Goal: Information Seeking & Learning: Learn about a topic

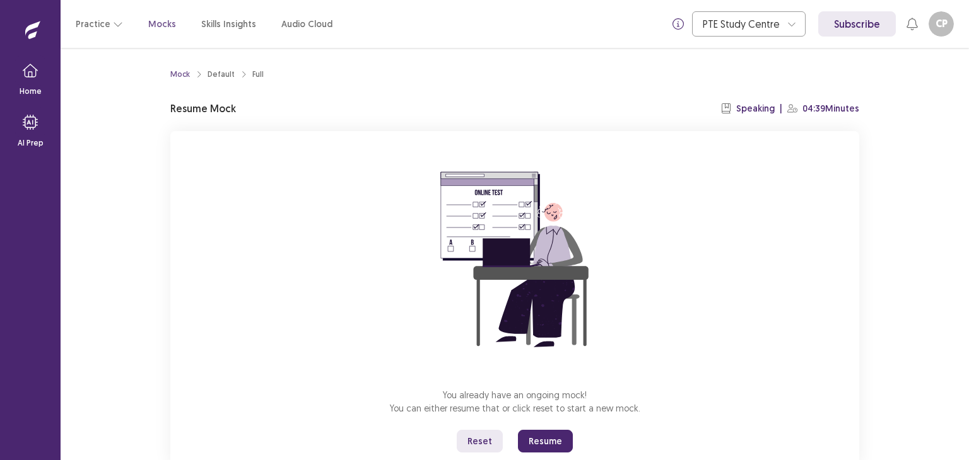
click at [476, 437] on button "Reset" at bounding box center [480, 441] width 46 height 23
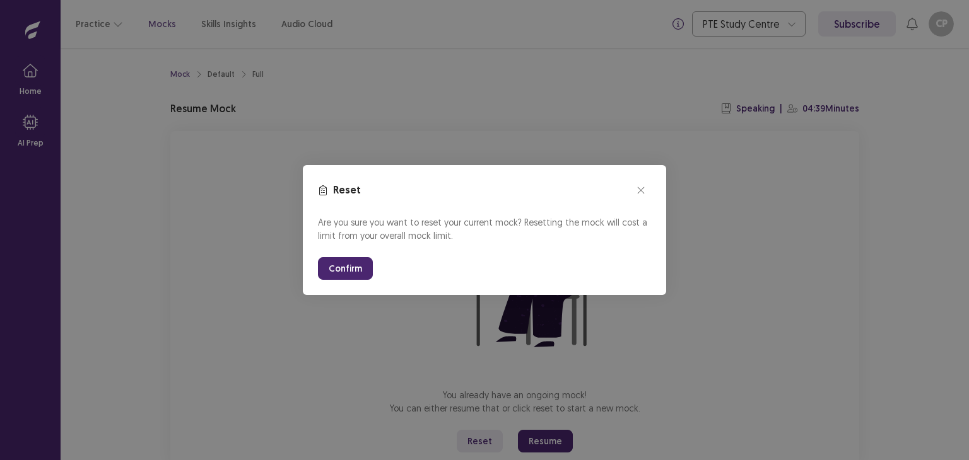
click at [348, 274] on button "Confirm" at bounding box center [345, 268] width 55 height 23
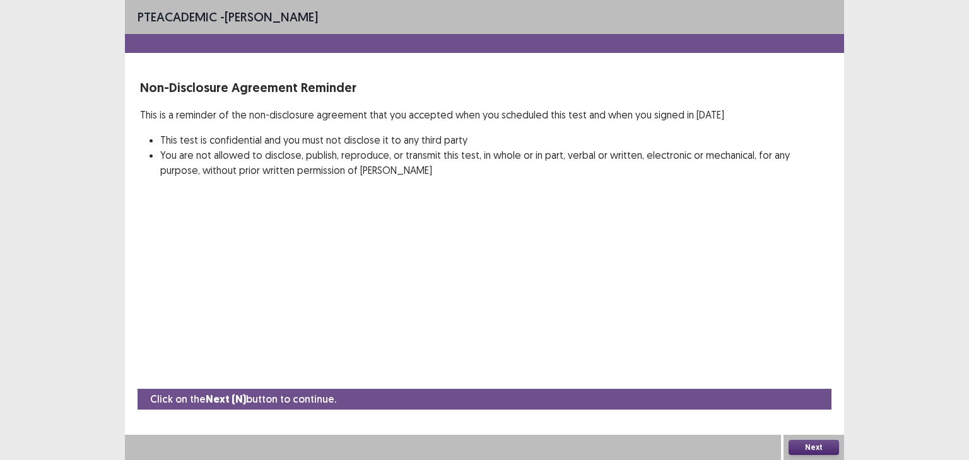
click at [817, 443] on button "Next" at bounding box center [813, 447] width 50 height 15
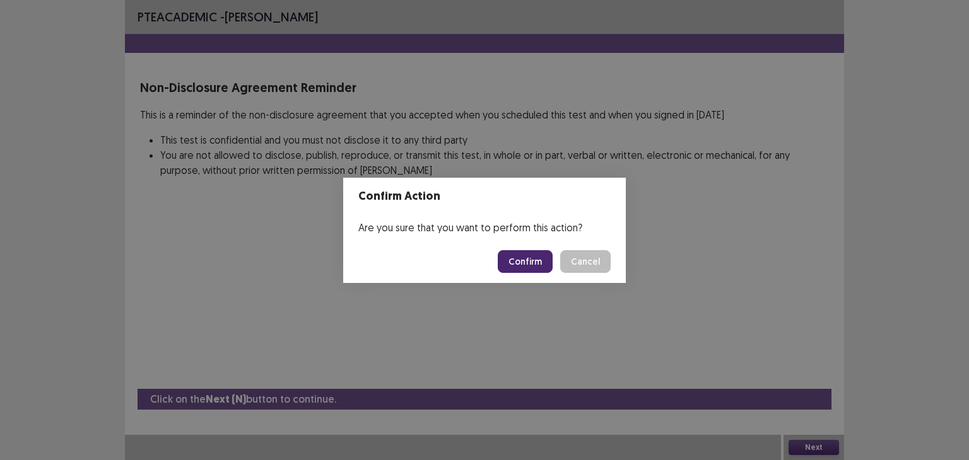
click at [529, 266] on button "Confirm" at bounding box center [525, 261] width 55 height 23
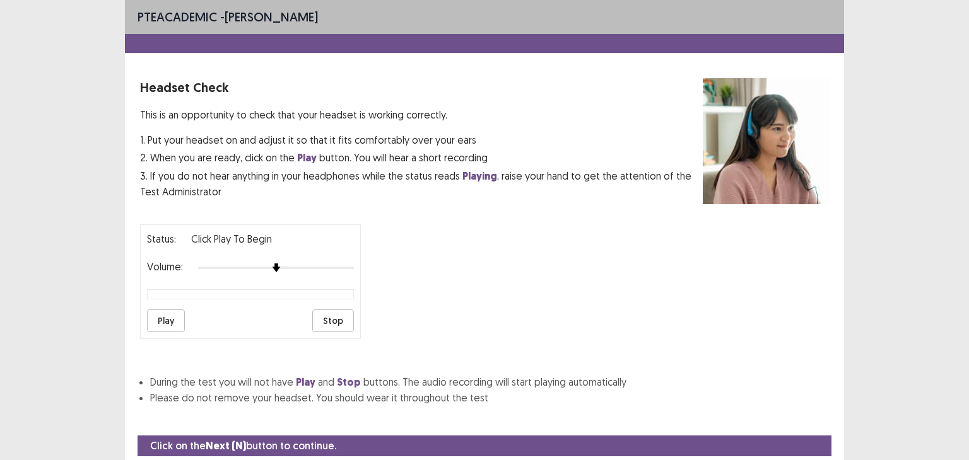
scroll to position [39, 0]
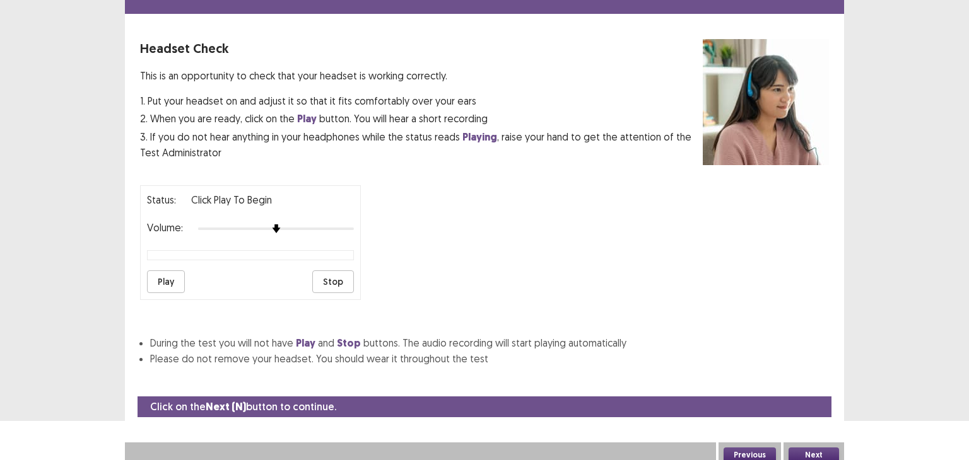
click at [818, 450] on button "Next" at bounding box center [813, 455] width 50 height 15
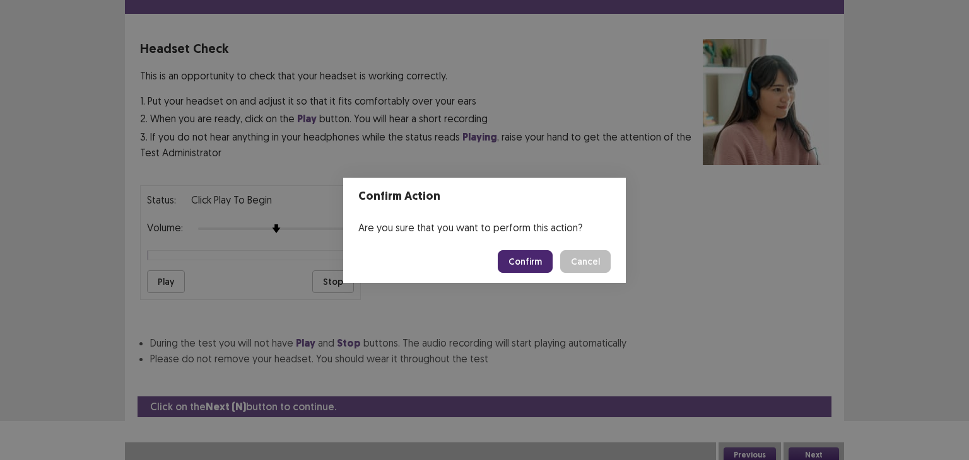
click at [565, 258] on button "Cancel" at bounding box center [585, 261] width 50 height 23
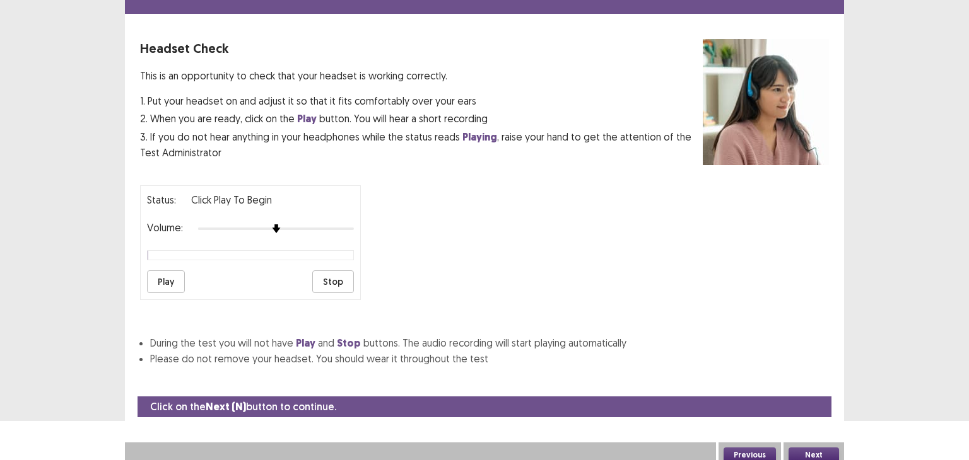
click at [175, 271] on button "Play" at bounding box center [166, 282] width 38 height 23
click at [172, 274] on button "Play" at bounding box center [166, 282] width 38 height 23
click at [917, 147] on div "PTE academic - [PERSON_NAME] Headset Check This is an opportunity to check that…" at bounding box center [484, 191] width 969 height 460
click at [161, 283] on button "Play" at bounding box center [166, 282] width 38 height 23
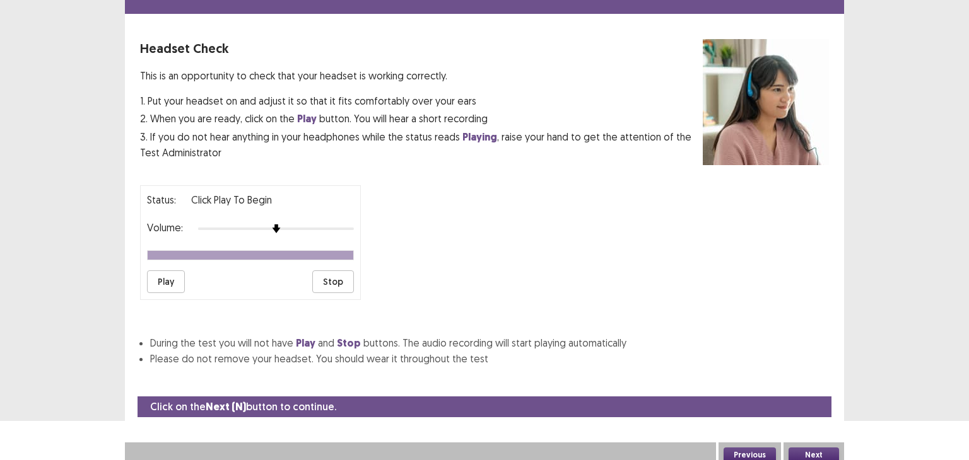
click at [797, 362] on div "PTE academic - [PERSON_NAME] Headset Check This is an opportunity to check that…" at bounding box center [484, 176] width 719 height 431
click at [801, 448] on button "Next" at bounding box center [813, 455] width 50 height 15
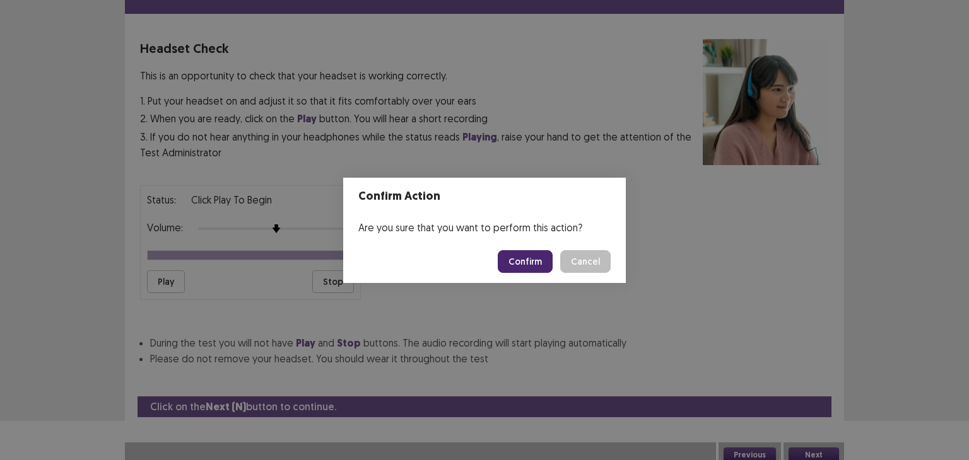
click at [525, 255] on button "Confirm" at bounding box center [525, 261] width 55 height 23
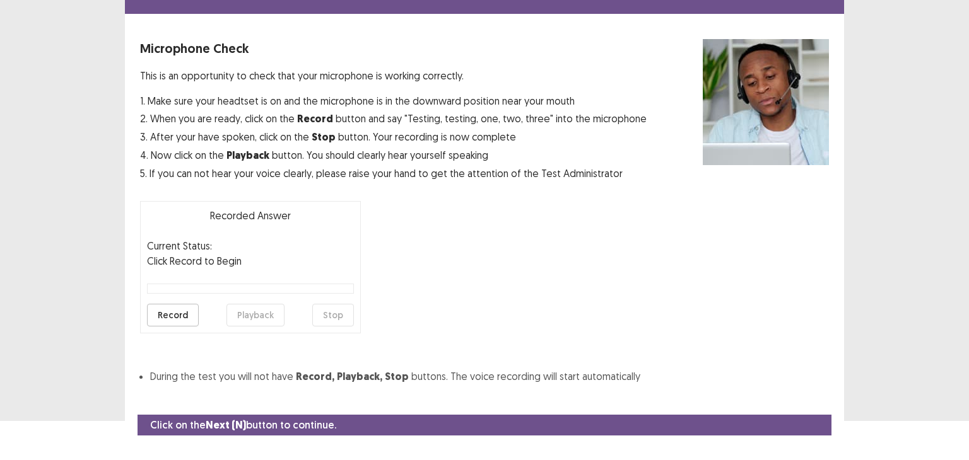
scroll to position [62, 0]
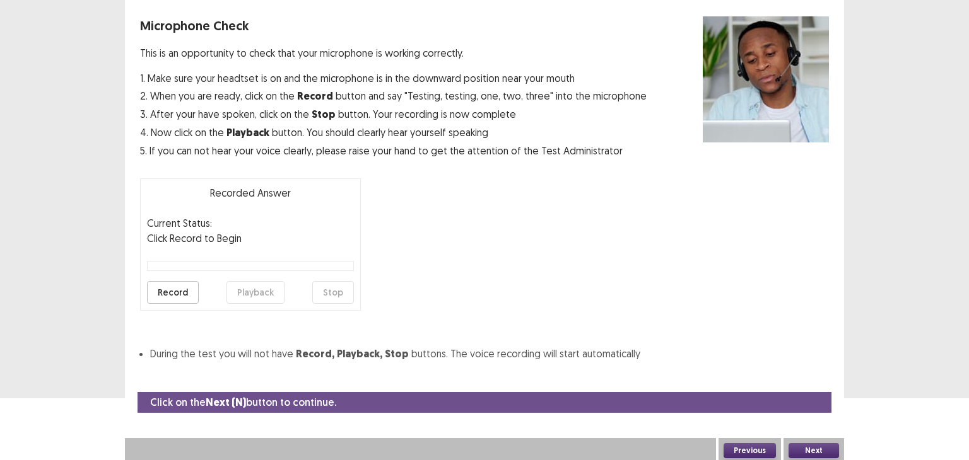
drag, startPoint x: 804, startPoint y: 447, endPoint x: 819, endPoint y: 442, distance: 16.0
click at [819, 443] on button "Next" at bounding box center [813, 450] width 50 height 15
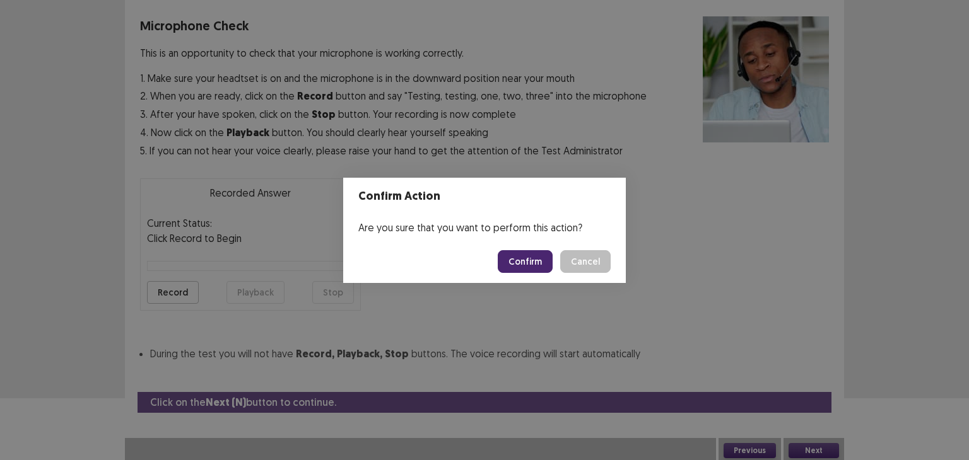
click at [534, 262] on button "Confirm" at bounding box center [525, 261] width 55 height 23
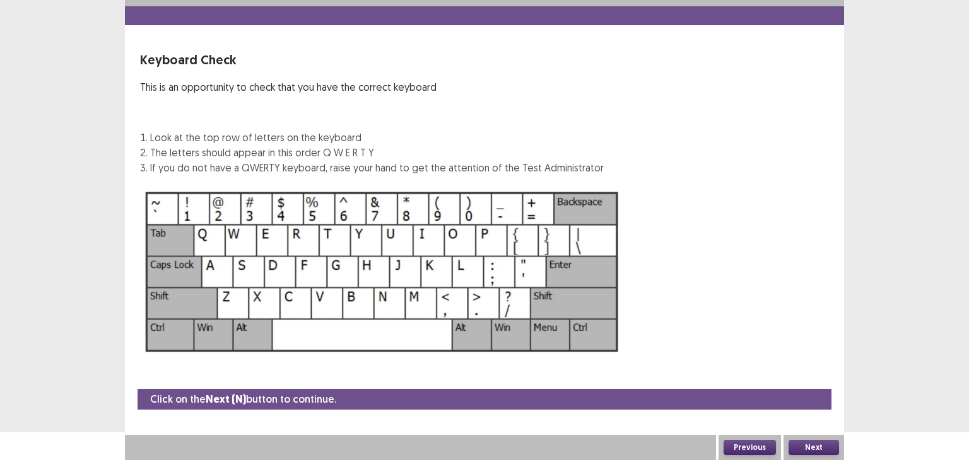
scroll to position [27, 0]
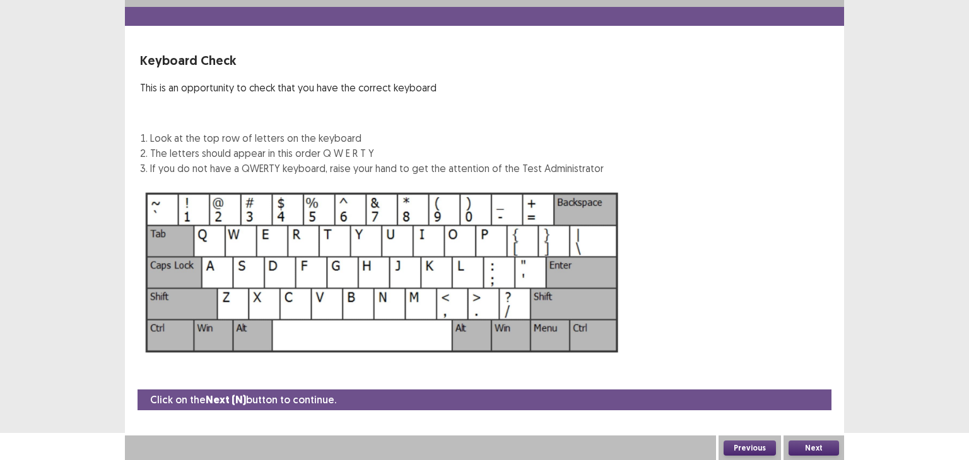
click at [797, 445] on button "Next" at bounding box center [813, 448] width 50 height 15
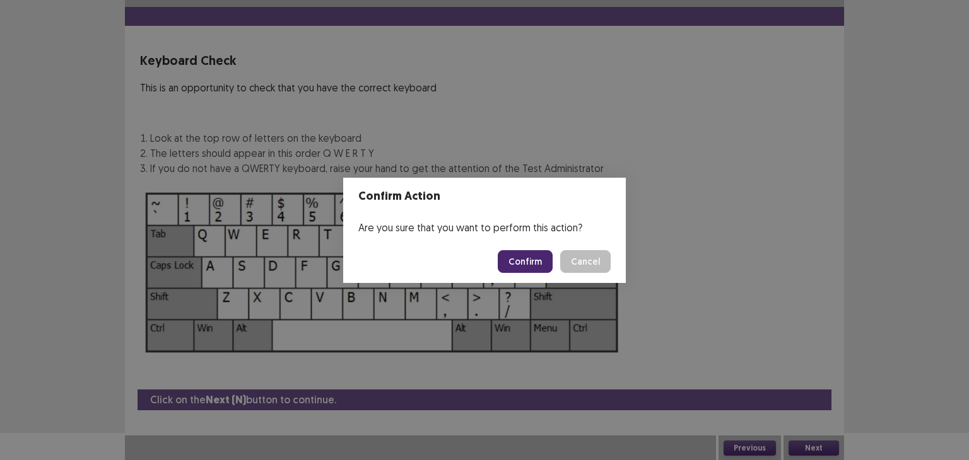
click at [507, 256] on button "Confirm" at bounding box center [525, 261] width 55 height 23
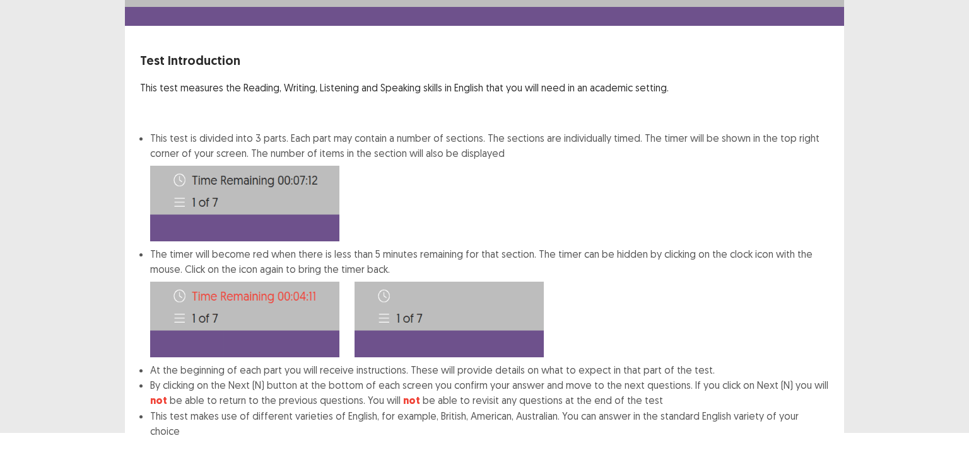
scroll to position [91, 0]
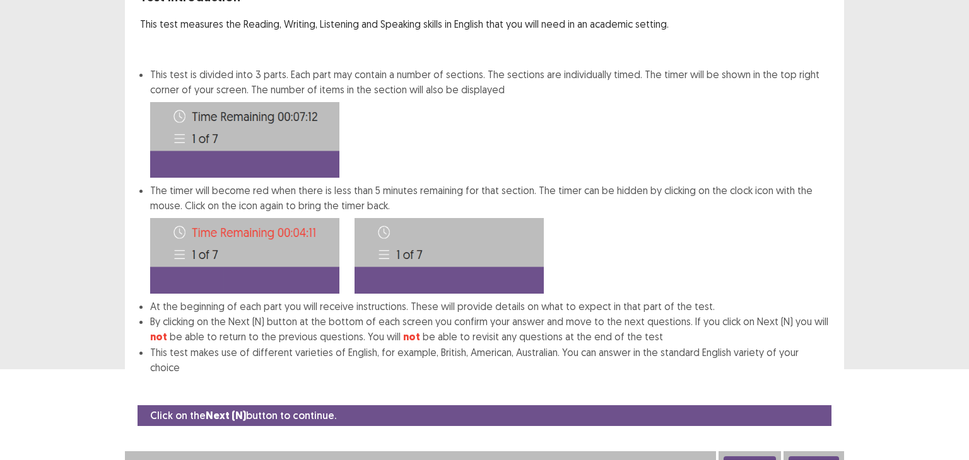
click at [815, 457] on button "Next" at bounding box center [813, 464] width 50 height 15
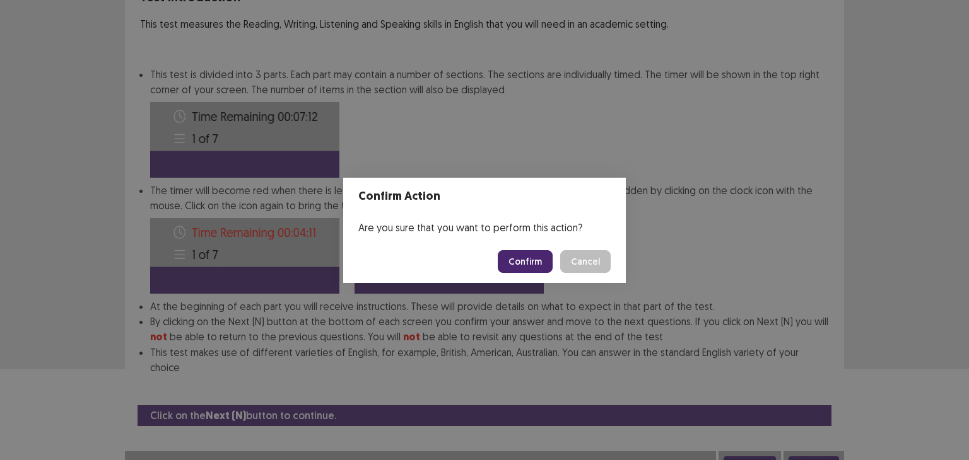
click at [533, 262] on button "Confirm" at bounding box center [525, 261] width 55 height 23
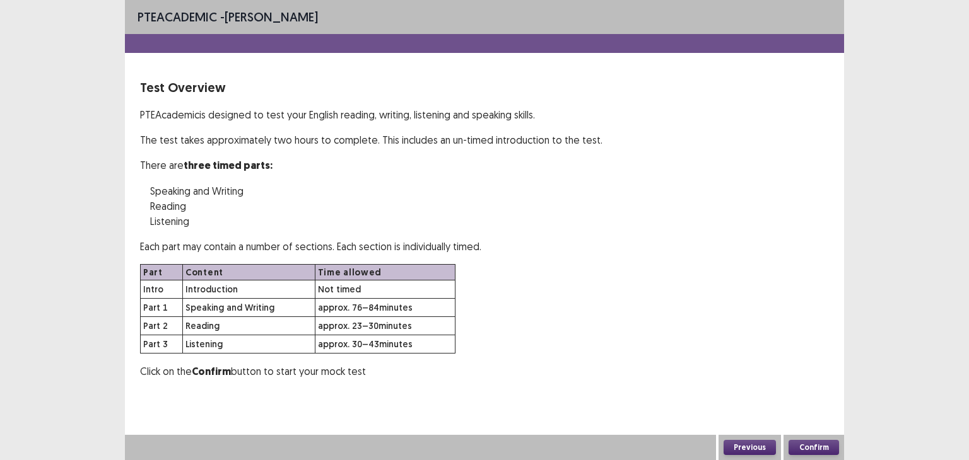
scroll to position [0, 0]
click at [800, 445] on button "Confirm" at bounding box center [813, 447] width 50 height 15
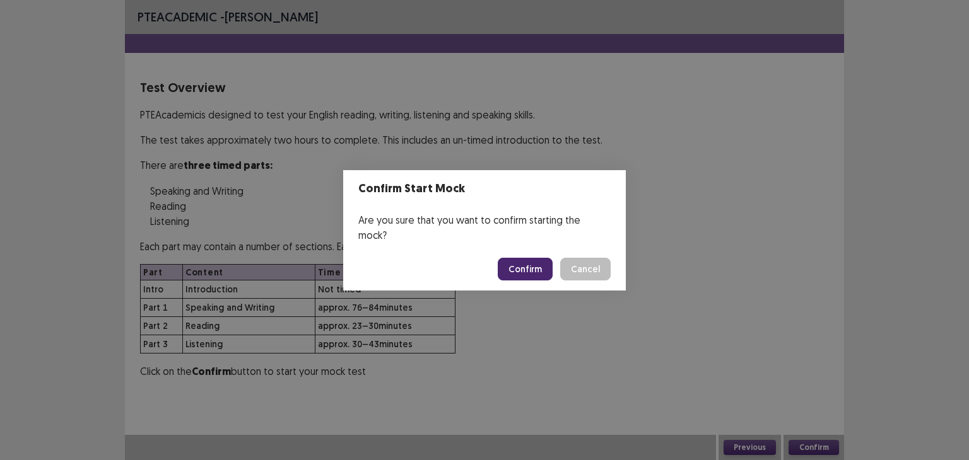
click at [536, 267] on button "Confirm" at bounding box center [525, 269] width 55 height 23
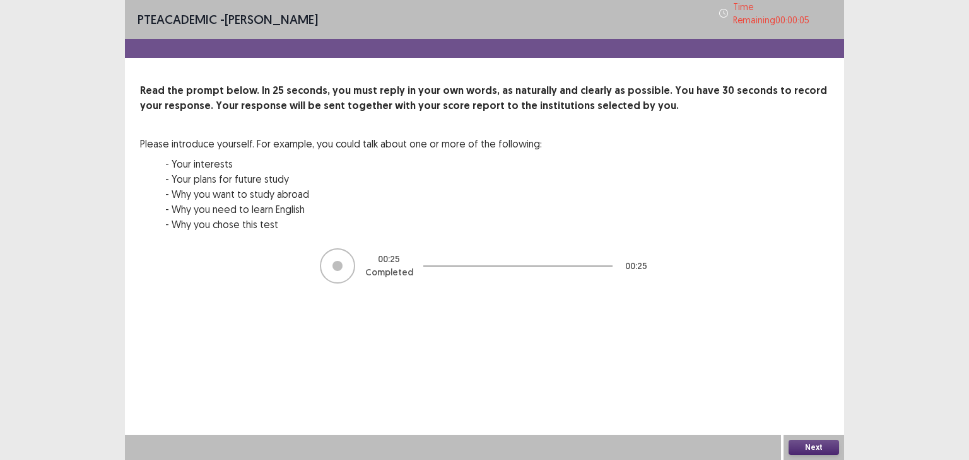
click at [833, 447] on button "Next" at bounding box center [813, 447] width 50 height 15
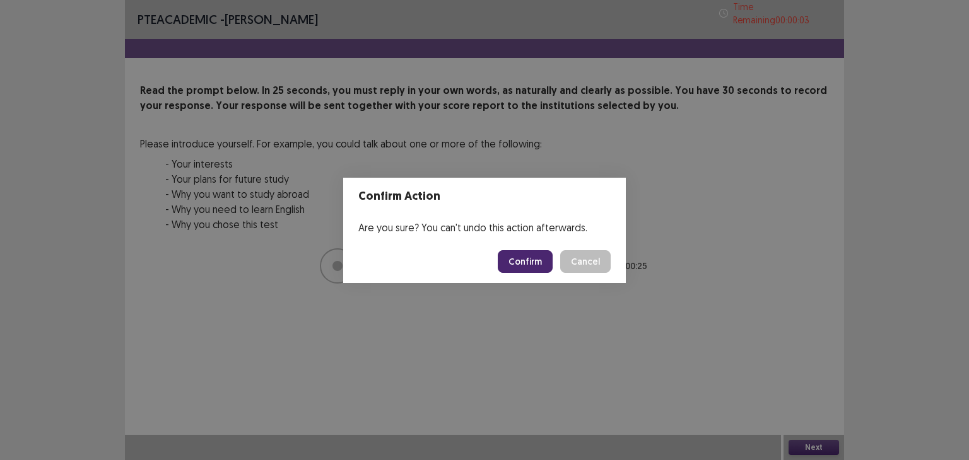
click at [510, 267] on button "Confirm" at bounding box center [525, 261] width 55 height 23
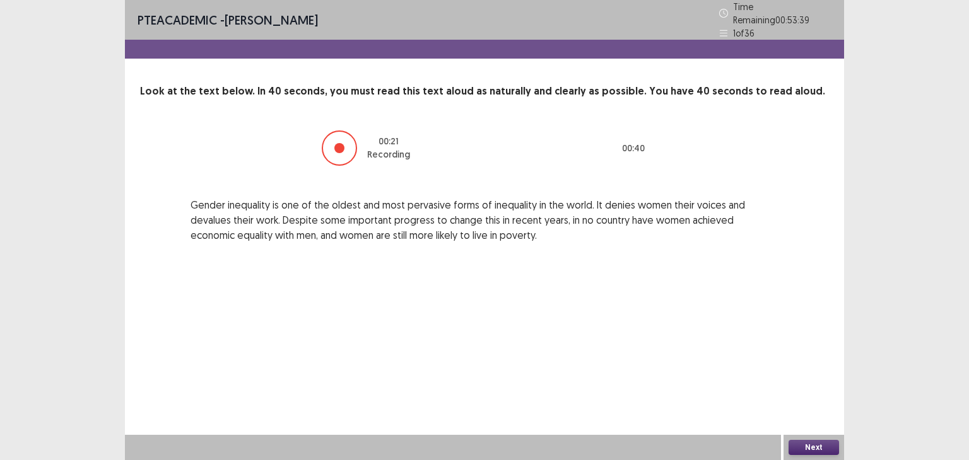
click at [802, 447] on button "Next" at bounding box center [813, 447] width 50 height 15
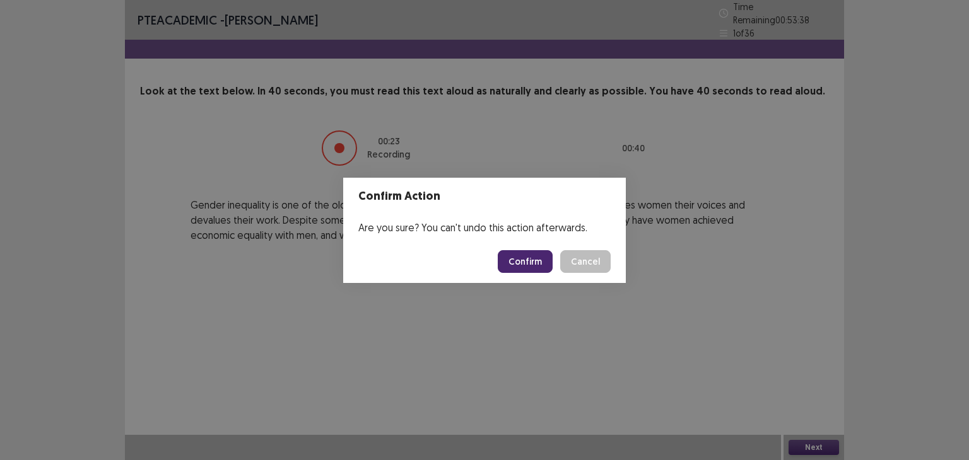
click at [530, 266] on button "Confirm" at bounding box center [525, 261] width 55 height 23
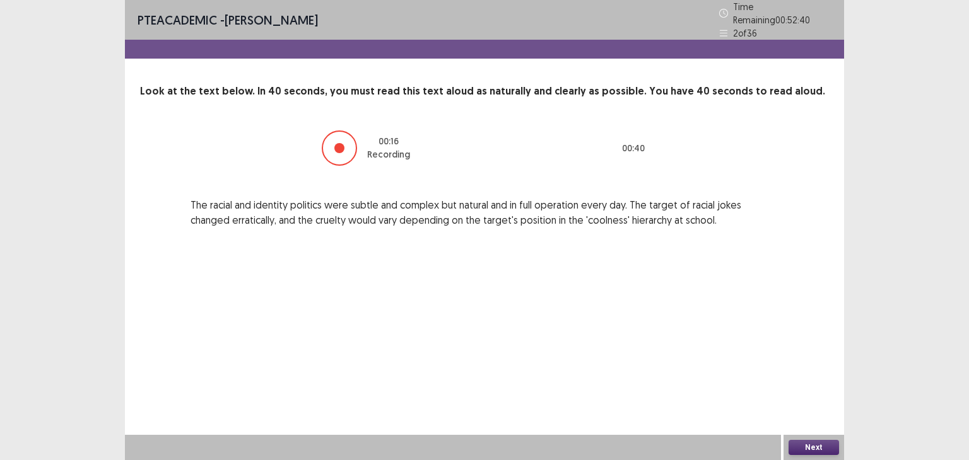
click at [801, 444] on button "Next" at bounding box center [813, 447] width 50 height 15
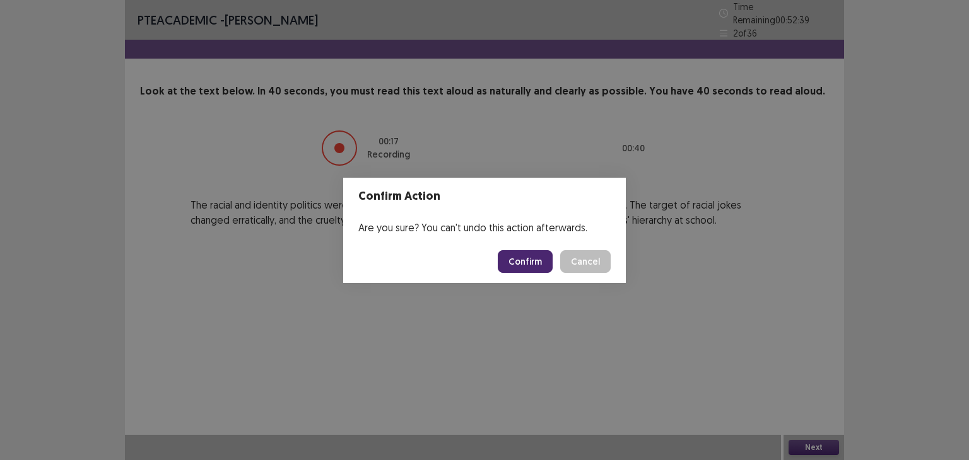
click at [530, 261] on button "Confirm" at bounding box center [525, 261] width 55 height 23
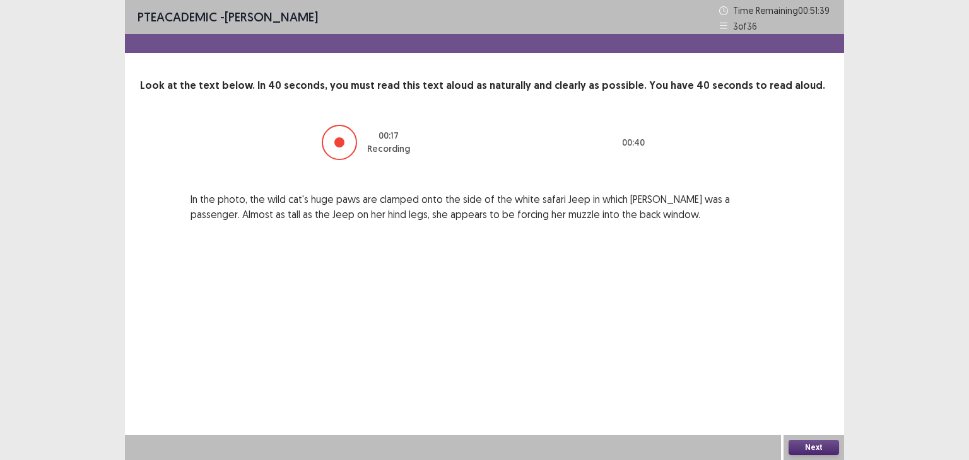
click at [810, 445] on button "Next" at bounding box center [813, 447] width 50 height 15
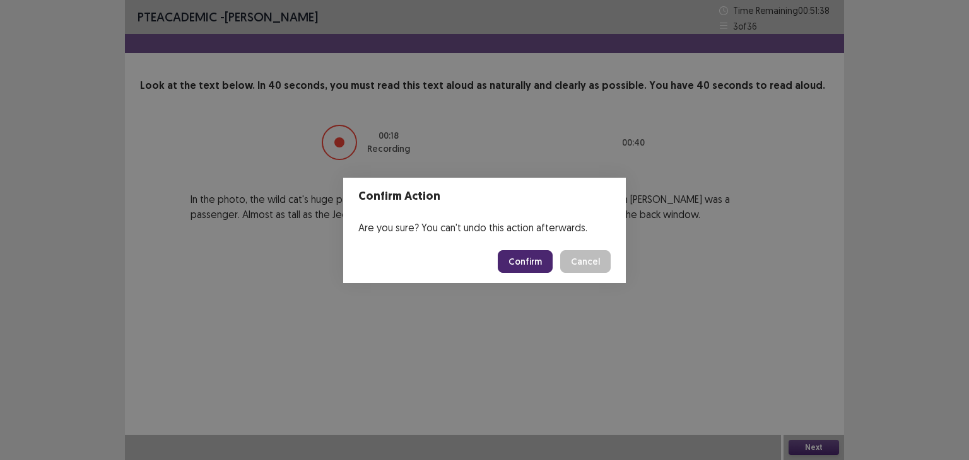
click at [513, 271] on button "Confirm" at bounding box center [525, 261] width 55 height 23
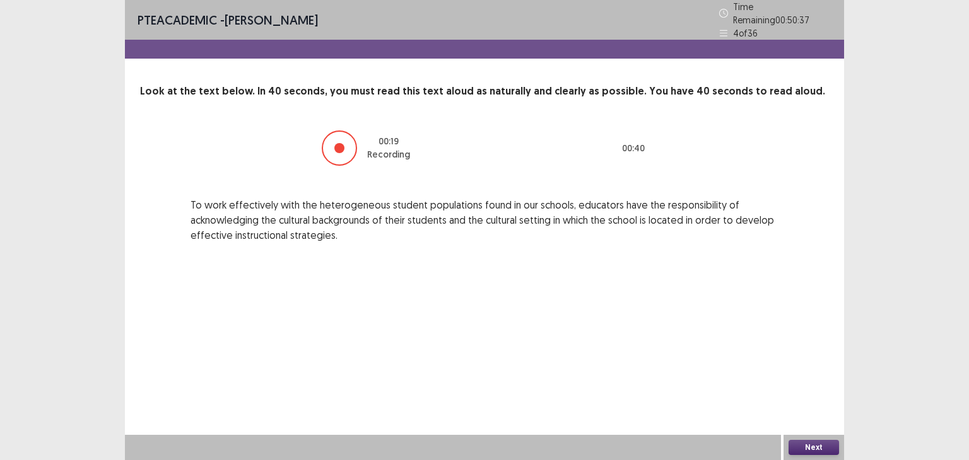
click at [805, 443] on button "Next" at bounding box center [813, 447] width 50 height 15
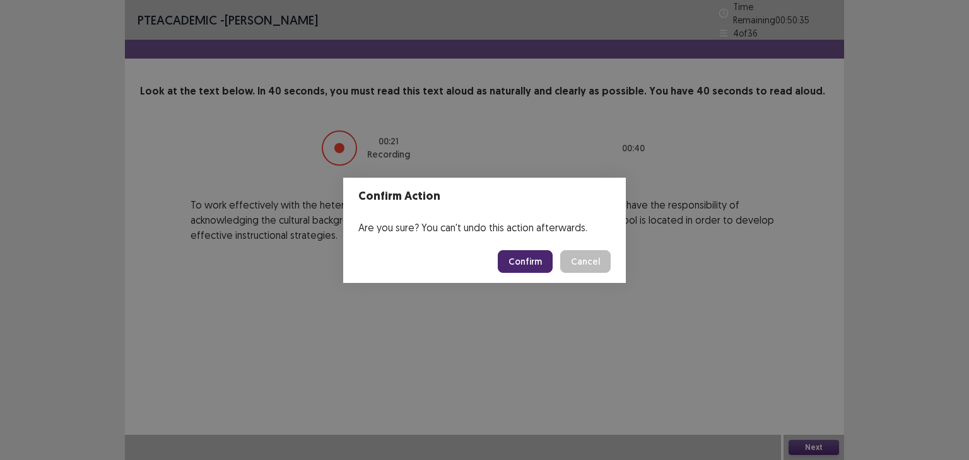
click at [548, 261] on button "Confirm" at bounding box center [525, 261] width 55 height 23
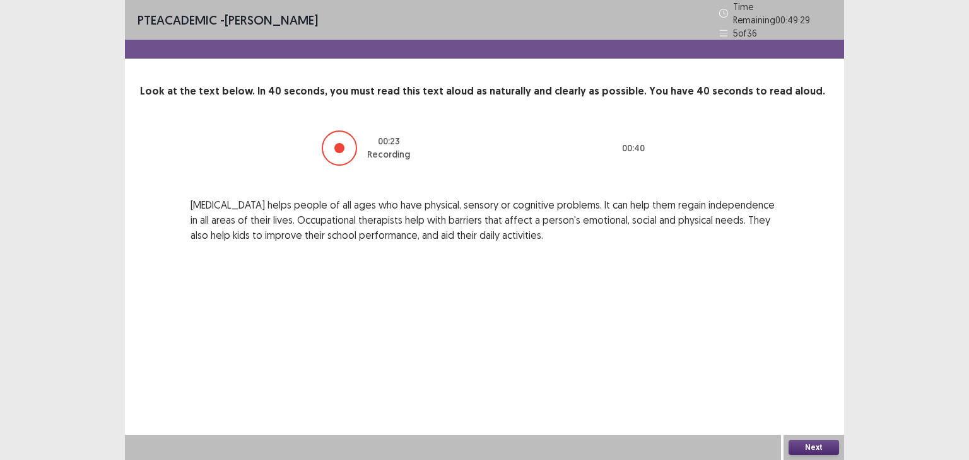
click at [828, 451] on button "Next" at bounding box center [813, 447] width 50 height 15
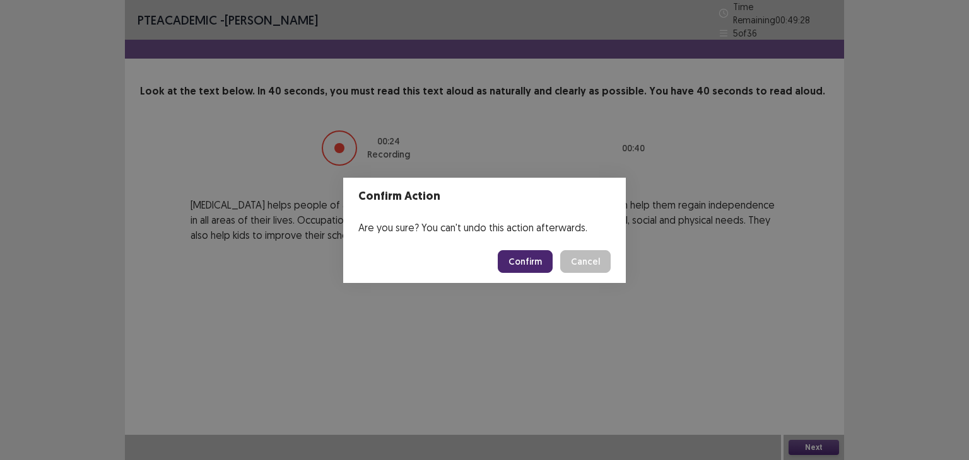
click at [523, 258] on button "Confirm" at bounding box center [525, 261] width 55 height 23
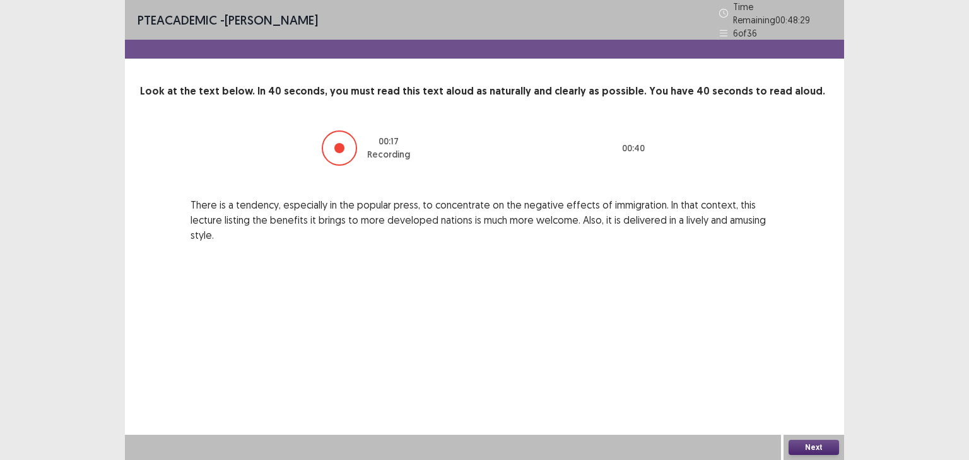
click at [810, 448] on button "Next" at bounding box center [813, 447] width 50 height 15
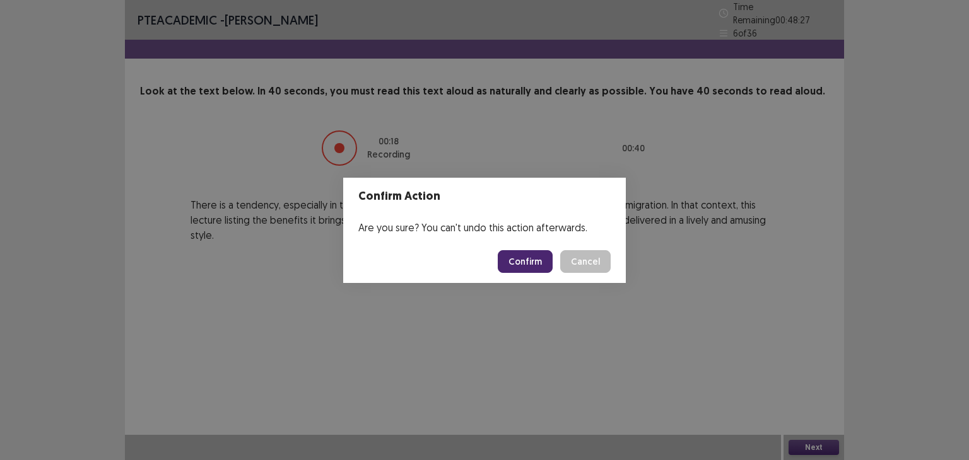
click at [544, 266] on button "Confirm" at bounding box center [525, 261] width 55 height 23
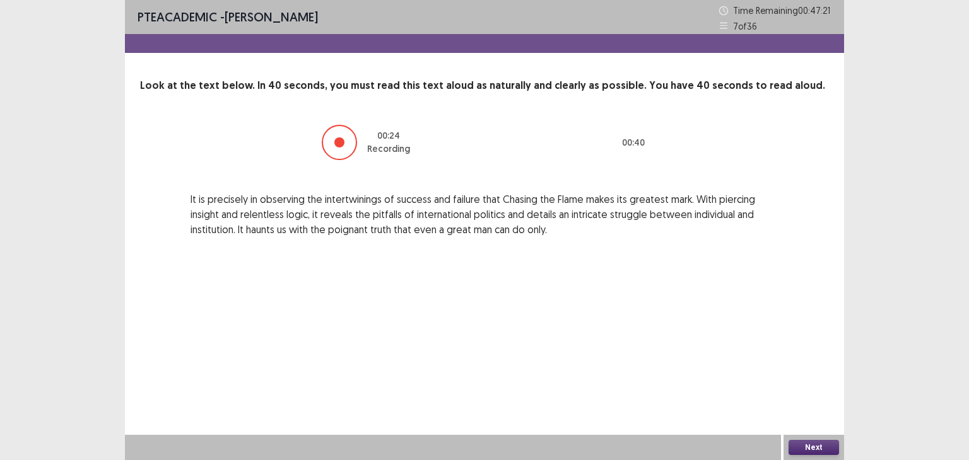
click at [814, 447] on button "Next" at bounding box center [813, 447] width 50 height 15
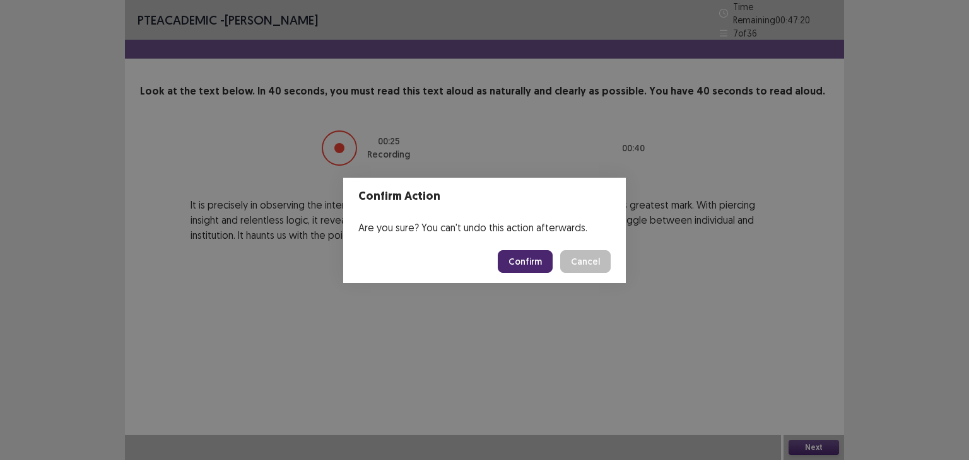
click at [542, 271] on button "Confirm" at bounding box center [525, 261] width 55 height 23
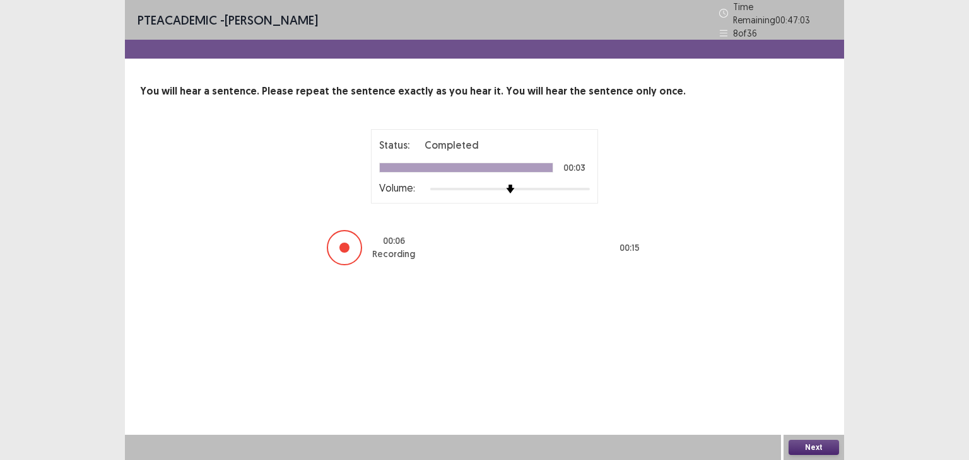
click at [795, 441] on button "Next" at bounding box center [813, 447] width 50 height 15
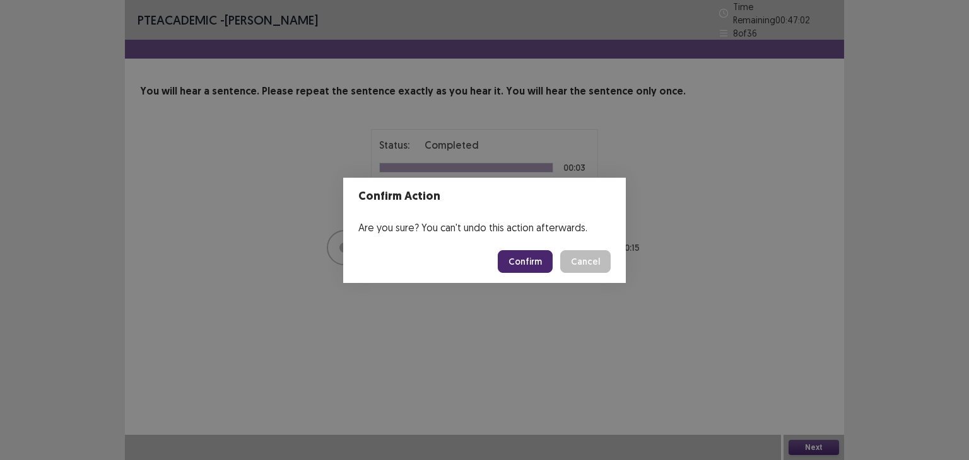
click at [543, 262] on button "Confirm" at bounding box center [525, 261] width 55 height 23
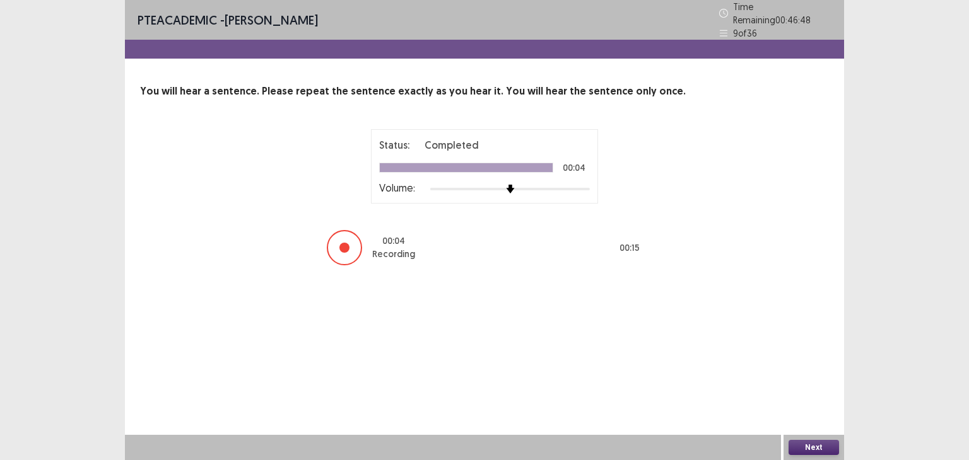
click at [808, 445] on button "Next" at bounding box center [813, 447] width 50 height 15
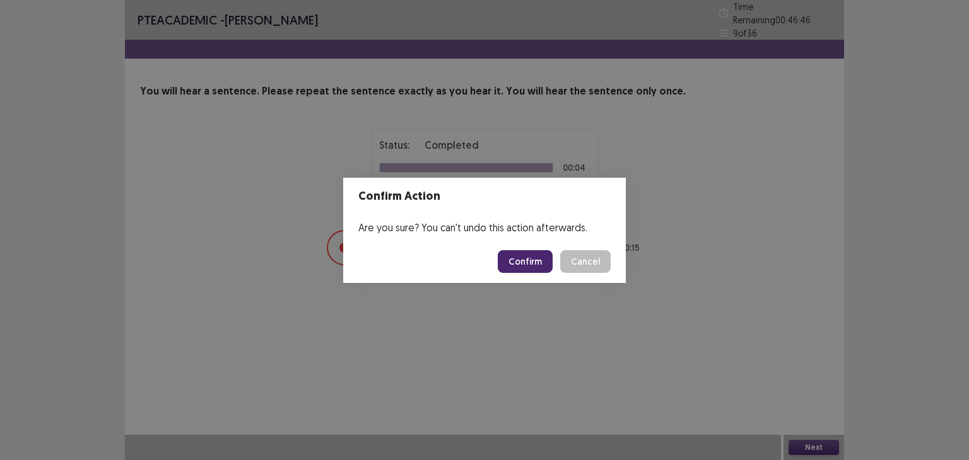
click at [530, 256] on button "Confirm" at bounding box center [525, 261] width 55 height 23
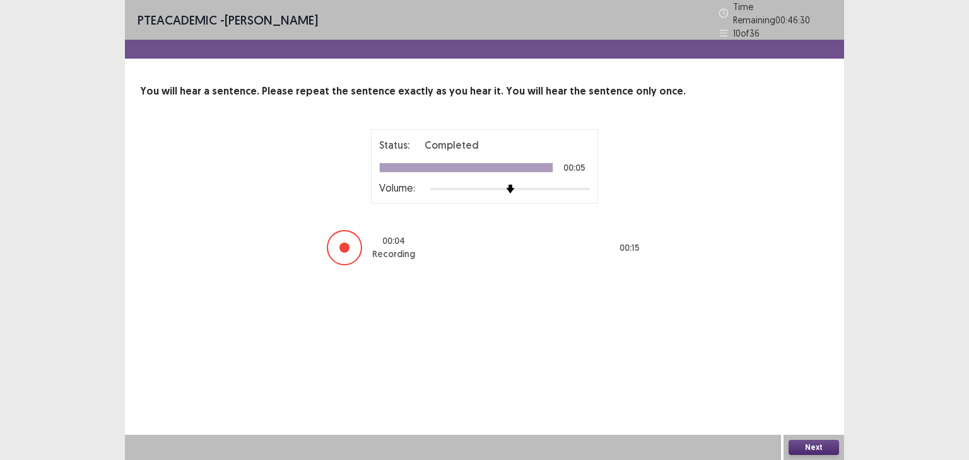
click at [803, 445] on button "Next" at bounding box center [813, 447] width 50 height 15
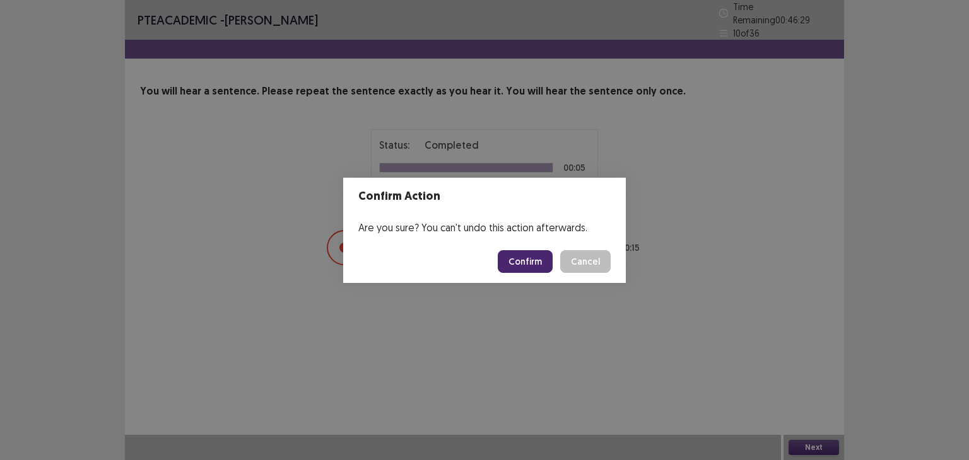
click at [547, 266] on button "Confirm" at bounding box center [525, 261] width 55 height 23
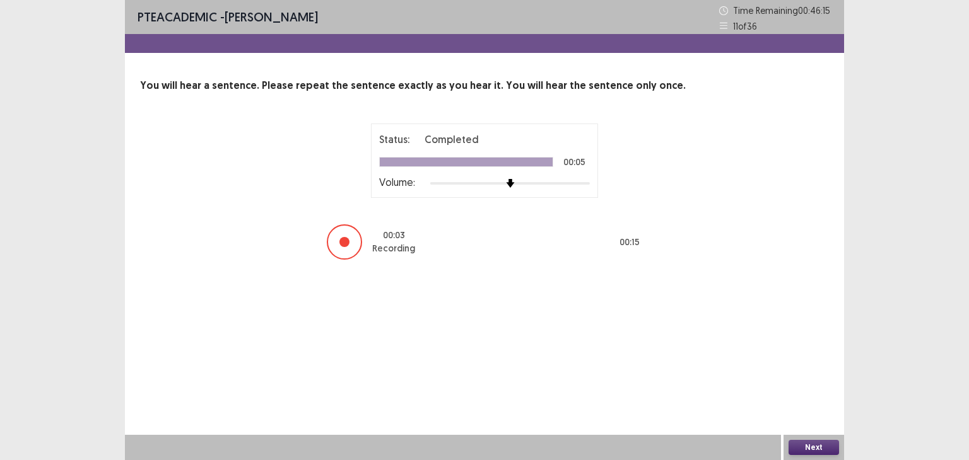
click at [823, 445] on button "Next" at bounding box center [813, 447] width 50 height 15
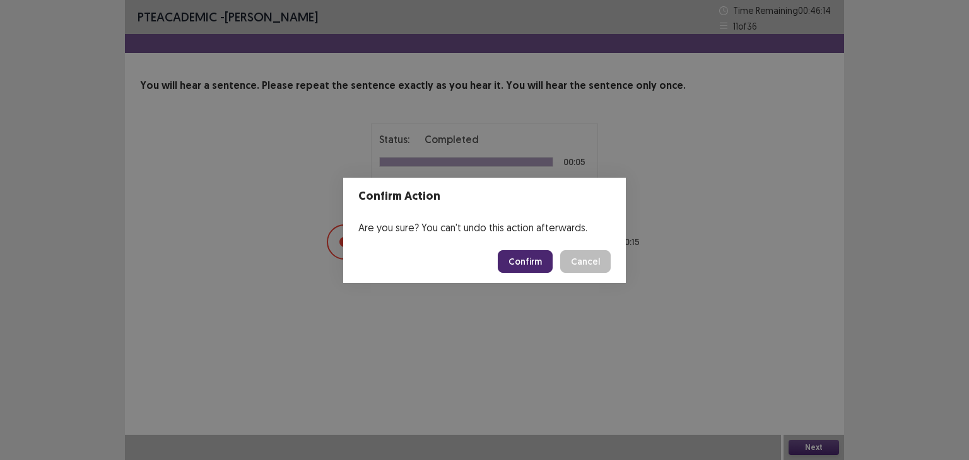
click at [515, 258] on button "Confirm" at bounding box center [525, 261] width 55 height 23
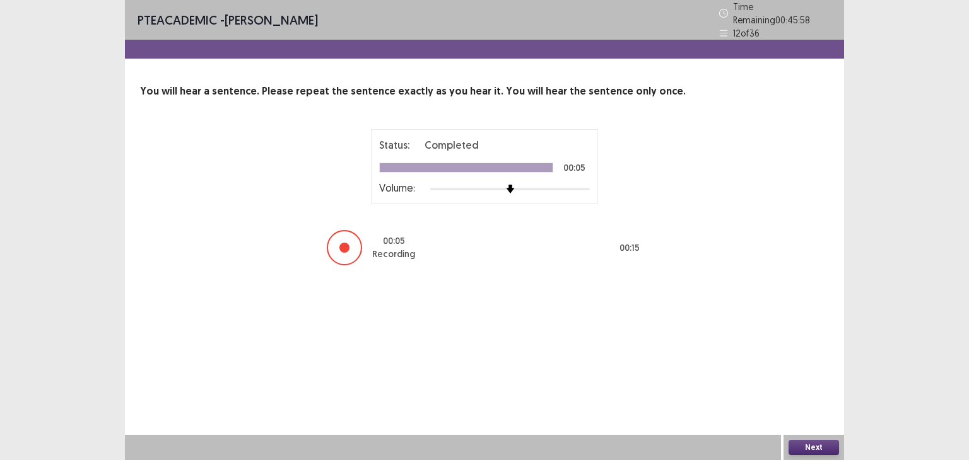
click at [803, 447] on button "Next" at bounding box center [813, 447] width 50 height 15
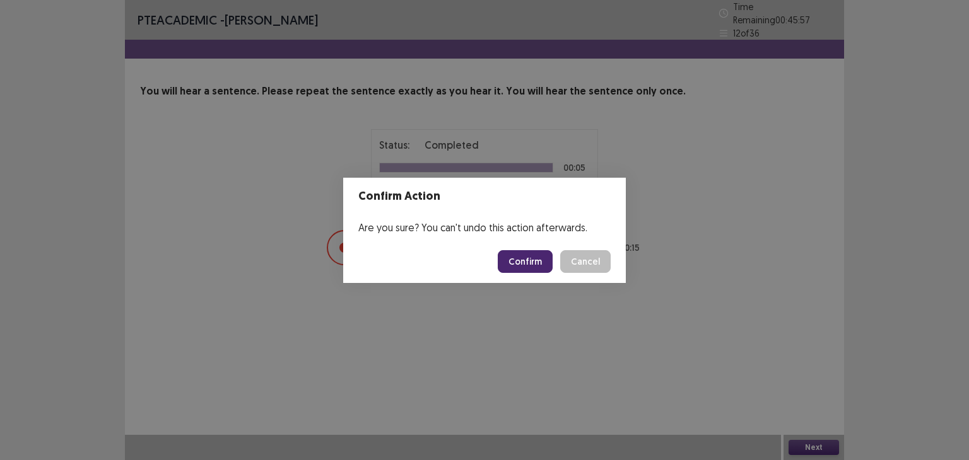
click at [529, 269] on button "Confirm" at bounding box center [525, 261] width 55 height 23
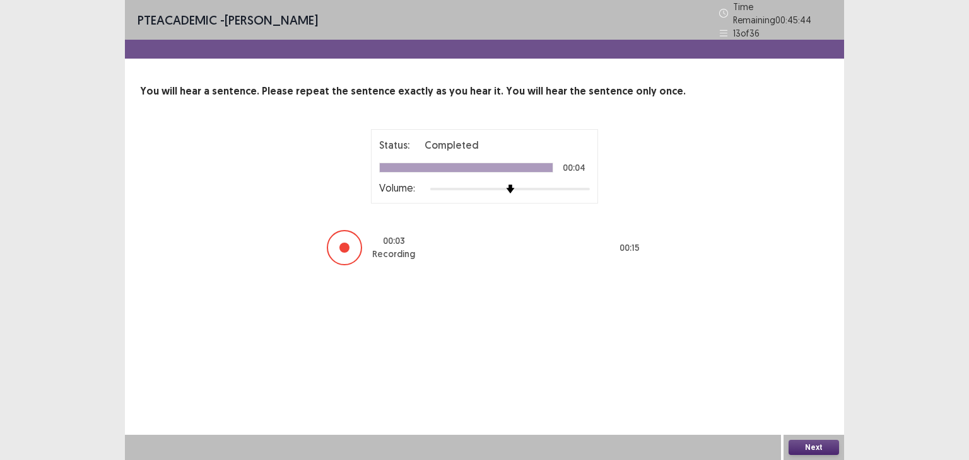
click at [806, 450] on button "Next" at bounding box center [813, 447] width 50 height 15
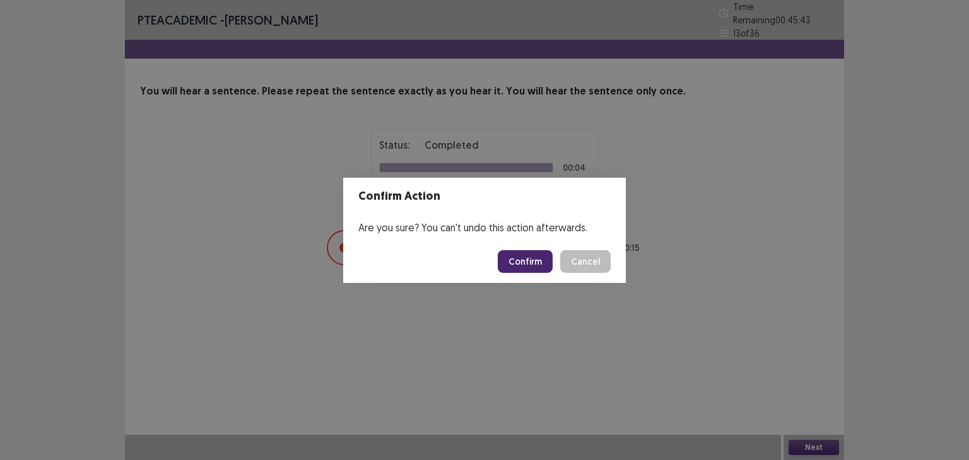
click at [522, 258] on button "Confirm" at bounding box center [525, 261] width 55 height 23
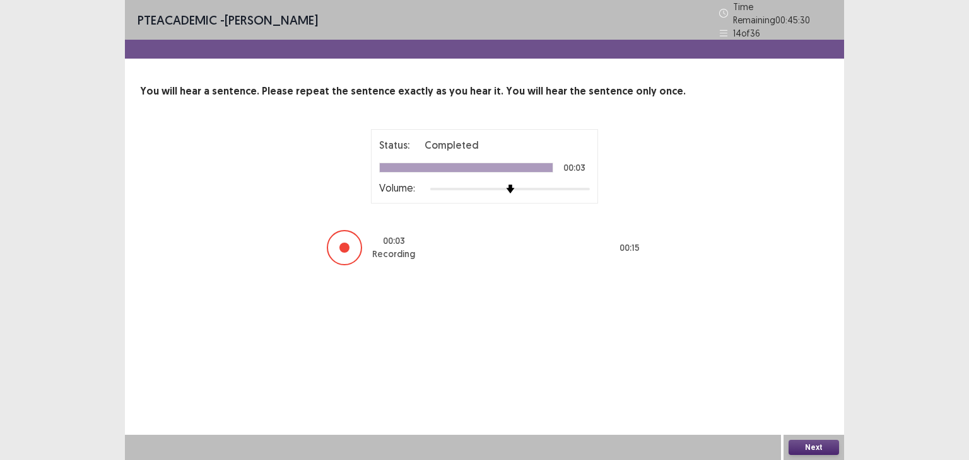
click at [804, 447] on button "Next" at bounding box center [813, 447] width 50 height 15
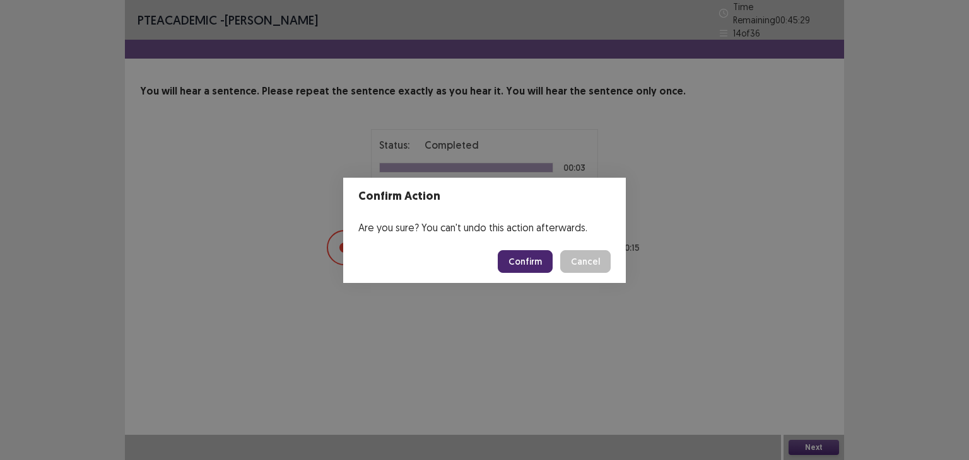
click at [538, 255] on button "Confirm" at bounding box center [525, 261] width 55 height 23
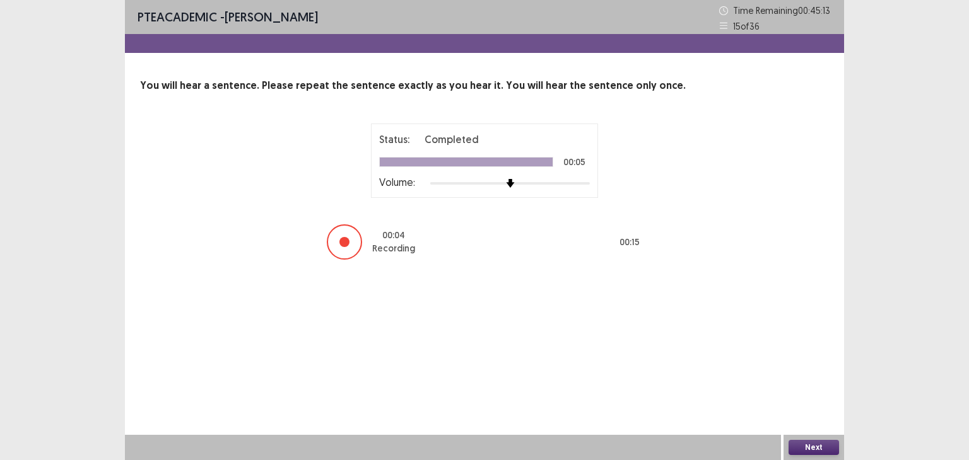
click at [801, 443] on button "Next" at bounding box center [813, 447] width 50 height 15
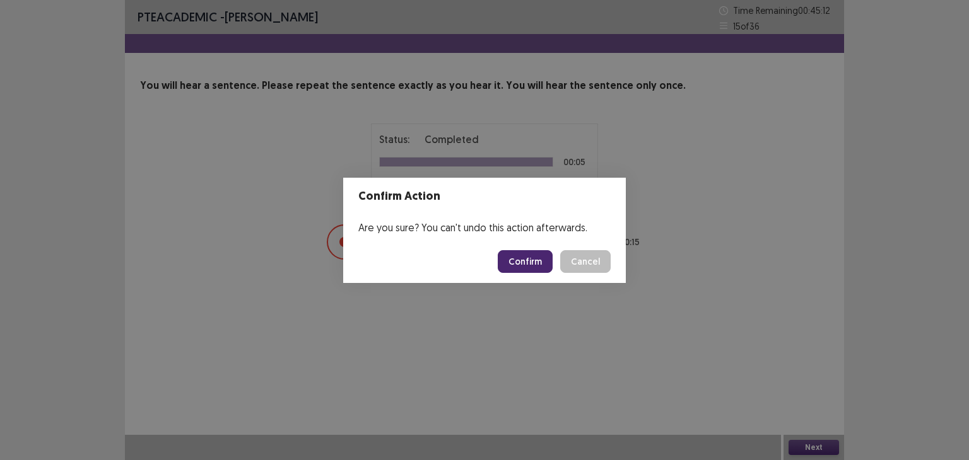
click at [523, 264] on button "Confirm" at bounding box center [525, 261] width 55 height 23
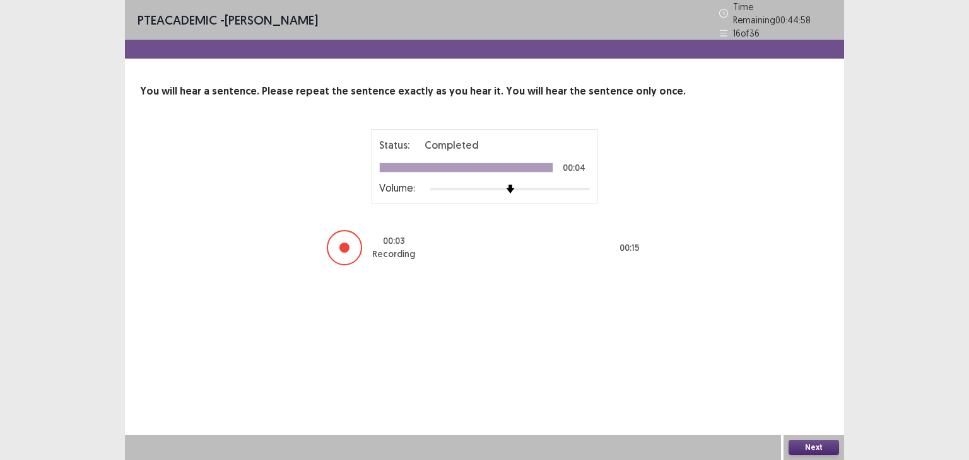
click at [800, 448] on button "Next" at bounding box center [813, 447] width 50 height 15
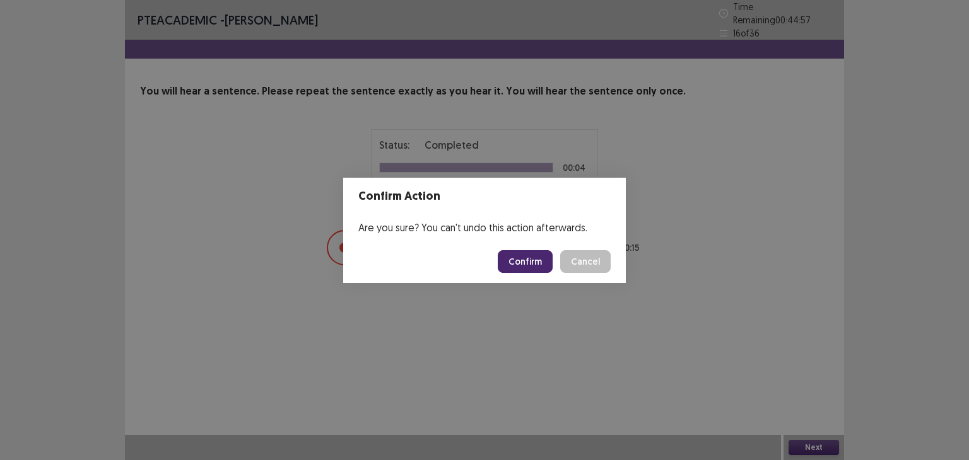
click at [546, 259] on button "Confirm" at bounding box center [525, 261] width 55 height 23
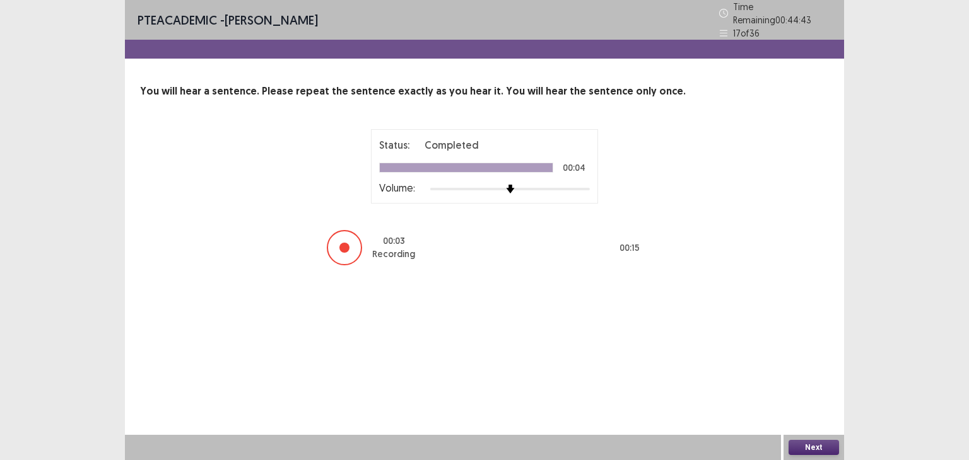
click at [830, 444] on button "Next" at bounding box center [813, 447] width 50 height 15
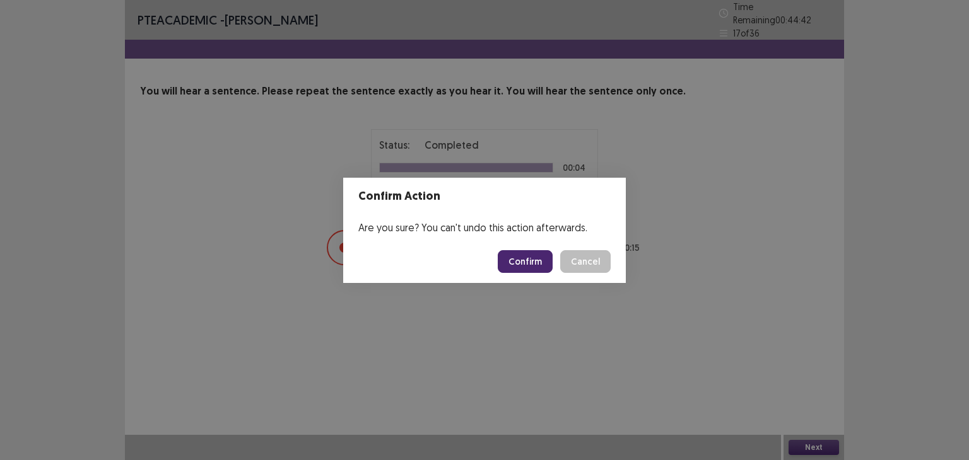
click at [536, 262] on button "Confirm" at bounding box center [525, 261] width 55 height 23
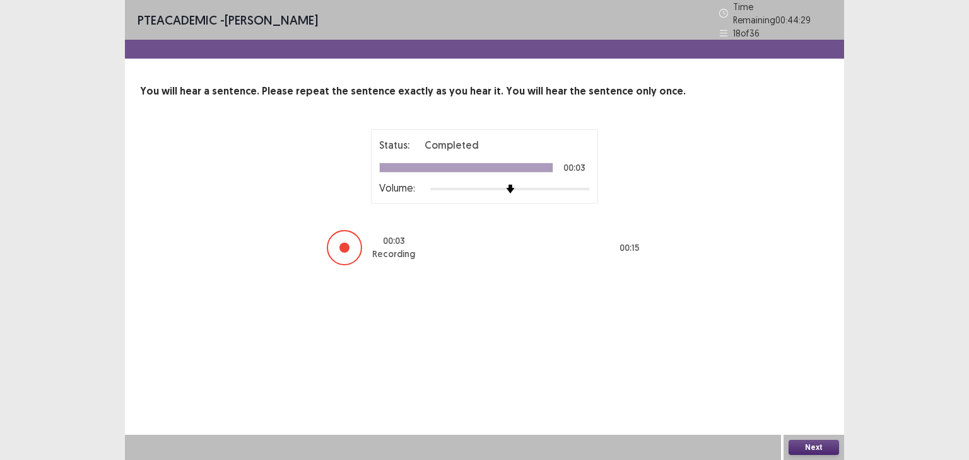
click at [800, 443] on button "Next" at bounding box center [813, 447] width 50 height 15
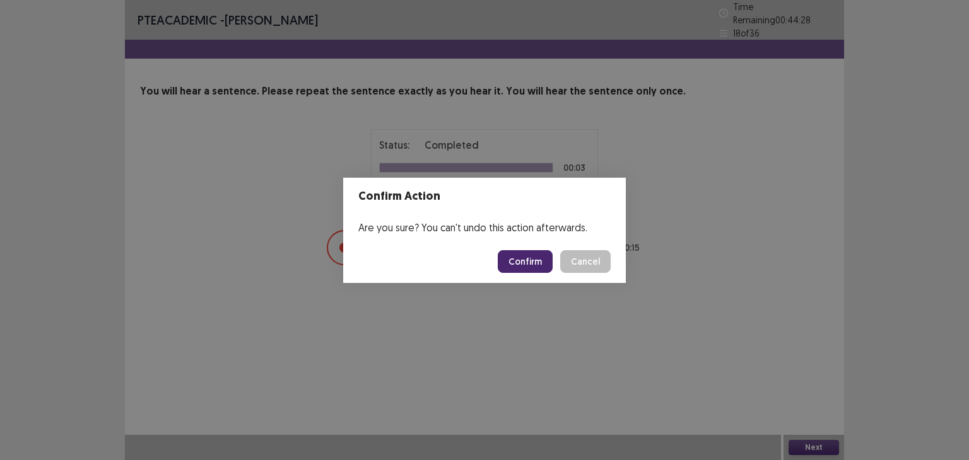
click at [525, 253] on button "Confirm" at bounding box center [525, 261] width 55 height 23
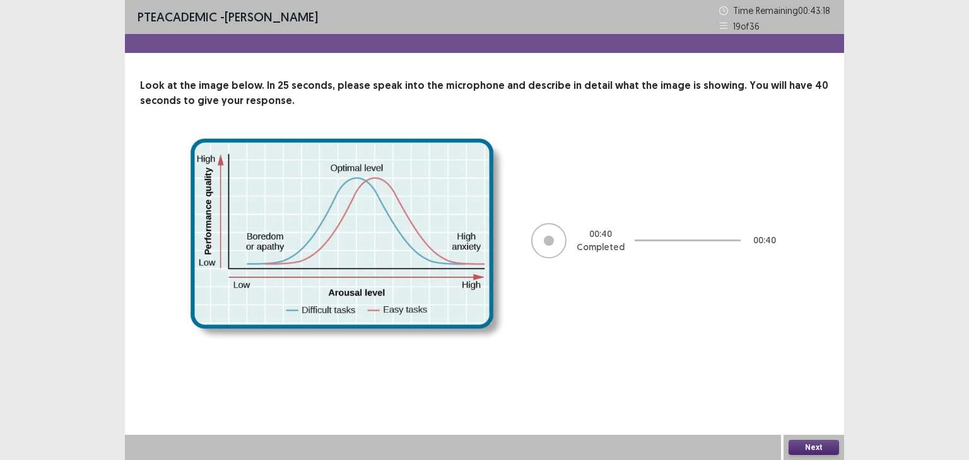
click at [798, 447] on button "Next" at bounding box center [813, 447] width 50 height 15
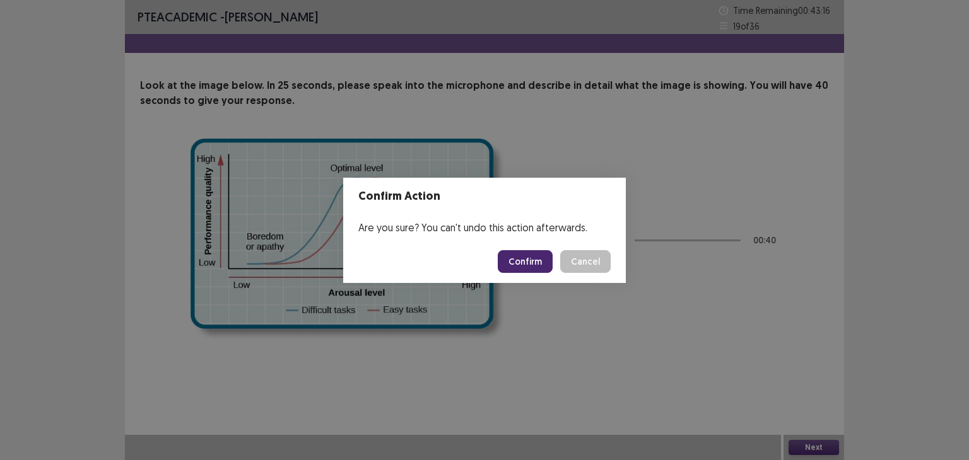
click at [512, 254] on button "Confirm" at bounding box center [525, 261] width 55 height 23
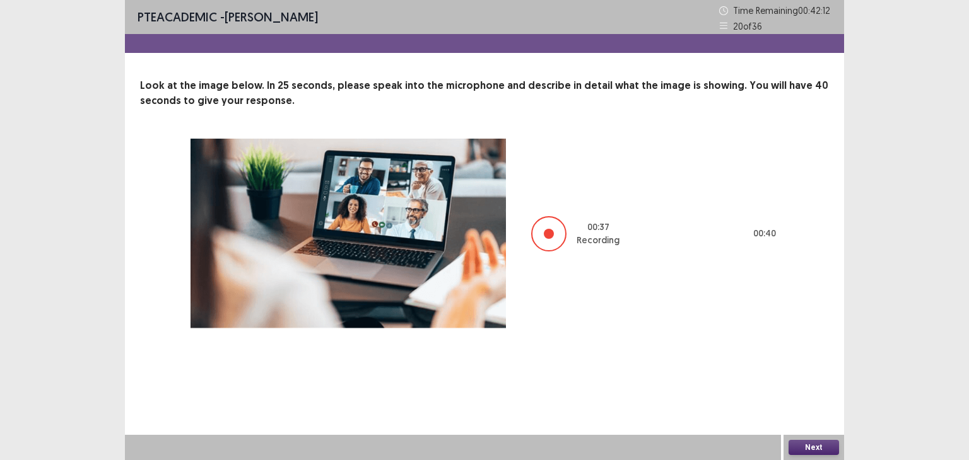
click at [807, 447] on button "Next" at bounding box center [813, 447] width 50 height 15
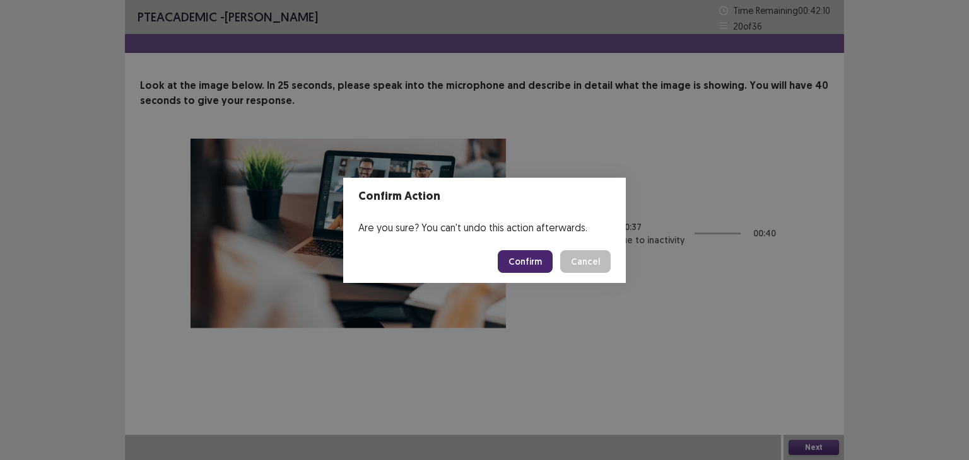
click at [539, 261] on button "Confirm" at bounding box center [525, 261] width 55 height 23
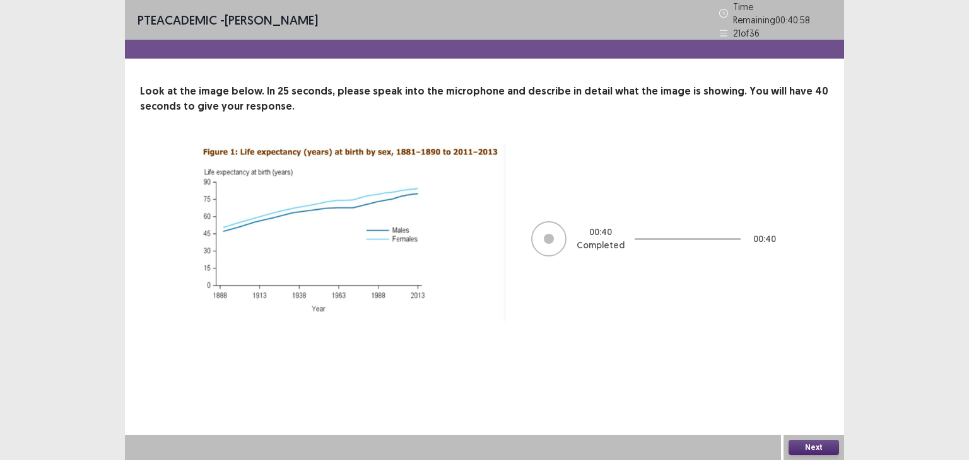
click at [807, 441] on button "Next" at bounding box center [813, 447] width 50 height 15
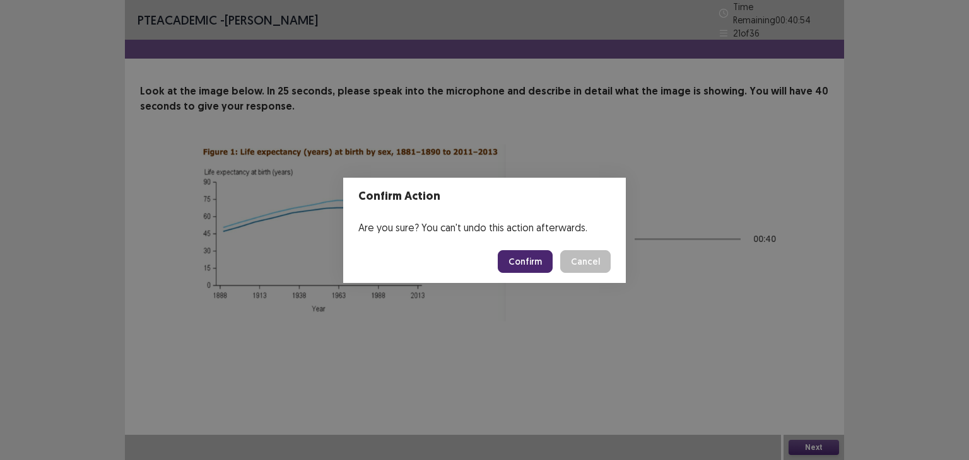
click at [513, 268] on button "Confirm" at bounding box center [525, 261] width 55 height 23
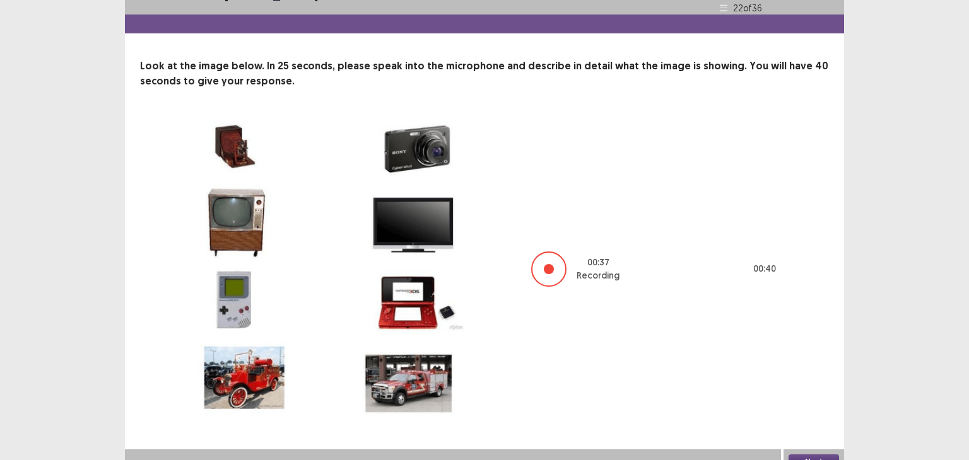
scroll to position [33, 0]
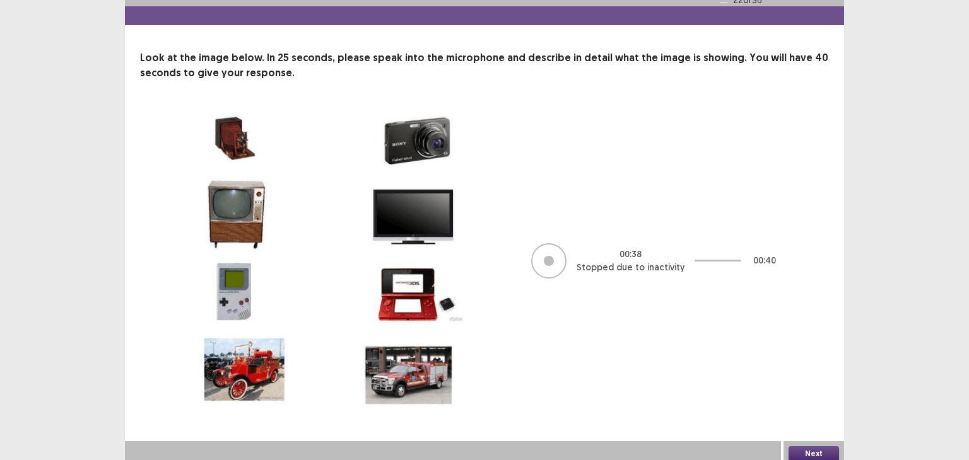
click at [807, 451] on button "Next" at bounding box center [813, 454] width 50 height 15
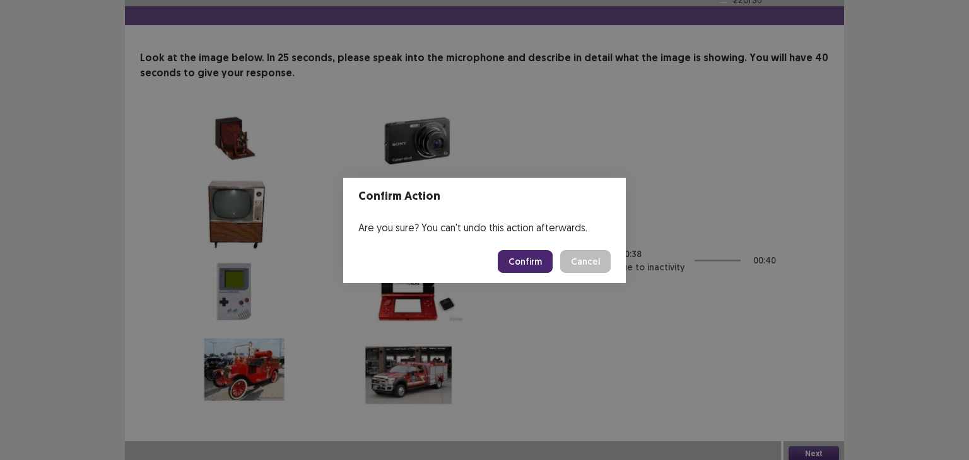
click at [534, 261] on button "Confirm" at bounding box center [525, 261] width 55 height 23
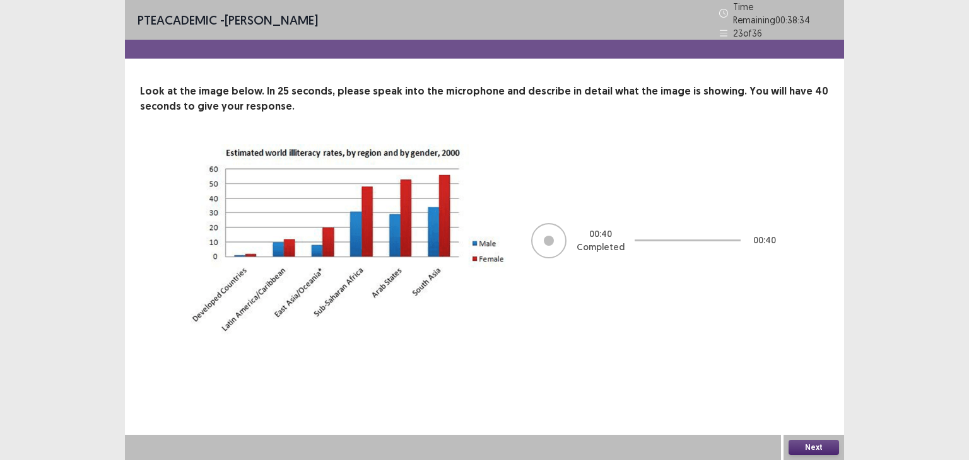
click at [803, 441] on button "Next" at bounding box center [813, 447] width 50 height 15
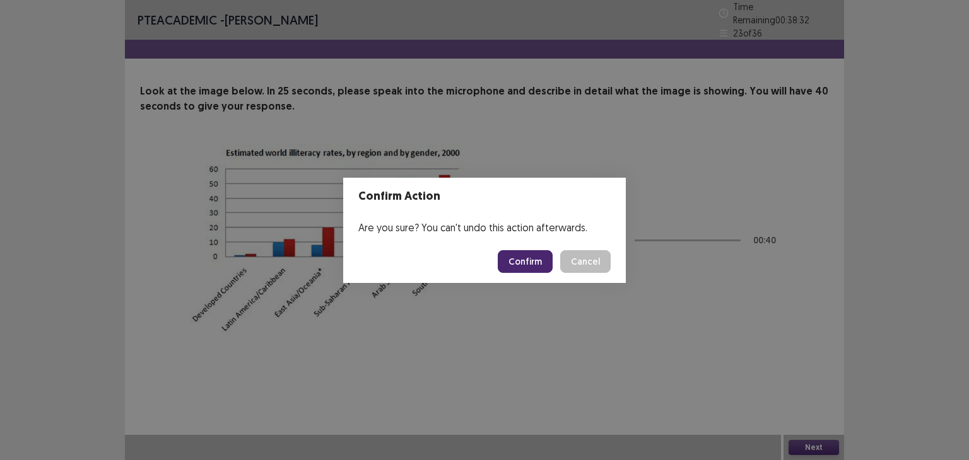
click at [530, 260] on button "Confirm" at bounding box center [525, 261] width 55 height 23
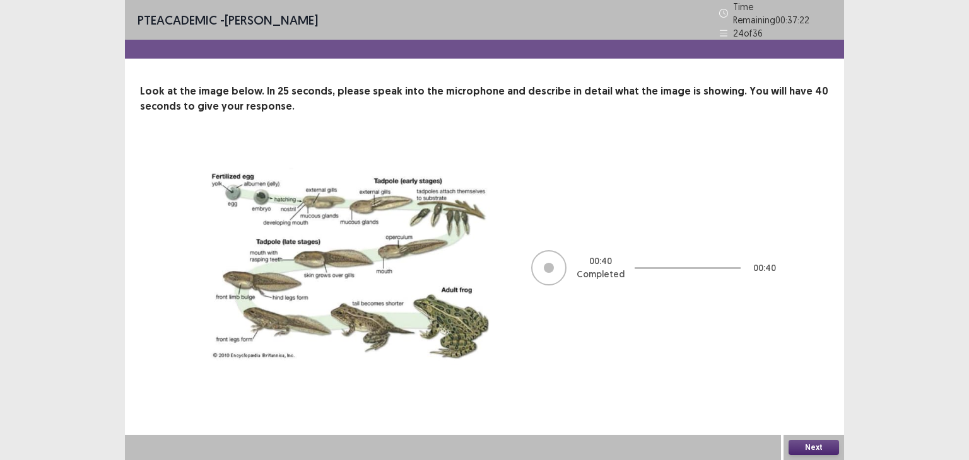
click at [802, 445] on button "Next" at bounding box center [813, 447] width 50 height 15
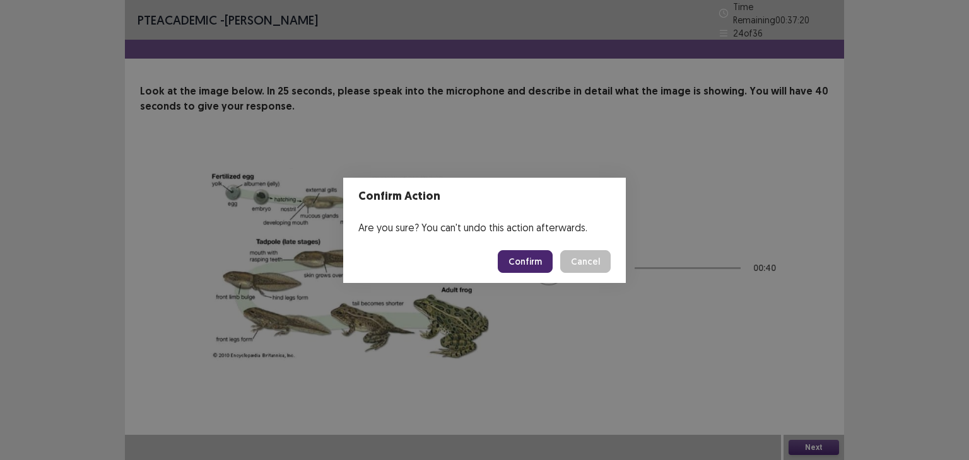
click at [527, 262] on button "Confirm" at bounding box center [525, 261] width 55 height 23
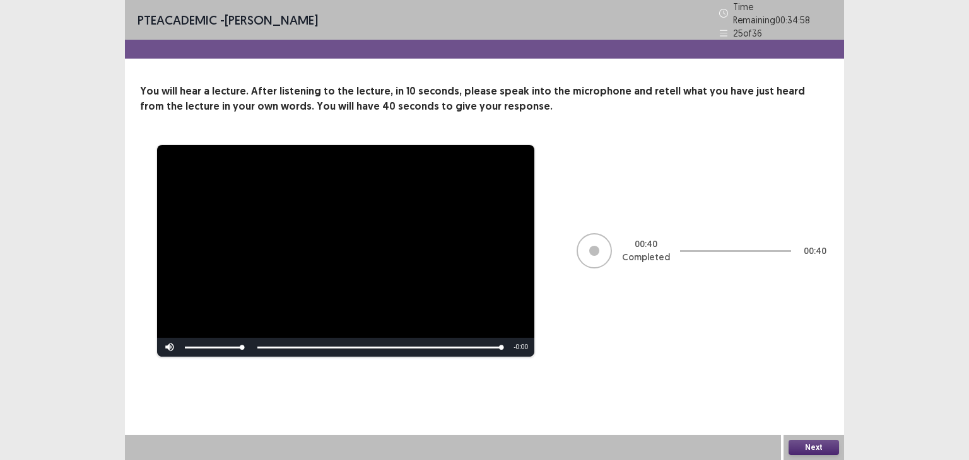
click at [801, 453] on button "Next" at bounding box center [813, 447] width 50 height 15
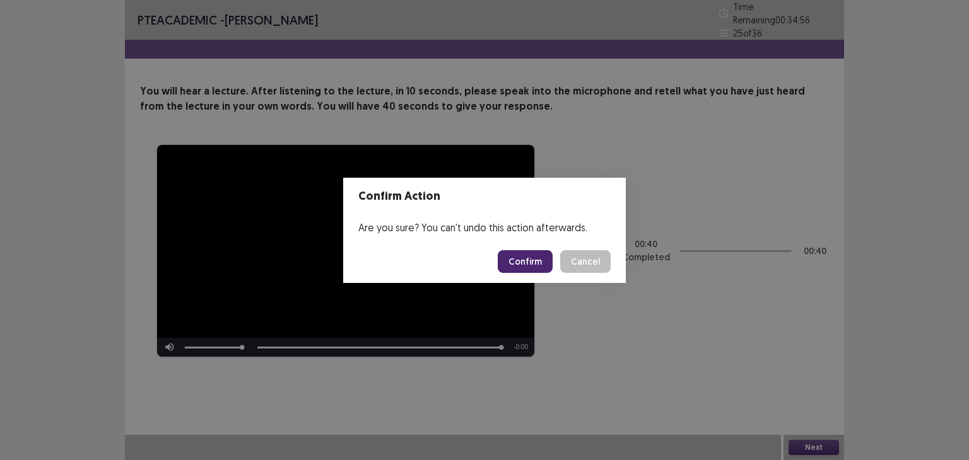
click at [522, 268] on button "Confirm" at bounding box center [525, 261] width 55 height 23
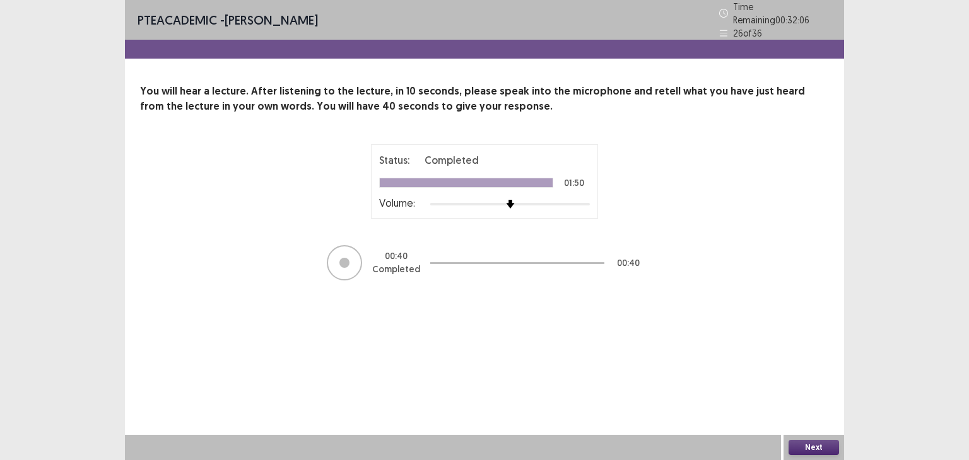
click at [799, 445] on button "Next" at bounding box center [813, 447] width 50 height 15
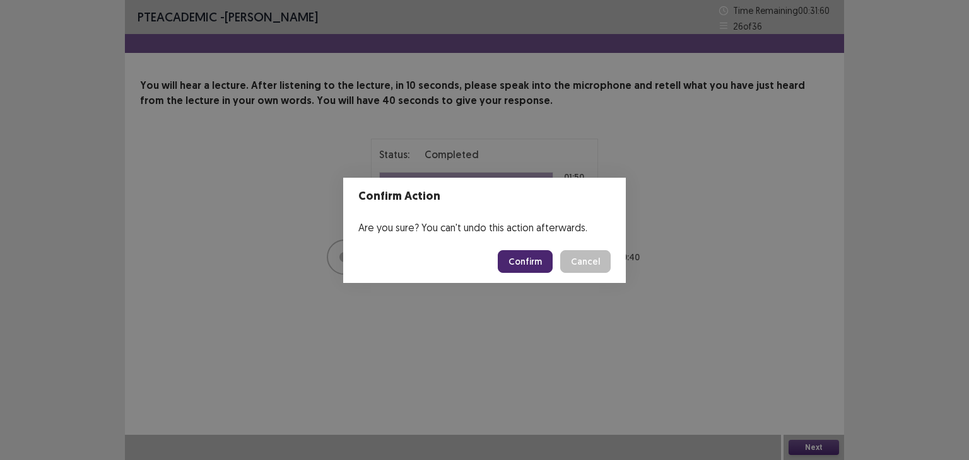
click at [534, 254] on button "Confirm" at bounding box center [525, 261] width 55 height 23
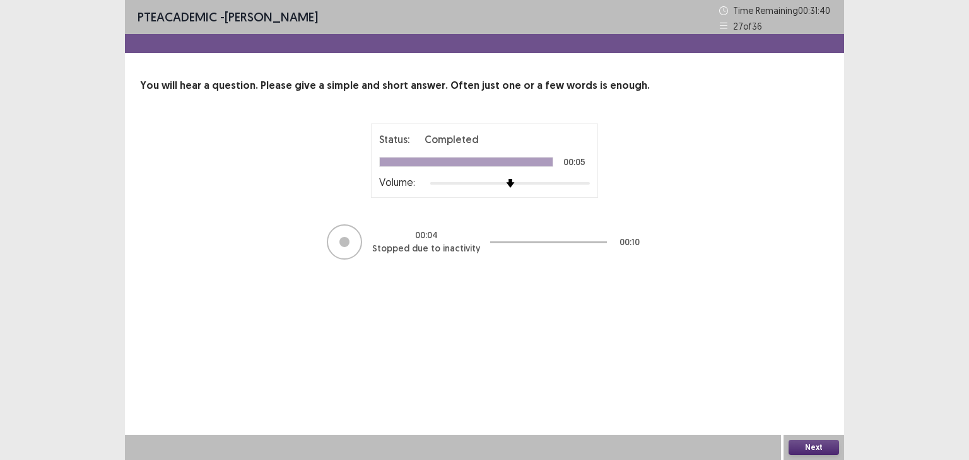
click at [803, 447] on button "Next" at bounding box center [813, 447] width 50 height 15
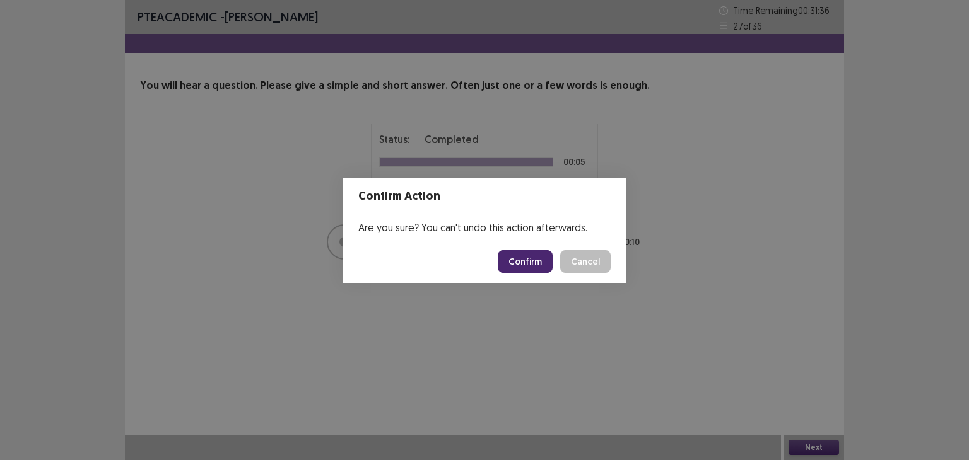
click at [515, 254] on button "Confirm" at bounding box center [525, 261] width 55 height 23
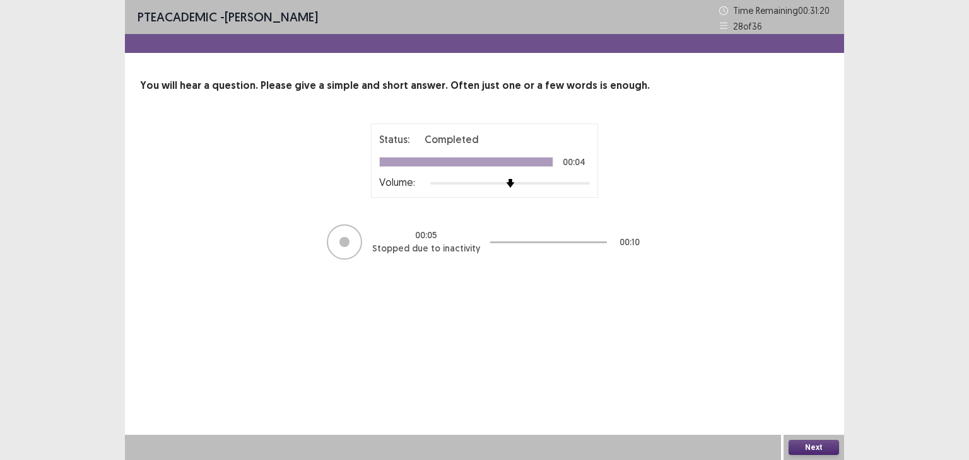
click at [818, 445] on button "Next" at bounding box center [813, 447] width 50 height 15
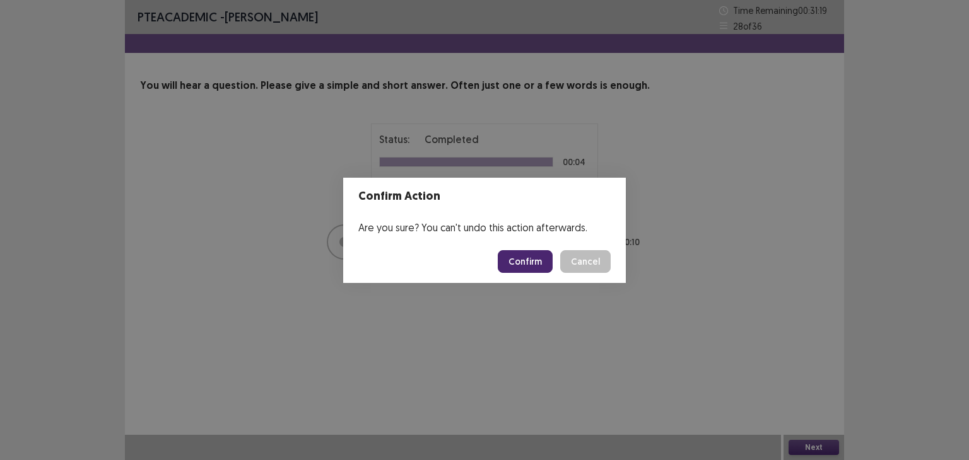
click at [533, 263] on button "Confirm" at bounding box center [525, 261] width 55 height 23
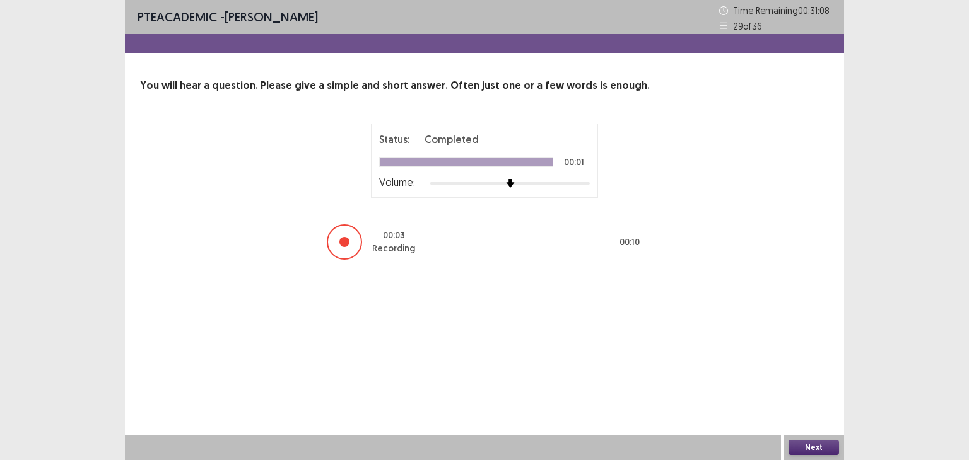
drag, startPoint x: 798, startPoint y: 445, endPoint x: 529, endPoint y: 293, distance: 308.4
click at [529, 293] on div "PTE academic - [PERSON_NAME] Time Remaining 00 : 31 : 08 29 of 36 You will hear…" at bounding box center [484, 230] width 719 height 460
click at [809, 442] on button "Next" at bounding box center [813, 447] width 50 height 15
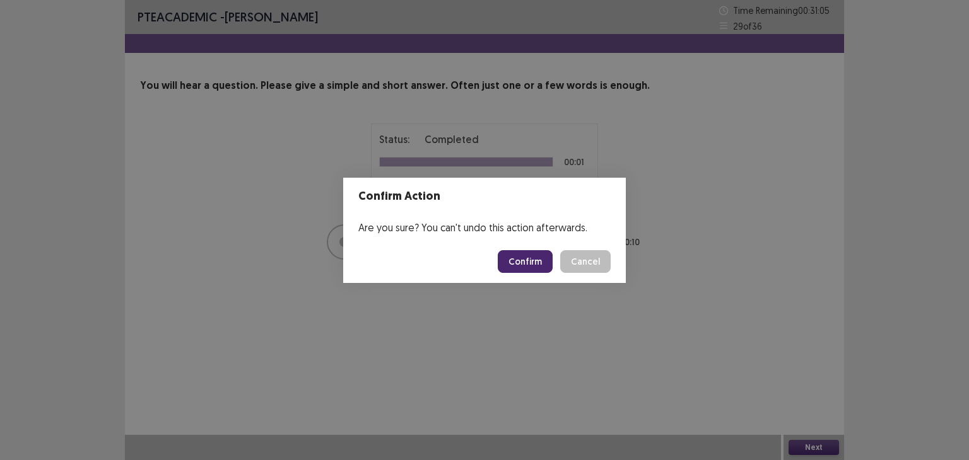
click at [523, 268] on button "Confirm" at bounding box center [525, 261] width 55 height 23
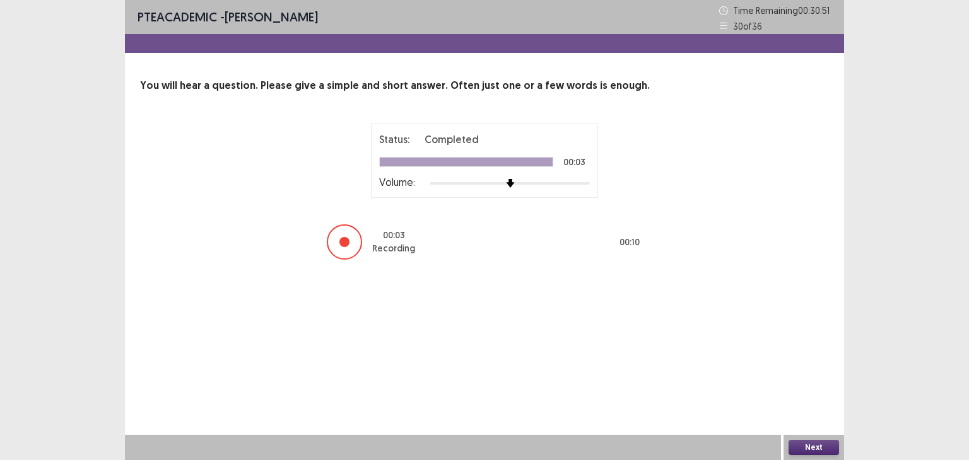
click at [806, 447] on button "Next" at bounding box center [813, 447] width 50 height 15
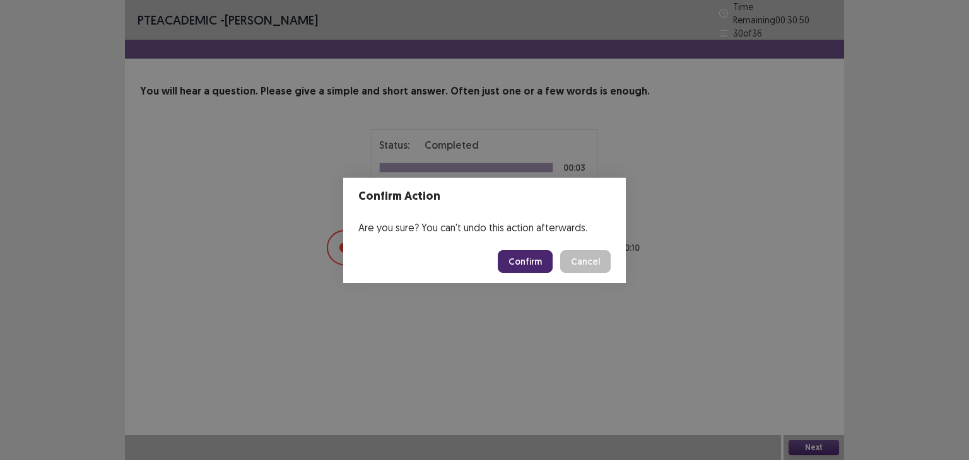
click at [524, 266] on button "Confirm" at bounding box center [525, 261] width 55 height 23
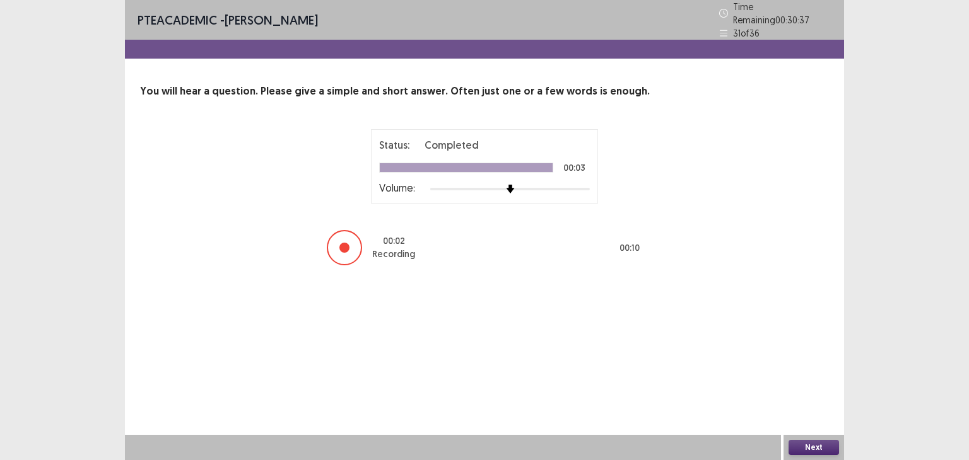
click at [804, 442] on button "Next" at bounding box center [813, 447] width 50 height 15
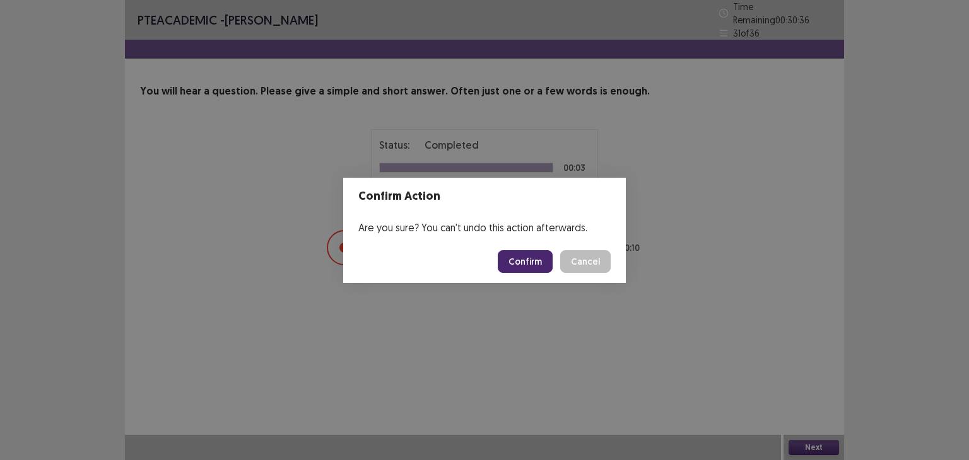
click at [527, 260] on button "Confirm" at bounding box center [525, 261] width 55 height 23
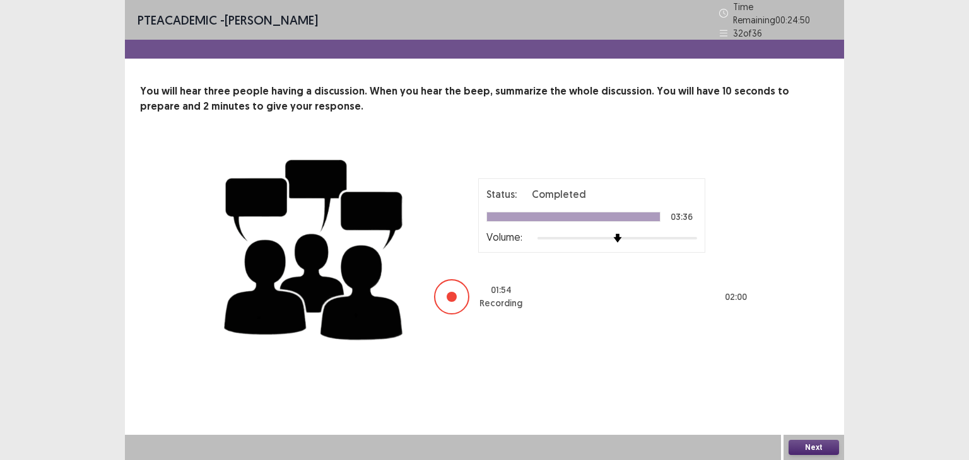
click at [816, 447] on button "Next" at bounding box center [813, 447] width 50 height 15
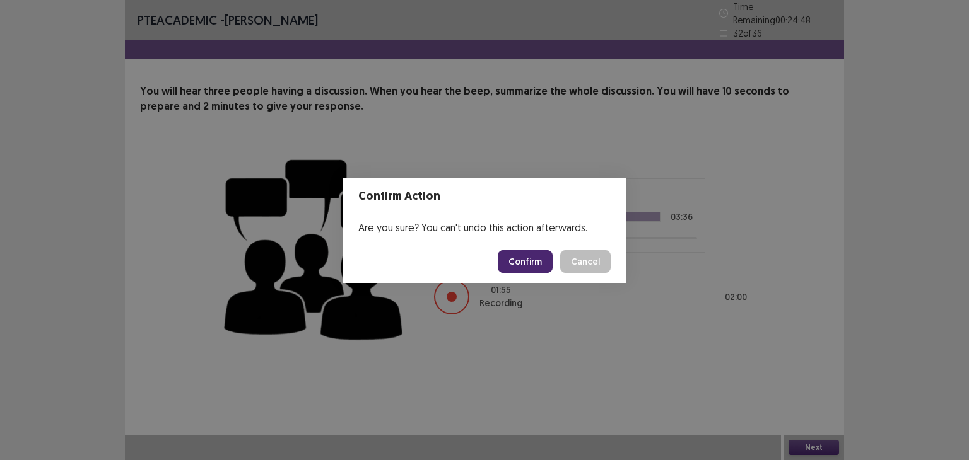
click at [524, 268] on button "Confirm" at bounding box center [525, 261] width 55 height 23
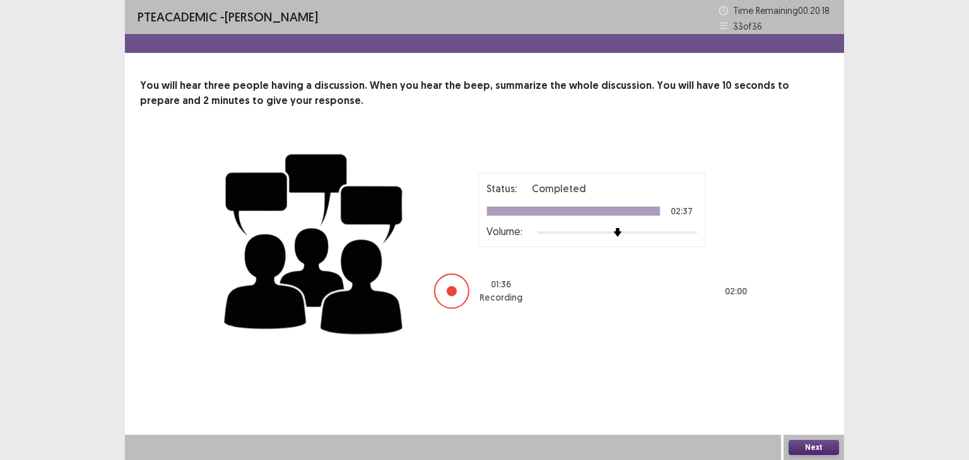
click at [805, 446] on button "Next" at bounding box center [813, 447] width 50 height 15
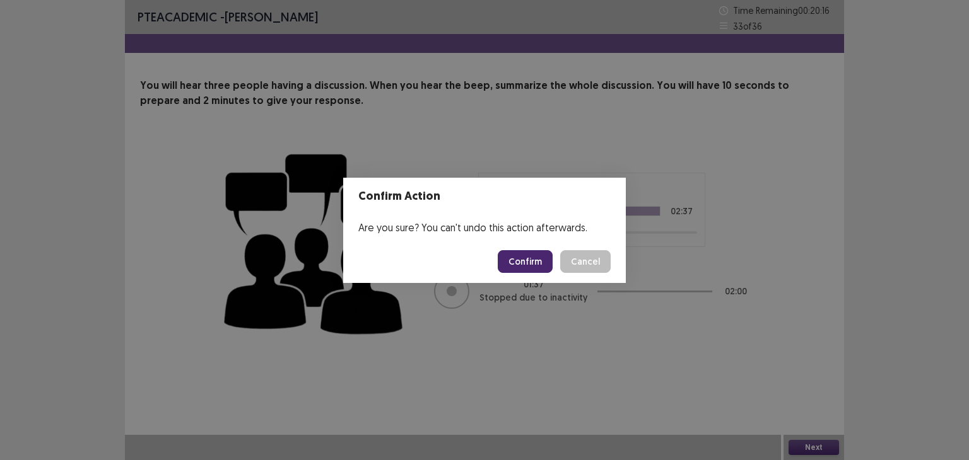
click at [517, 255] on button "Confirm" at bounding box center [525, 261] width 55 height 23
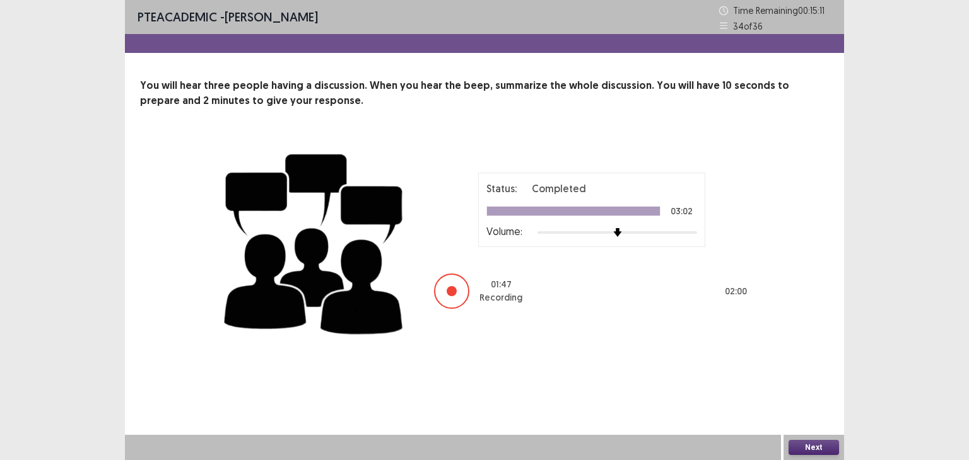
click at [820, 447] on button "Next" at bounding box center [813, 447] width 50 height 15
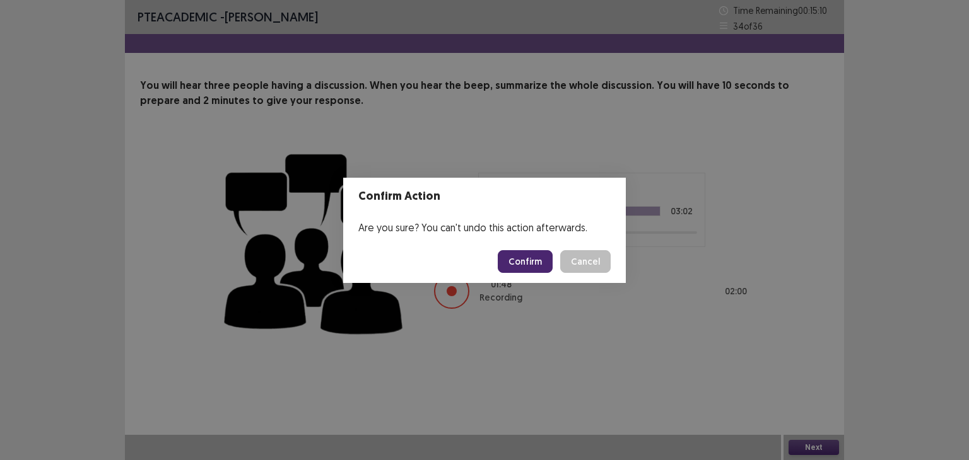
click at [542, 256] on button "Confirm" at bounding box center [525, 261] width 55 height 23
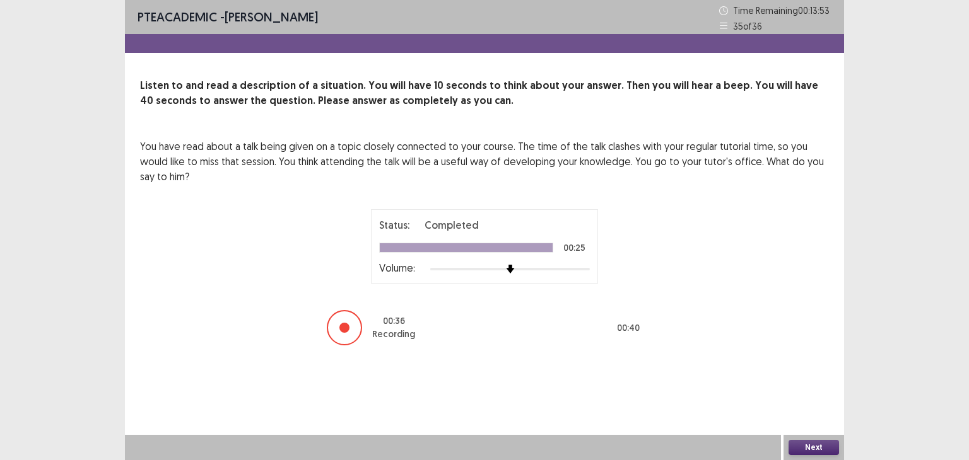
click at [821, 447] on button "Next" at bounding box center [813, 447] width 50 height 15
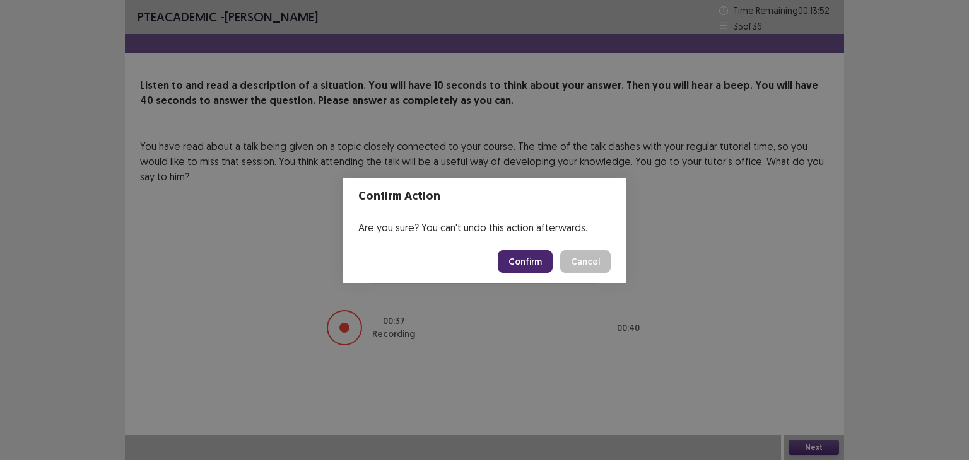
click at [540, 263] on button "Confirm" at bounding box center [525, 261] width 55 height 23
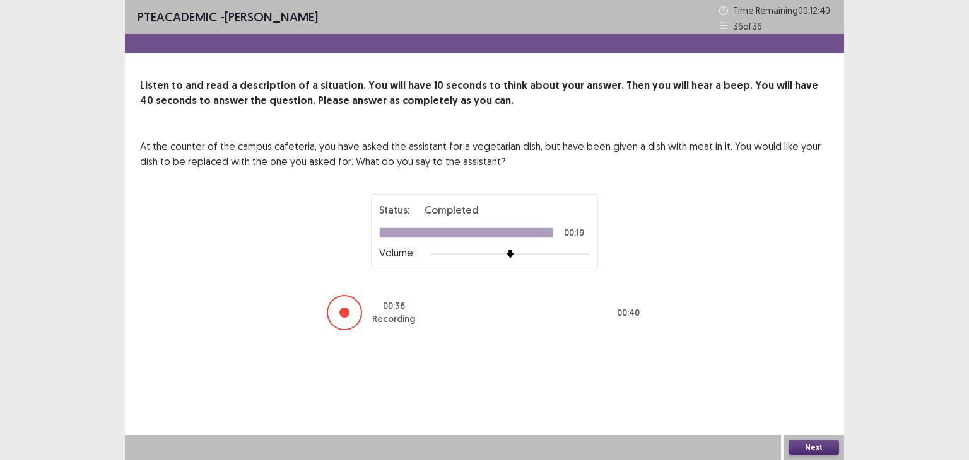
click at [816, 442] on button "Next" at bounding box center [813, 447] width 50 height 15
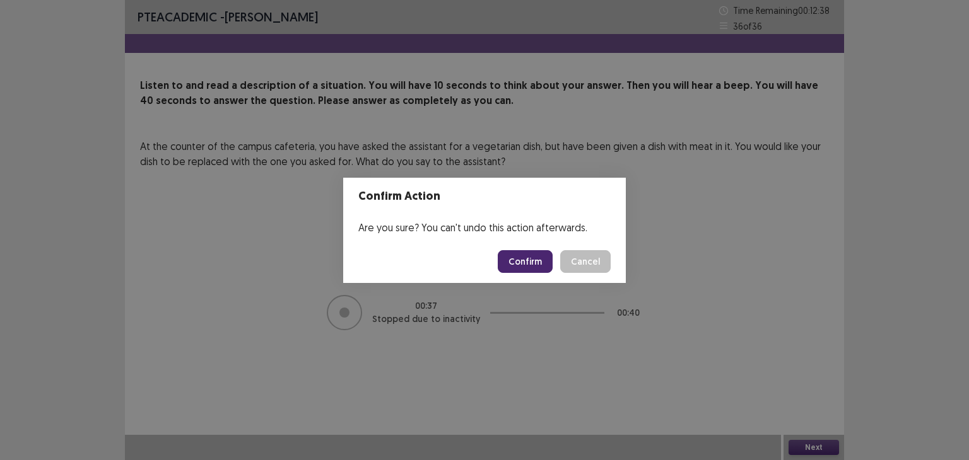
click at [547, 263] on button "Confirm" at bounding box center [525, 261] width 55 height 23
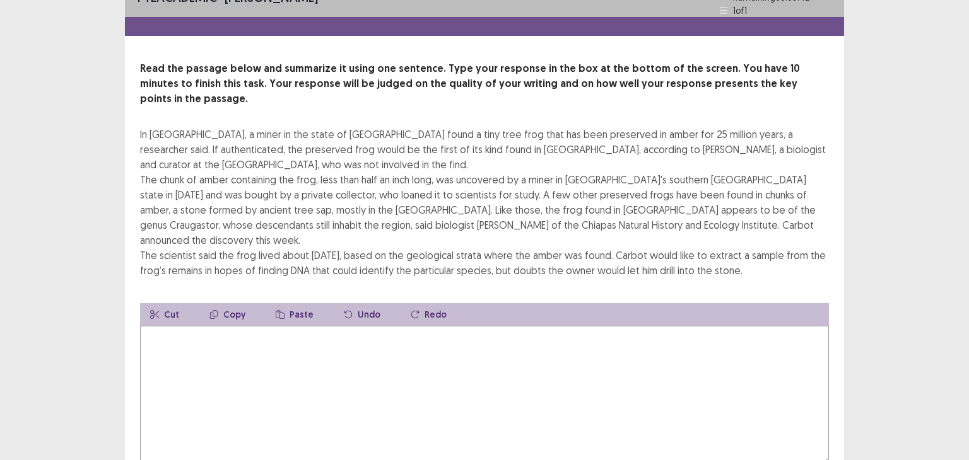
scroll to position [25, 0]
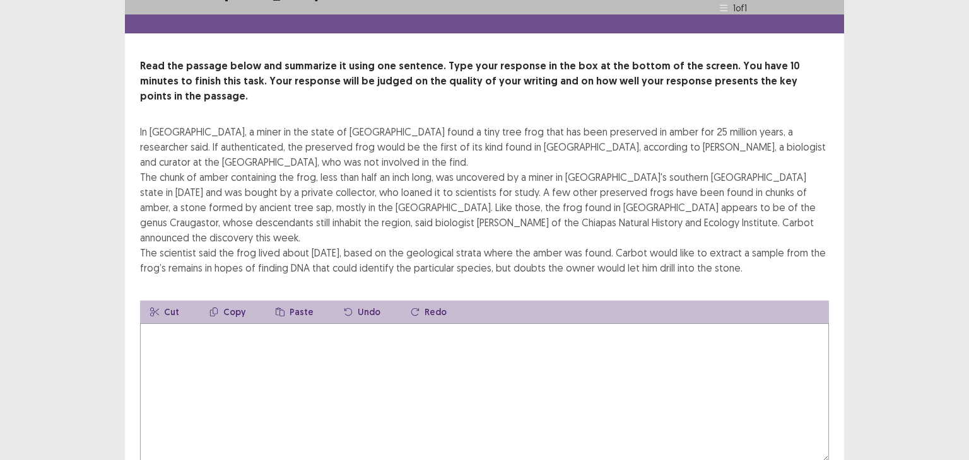
drag, startPoint x: 139, startPoint y: 105, endPoint x: 191, endPoint y: 116, distance: 52.8
click at [191, 124] on div "In [GEOGRAPHIC_DATA], a miner in the state of [GEOGRAPHIC_DATA] found a tiny tr…" at bounding box center [484, 199] width 689 height 151
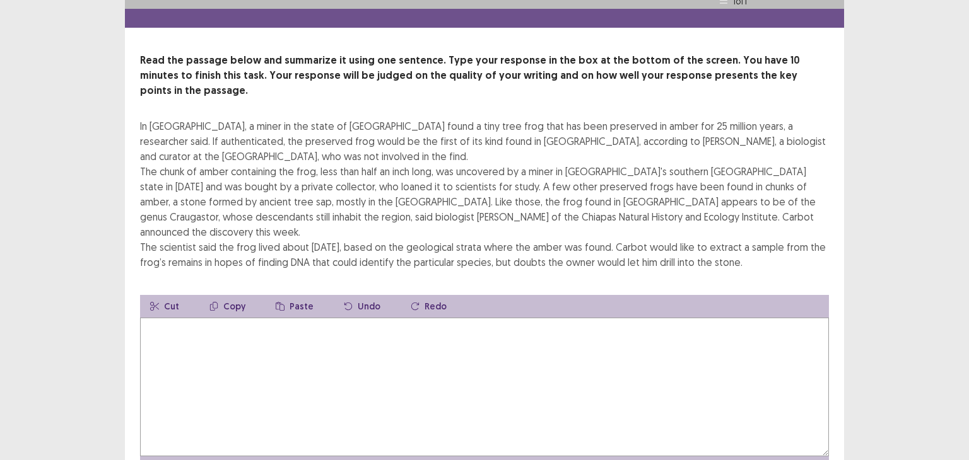
drag, startPoint x: 180, startPoint y: 114, endPoint x: 236, endPoint y: 114, distance: 56.1
click at [236, 119] on div "In [GEOGRAPHIC_DATA], a miner in the state of [GEOGRAPHIC_DATA] found a tiny tr…" at bounding box center [484, 194] width 689 height 151
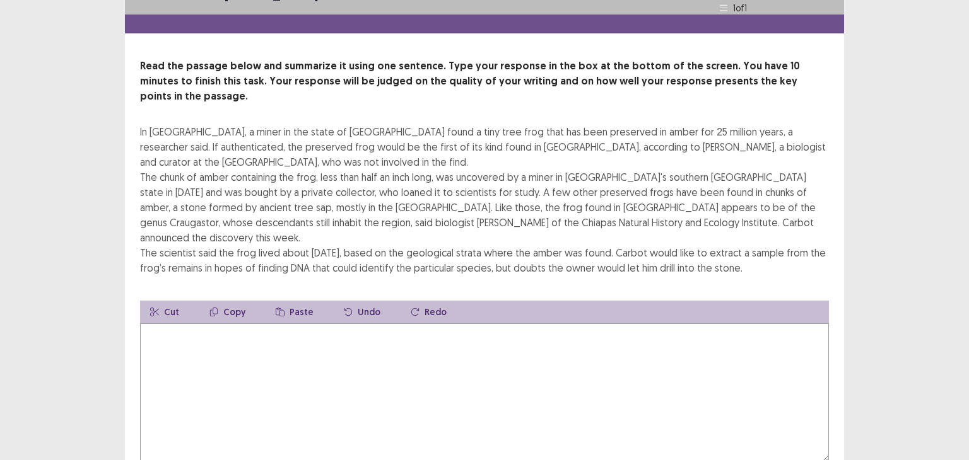
click at [239, 346] on textarea at bounding box center [484, 393] width 689 height 139
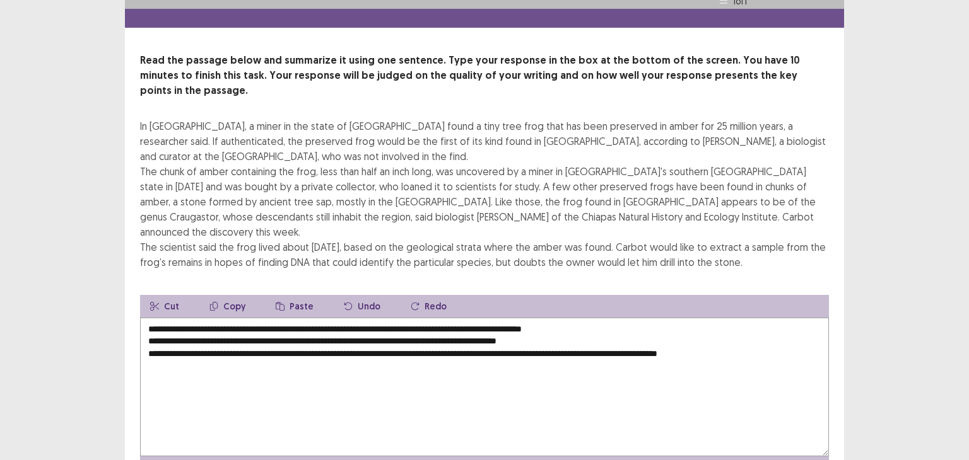
drag, startPoint x: 911, startPoint y: 243, endPoint x: 926, endPoint y: 129, distance: 115.8
click at [926, 129] on div "PTE academic - [PERSON_NAME] Time Remaining 00 : 01 : 12 1 of 1 Read the passag…" at bounding box center [484, 255] width 969 height 560
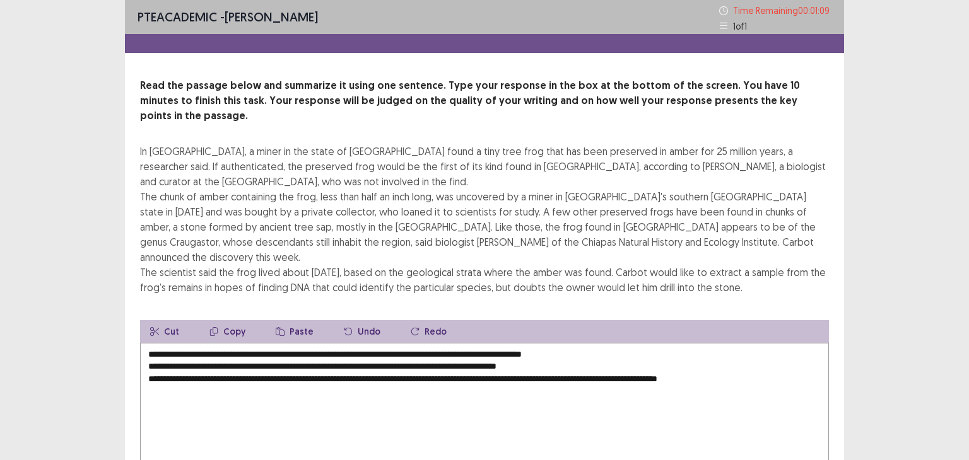
click at [749, 343] on textarea "**********" at bounding box center [484, 412] width 689 height 139
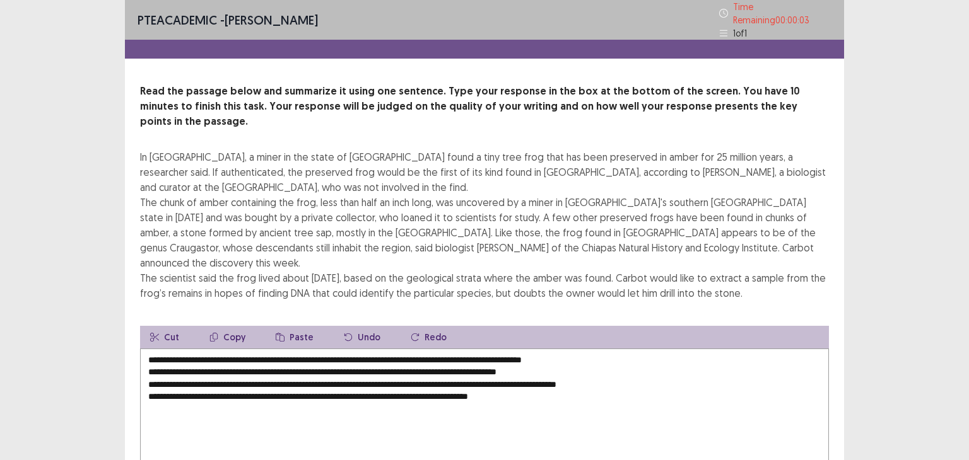
type textarea "**********"
click at [940, 345] on div "PTE academic - [PERSON_NAME] Time Remaining 00 : 00 : 03 1 of 1 Read the passag…" at bounding box center [484, 283] width 969 height 566
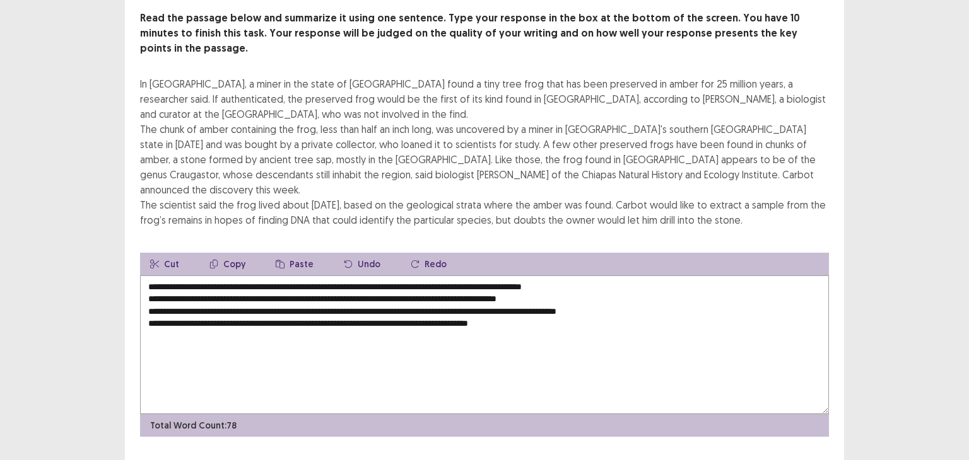
scroll to position [69, 0]
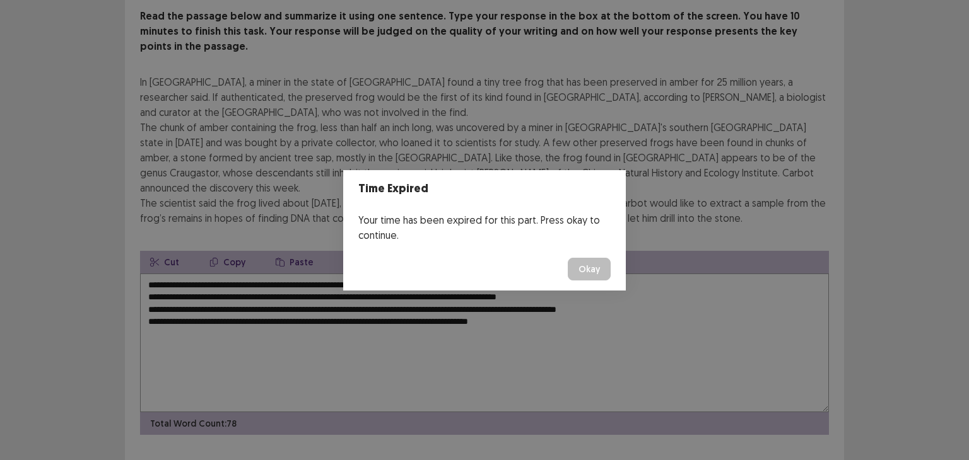
click at [575, 268] on button "Okay" at bounding box center [589, 269] width 43 height 23
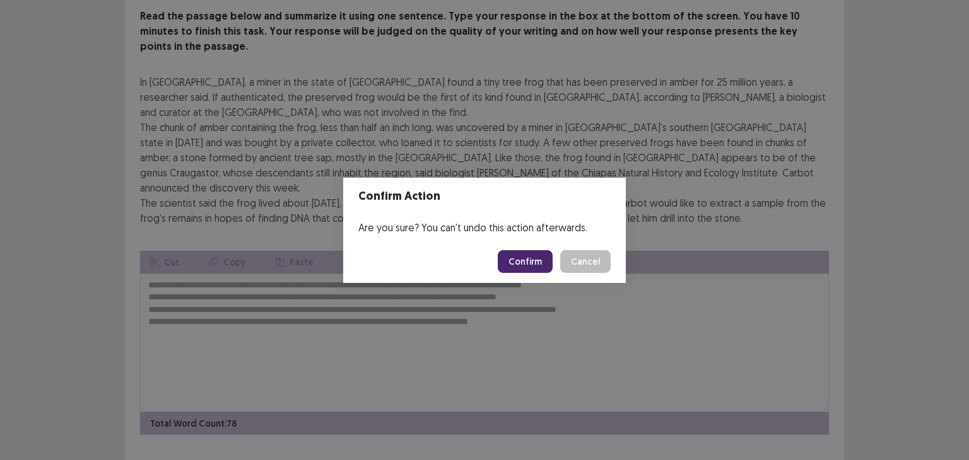
click at [528, 258] on button "Confirm" at bounding box center [525, 261] width 55 height 23
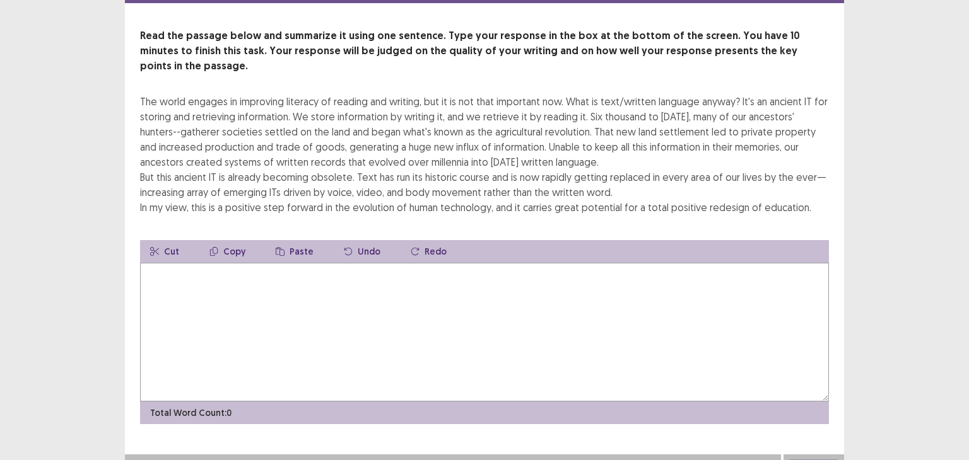
scroll to position [54, 0]
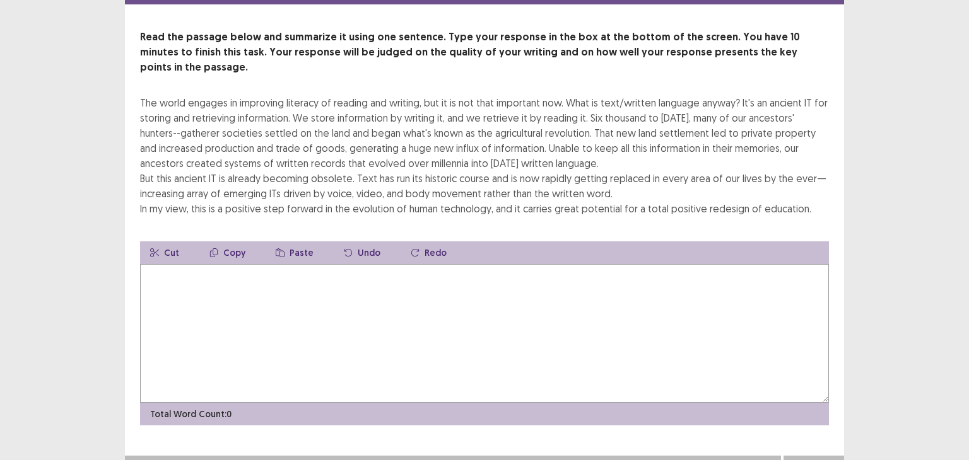
click at [524, 264] on textarea at bounding box center [484, 333] width 689 height 139
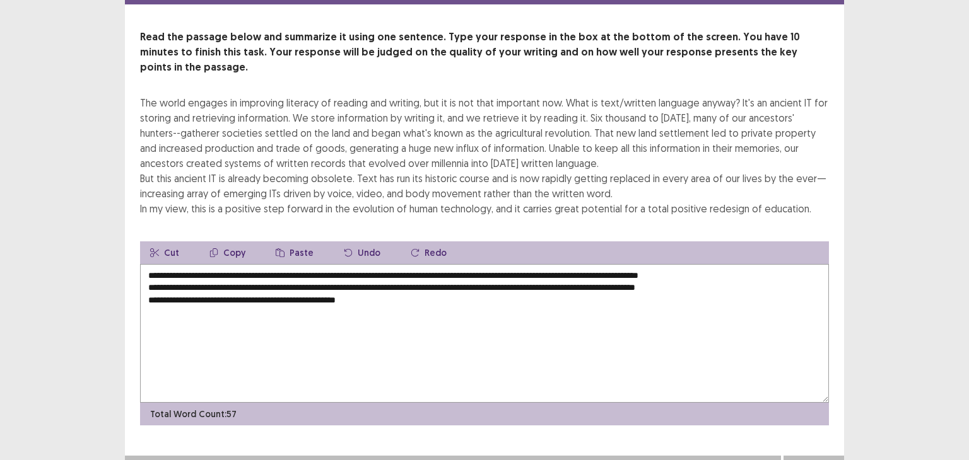
click at [870, 265] on div "PTE academic - [PERSON_NAME] Time Remaining 00 : 04 : 03 1 of 1 Read the passag…" at bounding box center [484, 214] width 969 height 536
drag, startPoint x: 870, startPoint y: 265, endPoint x: 878, endPoint y: 179, distance: 86.7
click at [878, 179] on div "PTE academic - [PERSON_NAME] Time Remaining 00 : 04 : 02 1 of 1 Read the passag…" at bounding box center [484, 214] width 969 height 536
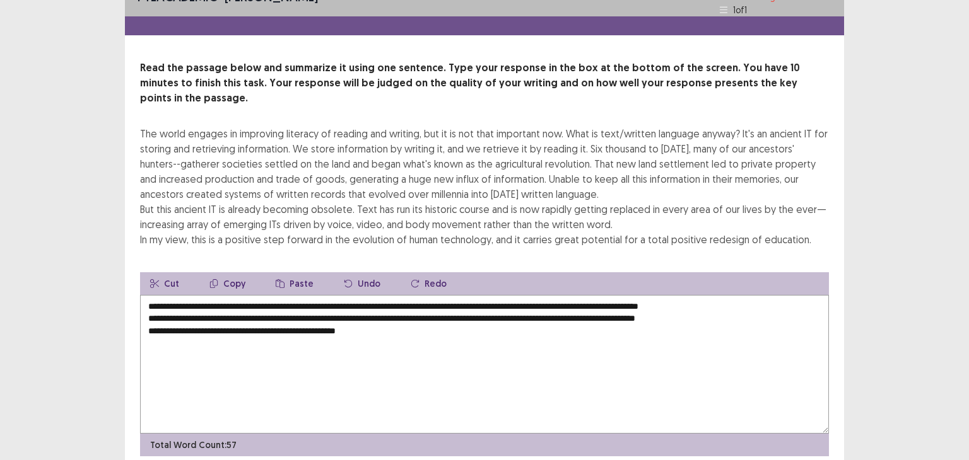
scroll to position [25, 0]
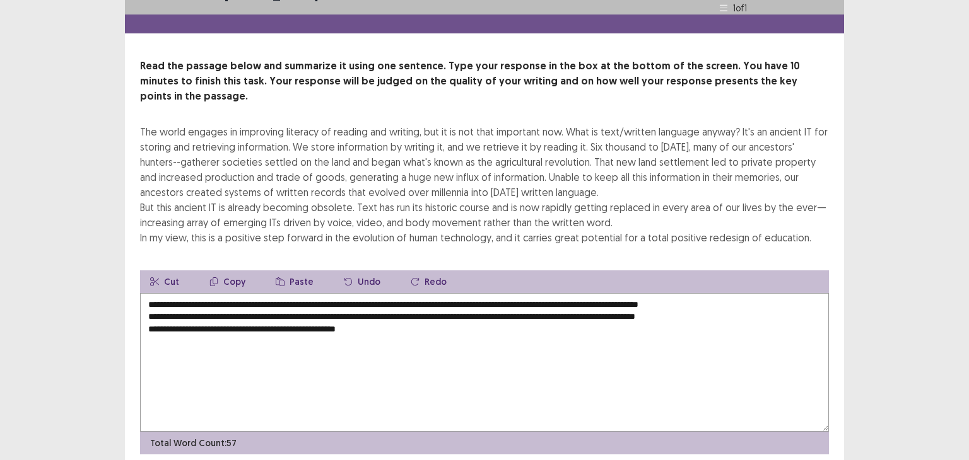
click at [324, 311] on textarea "**********" at bounding box center [484, 362] width 689 height 139
click at [405, 316] on textarea "**********" at bounding box center [484, 362] width 689 height 139
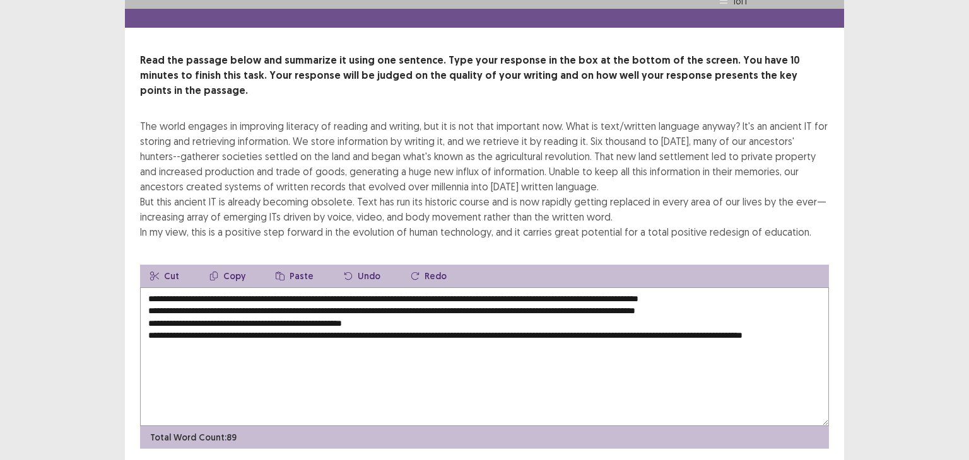
click at [732, 319] on textarea "**********" at bounding box center [484, 357] width 689 height 139
type textarea "**********"
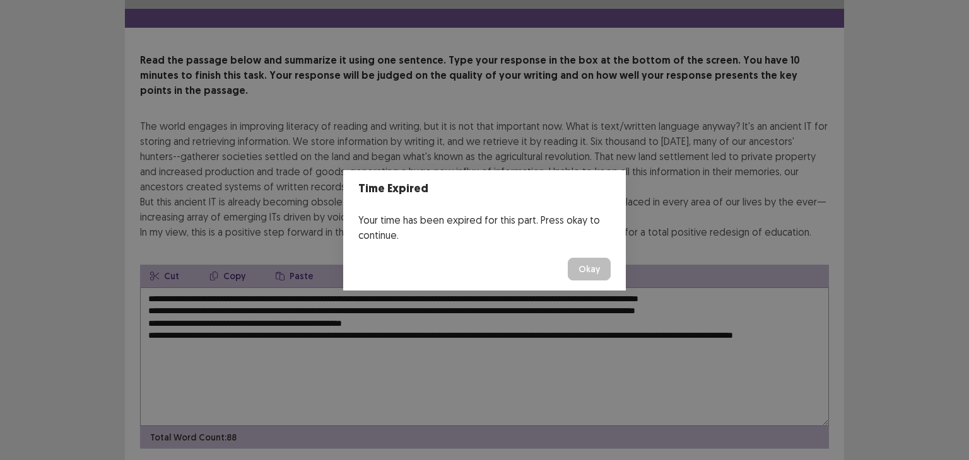
click at [601, 270] on button "Okay" at bounding box center [589, 269] width 43 height 23
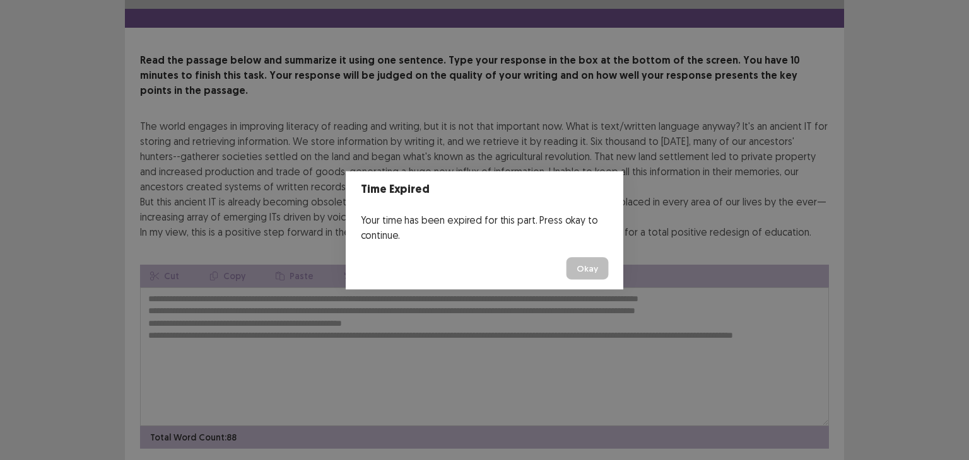
scroll to position [54, 0]
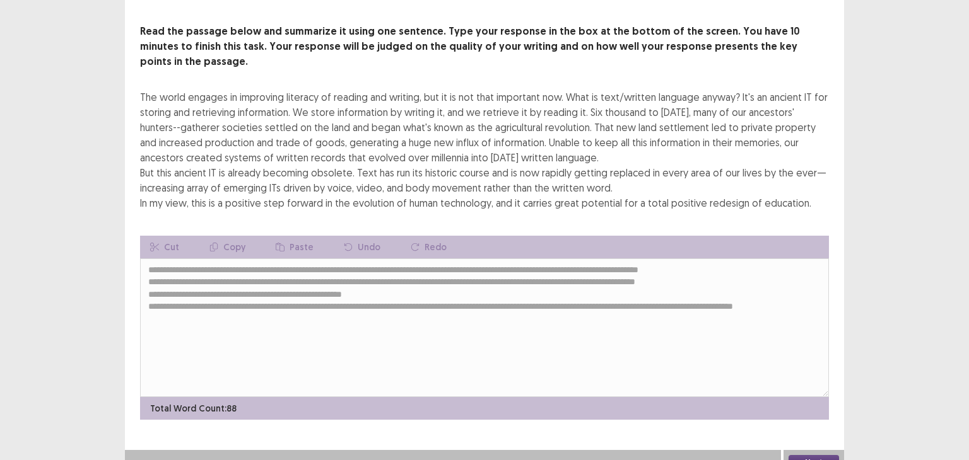
click at [812, 455] on button "Next" at bounding box center [813, 462] width 50 height 15
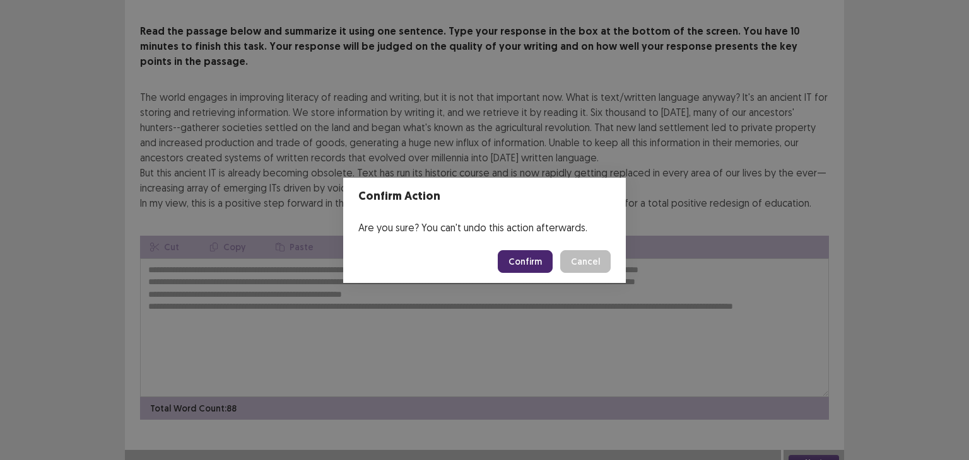
click at [525, 255] on button "Confirm" at bounding box center [525, 261] width 55 height 23
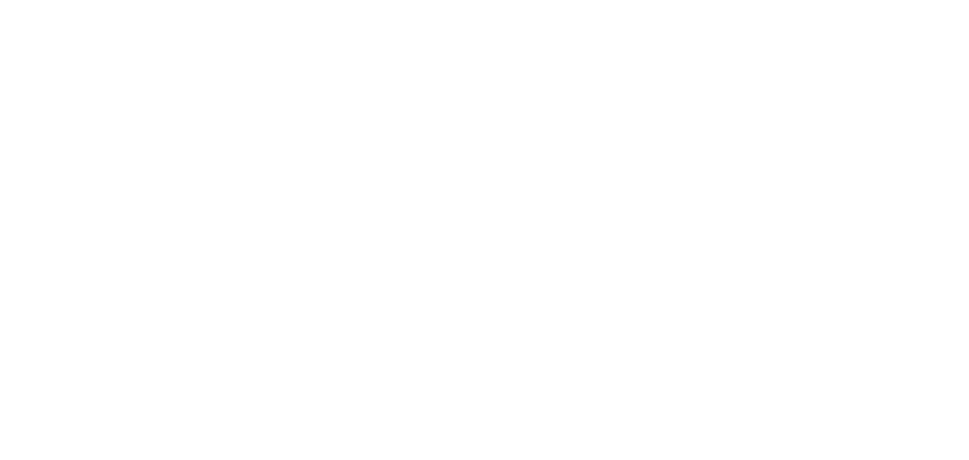
scroll to position [0, 0]
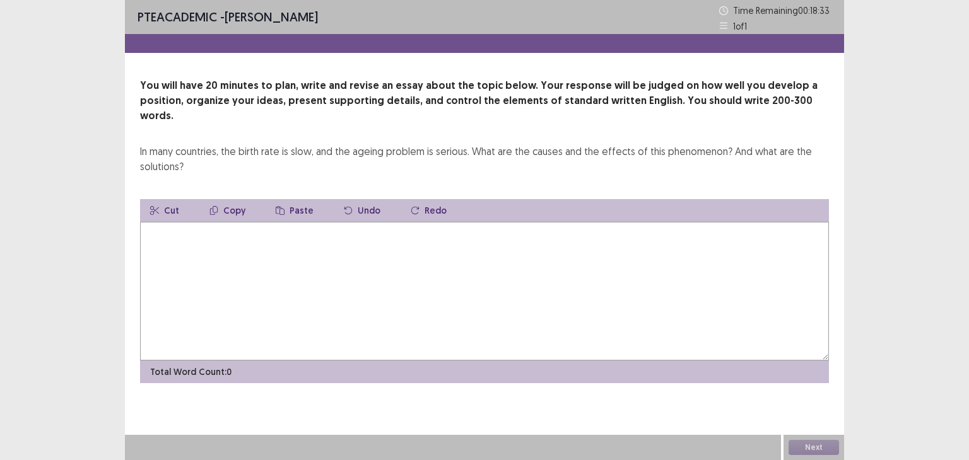
click at [525, 255] on textarea at bounding box center [484, 291] width 689 height 139
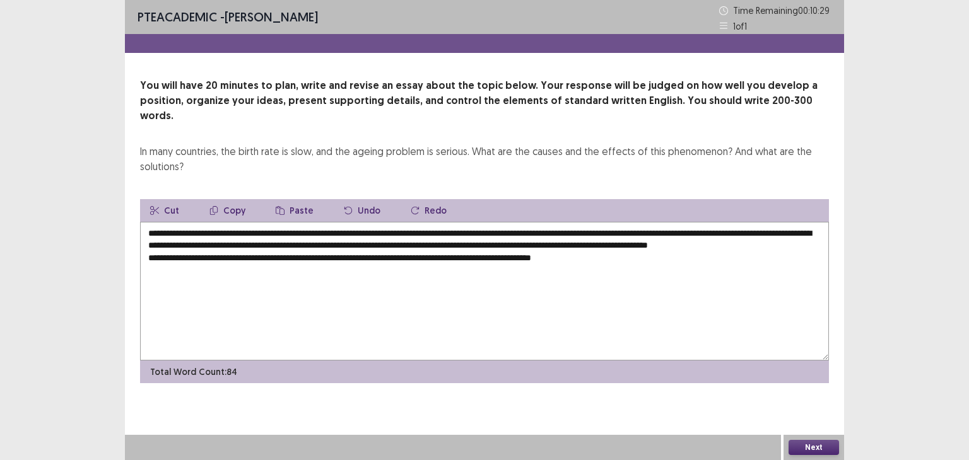
click at [877, 283] on div "PTE academic - [PERSON_NAME] Time Remaining 00 : 10 : 29 1 of 1 You will have 2…" at bounding box center [484, 230] width 969 height 460
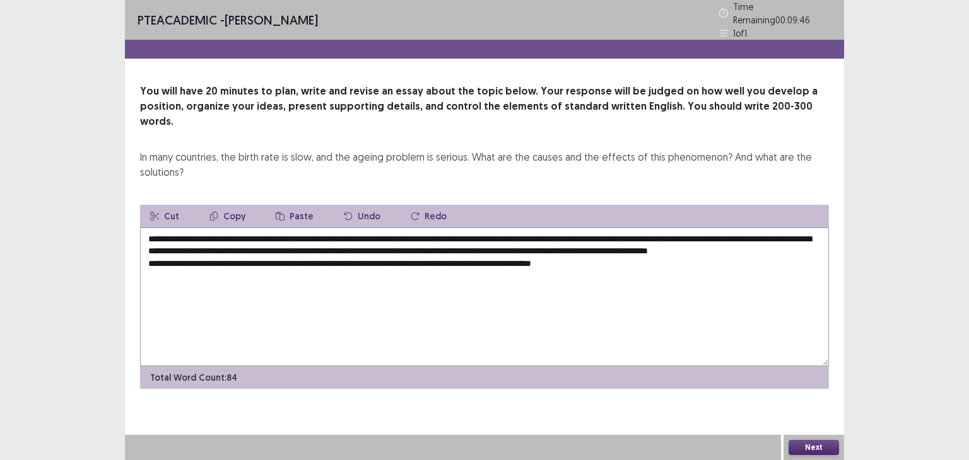
click at [0, 242] on div "PTE academic - [PERSON_NAME] Time Remaining 00 : 09 : 46 1 of 1 You will have 2…" at bounding box center [484, 230] width 969 height 460
click at [633, 261] on textarea "**********" at bounding box center [484, 297] width 689 height 139
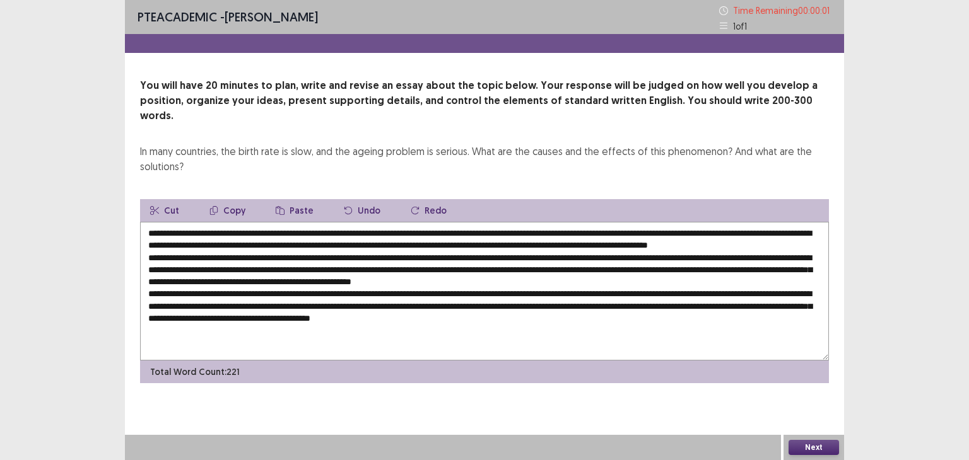
type textarea "**********"
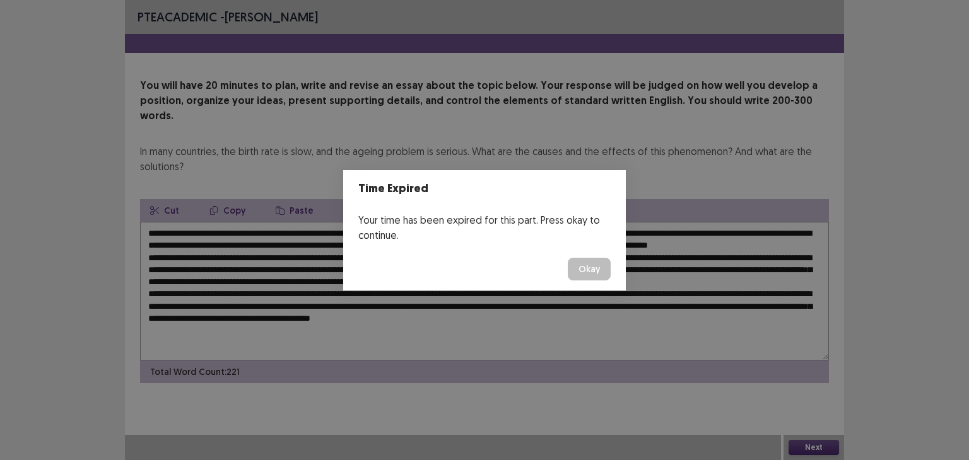
click at [599, 274] on button "Okay" at bounding box center [589, 269] width 43 height 23
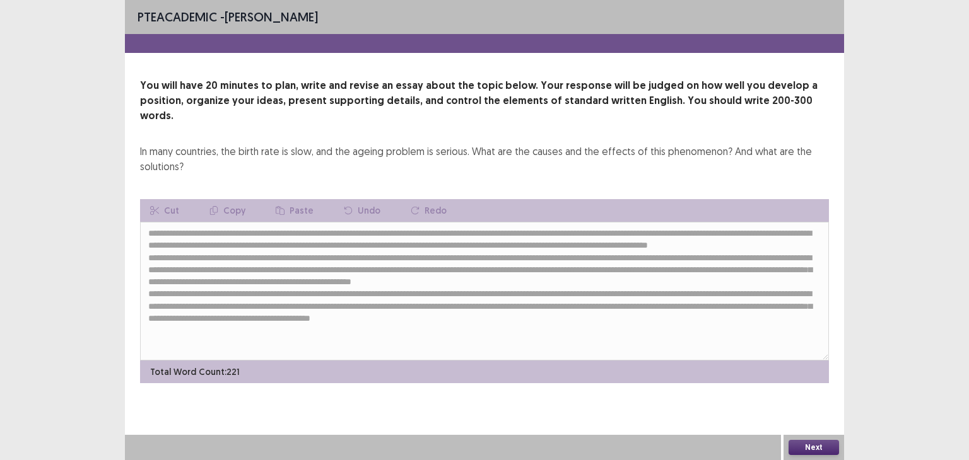
click at [798, 446] on button "Next" at bounding box center [813, 447] width 50 height 15
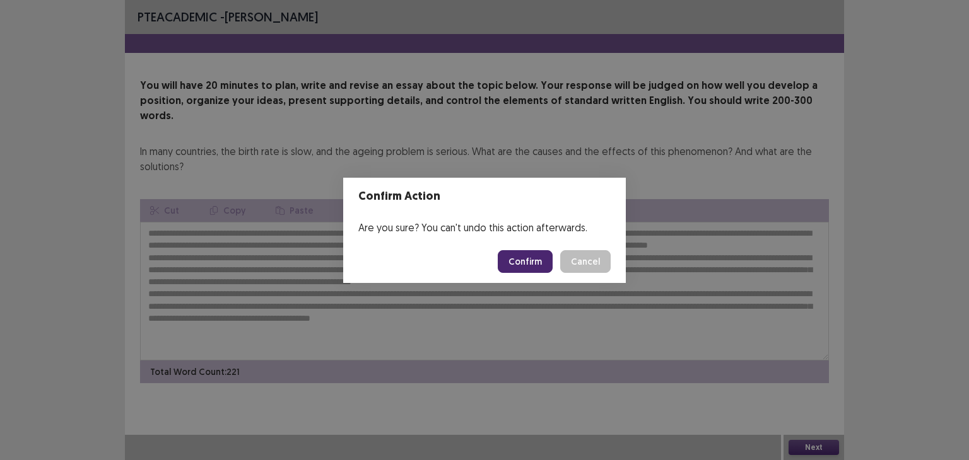
click at [532, 262] on button "Confirm" at bounding box center [525, 261] width 55 height 23
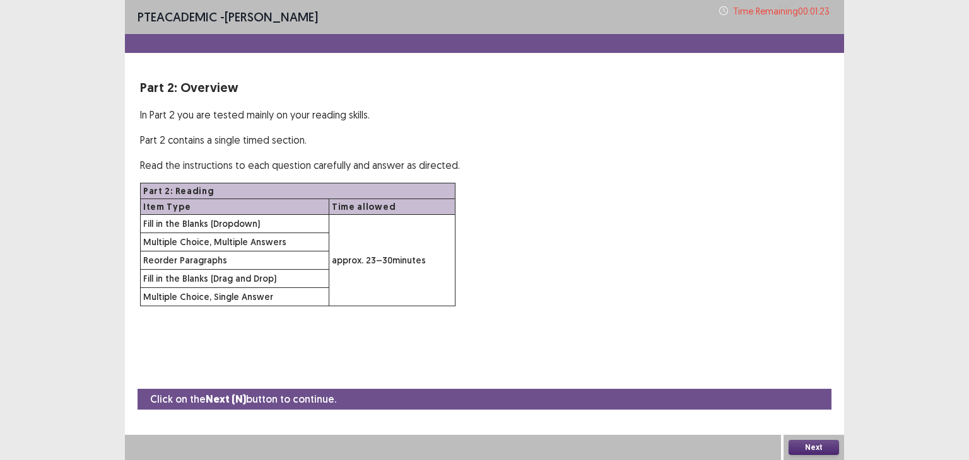
click at [792, 445] on button "Next" at bounding box center [813, 447] width 50 height 15
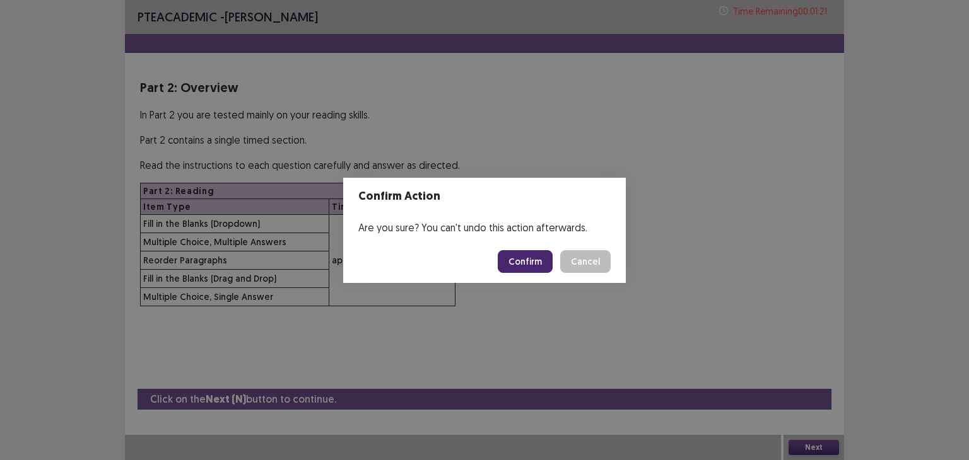
click at [512, 266] on button "Confirm" at bounding box center [525, 261] width 55 height 23
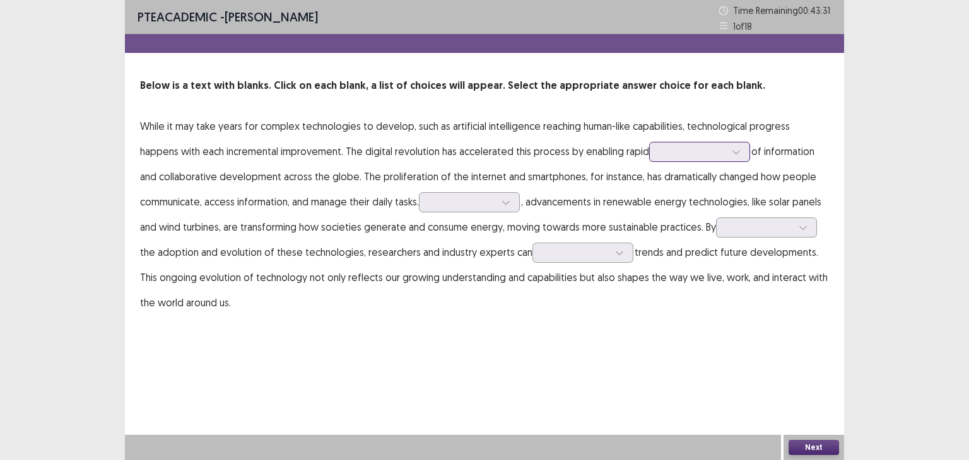
click at [660, 154] on div at bounding box center [693, 152] width 66 height 12
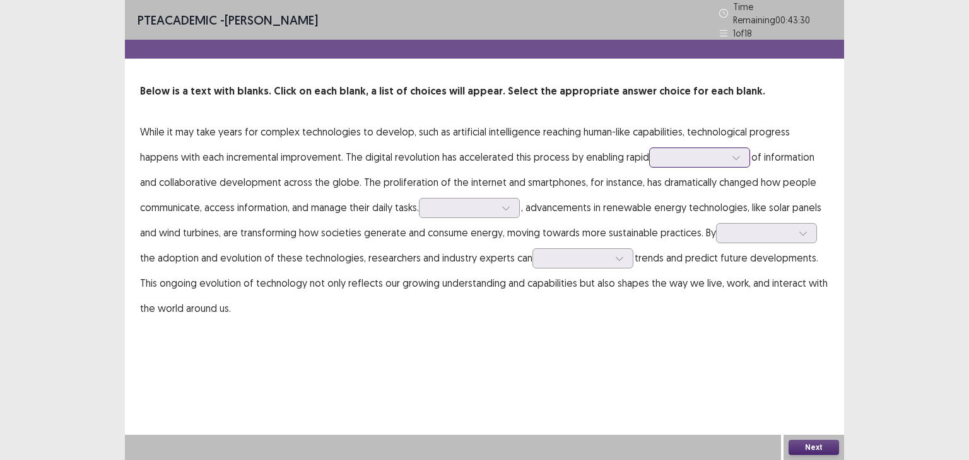
drag, startPoint x: 623, startPoint y: 154, endPoint x: 545, endPoint y: 187, distance: 85.1
click at [545, 187] on p "While it may take years for complex technologies to develop, such as artificial…" at bounding box center [484, 220] width 689 height 202
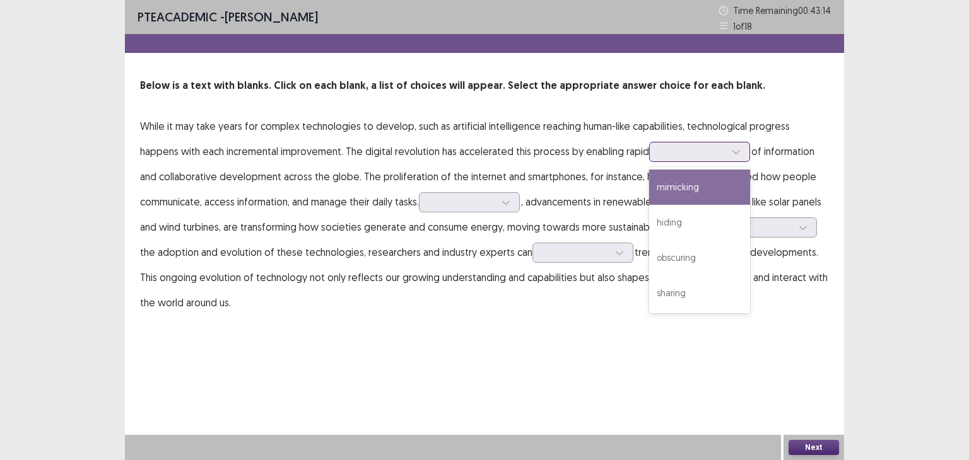
click at [676, 155] on div at bounding box center [693, 152] width 66 height 12
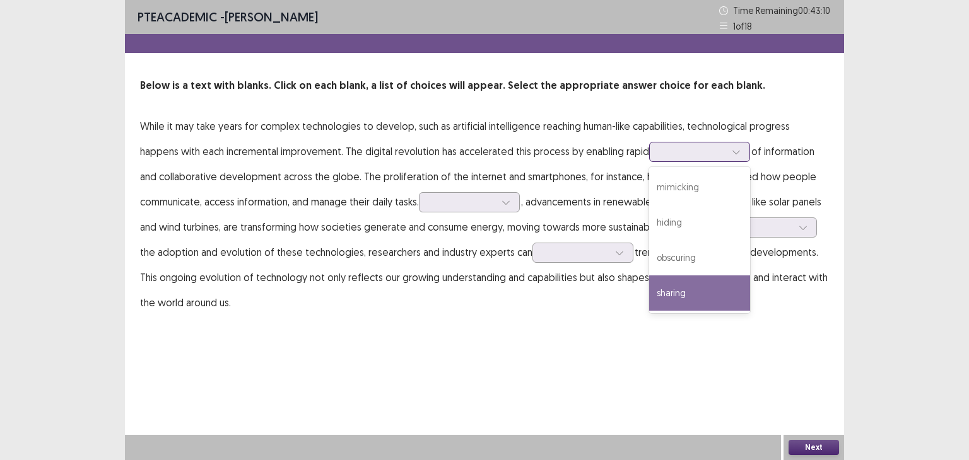
click at [658, 281] on div "sharing" at bounding box center [699, 293] width 101 height 35
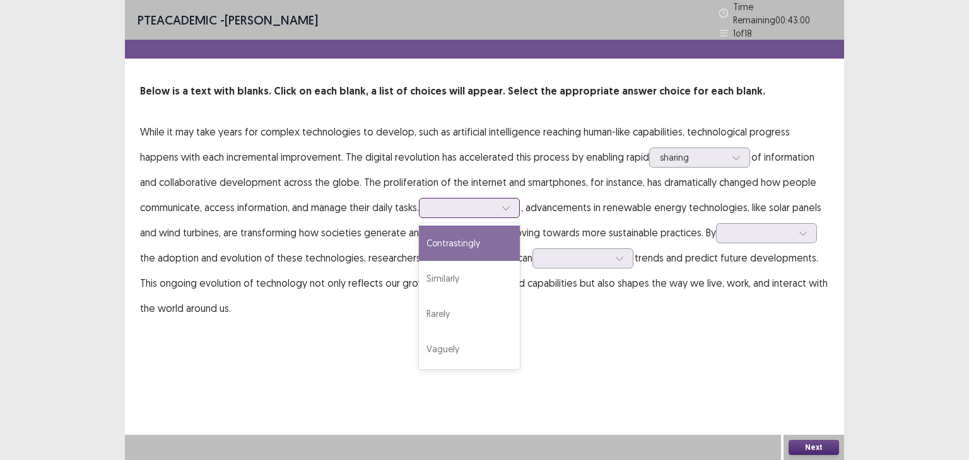
click at [444, 205] on div at bounding box center [463, 208] width 66 height 12
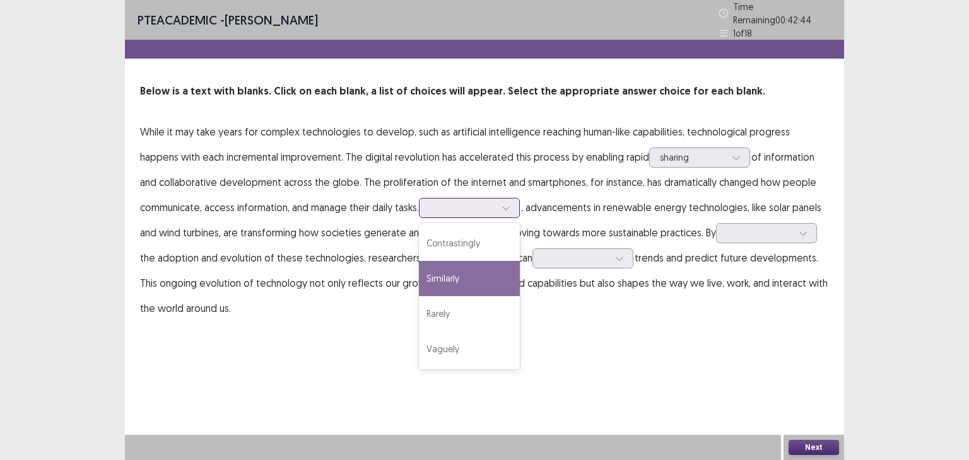
click at [463, 262] on div "Similarly" at bounding box center [469, 278] width 101 height 35
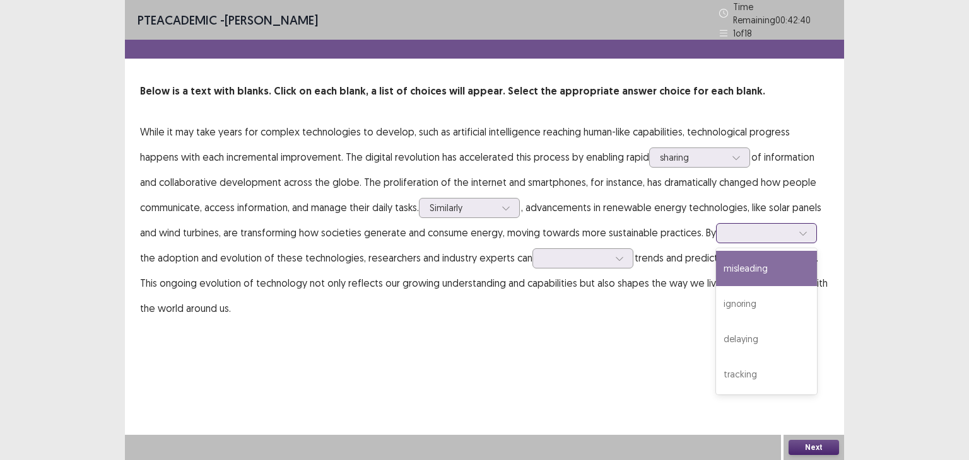
click at [761, 230] on div at bounding box center [760, 233] width 66 height 12
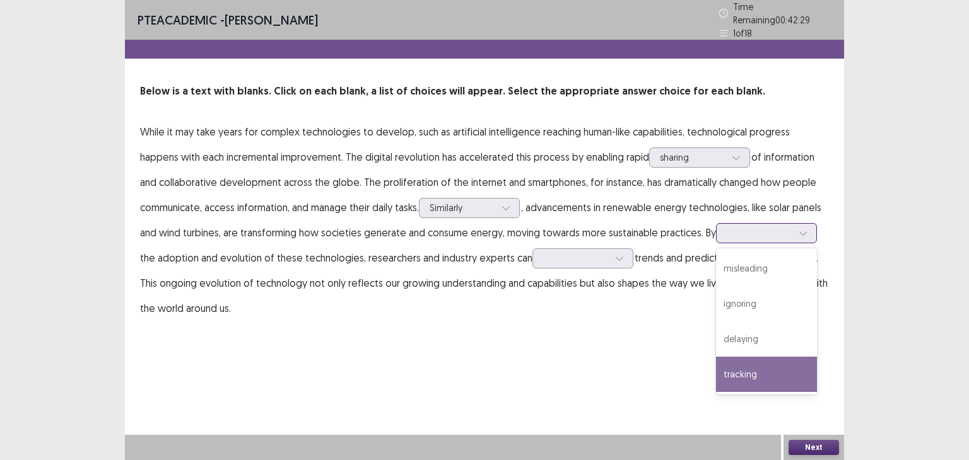
click at [762, 367] on div "tracking" at bounding box center [766, 374] width 101 height 35
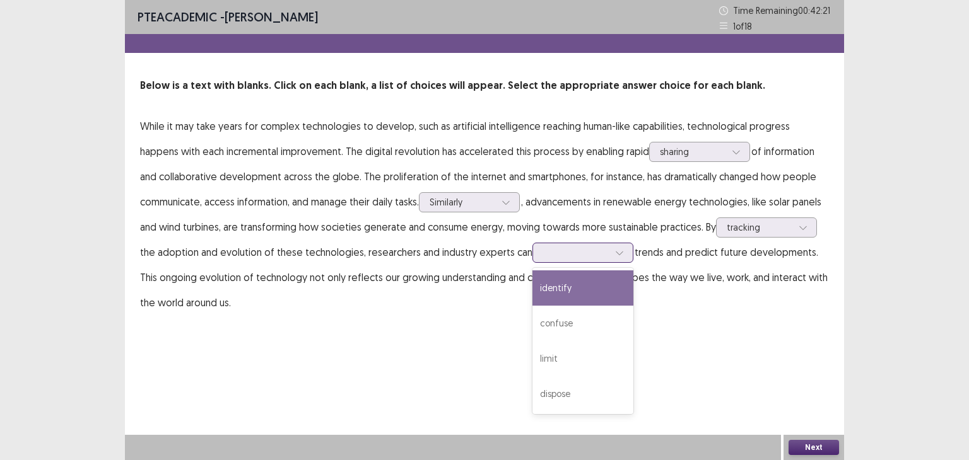
click at [588, 249] on div at bounding box center [576, 253] width 66 height 12
click at [583, 295] on div "identify" at bounding box center [582, 288] width 101 height 35
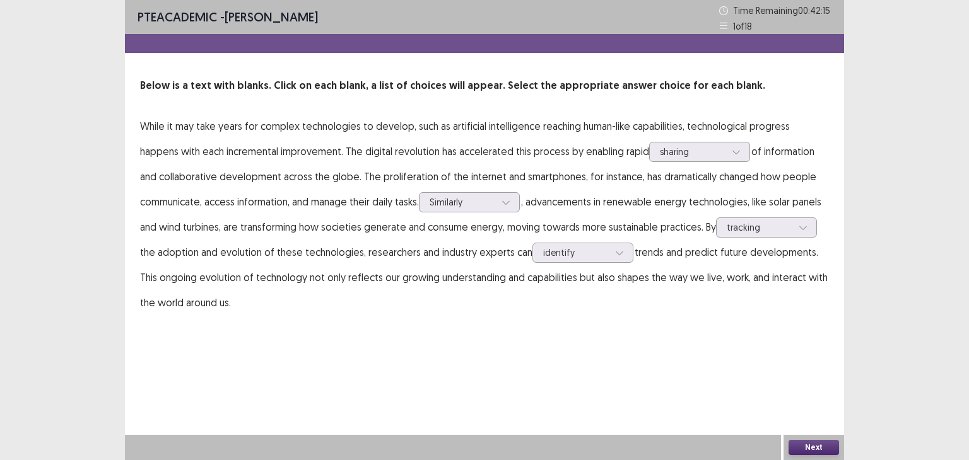
click at [817, 451] on button "Next" at bounding box center [813, 447] width 50 height 15
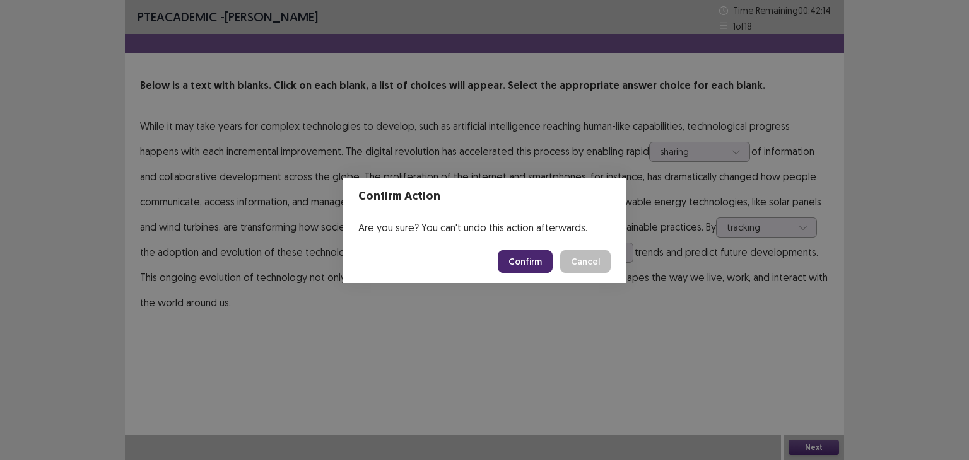
click at [519, 260] on button "Confirm" at bounding box center [525, 261] width 55 height 23
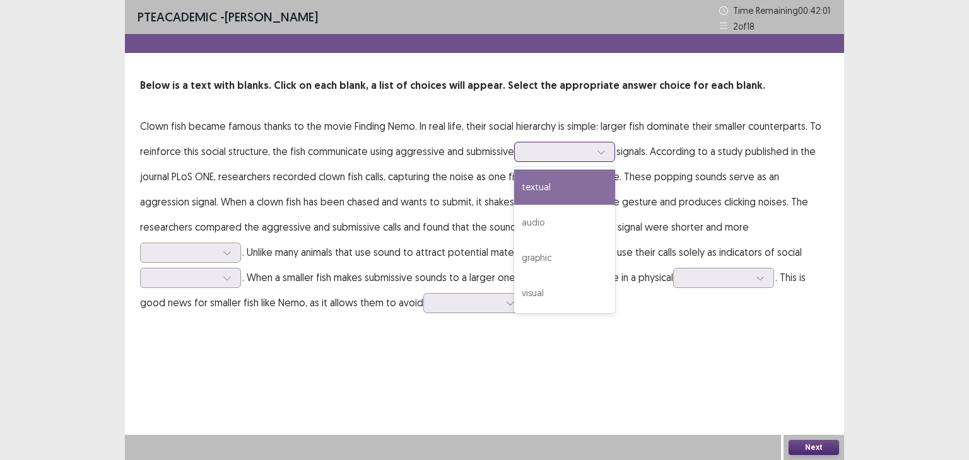
click at [542, 152] on div at bounding box center [558, 152] width 66 height 12
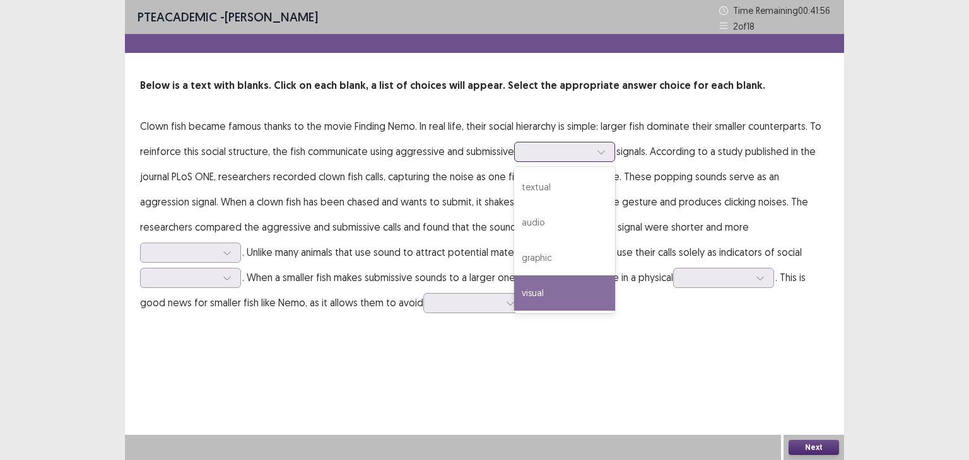
click at [578, 288] on div "visual" at bounding box center [564, 293] width 101 height 35
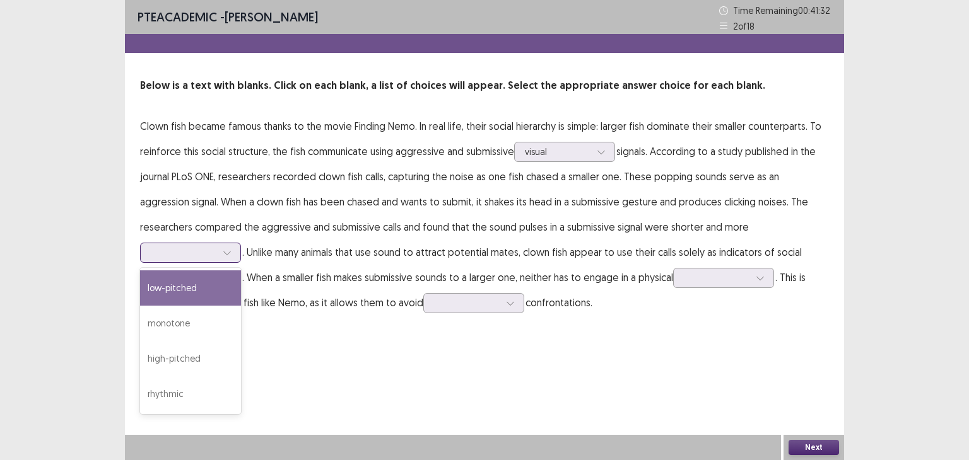
click at [216, 247] on div at bounding box center [184, 253] width 66 height 12
click at [241, 271] on div "low-pitched" at bounding box center [190, 288] width 101 height 35
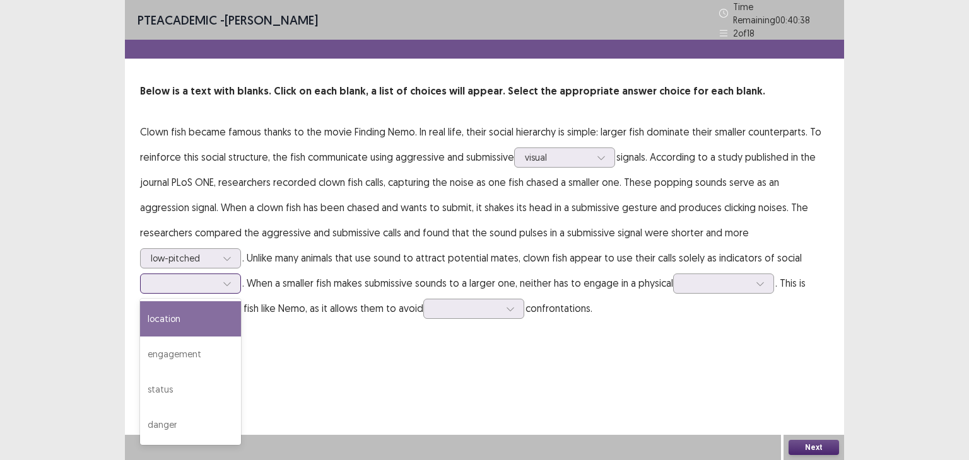
click at [216, 278] on div at bounding box center [184, 284] width 66 height 12
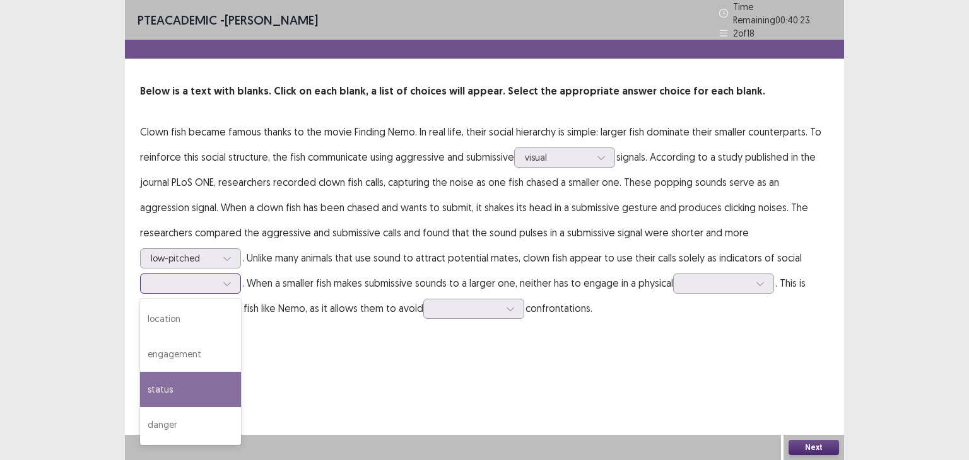
click at [241, 372] on div "status" at bounding box center [190, 389] width 101 height 35
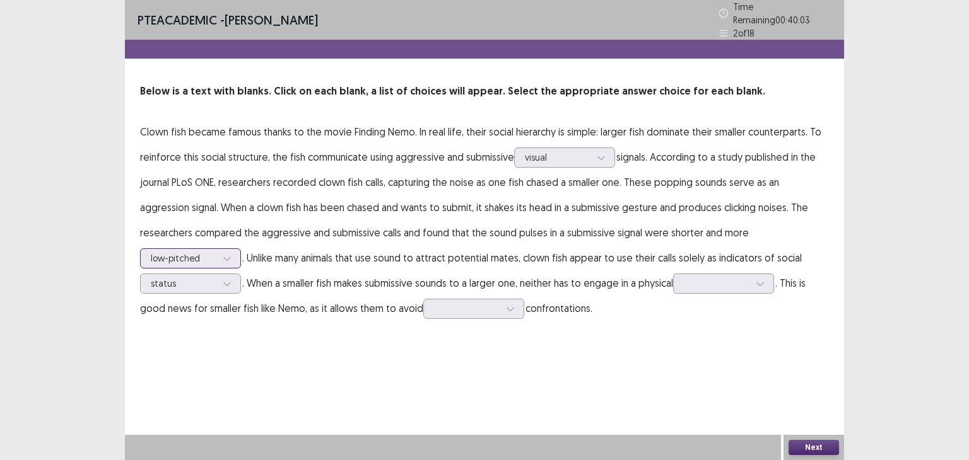
click at [216, 252] on div at bounding box center [184, 258] width 66 height 12
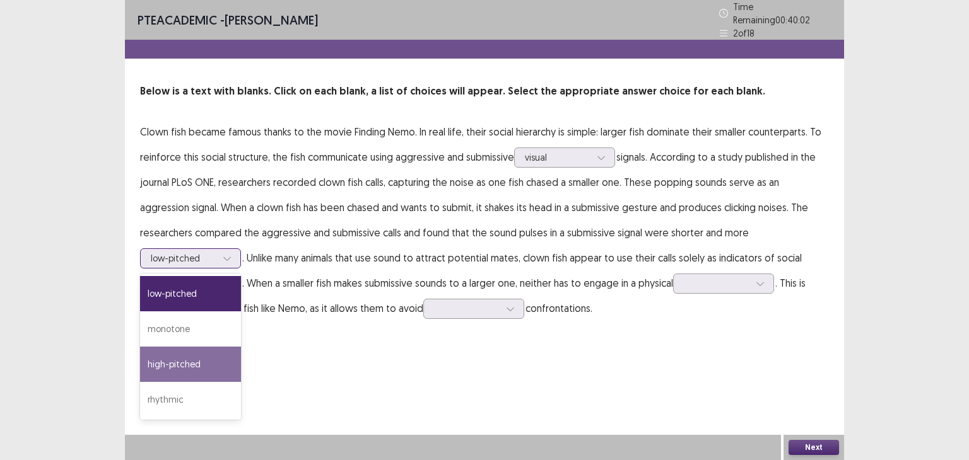
click at [241, 347] on div "high-pitched" at bounding box center [190, 364] width 101 height 35
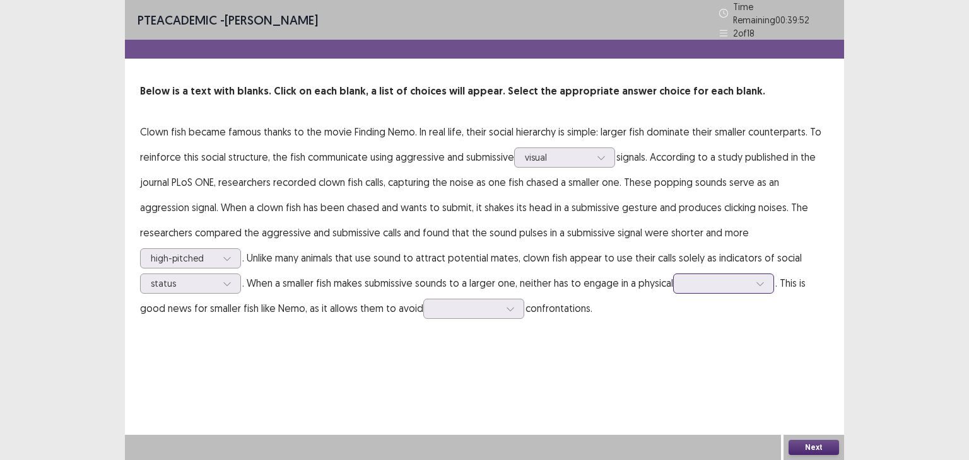
click at [684, 278] on div at bounding box center [717, 284] width 66 height 12
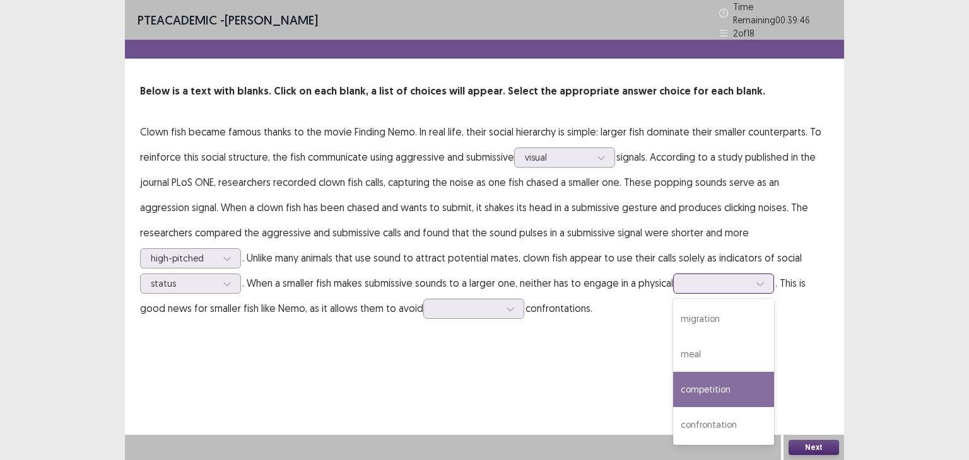
click at [673, 382] on div "competition" at bounding box center [723, 389] width 101 height 35
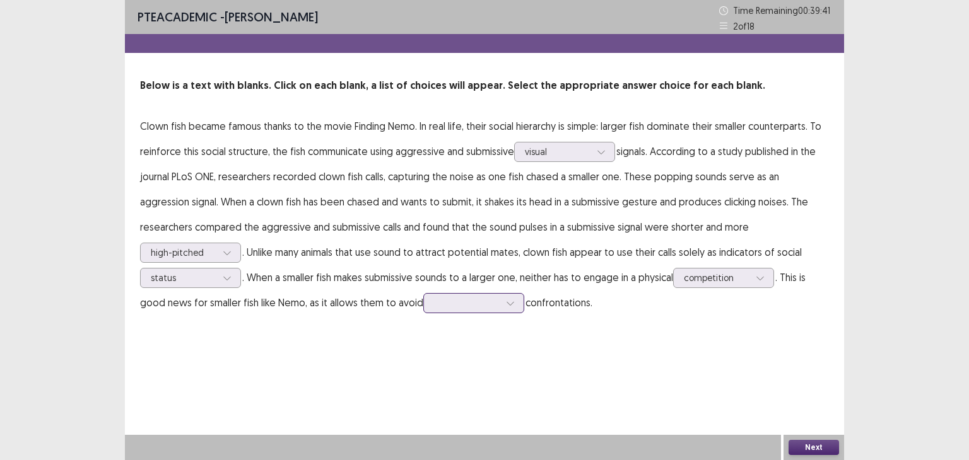
click at [434, 302] on div at bounding box center [467, 303] width 66 height 12
click at [423, 433] on div "rewarding" at bounding box center [473, 444] width 101 height 35
click at [751, 279] on div at bounding box center [760, 278] width 19 height 19
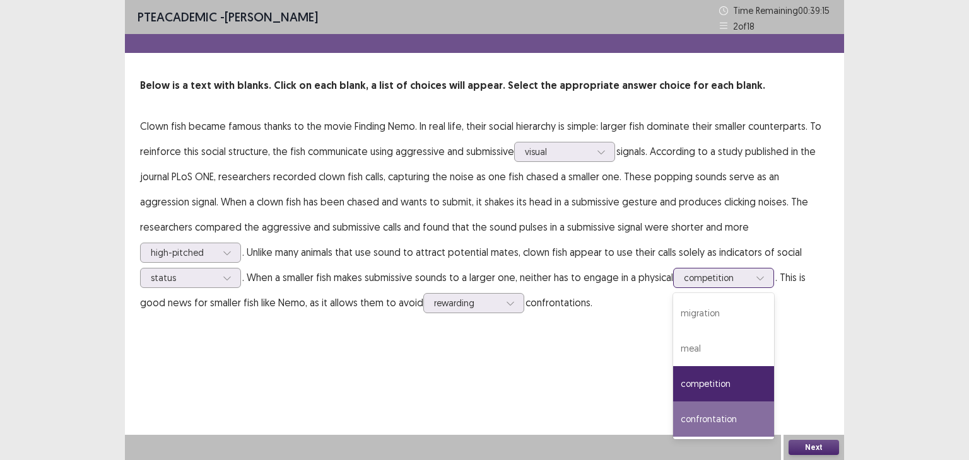
click at [673, 413] on div "confrontation" at bounding box center [723, 419] width 101 height 35
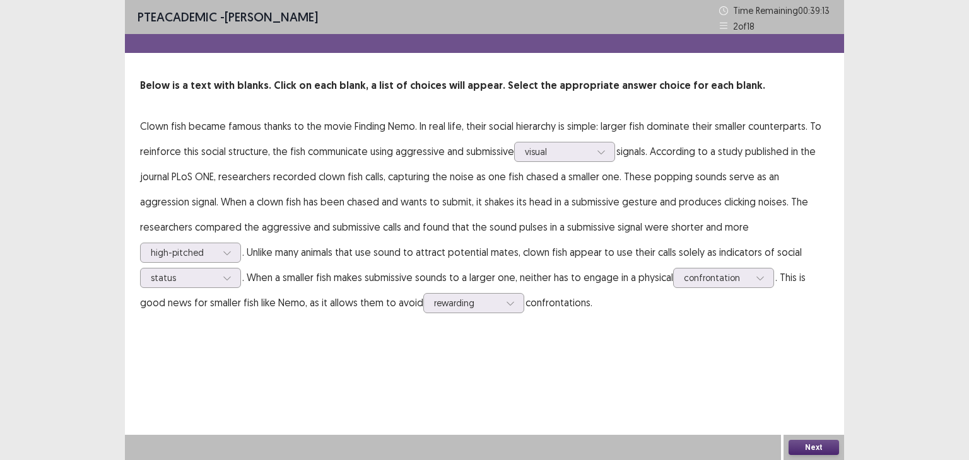
click at [808, 448] on button "Next" at bounding box center [813, 447] width 50 height 15
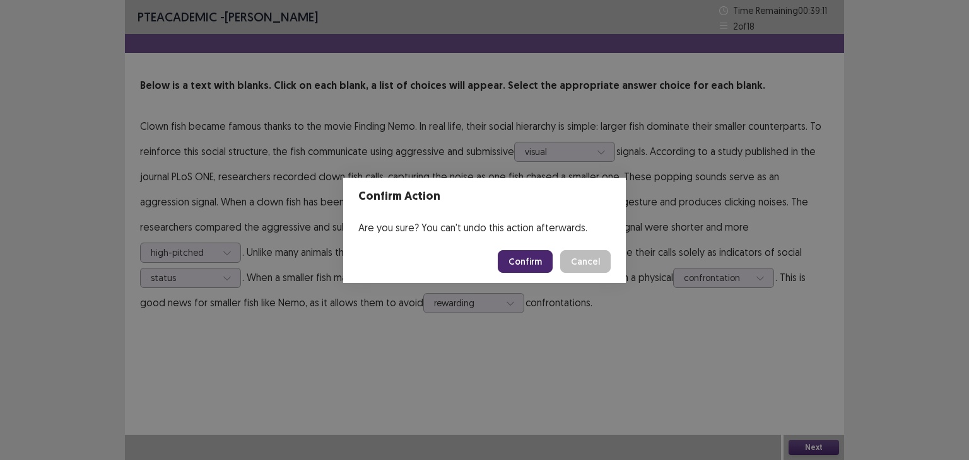
click at [529, 258] on button "Confirm" at bounding box center [525, 261] width 55 height 23
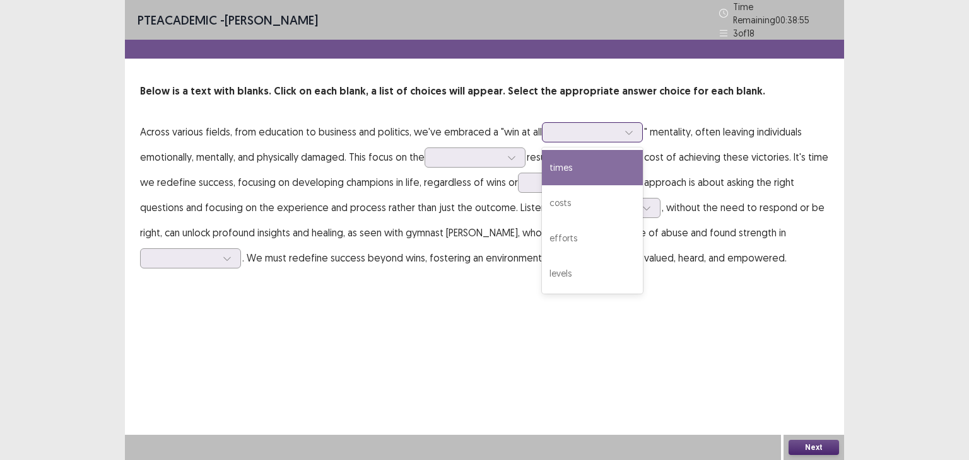
click at [573, 126] on div at bounding box center [586, 132] width 66 height 12
click at [573, 161] on div "times" at bounding box center [592, 167] width 101 height 35
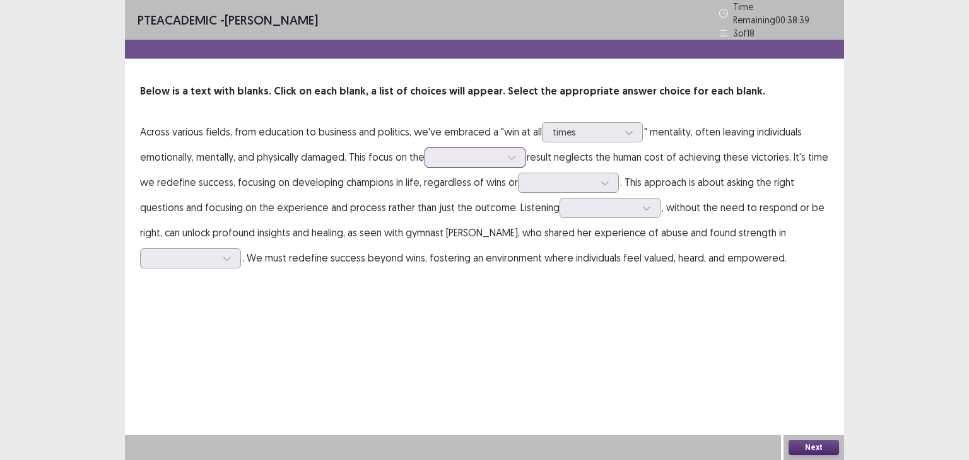
click at [466, 151] on div at bounding box center [468, 157] width 66 height 12
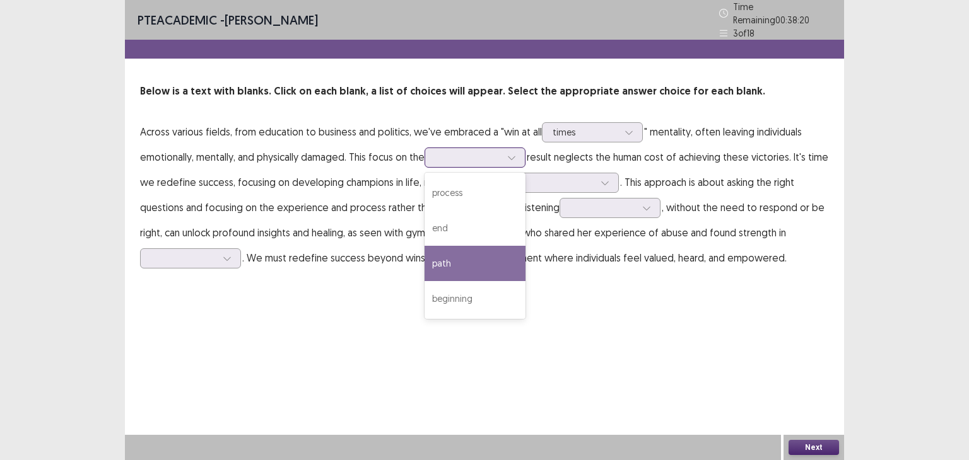
click at [482, 249] on div "path" at bounding box center [475, 263] width 101 height 35
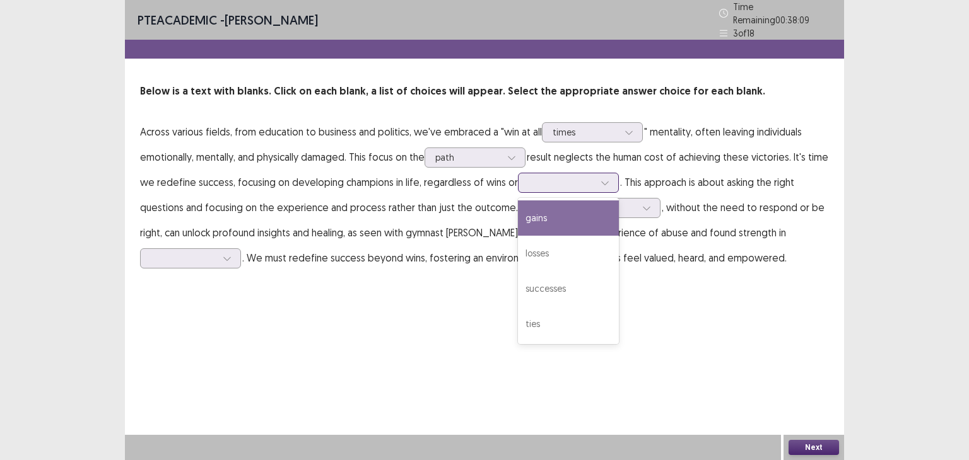
click at [539, 178] on div at bounding box center [562, 183] width 66 height 12
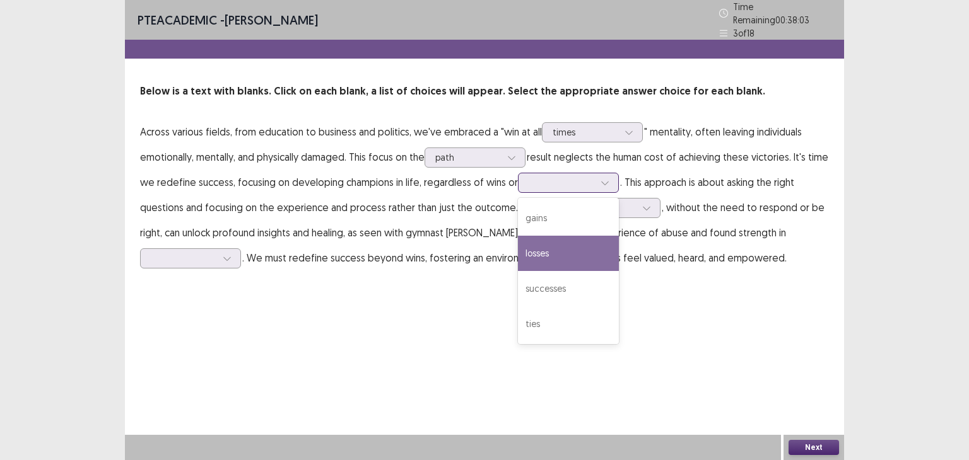
click at [556, 244] on div "losses" at bounding box center [568, 253] width 101 height 35
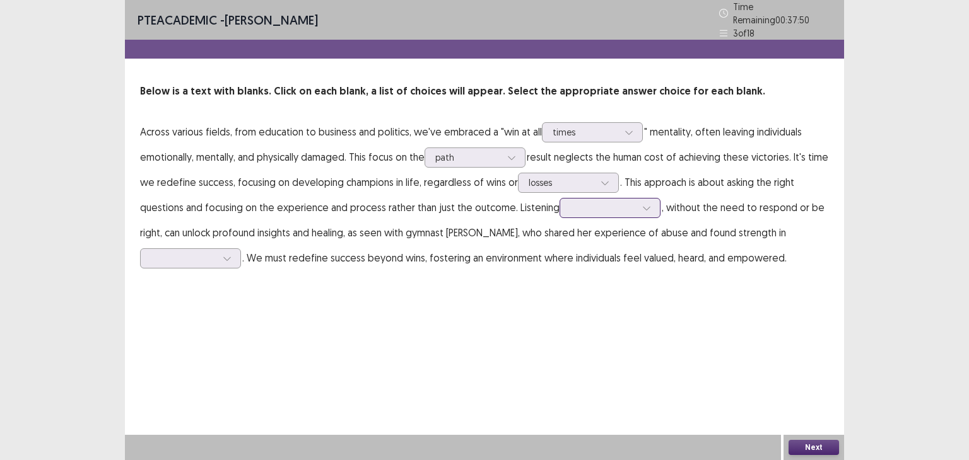
click at [575, 204] on div at bounding box center [603, 208] width 66 height 12
click at [599, 232] on div "genuinely" at bounding box center [610, 243] width 101 height 35
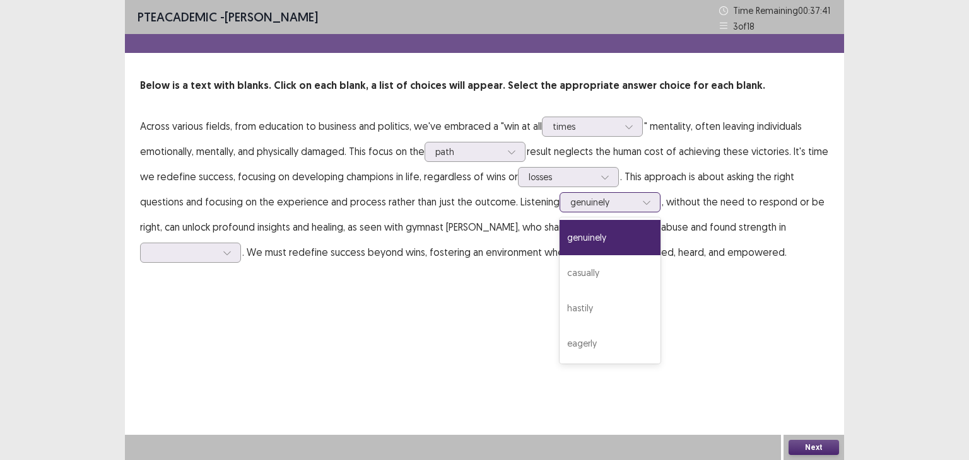
click at [597, 194] on div "genuinely" at bounding box center [603, 202] width 66 height 19
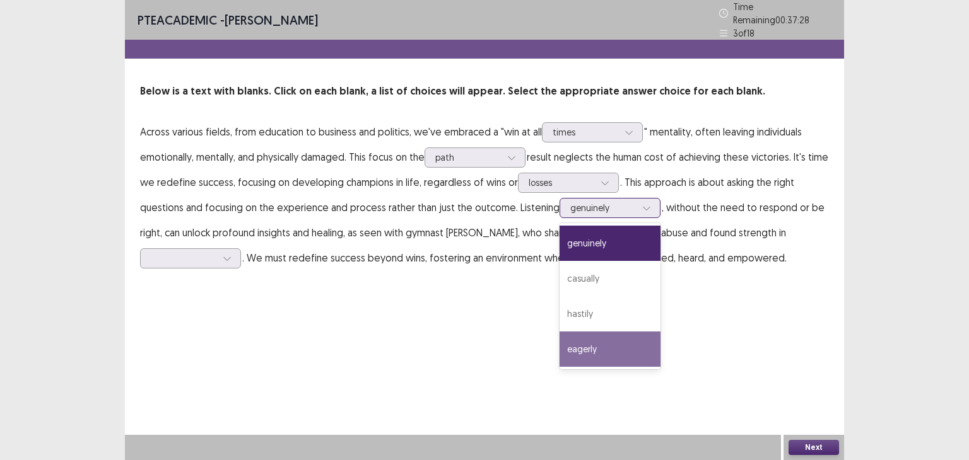
click at [619, 336] on div "eagerly" at bounding box center [610, 349] width 101 height 35
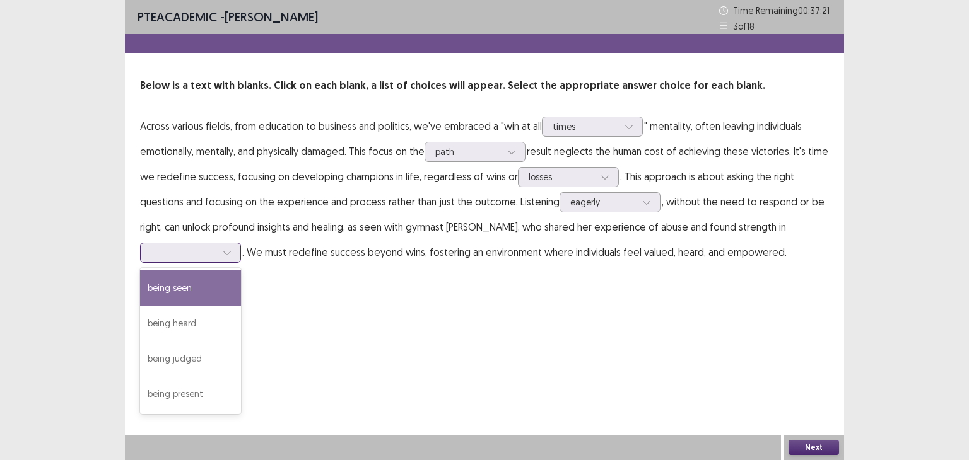
click at [177, 255] on div at bounding box center [184, 253] width 66 height 12
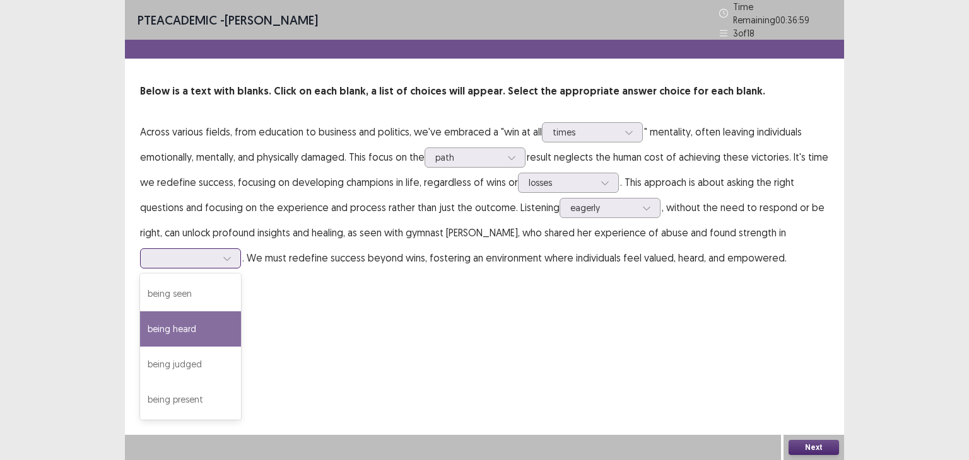
click at [208, 335] on div "being heard" at bounding box center [190, 329] width 101 height 35
click at [200, 252] on div at bounding box center [184, 258] width 66 height 12
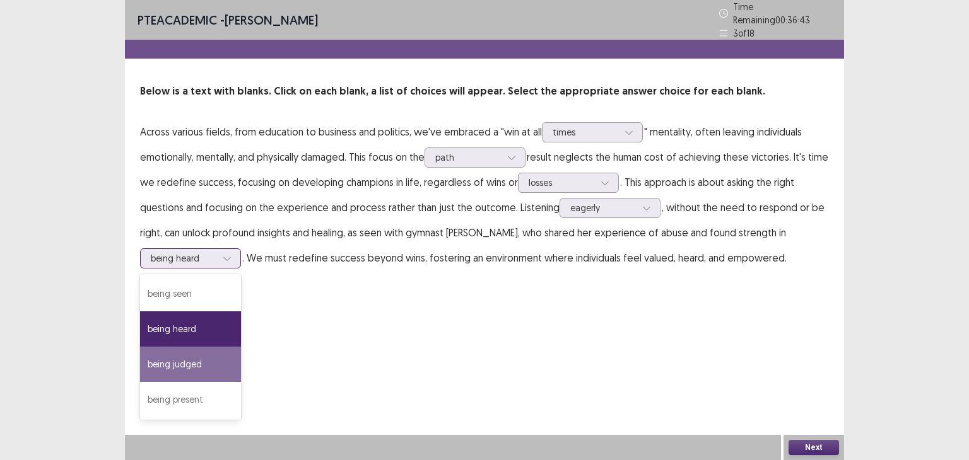
click at [214, 358] on div "being judged" at bounding box center [190, 364] width 101 height 35
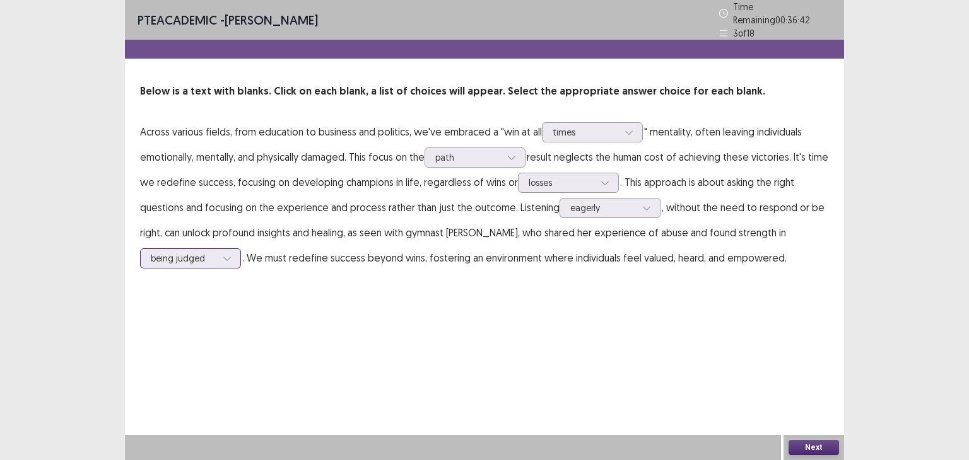
click at [208, 252] on div at bounding box center [184, 258] width 66 height 12
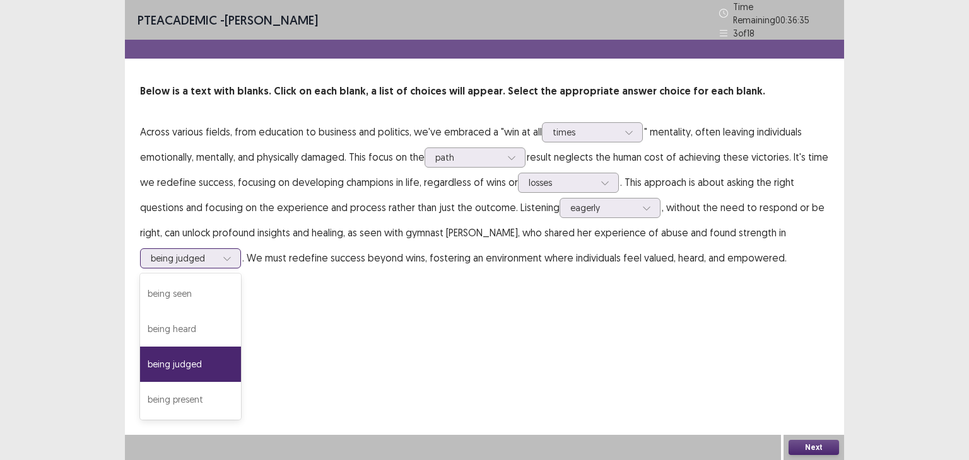
click at [225, 356] on div "being judged" at bounding box center [190, 364] width 101 height 35
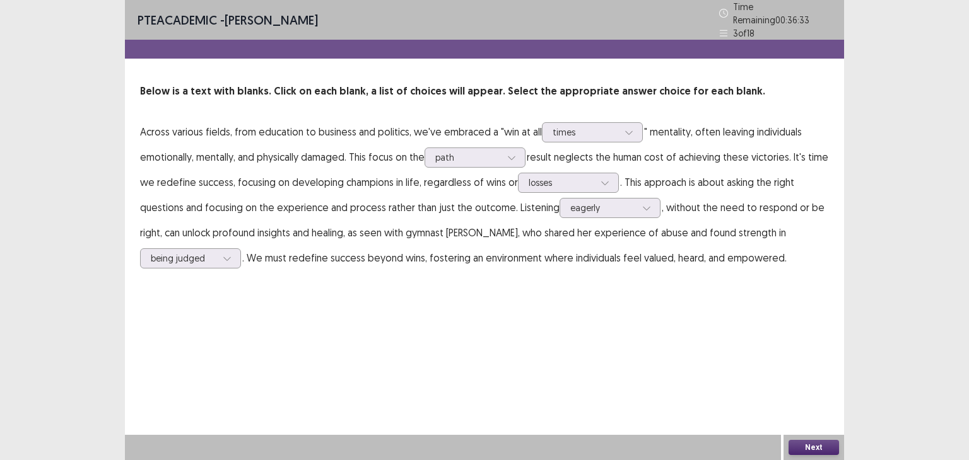
click at [820, 442] on button "Next" at bounding box center [813, 447] width 50 height 15
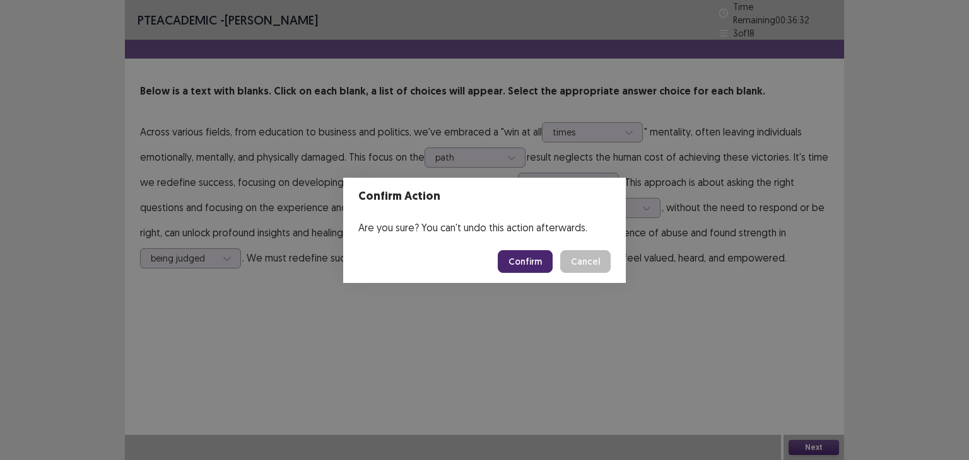
click at [524, 261] on button "Confirm" at bounding box center [525, 261] width 55 height 23
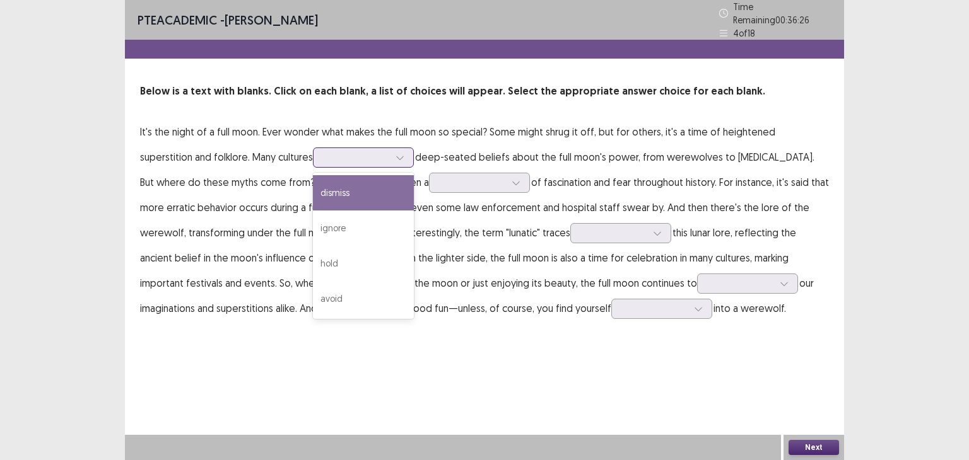
click at [332, 156] on div at bounding box center [357, 157] width 66 height 12
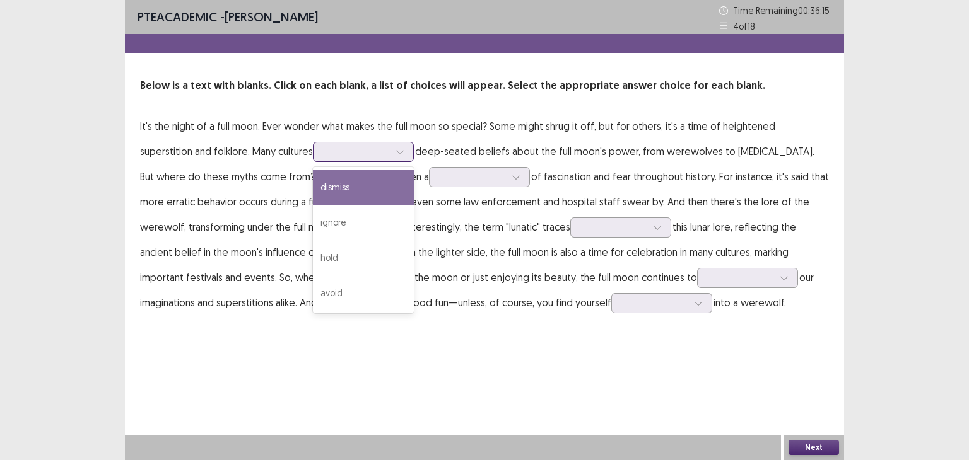
click at [324, 153] on div at bounding box center [357, 152] width 66 height 12
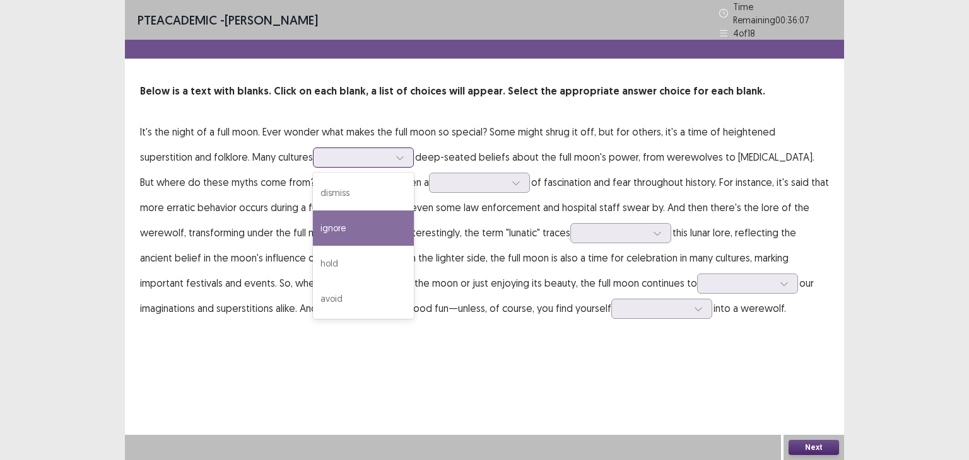
click at [324, 222] on div "ignore" at bounding box center [363, 228] width 101 height 35
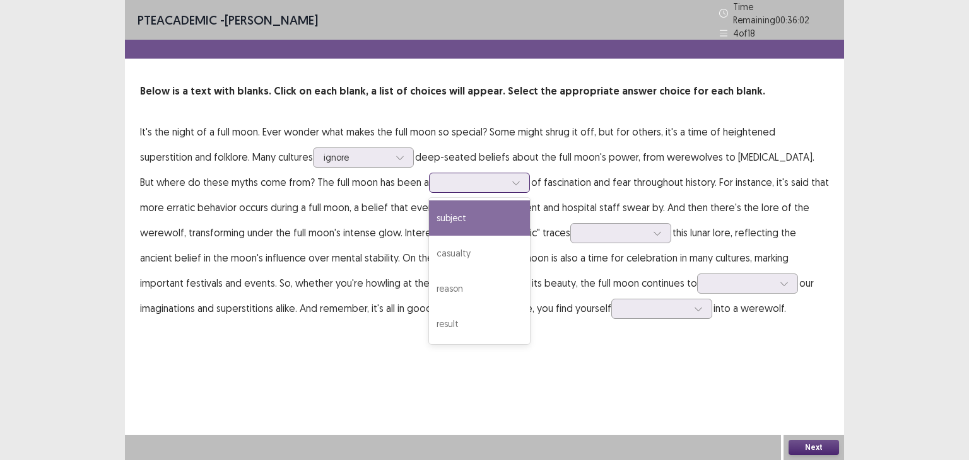
click at [440, 178] on div at bounding box center [473, 183] width 66 height 12
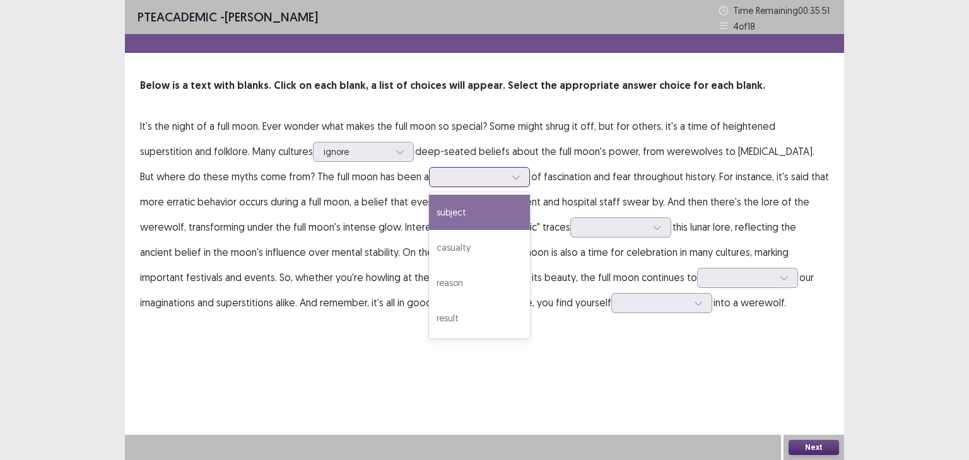
click at [429, 210] on div "subject" at bounding box center [479, 212] width 101 height 35
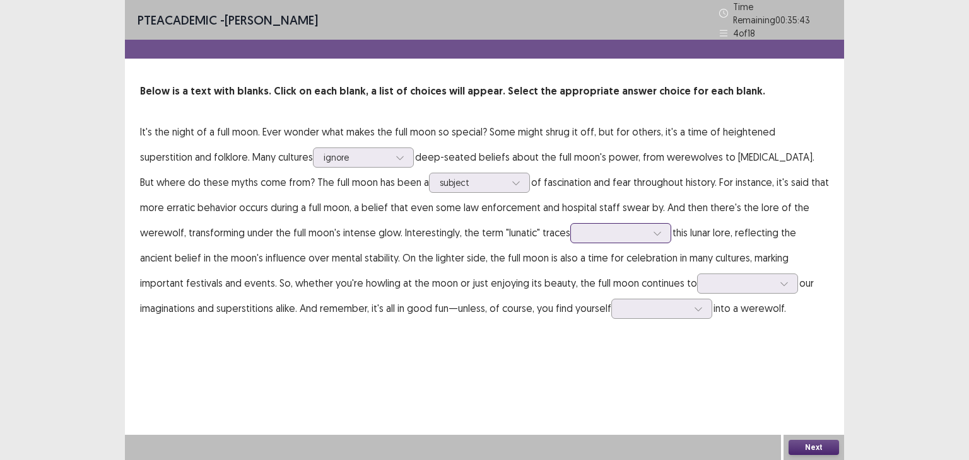
click at [581, 230] on div at bounding box center [614, 233] width 66 height 12
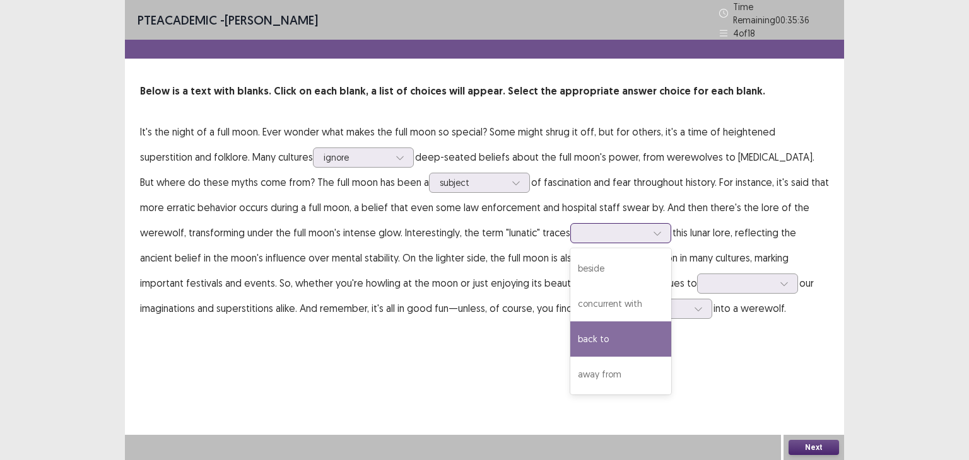
click at [575, 327] on div "back to" at bounding box center [620, 339] width 101 height 35
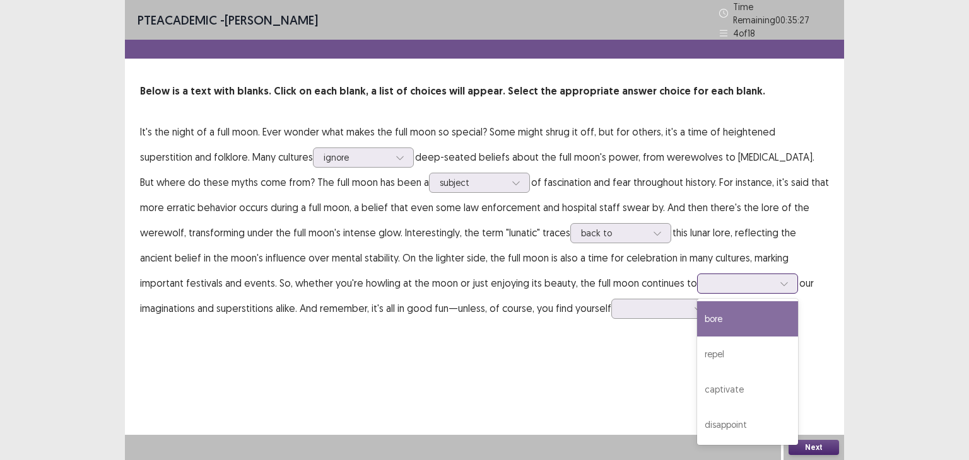
click at [708, 278] on div at bounding box center [741, 284] width 66 height 12
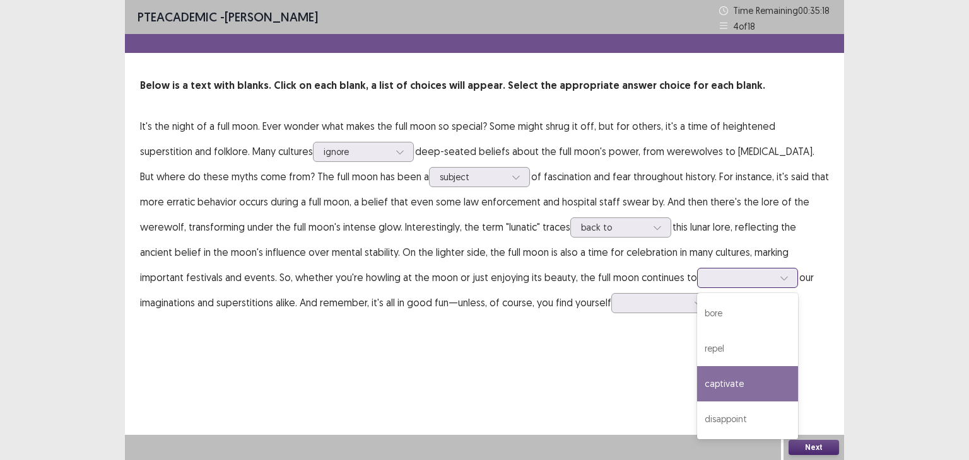
click at [697, 386] on div "captivate" at bounding box center [747, 383] width 101 height 35
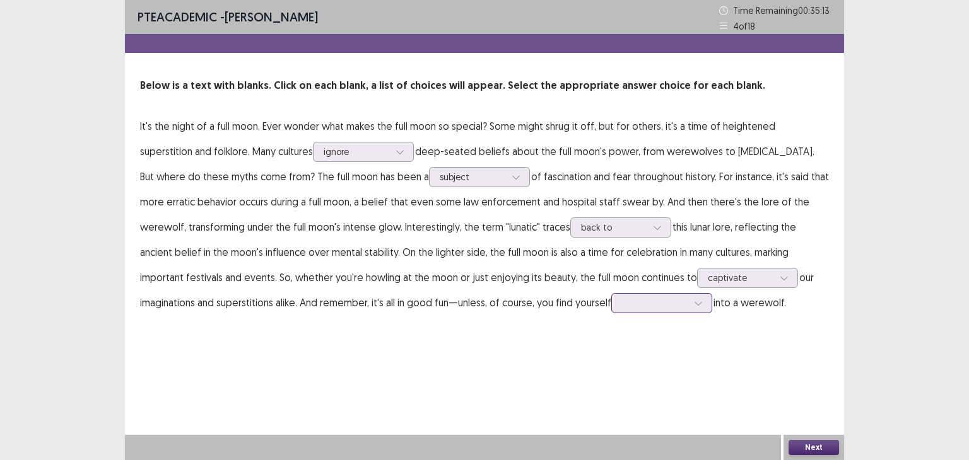
click at [622, 300] on div at bounding box center [655, 303] width 66 height 12
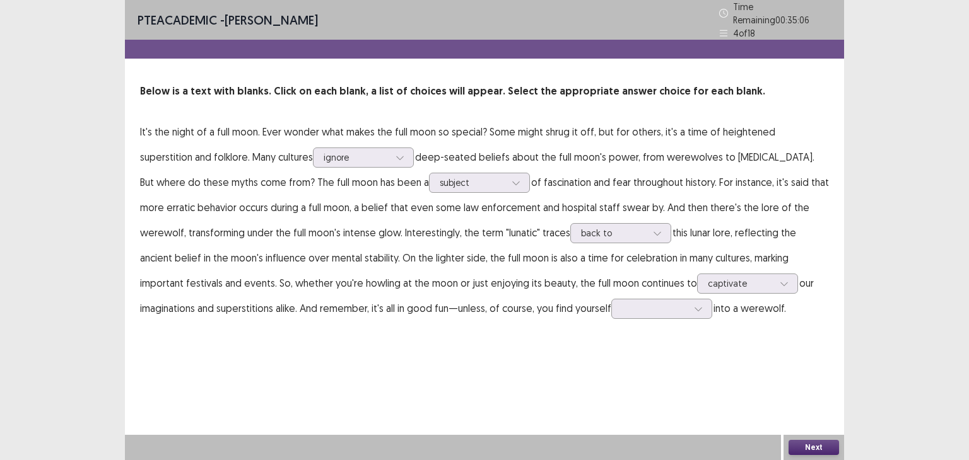
drag, startPoint x: 592, startPoint y: 349, endPoint x: 660, endPoint y: 374, distance: 72.4
click at [660, 374] on div "PTE academic - [PERSON_NAME] Time Remaining 00 : 35 : 06 4 of 18 Below is a tex…" at bounding box center [484, 230] width 719 height 460
click at [622, 303] on div at bounding box center [655, 309] width 66 height 12
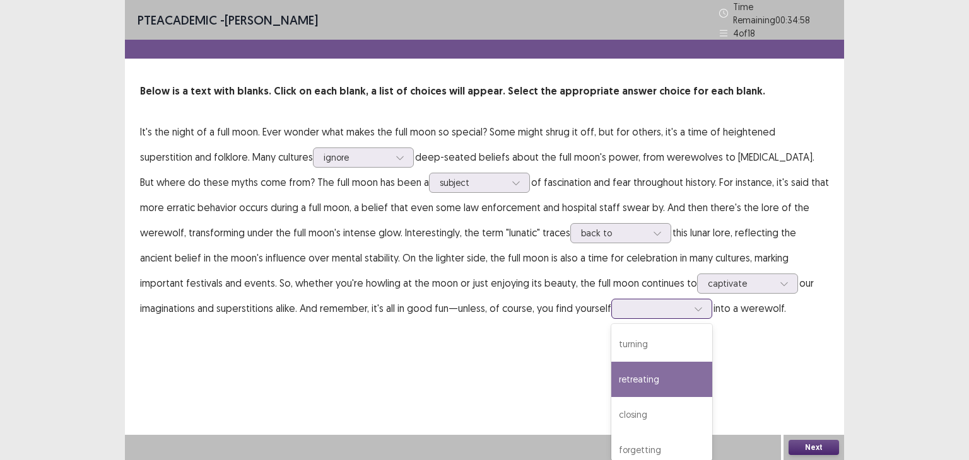
click at [611, 368] on div "retreating" at bounding box center [661, 379] width 101 height 35
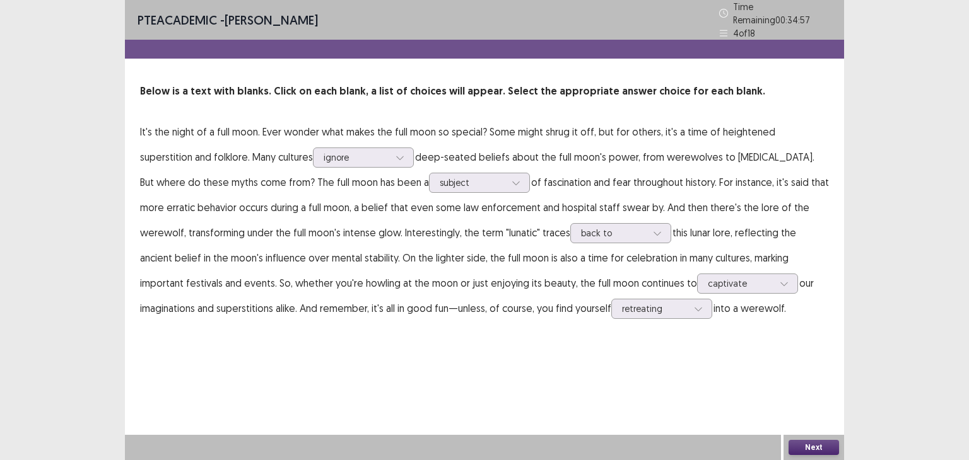
click at [813, 447] on button "Next" at bounding box center [813, 447] width 50 height 15
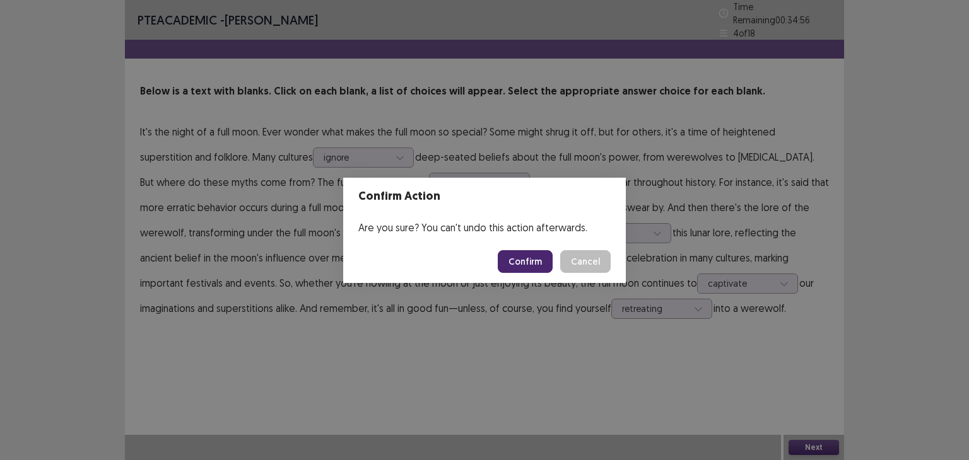
click at [537, 253] on button "Confirm" at bounding box center [525, 261] width 55 height 23
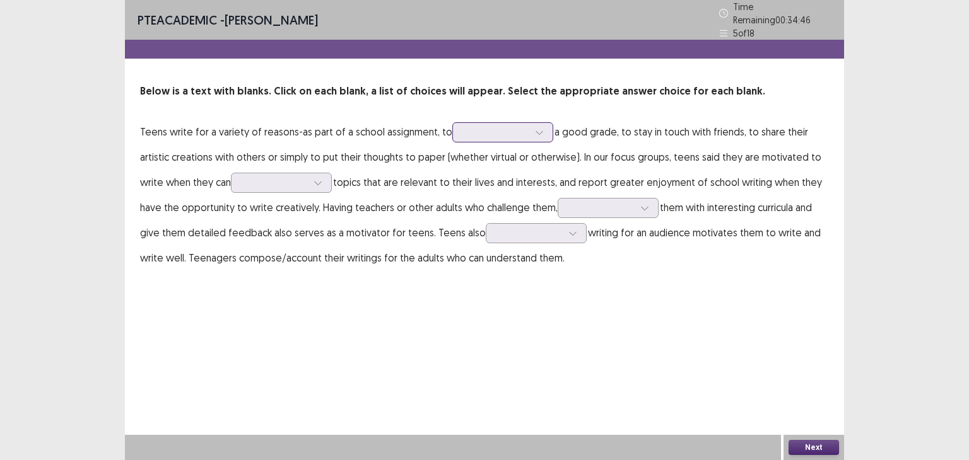
click at [462, 134] on div at bounding box center [496, 132] width 68 height 15
drag, startPoint x: 461, startPoint y: 134, endPoint x: 460, endPoint y: 168, distance: 34.1
click at [460, 168] on p "Teens write for a variety of reasons-as part of a school assignment, to a good …" at bounding box center [484, 194] width 689 height 151
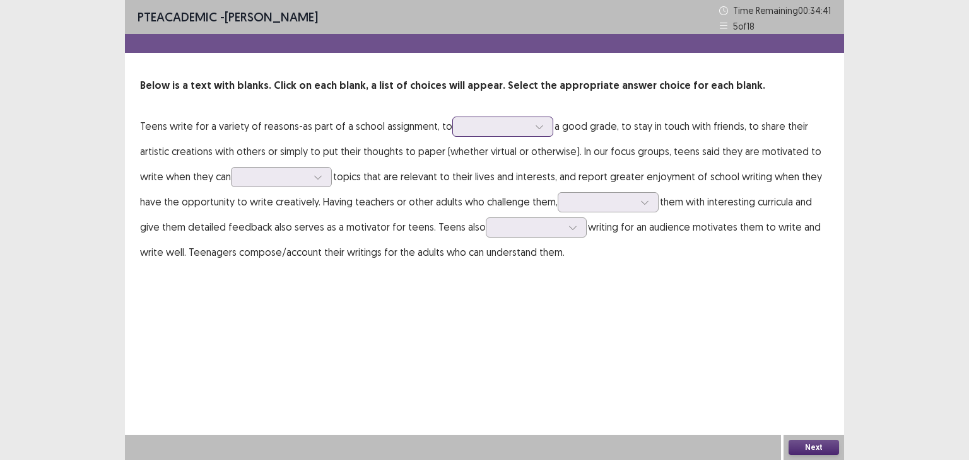
click at [479, 119] on div at bounding box center [496, 126] width 68 height 15
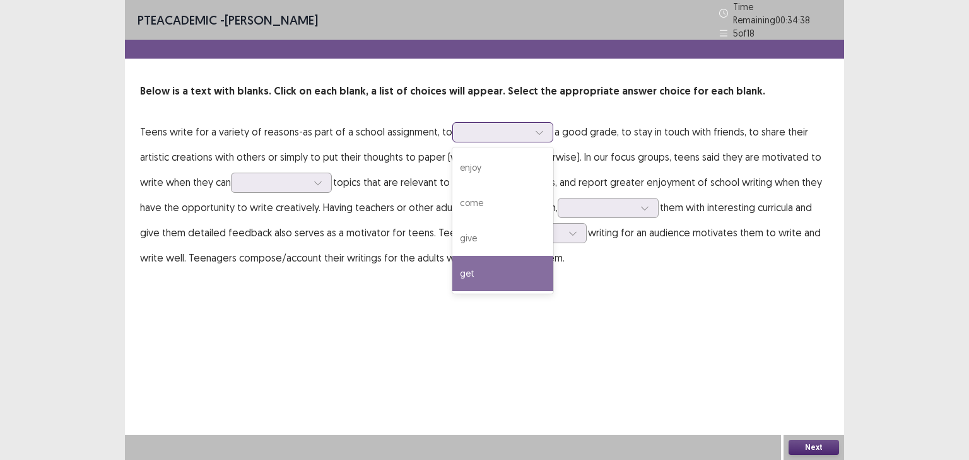
click at [505, 274] on div "get" at bounding box center [502, 273] width 101 height 35
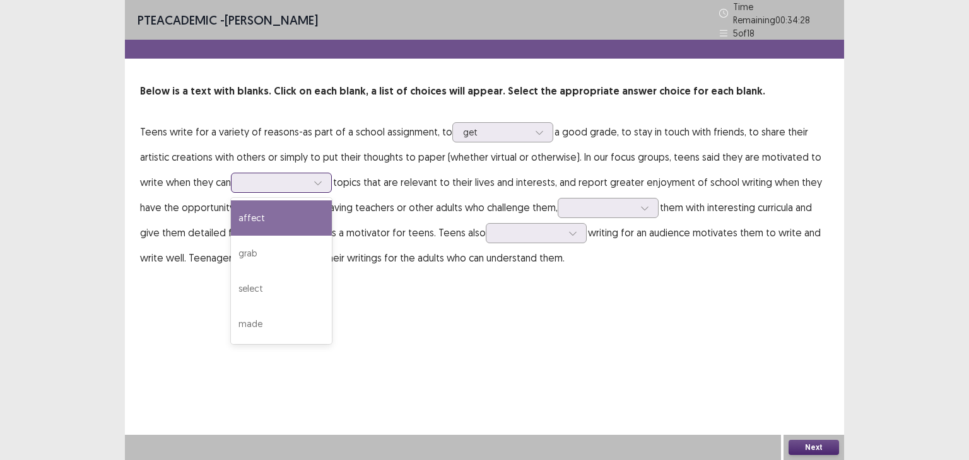
click at [312, 173] on div at bounding box center [317, 182] width 19 height 19
click at [300, 218] on div "affect" at bounding box center [281, 218] width 101 height 35
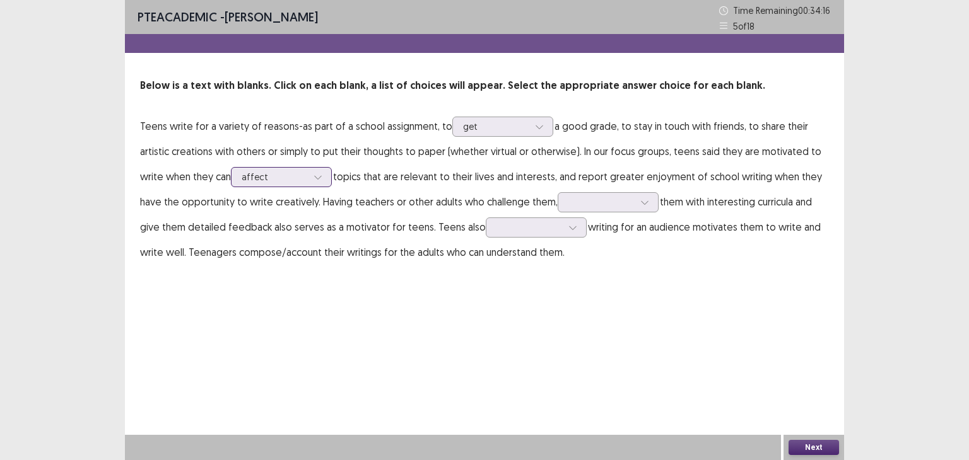
click at [307, 182] on div at bounding box center [275, 177] width 66 height 12
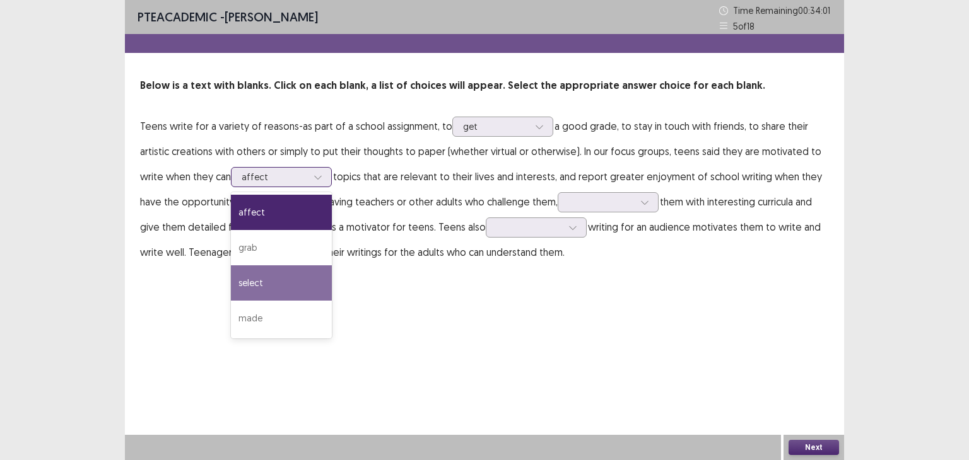
click at [304, 276] on div "select" at bounding box center [281, 283] width 101 height 35
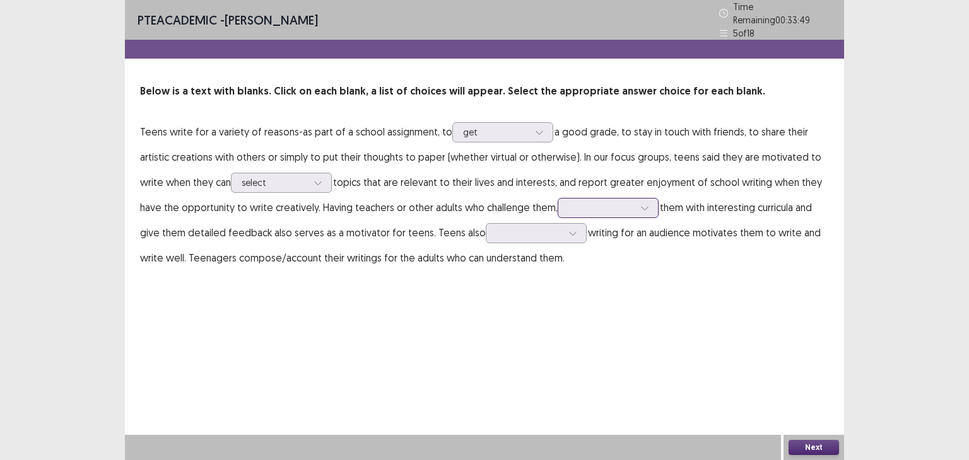
click at [580, 202] on div at bounding box center [601, 208] width 66 height 12
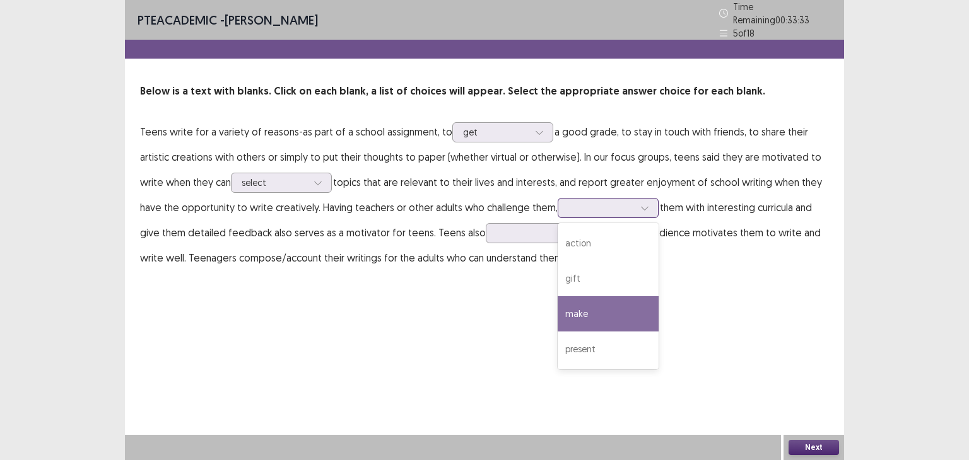
click at [610, 296] on div "make" at bounding box center [608, 313] width 101 height 35
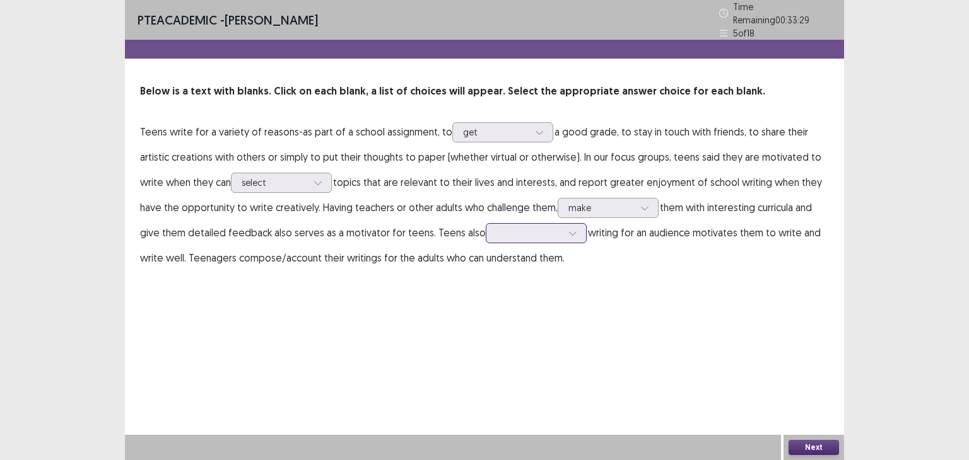
click at [515, 231] on div at bounding box center [529, 233] width 66 height 12
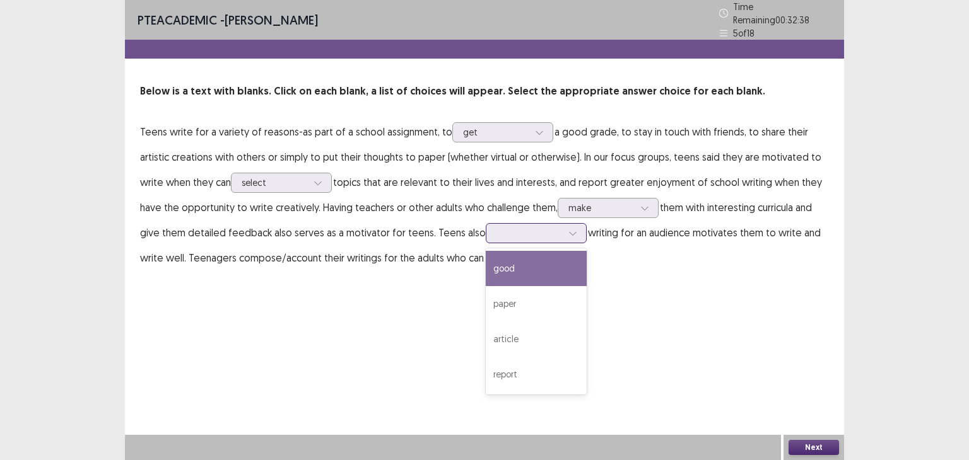
click at [551, 270] on div "good" at bounding box center [536, 268] width 101 height 35
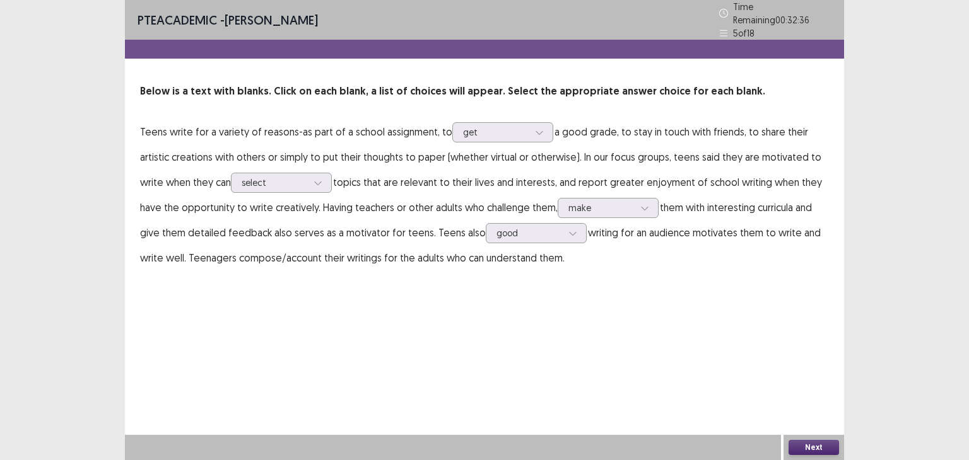
click at [818, 444] on button "Next" at bounding box center [813, 447] width 50 height 15
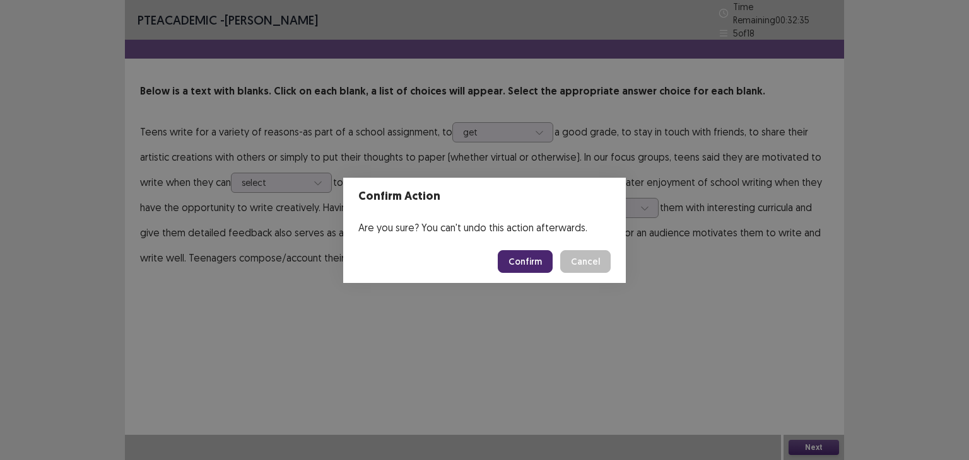
click at [526, 254] on button "Confirm" at bounding box center [525, 261] width 55 height 23
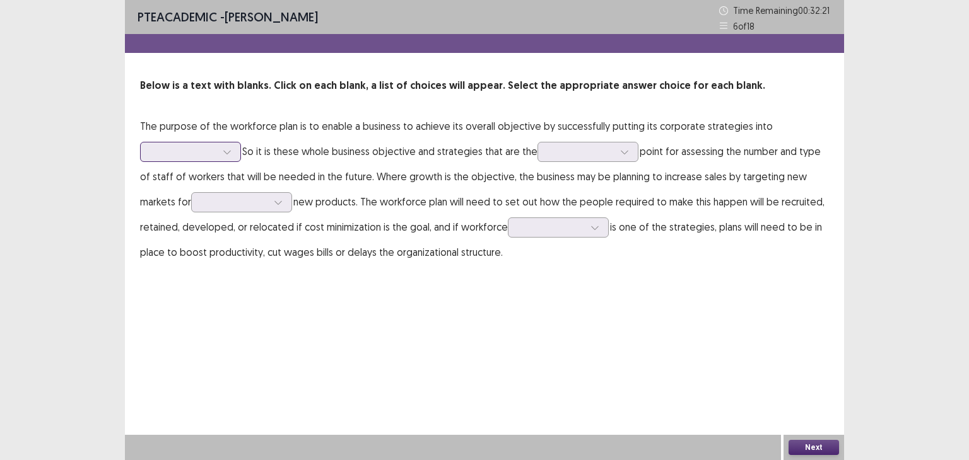
click at [212, 161] on div at bounding box center [190, 152] width 101 height 20
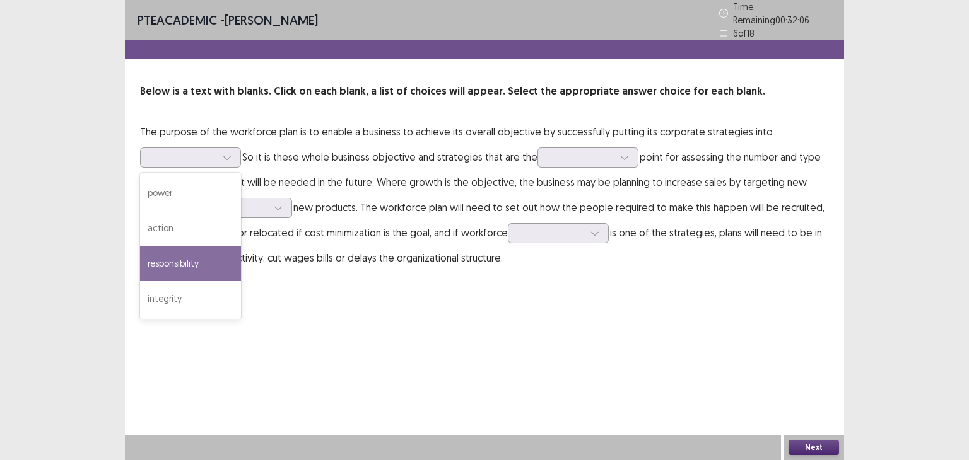
click at [261, 261] on p "The purpose of the workforce plan is to enable a business to achieve its overal…" at bounding box center [484, 194] width 689 height 151
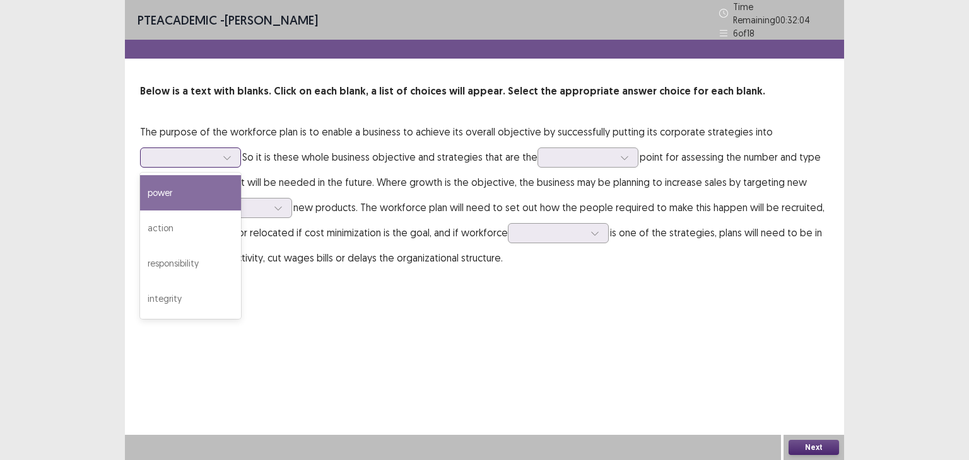
click at [173, 148] on div at bounding box center [190, 158] width 101 height 20
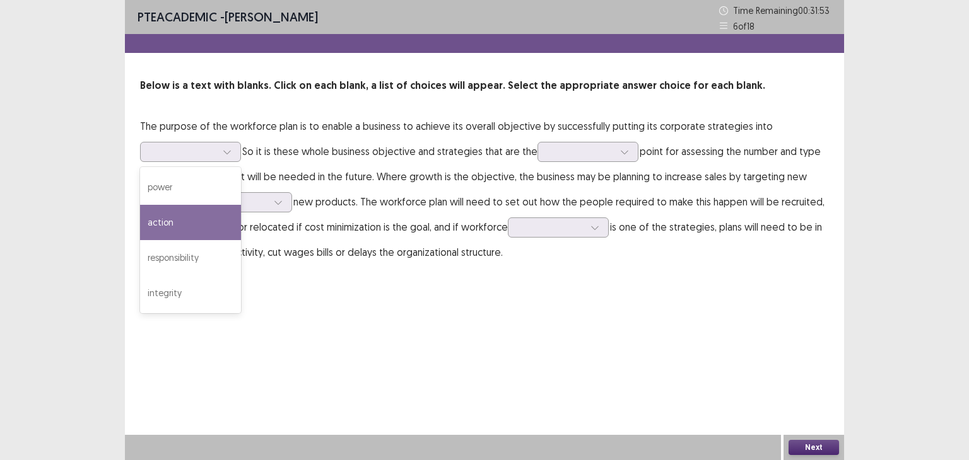
click at [322, 199] on p "The purpose of the workforce plan is to enable a business to achieve its overal…" at bounding box center [484, 189] width 689 height 151
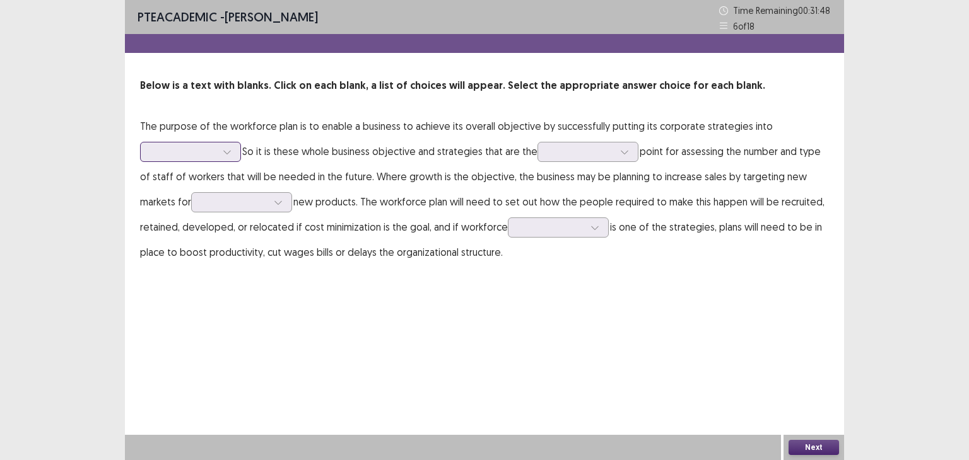
click at [187, 150] on div at bounding box center [184, 152] width 66 height 12
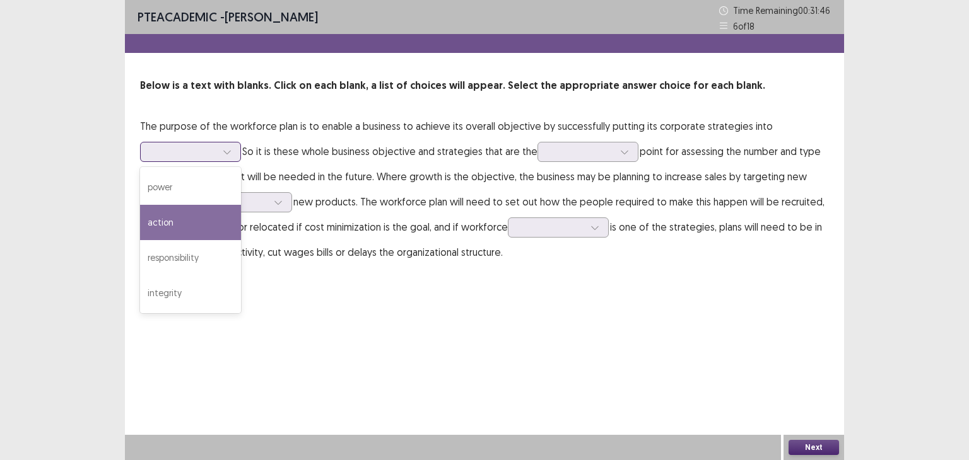
click at [188, 219] on div "action" at bounding box center [190, 222] width 101 height 35
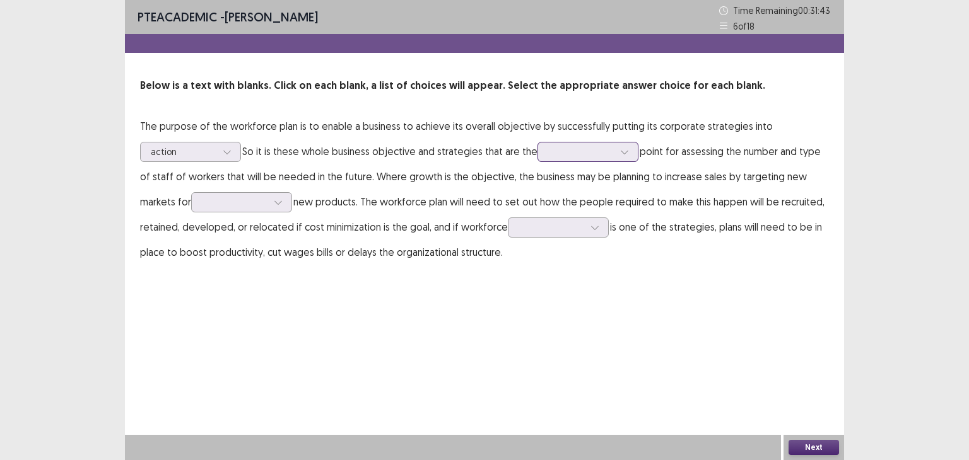
click at [560, 148] on div at bounding box center [581, 152] width 66 height 12
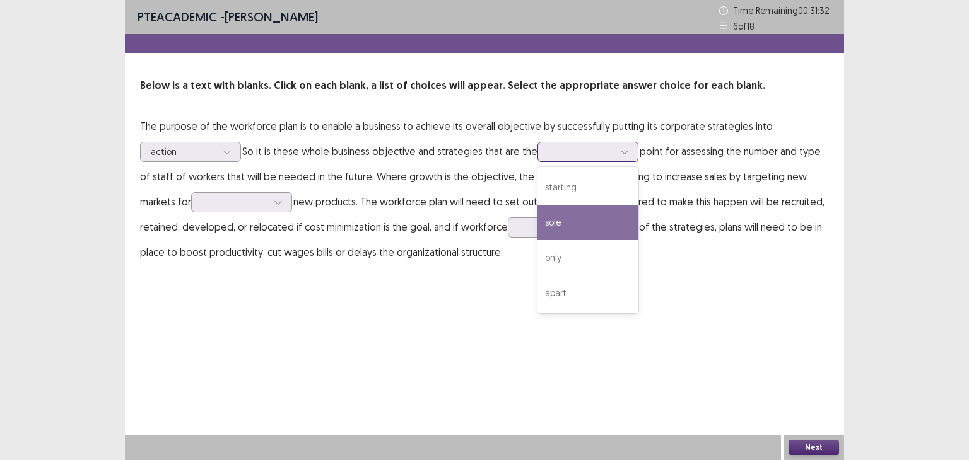
click at [573, 238] on div "sole" at bounding box center [587, 222] width 101 height 35
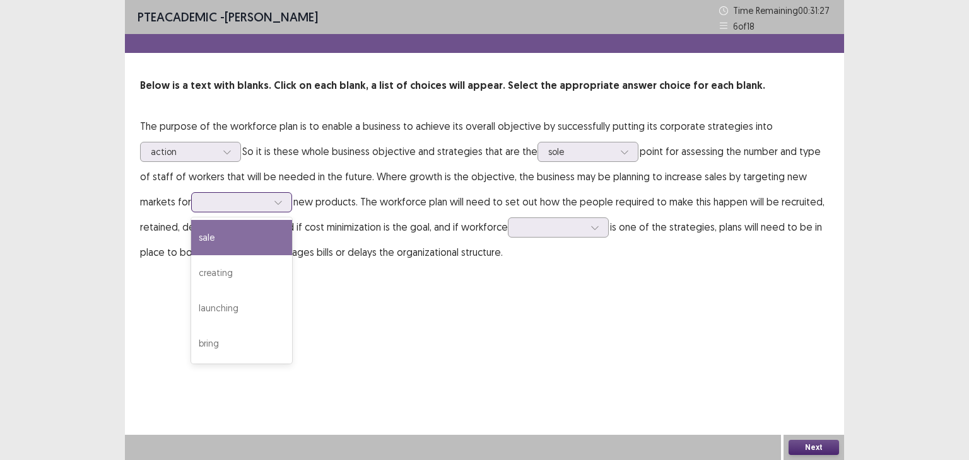
click at [269, 198] on div at bounding box center [278, 202] width 19 height 19
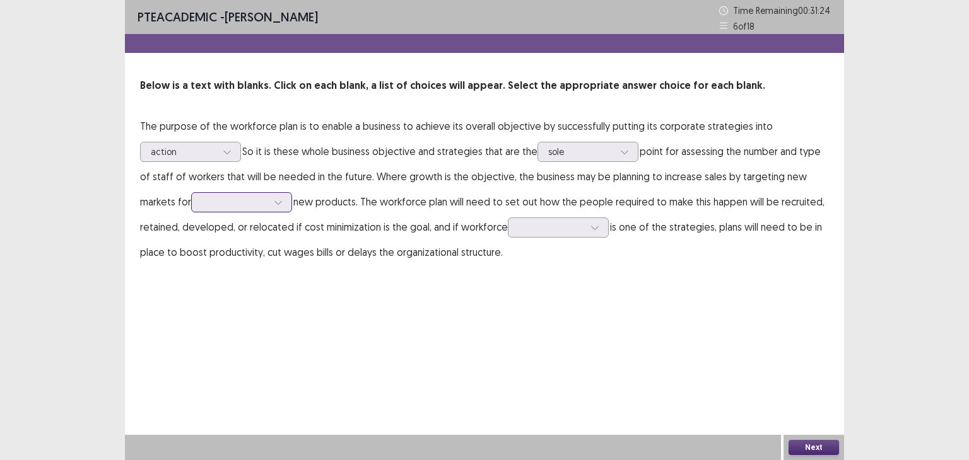
click at [226, 199] on div at bounding box center [235, 202] width 66 height 12
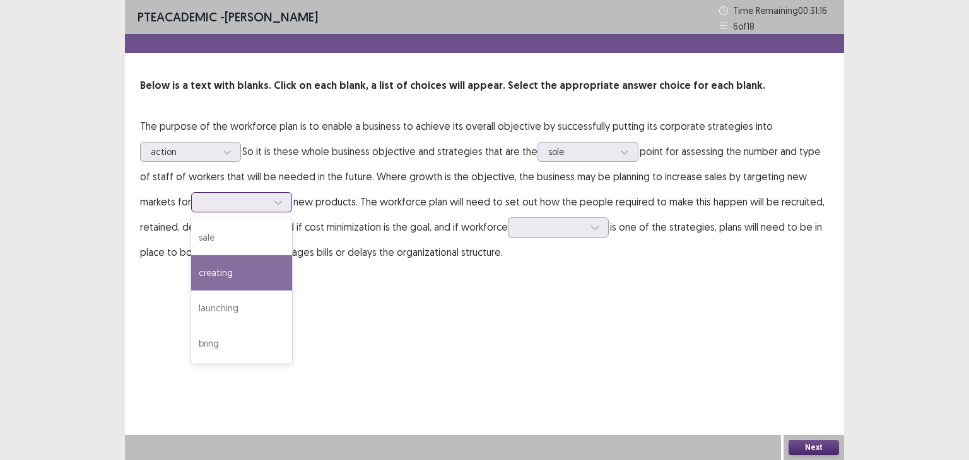
click at [225, 286] on div "creating" at bounding box center [241, 272] width 101 height 35
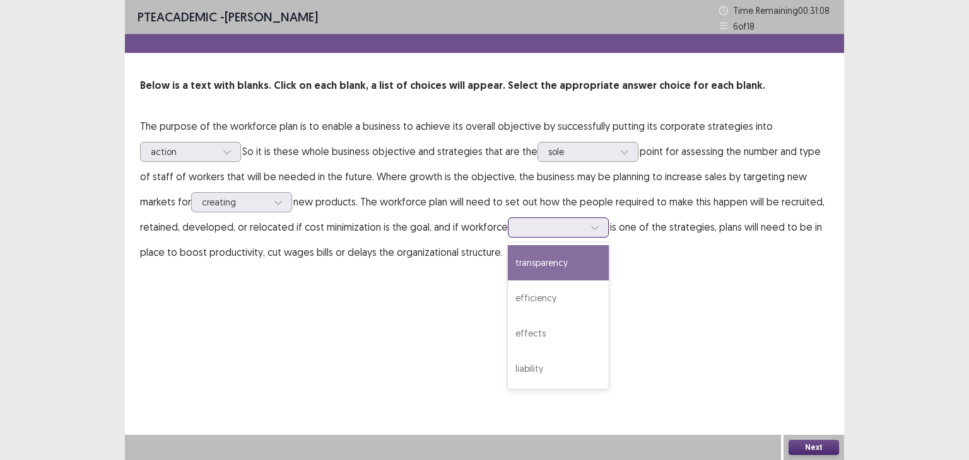
click at [519, 225] on div at bounding box center [552, 227] width 66 height 12
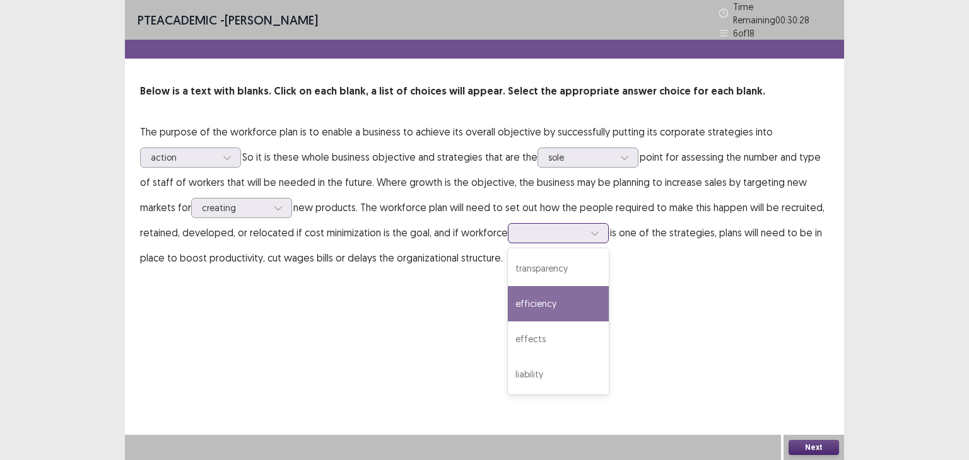
click at [517, 303] on div "efficiency" at bounding box center [558, 303] width 101 height 35
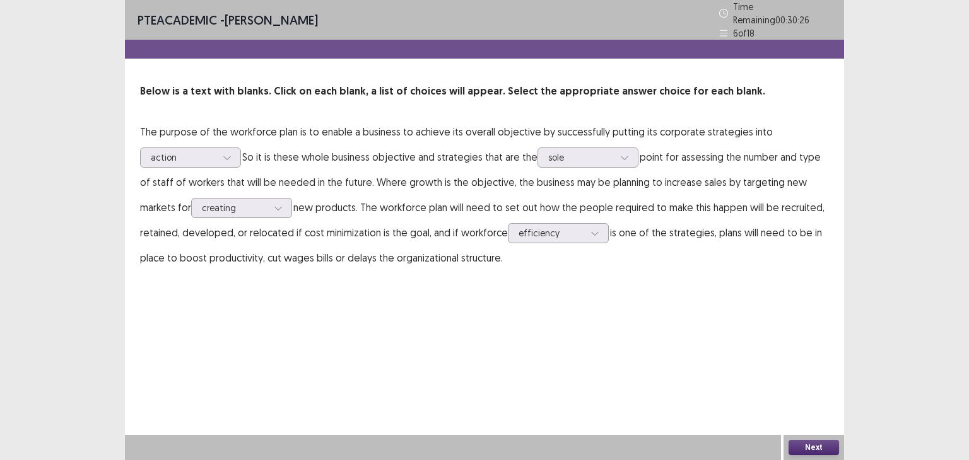
click at [820, 448] on button "Next" at bounding box center [813, 447] width 50 height 15
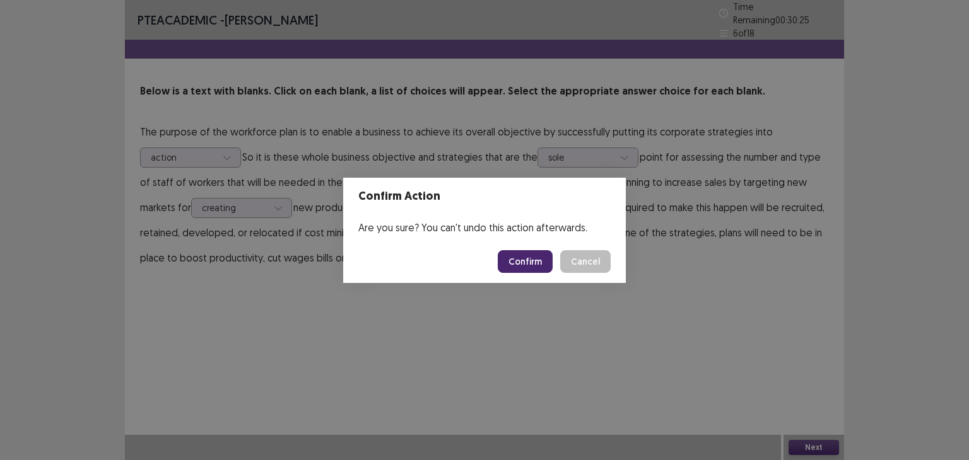
click at [527, 254] on button "Confirm" at bounding box center [525, 261] width 55 height 23
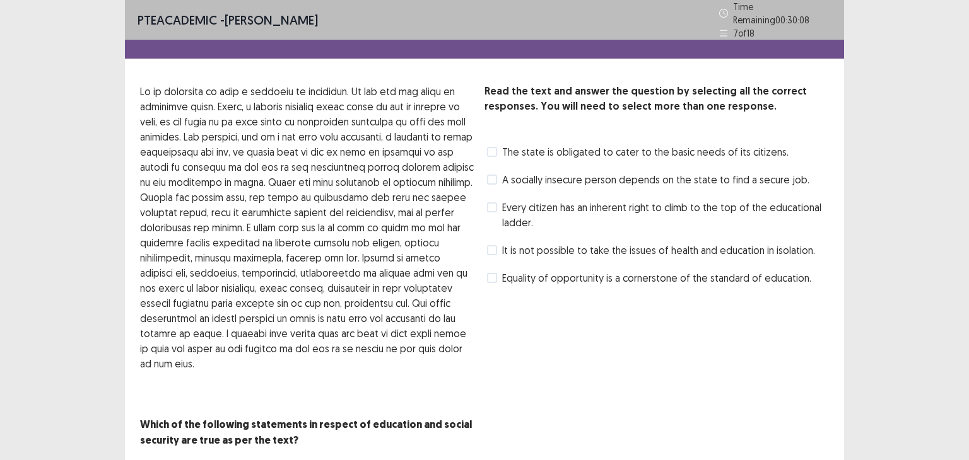
click at [495, 175] on span at bounding box center [492, 180] width 10 height 10
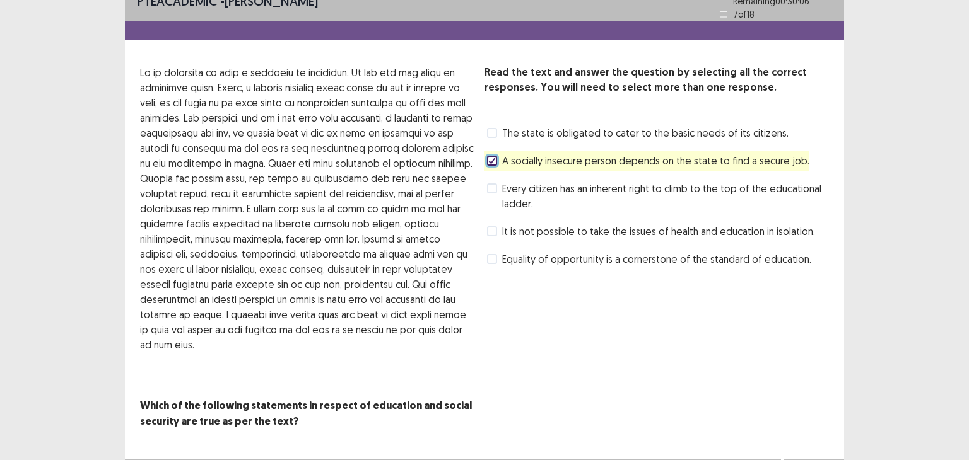
scroll to position [21, 0]
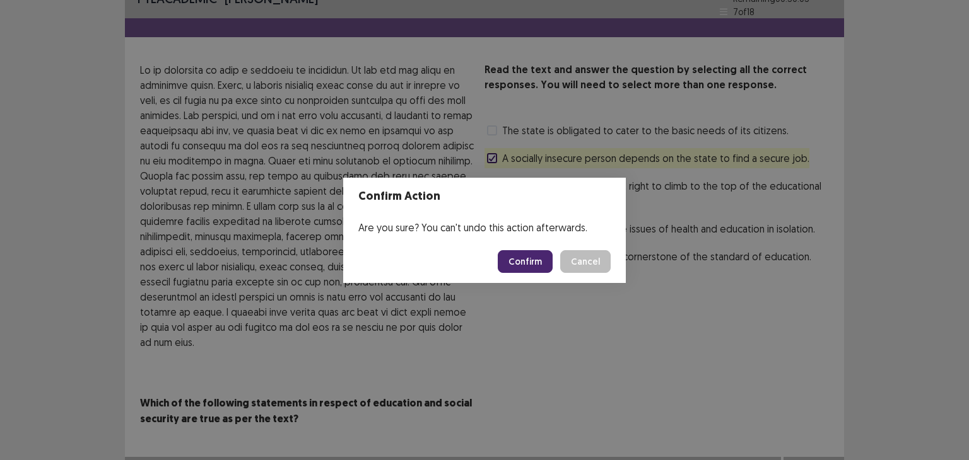
click at [534, 258] on button "Confirm" at bounding box center [525, 261] width 55 height 23
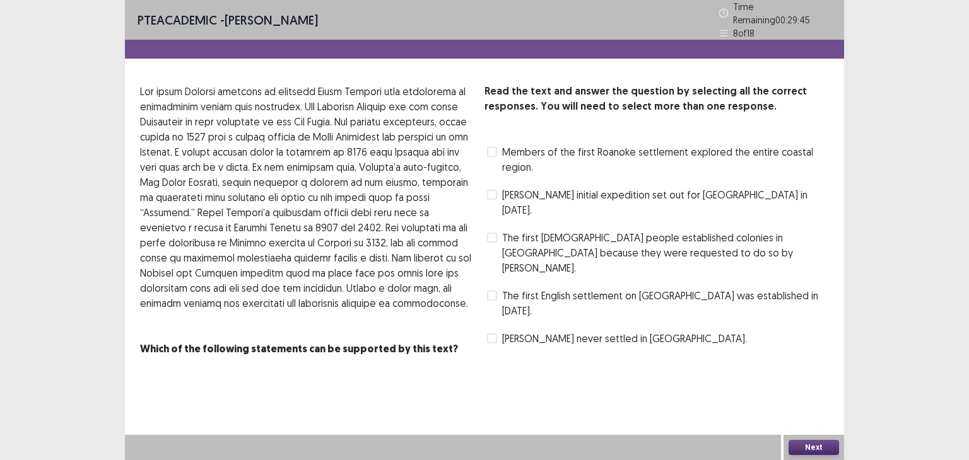
click at [494, 233] on span at bounding box center [492, 238] width 10 height 10
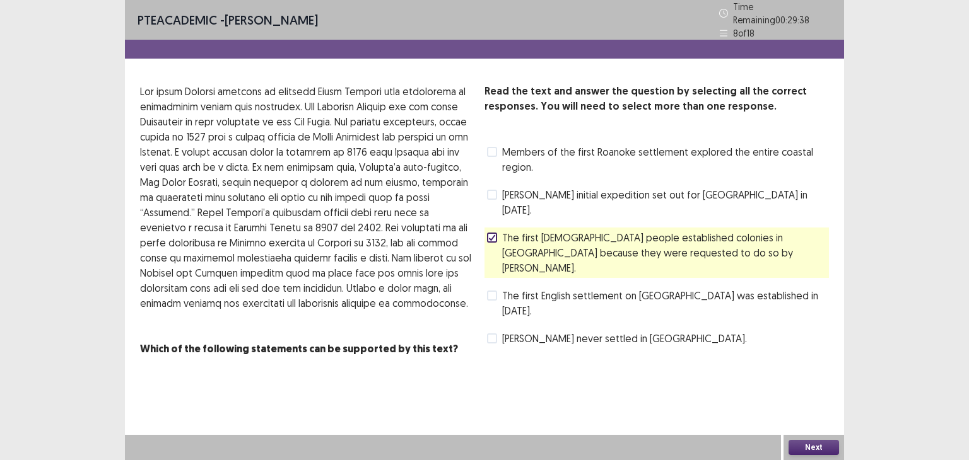
click at [492, 235] on icon at bounding box center [492, 238] width 8 height 6
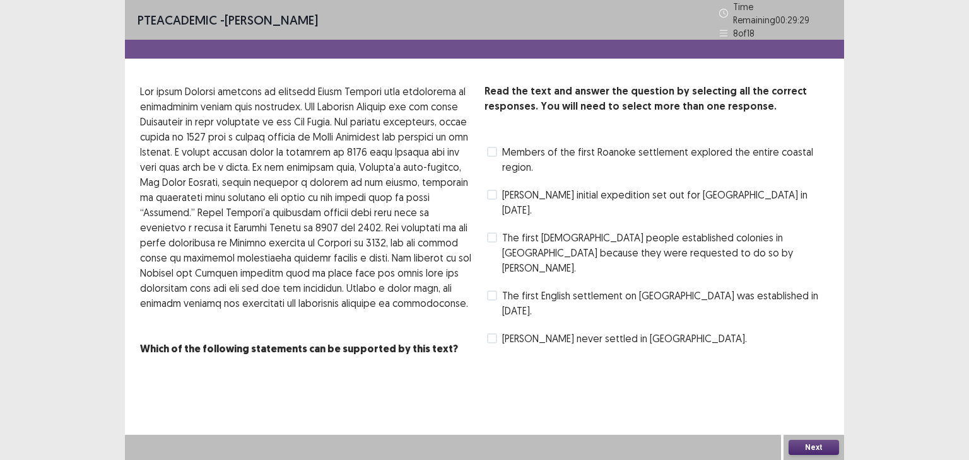
click at [505, 288] on span "The first English settlement on [GEOGRAPHIC_DATA] was established in [DATE]." at bounding box center [665, 303] width 327 height 30
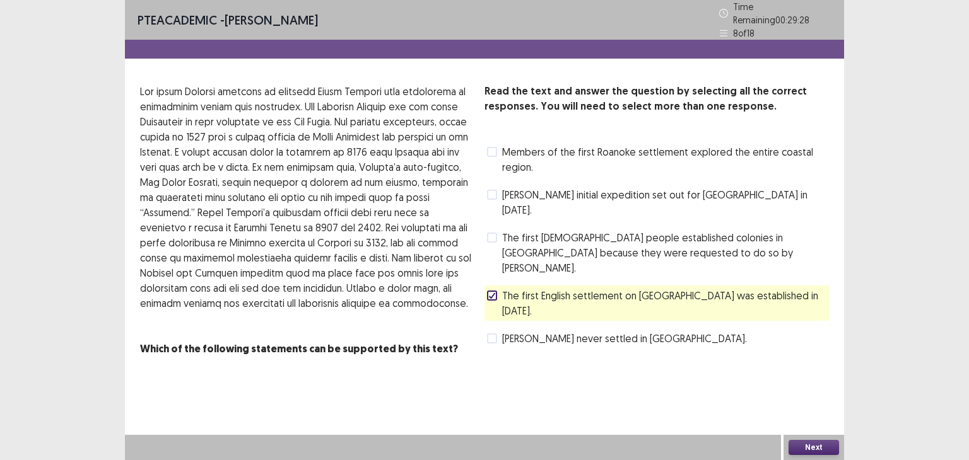
click at [820, 446] on button "Next" at bounding box center [813, 447] width 50 height 15
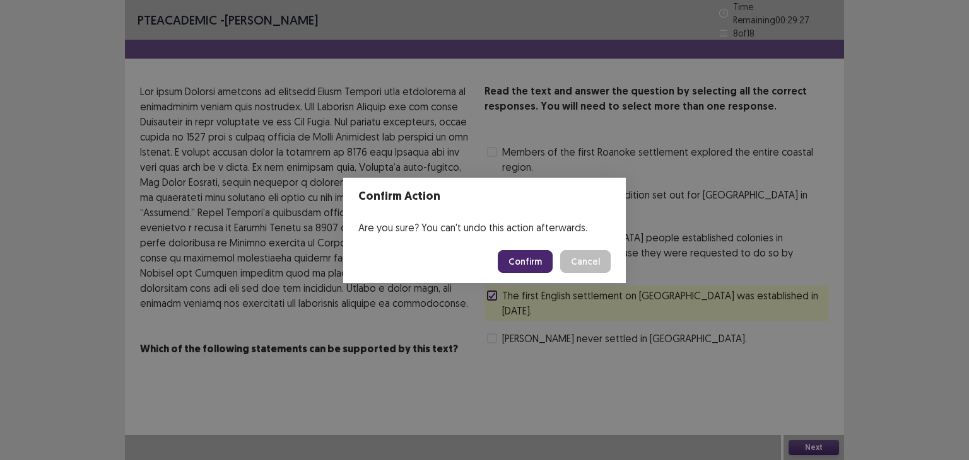
click at [536, 252] on button "Confirm" at bounding box center [525, 261] width 55 height 23
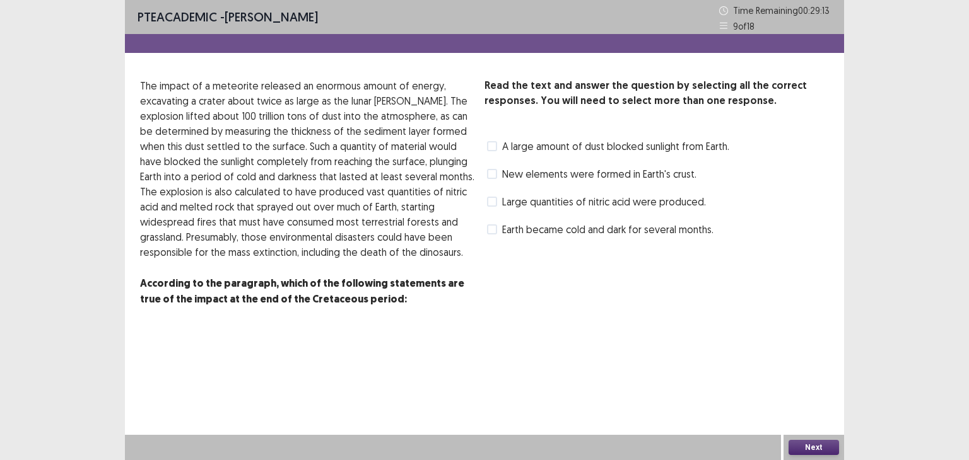
click at [500, 224] on label "Earth became cold and dark for several months." at bounding box center [600, 229] width 226 height 15
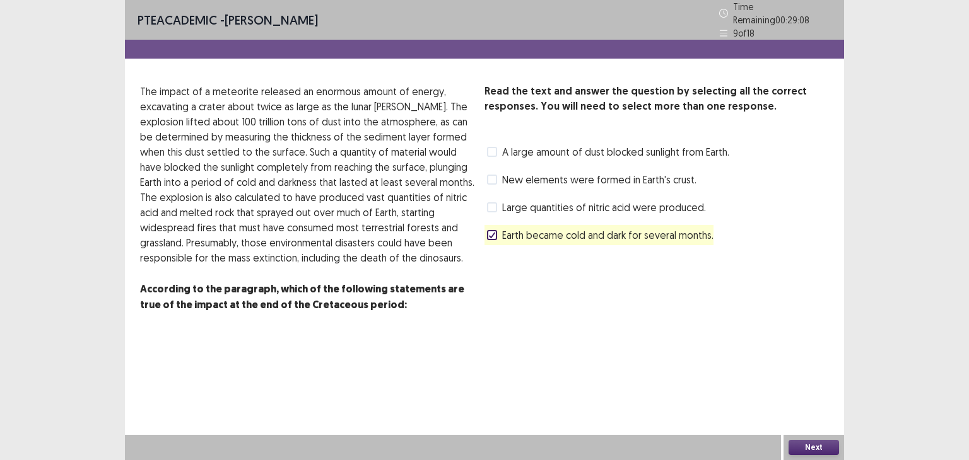
click at [825, 440] on button "Next" at bounding box center [813, 447] width 50 height 15
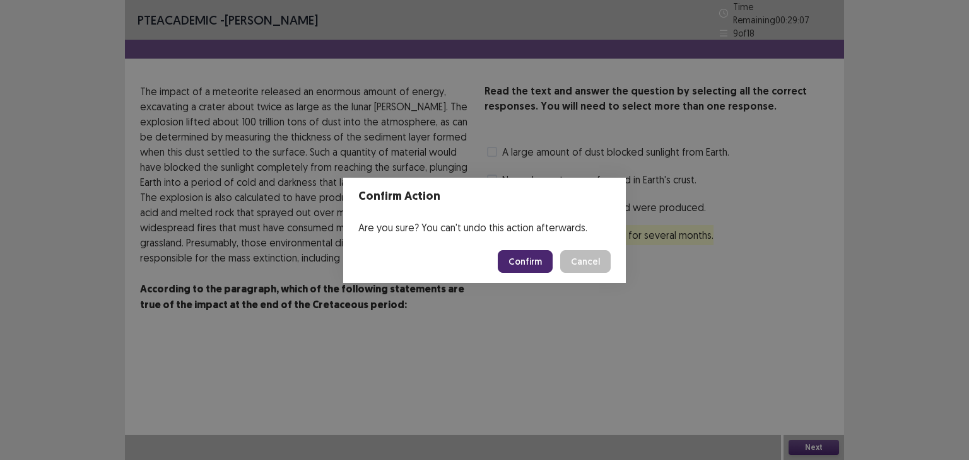
click at [549, 255] on button "Confirm" at bounding box center [525, 261] width 55 height 23
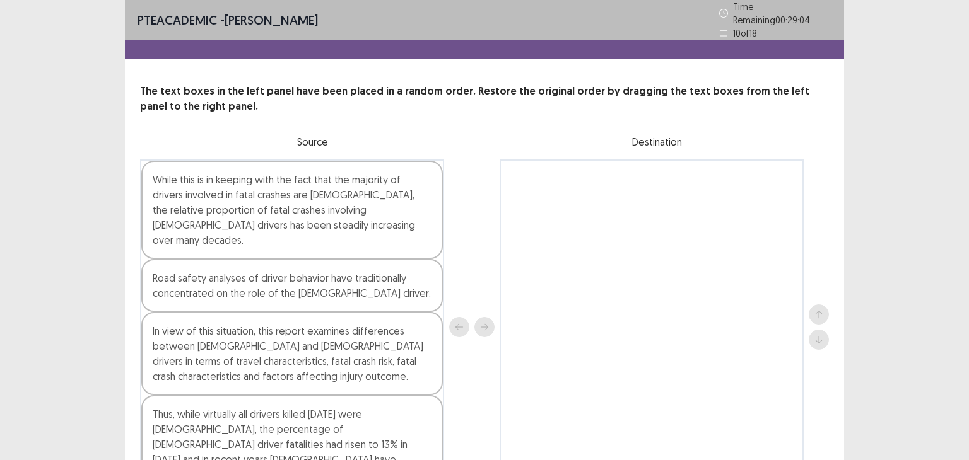
click at [871, 95] on div "PTE academic - [PERSON_NAME] Time Remaining 00 : 29 : 04 10 of 18 The text boxe…" at bounding box center [484, 275] width 969 height 551
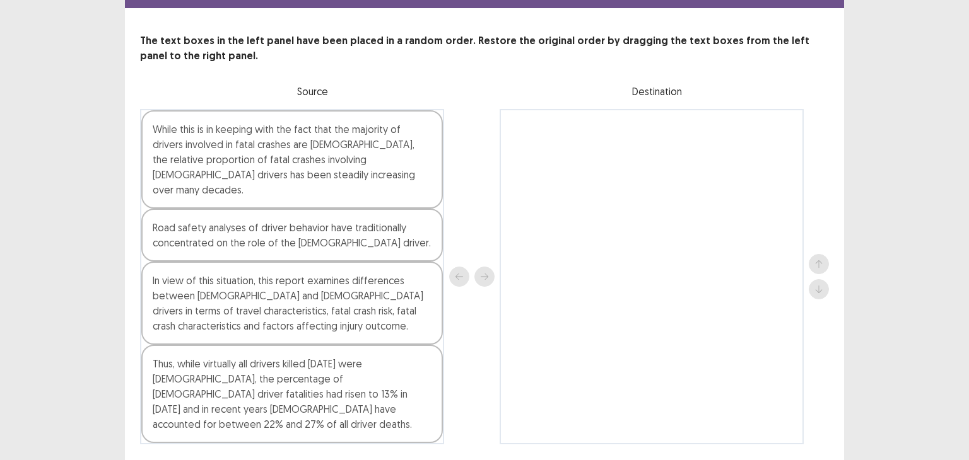
scroll to position [52, 0]
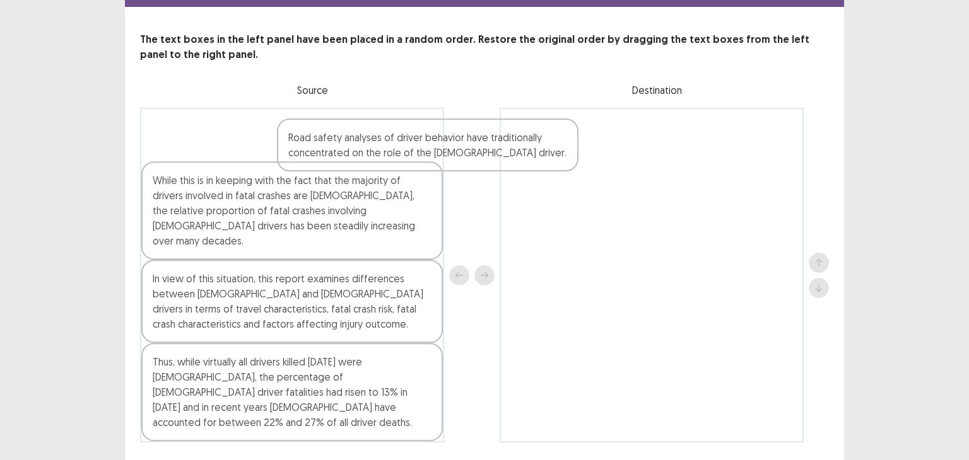
drag, startPoint x: 424, startPoint y: 233, endPoint x: 601, endPoint y: 149, distance: 195.5
click at [601, 149] on div "While this is in keeping with the fact that the majority of drivers involved in…" at bounding box center [484, 275] width 689 height 335
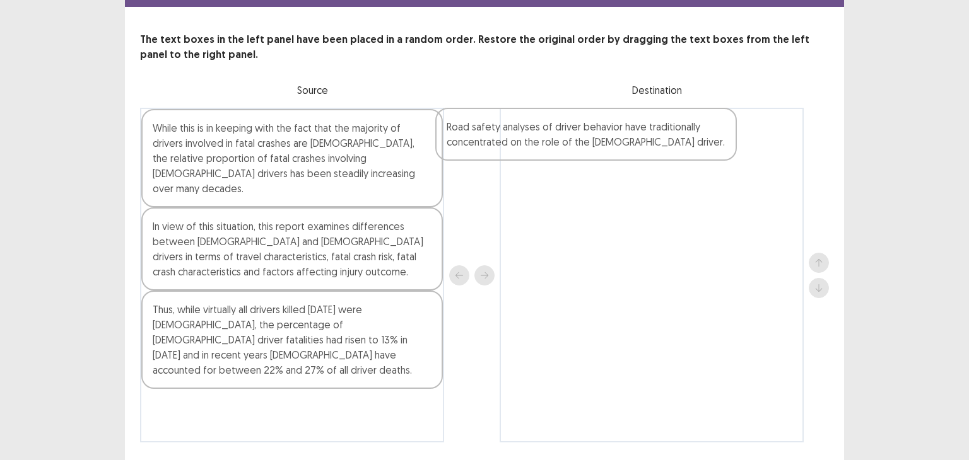
drag, startPoint x: 352, startPoint y: 220, endPoint x: 720, endPoint y: 149, distance: 375.1
click at [720, 149] on div "While this is in keeping with the fact that the majority of drivers involved in…" at bounding box center [484, 275] width 689 height 335
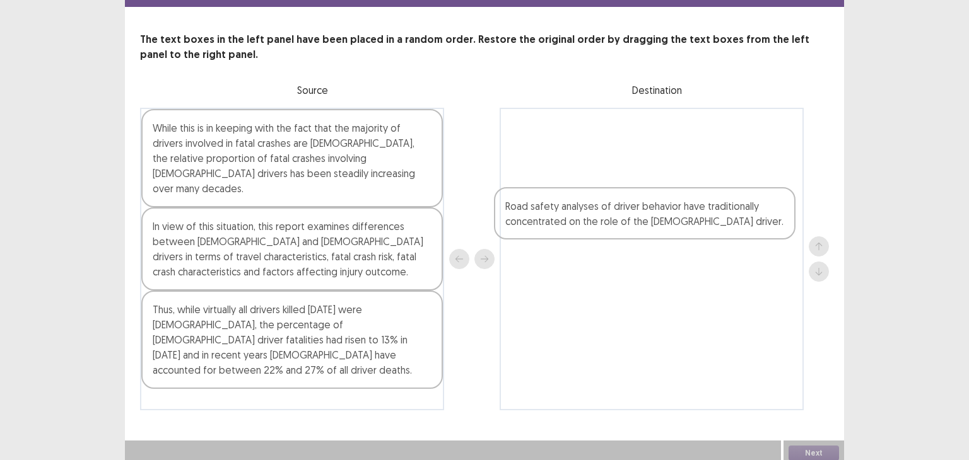
drag, startPoint x: 614, startPoint y: 134, endPoint x: 610, endPoint y: 243, distance: 109.2
click at [610, 243] on div "Road safety analyses of driver behavior have traditionally concentrated on the …" at bounding box center [652, 259] width 304 height 303
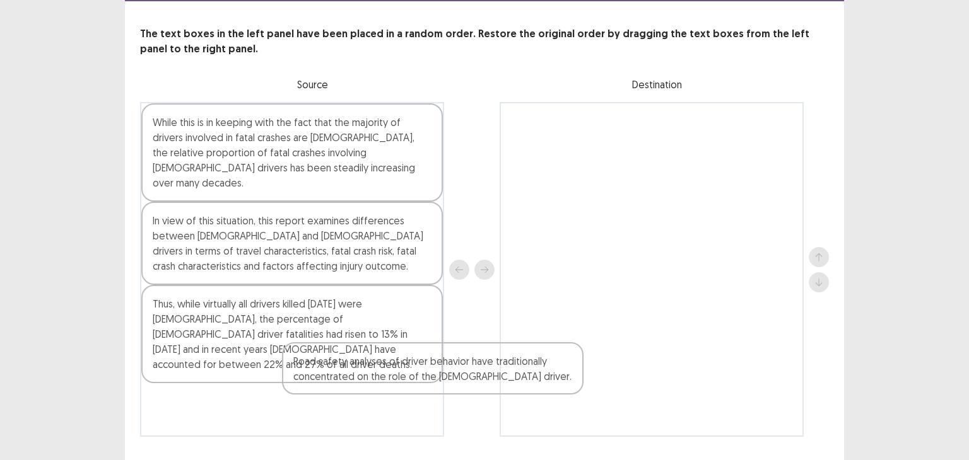
drag, startPoint x: 568, startPoint y: 146, endPoint x: 329, endPoint y: 428, distance: 370.1
click at [329, 428] on div "PTE academic - [PERSON_NAME] Time Remaining 00 : 28 : 18 10 of 18 The text boxe…" at bounding box center [484, 205] width 719 height 514
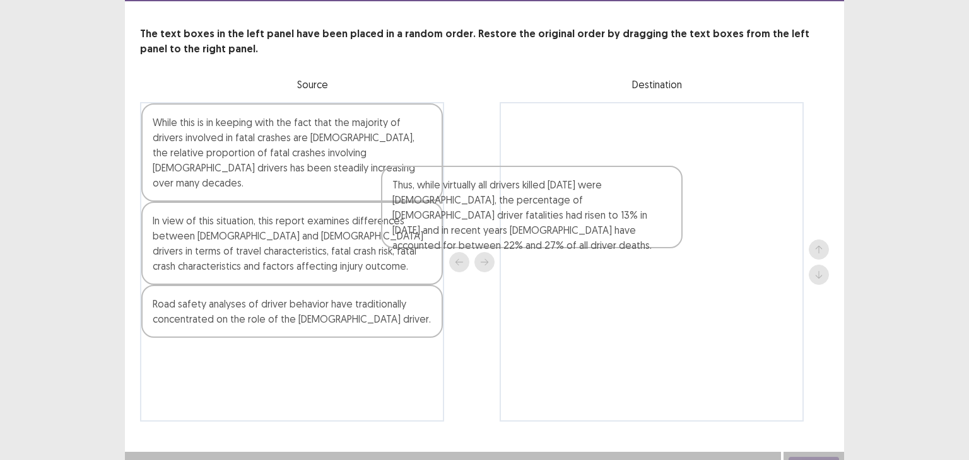
drag, startPoint x: 290, startPoint y: 339, endPoint x: 591, endPoint y: 202, distance: 330.6
click at [591, 202] on div "While this is in keeping with the fact that the majority of drivers involved in…" at bounding box center [484, 262] width 689 height 320
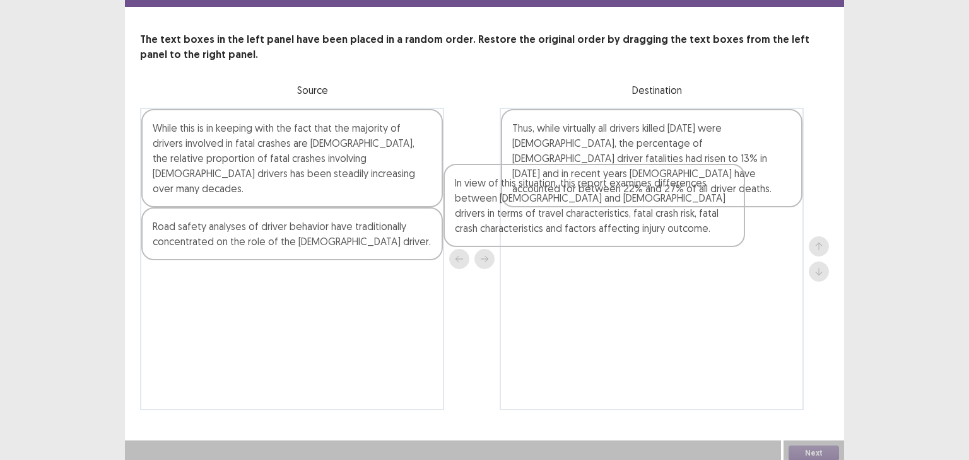
drag, startPoint x: 342, startPoint y: 228, endPoint x: 651, endPoint y: 206, distance: 309.9
click at [651, 206] on div "While this is in keeping with the fact that the majority of drivers involved in…" at bounding box center [484, 259] width 689 height 303
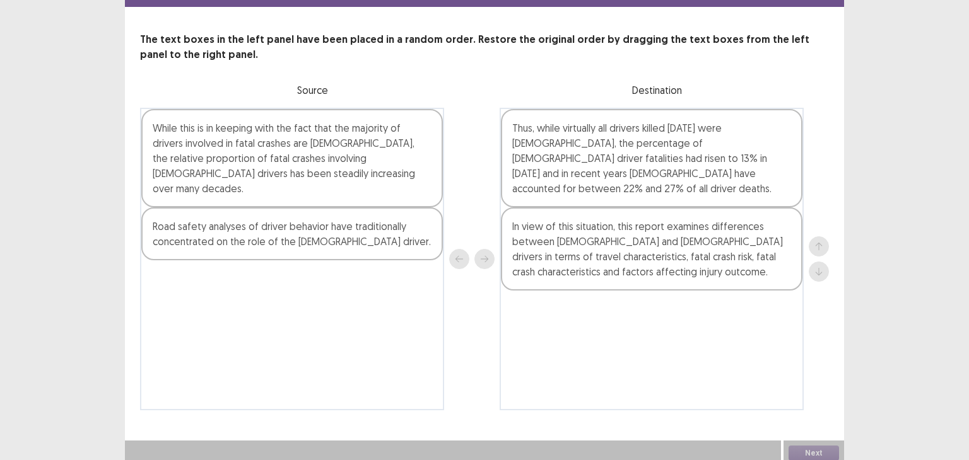
drag, startPoint x: 384, startPoint y: 200, endPoint x: 461, endPoint y: 213, distance: 78.1
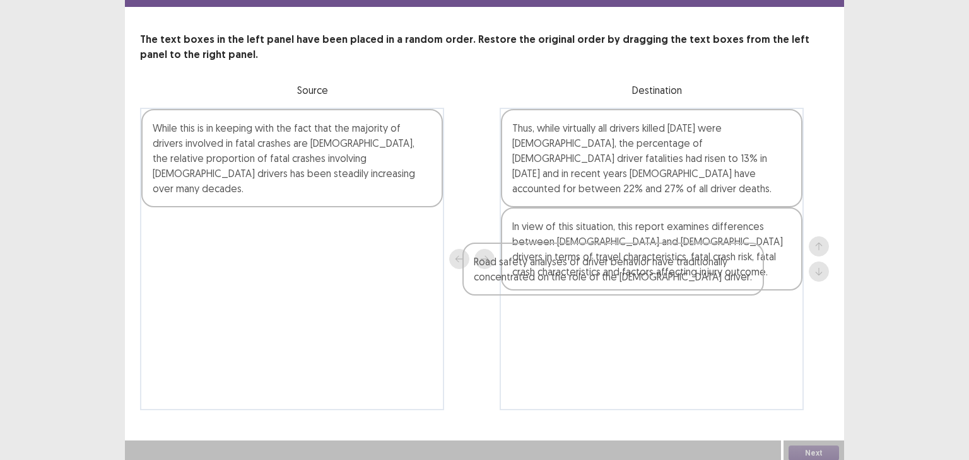
drag, startPoint x: 461, startPoint y: 213, endPoint x: 648, endPoint y: 266, distance: 194.5
click at [648, 266] on div "While this is in keeping with the fact that the majority of drivers involved in…" at bounding box center [484, 259] width 689 height 303
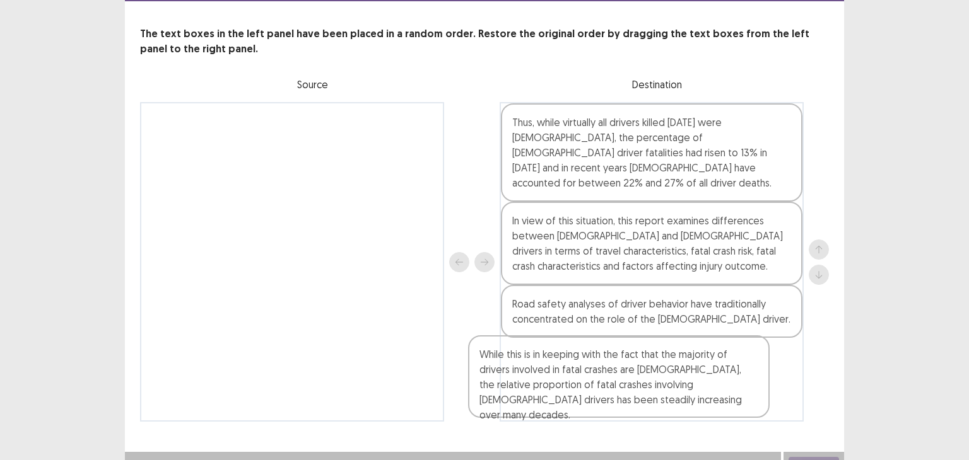
drag, startPoint x: 337, startPoint y: 135, endPoint x: 669, endPoint y: 394, distance: 420.2
click at [669, 394] on div "While this is in keeping with the fact that the majority of drivers involved in…" at bounding box center [484, 262] width 689 height 320
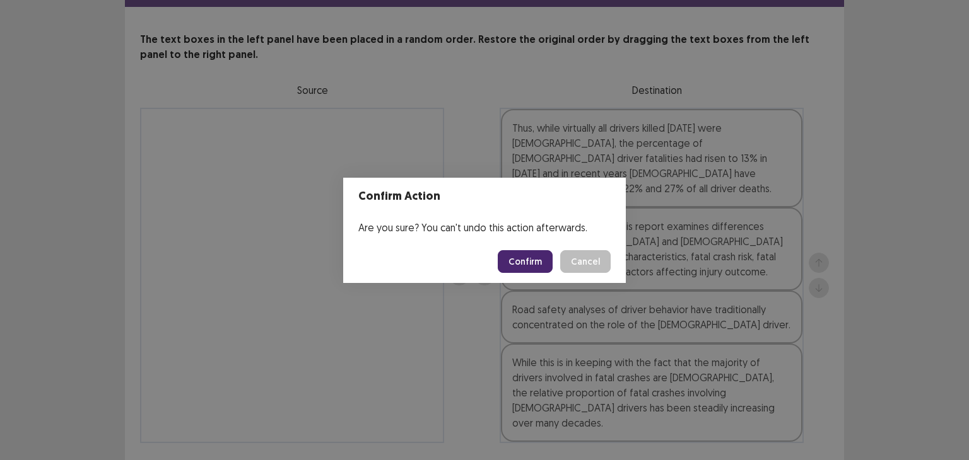
click at [513, 261] on button "Confirm" at bounding box center [525, 261] width 55 height 23
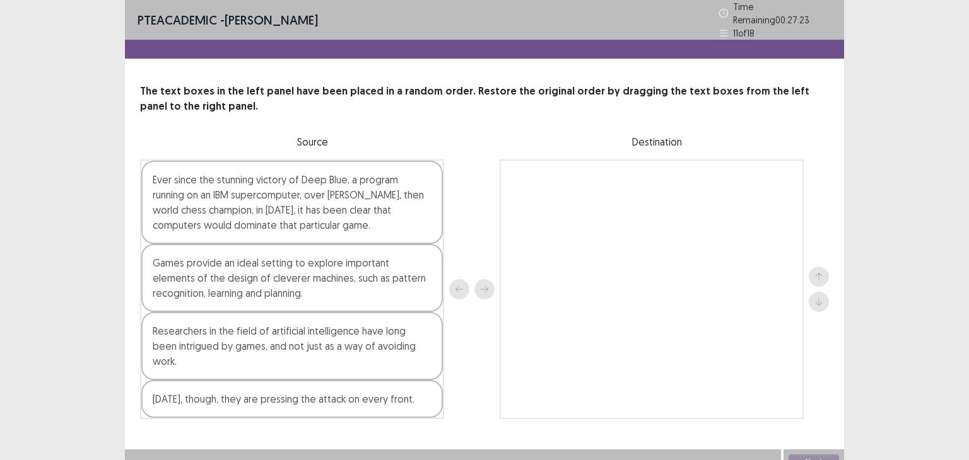
drag, startPoint x: 363, startPoint y: 269, endPoint x: 508, endPoint y: 219, distance: 153.0
drag, startPoint x: 508, startPoint y: 219, endPoint x: 332, endPoint y: 254, distance: 179.5
click at [332, 254] on div "Games provide an ideal setting to explore important elements of the design of c…" at bounding box center [292, 278] width 302 height 68
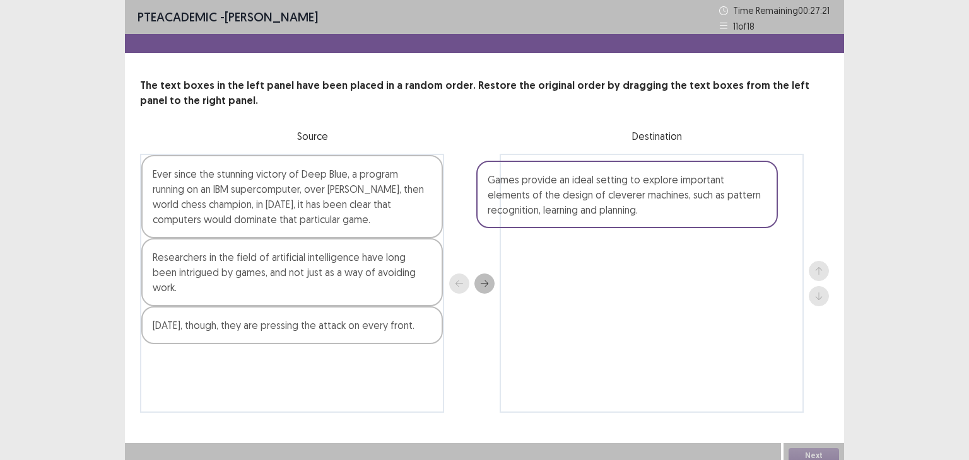
drag, startPoint x: 332, startPoint y: 254, endPoint x: 695, endPoint y: 175, distance: 371.3
click at [695, 175] on div "Ever since the stunning victory of Deep Blue, a program running on an IBM super…" at bounding box center [484, 283] width 689 height 259
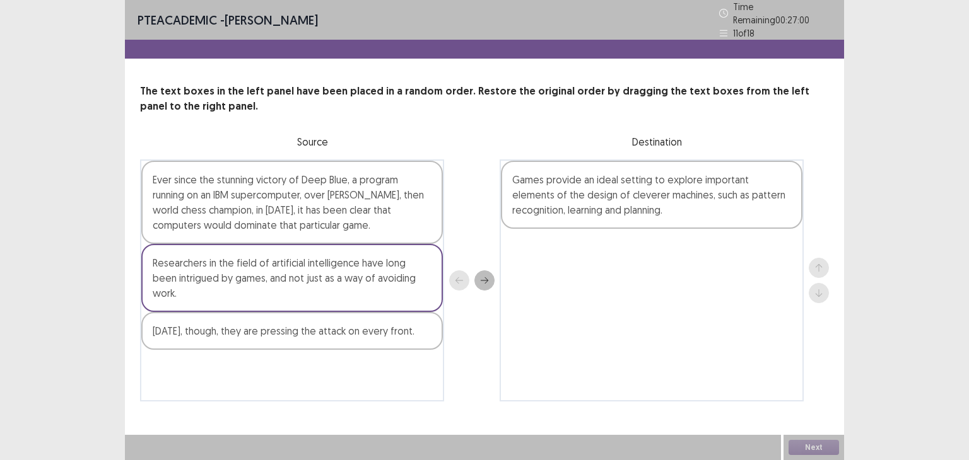
drag, startPoint x: 389, startPoint y: 213, endPoint x: 576, endPoint y: 233, distance: 188.4
drag, startPoint x: 576, startPoint y: 233, endPoint x: 353, endPoint y: 175, distance: 230.7
click at [353, 175] on div "Ever since the stunning victory of Deep Blue, a program running on an IBM super…" at bounding box center [292, 202] width 302 height 83
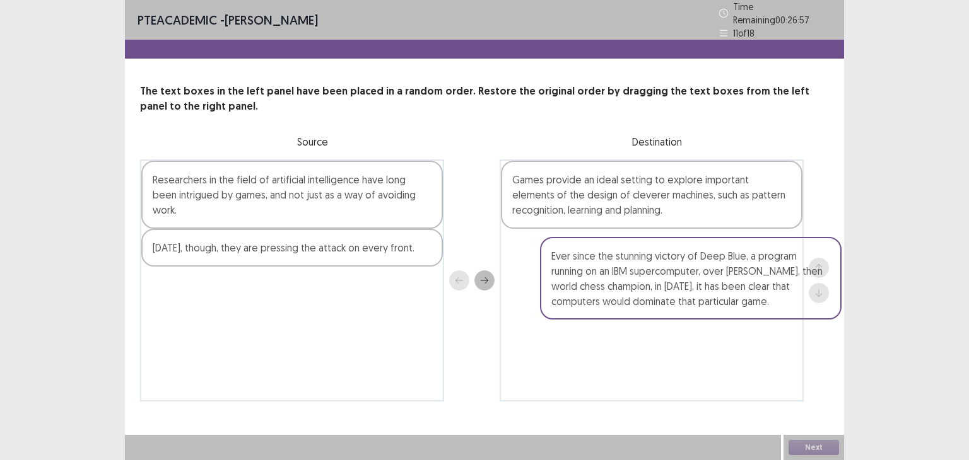
drag, startPoint x: 353, startPoint y: 175, endPoint x: 761, endPoint y: 257, distance: 416.9
click at [761, 257] on div "Ever since the stunning victory of Deep Blue, a program running on an IBM super…" at bounding box center [484, 281] width 689 height 242
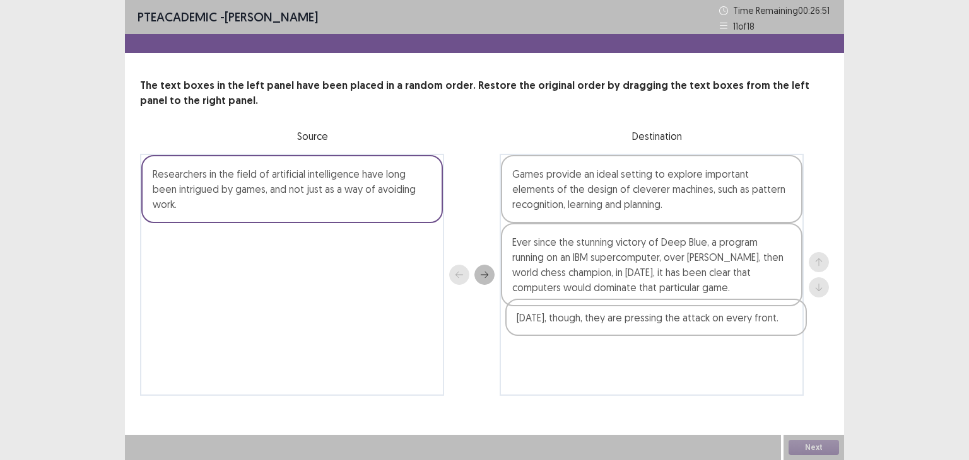
drag, startPoint x: 376, startPoint y: 214, endPoint x: 747, endPoint y: 308, distance: 382.6
click at [747, 308] on div "Researchers in the field of artificial intelligence have long been intrigued by…" at bounding box center [484, 275] width 689 height 242
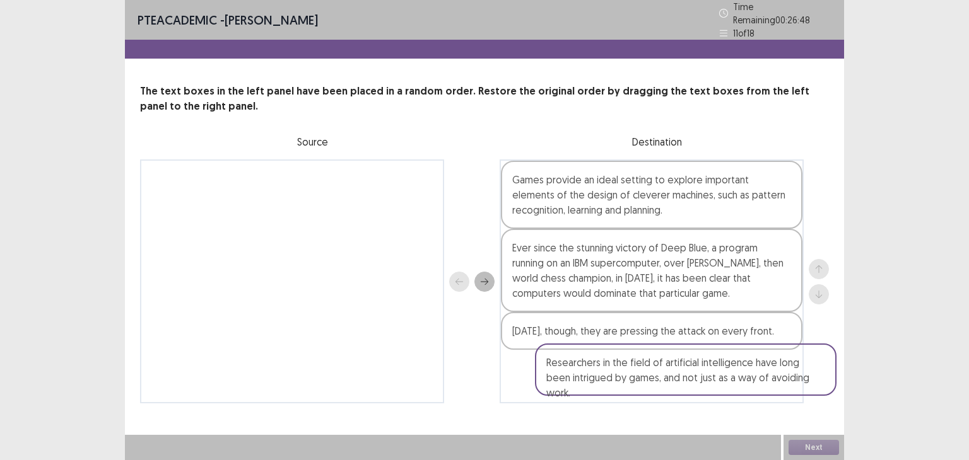
drag, startPoint x: 373, startPoint y: 181, endPoint x: 771, endPoint y: 372, distance: 441.5
click at [771, 372] on div "Researchers in the field of artificial intelligence have long been intrigued by…" at bounding box center [484, 282] width 689 height 244
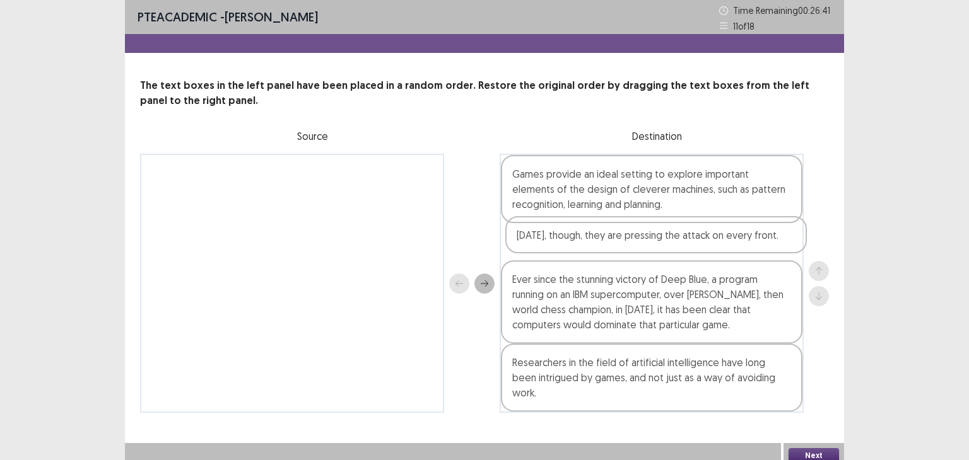
drag, startPoint x: 688, startPoint y: 320, endPoint x: 691, endPoint y: 231, distance: 89.7
click at [691, 231] on div "Games provide an ideal setting to explore important elements of the design of c…" at bounding box center [652, 283] width 304 height 259
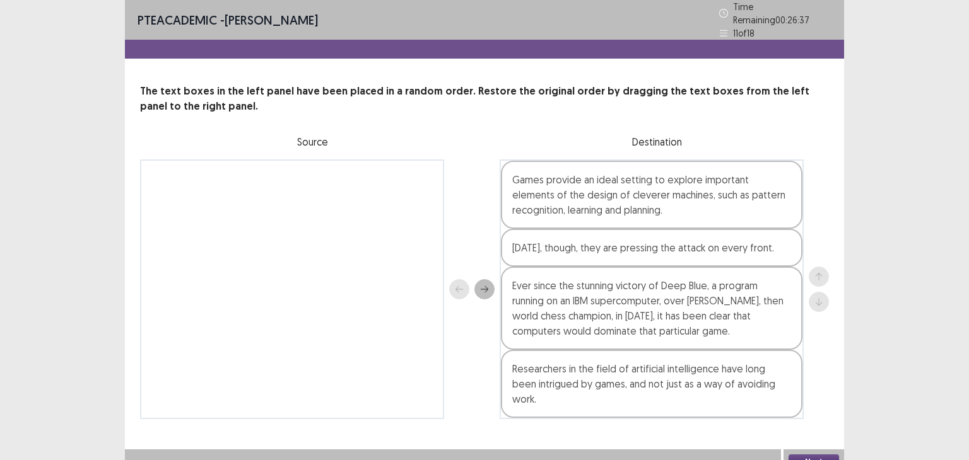
click at [825, 455] on button "Next" at bounding box center [813, 462] width 50 height 15
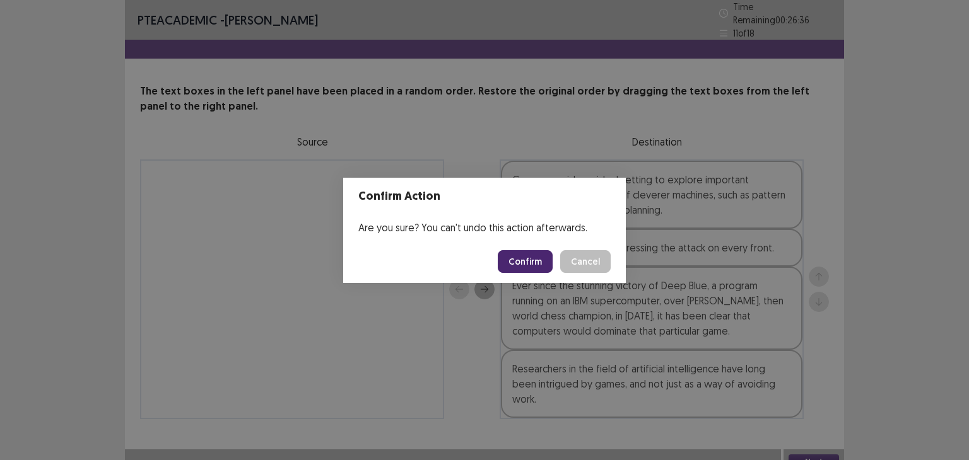
click at [542, 263] on button "Confirm" at bounding box center [525, 261] width 55 height 23
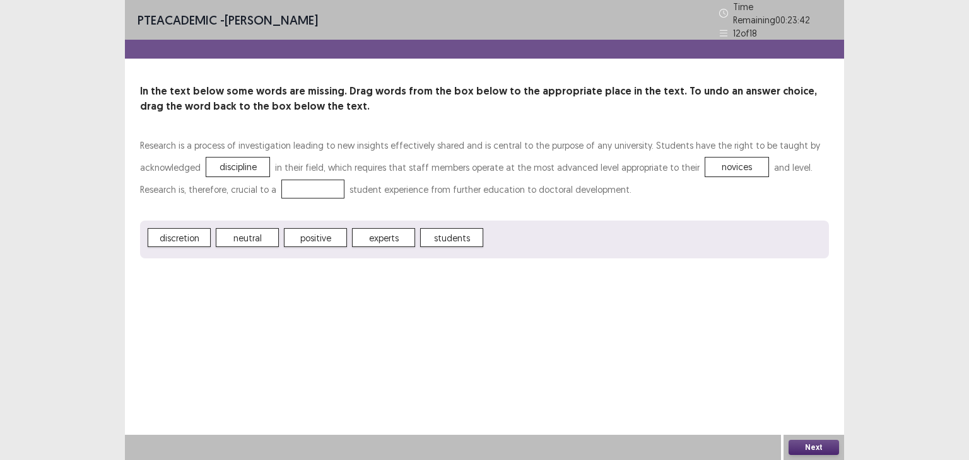
drag, startPoint x: 370, startPoint y: 233, endPoint x: 320, endPoint y: 205, distance: 57.0
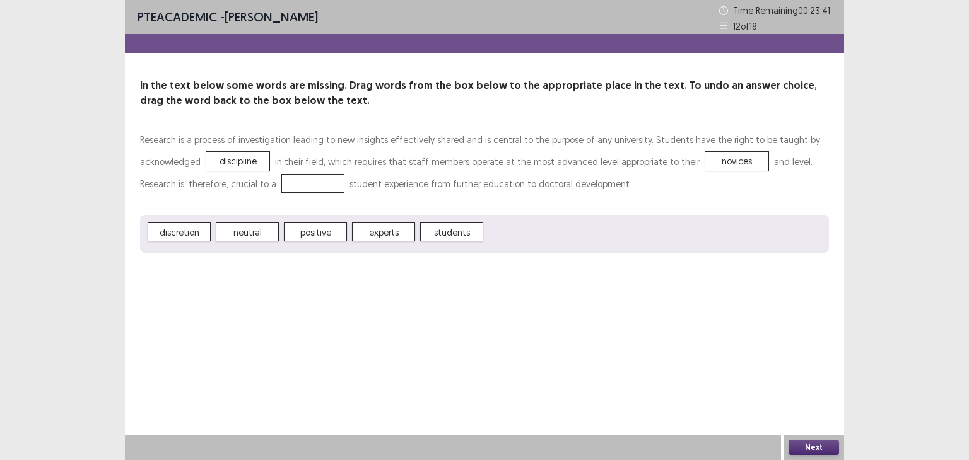
drag, startPoint x: 320, startPoint y: 205, endPoint x: 264, endPoint y: 208, distance: 56.8
click at [264, 208] on div "Research is a process of investigation leading to new insights effectively shar…" at bounding box center [484, 191] width 689 height 124
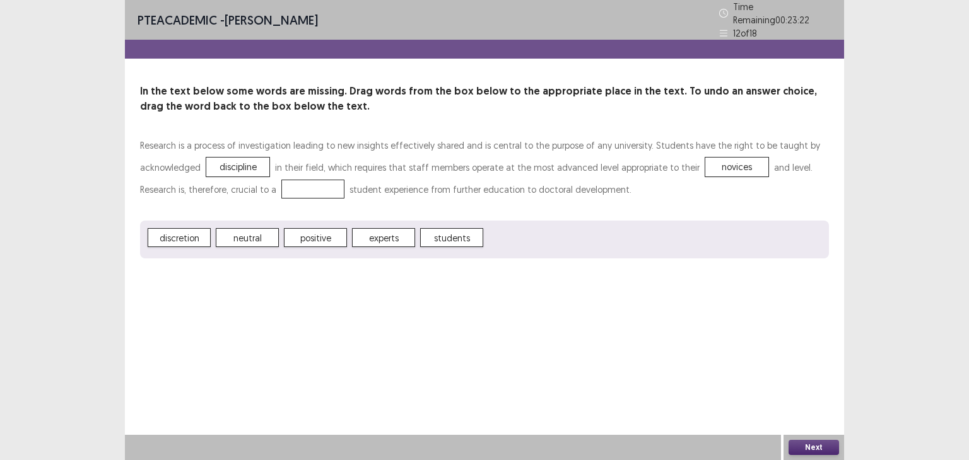
drag, startPoint x: 315, startPoint y: 228, endPoint x: 283, endPoint y: 211, distance: 35.8
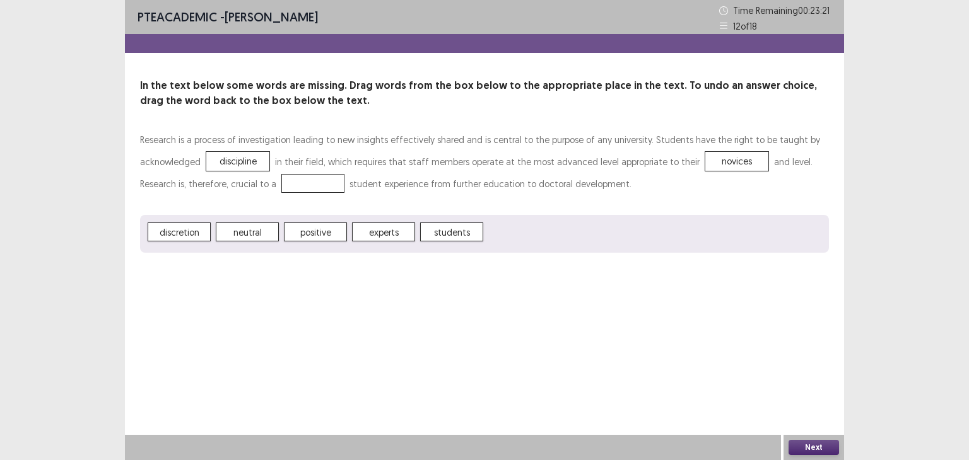
drag, startPoint x: 283, startPoint y: 211, endPoint x: 238, endPoint y: 208, distance: 44.9
click at [238, 208] on div "Research is a process of investigation leading to new insights effectively shar…" at bounding box center [484, 191] width 689 height 124
click at [817, 445] on button "Next" at bounding box center [813, 447] width 50 height 15
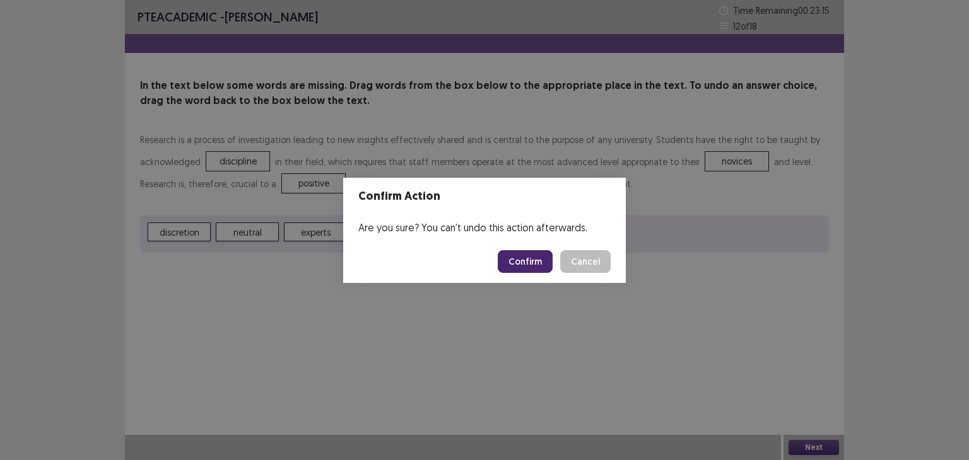
click at [536, 254] on button "Confirm" at bounding box center [525, 261] width 55 height 23
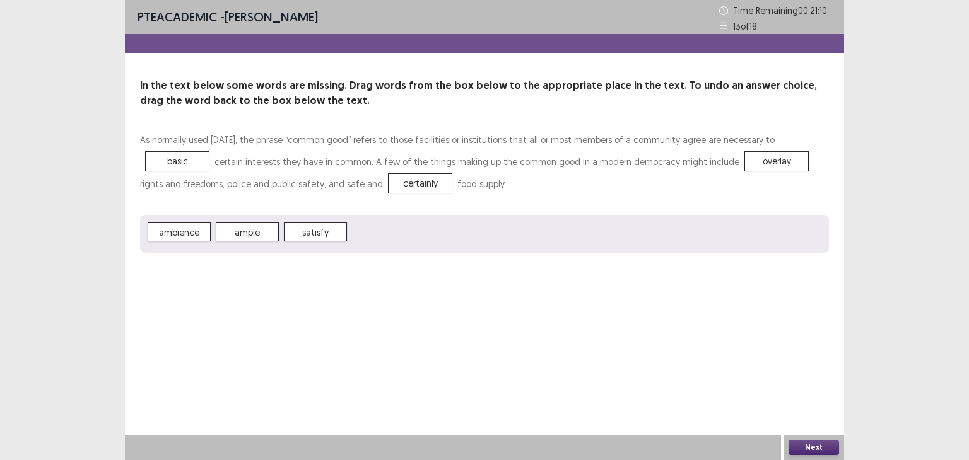
click at [812, 442] on button "Next" at bounding box center [813, 447] width 50 height 15
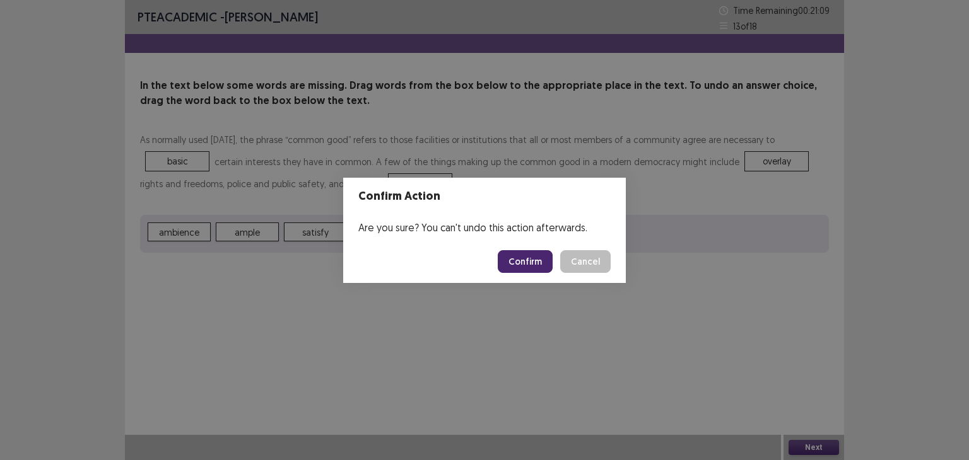
click at [527, 257] on button "Confirm" at bounding box center [525, 261] width 55 height 23
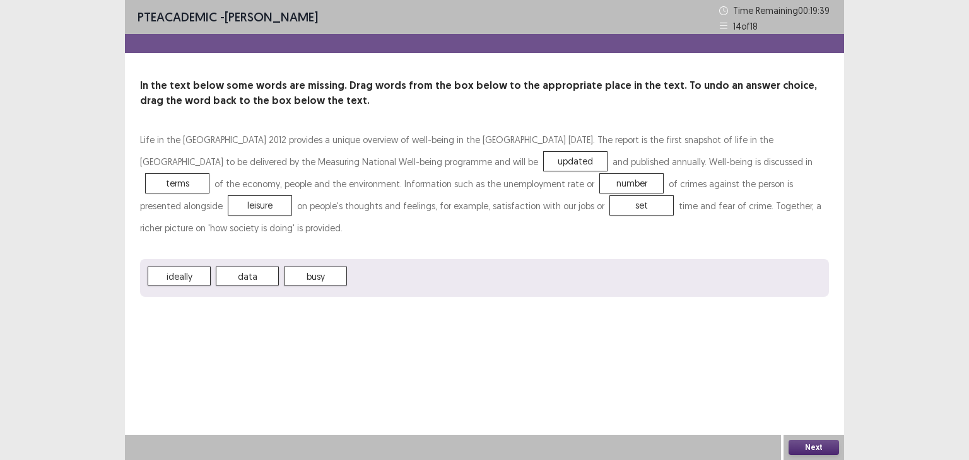
click at [800, 442] on button "Next" at bounding box center [813, 447] width 50 height 15
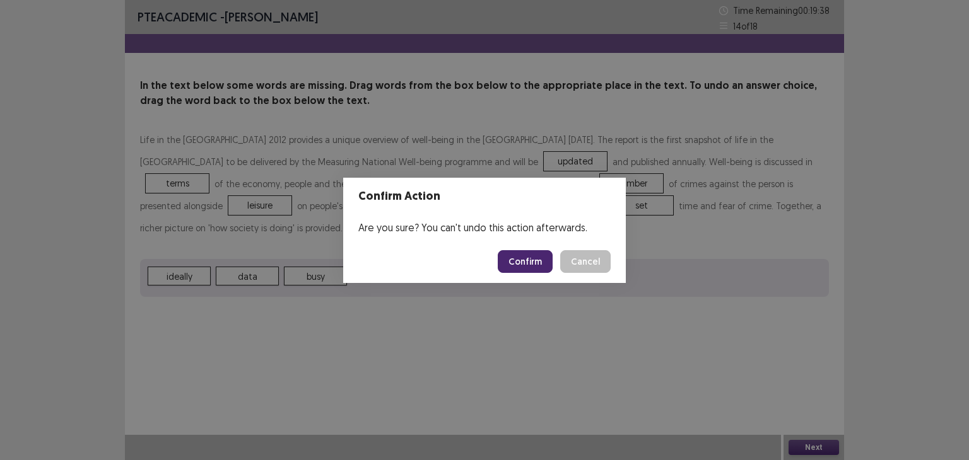
click at [531, 258] on button "Confirm" at bounding box center [525, 261] width 55 height 23
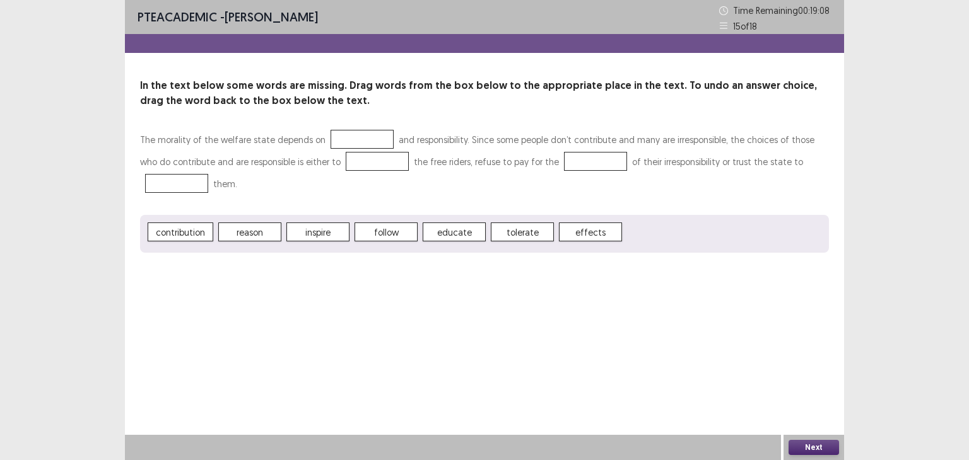
drag, startPoint x: 537, startPoint y: 233, endPoint x: 445, endPoint y: 164, distance: 115.3
drag, startPoint x: 445, startPoint y: 164, endPoint x: 394, endPoint y: 312, distance: 156.4
click at [394, 312] on div "PTE academic - [PERSON_NAME] Time Remaining 00 : 19 : 07 15 of 18 In the text b…" at bounding box center [484, 230] width 719 height 460
drag, startPoint x: 504, startPoint y: 230, endPoint x: 371, endPoint y: 175, distance: 144.2
drag, startPoint x: 371, startPoint y: 175, endPoint x: 315, endPoint y: 181, distance: 55.9
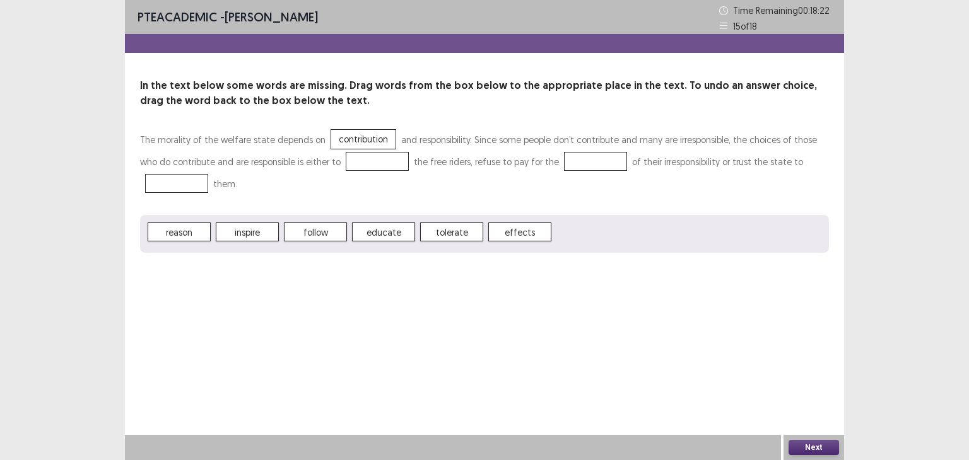
click at [315, 181] on p "The morality of the welfare state depends on contribution and responsibility. S…" at bounding box center [484, 162] width 689 height 66
drag, startPoint x: 402, startPoint y: 228, endPoint x: 486, endPoint y: 172, distance: 100.4
click at [823, 445] on button "Next" at bounding box center [813, 447] width 50 height 15
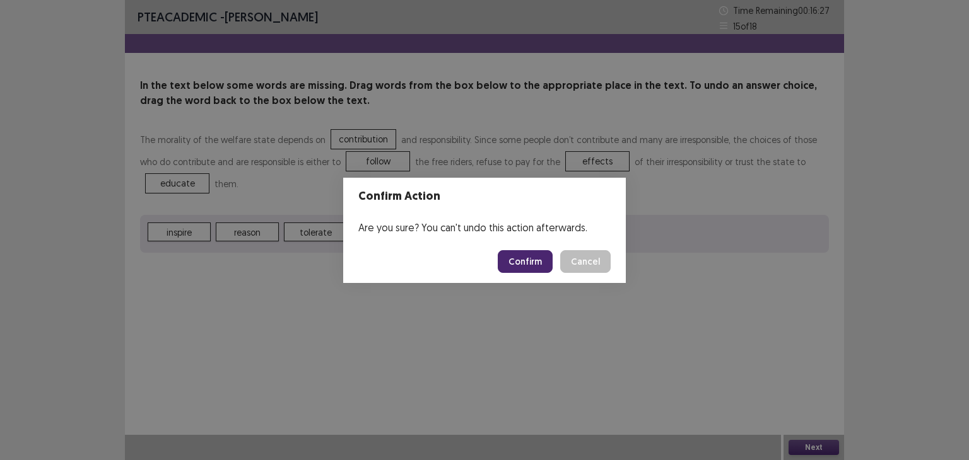
click at [525, 255] on button "Confirm" at bounding box center [525, 261] width 55 height 23
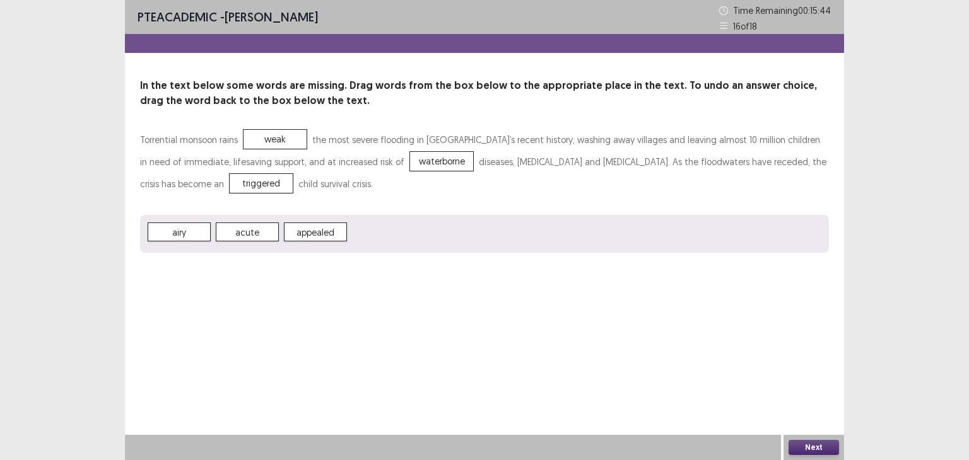
click at [801, 440] on button "Next" at bounding box center [813, 447] width 50 height 15
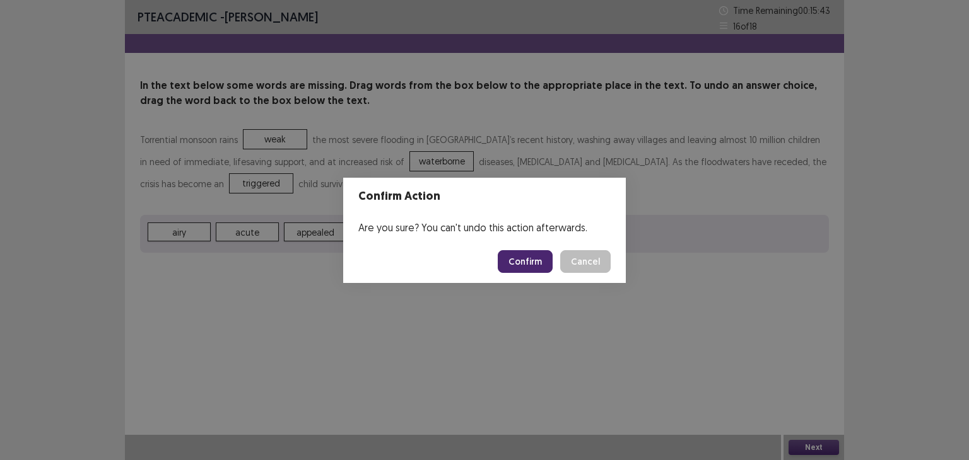
click at [520, 258] on button "Confirm" at bounding box center [525, 261] width 55 height 23
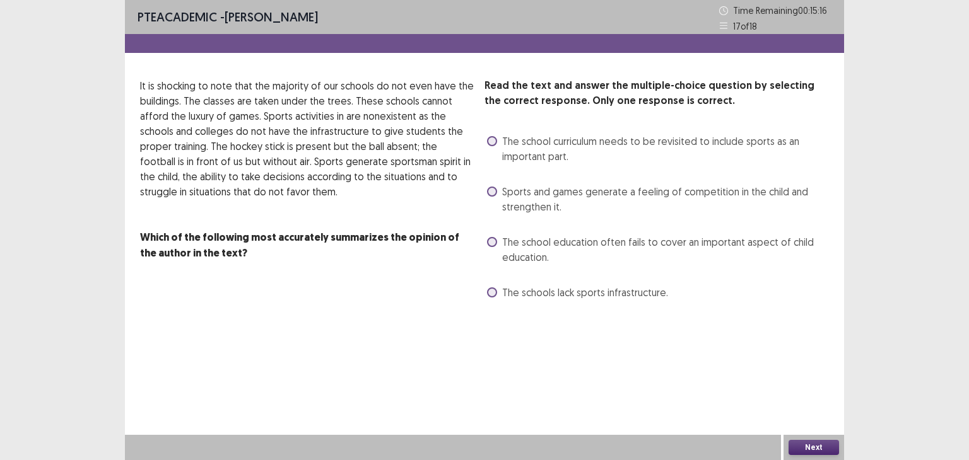
click at [647, 243] on span "The school education often fails to cover an important aspect of child educatio…" at bounding box center [665, 250] width 327 height 30
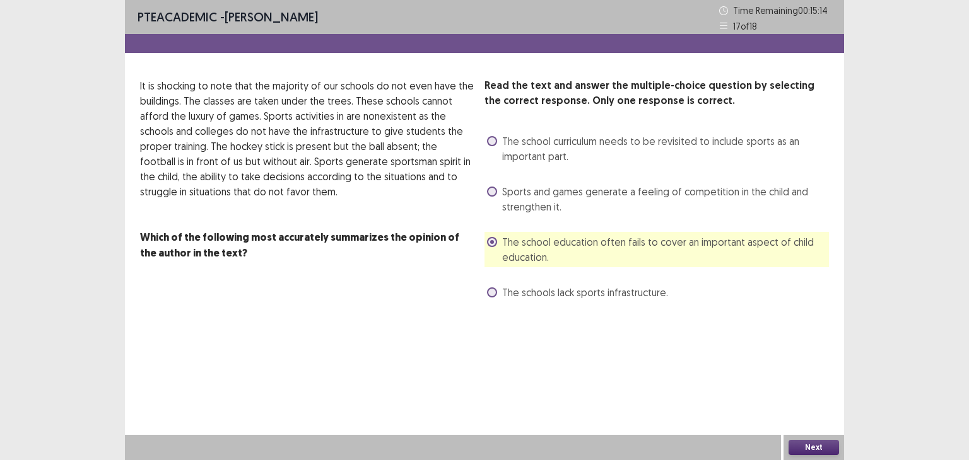
click at [810, 445] on button "Next" at bounding box center [813, 447] width 50 height 15
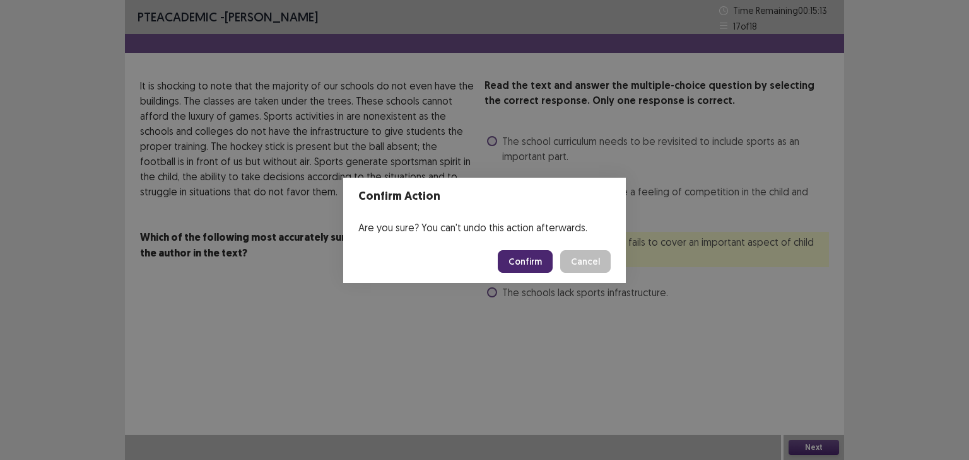
click at [541, 267] on button "Confirm" at bounding box center [525, 261] width 55 height 23
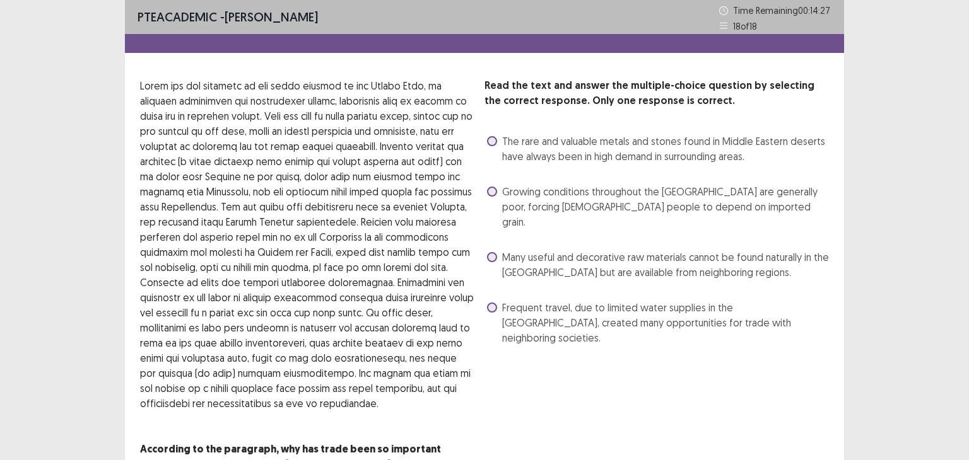
click at [496, 187] on label "Growing conditions throughout the [GEOGRAPHIC_DATA] are generally poor, forcing…" at bounding box center [658, 206] width 342 height 45
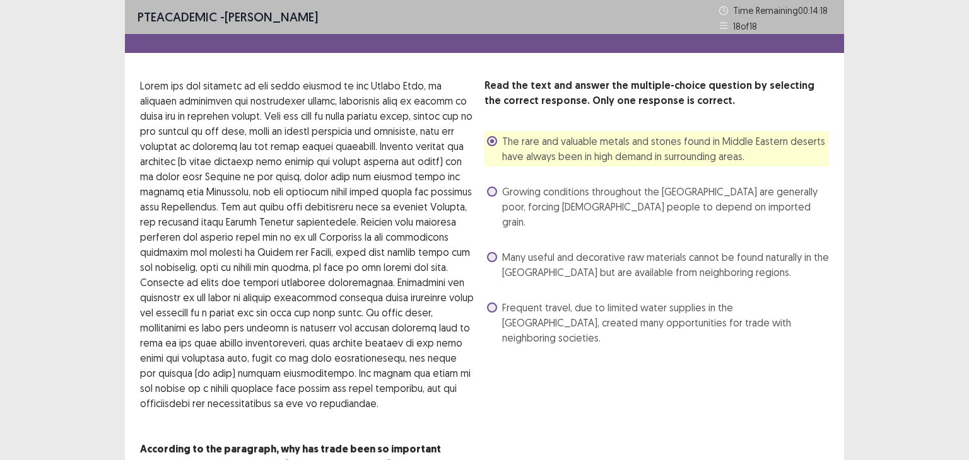
click at [676, 210] on span "Growing conditions throughout the [GEOGRAPHIC_DATA] are generally poor, forcing…" at bounding box center [665, 206] width 327 height 45
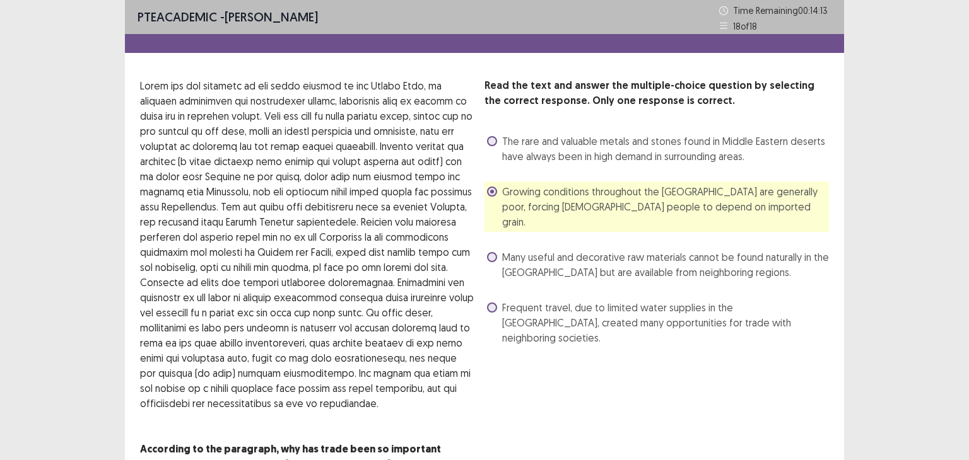
click at [777, 143] on span "The rare and valuable metals and stones found in Middle Eastern deserts have al…" at bounding box center [665, 149] width 327 height 30
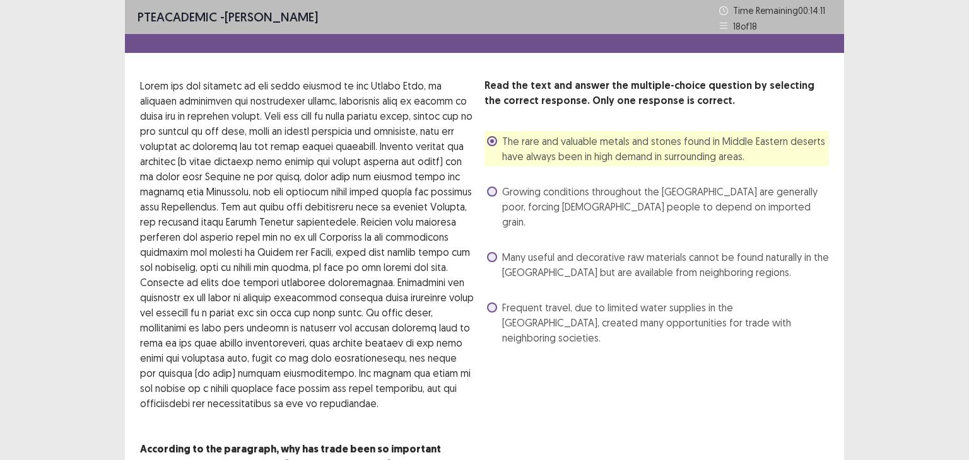
click at [958, 269] on div "PTE academic - [PERSON_NAME] Time Remaining 00 : 14 : 11 18 of 18 Read the text…" at bounding box center [484, 272] width 969 height 544
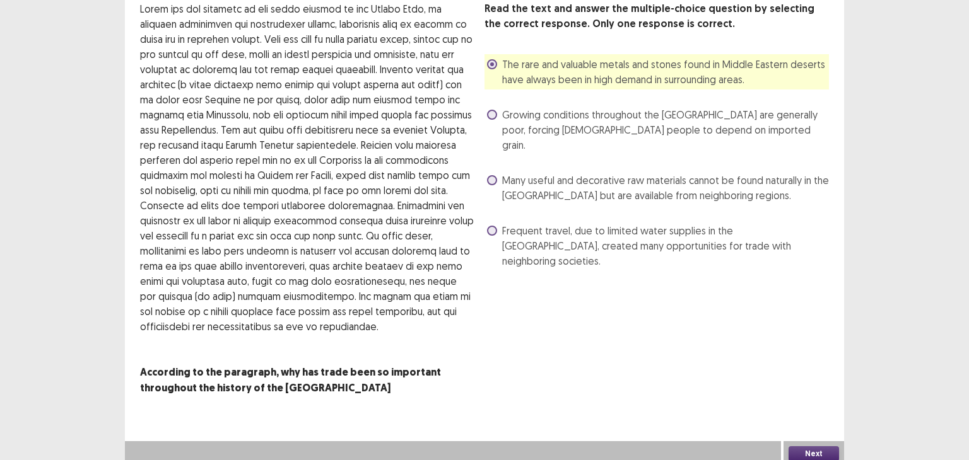
scroll to position [82, 0]
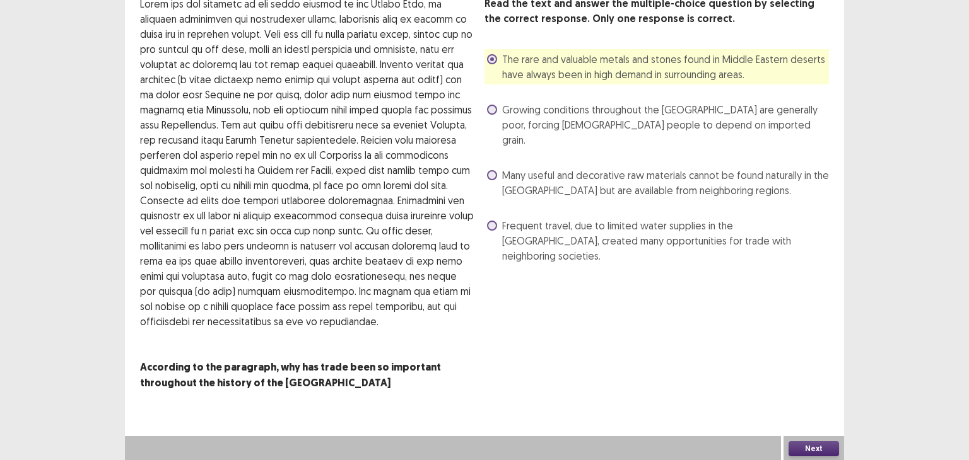
click at [810, 445] on button "Next" at bounding box center [813, 449] width 50 height 15
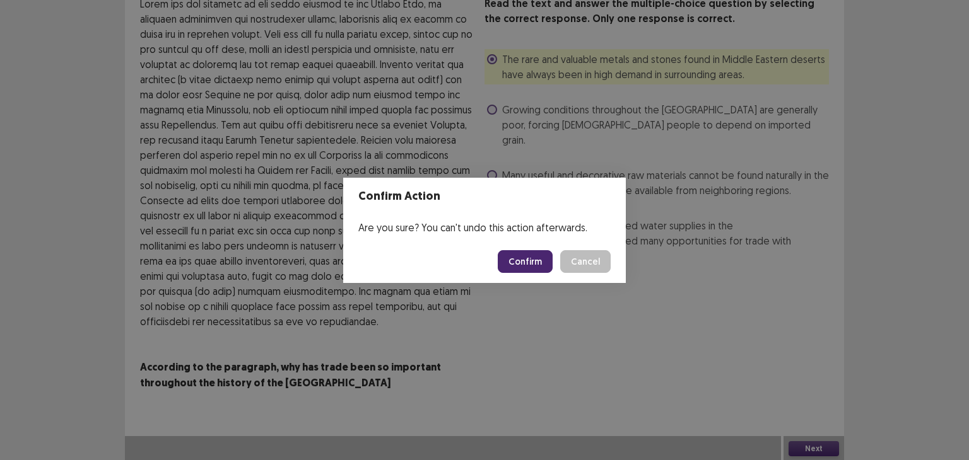
click at [530, 261] on button "Confirm" at bounding box center [525, 261] width 55 height 23
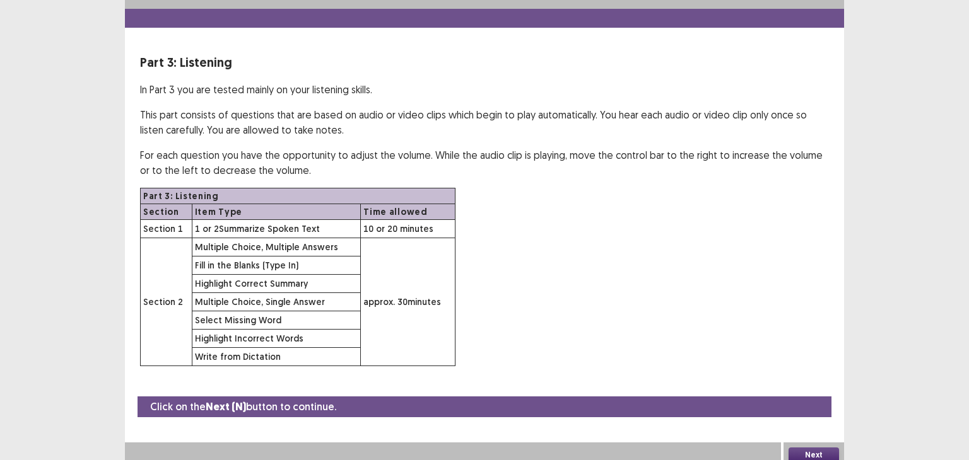
scroll to position [31, 0]
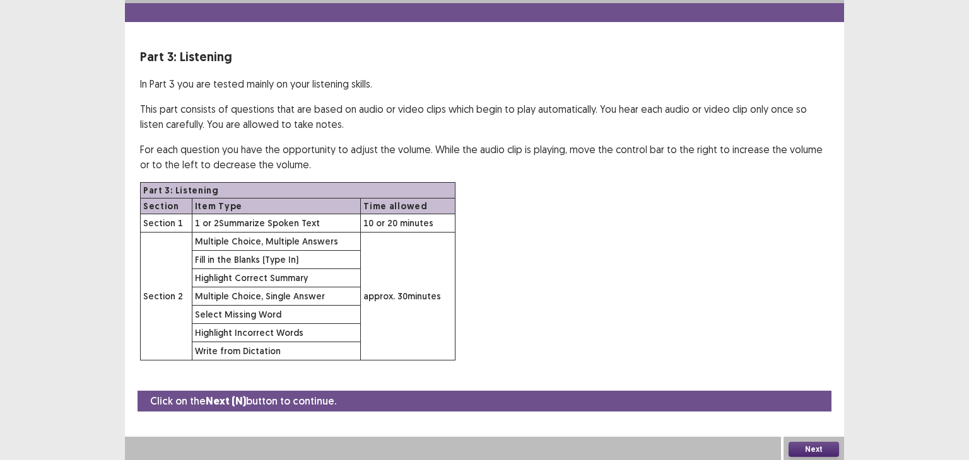
click at [818, 448] on button "Next" at bounding box center [813, 449] width 50 height 15
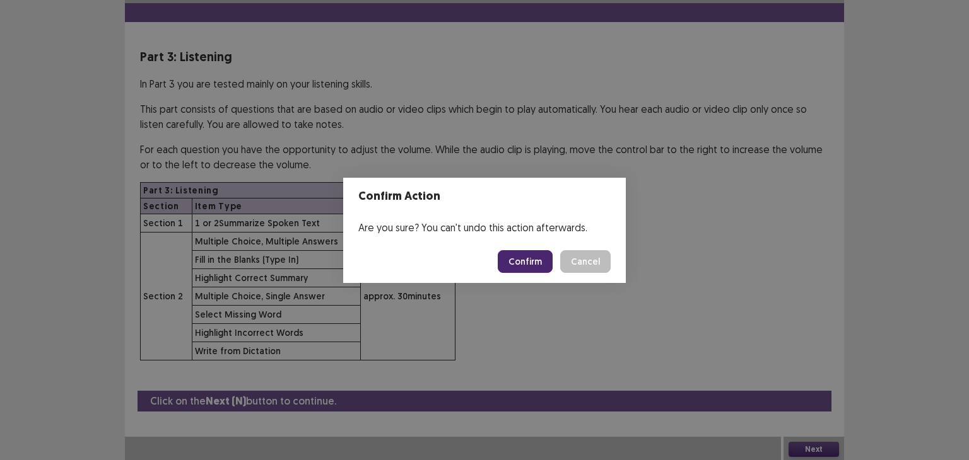
click at [509, 263] on button "Confirm" at bounding box center [525, 261] width 55 height 23
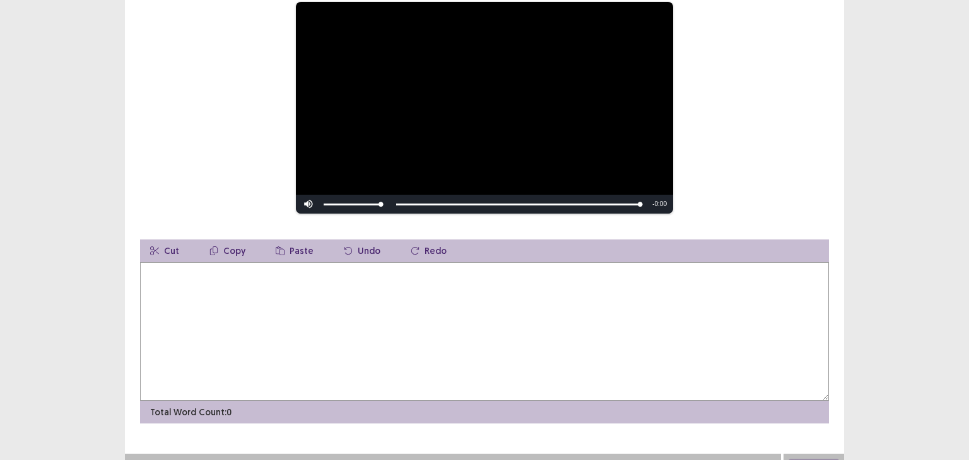
scroll to position [167, 0]
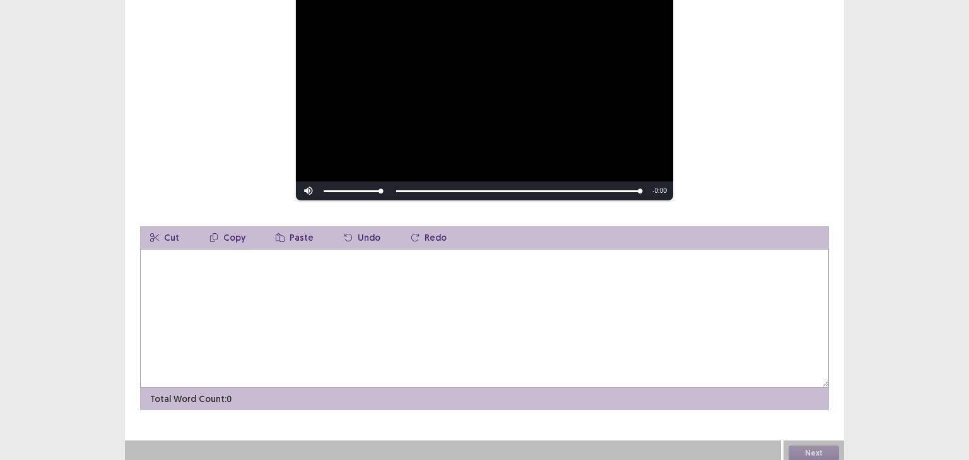
click at [509, 263] on textarea at bounding box center [484, 318] width 689 height 139
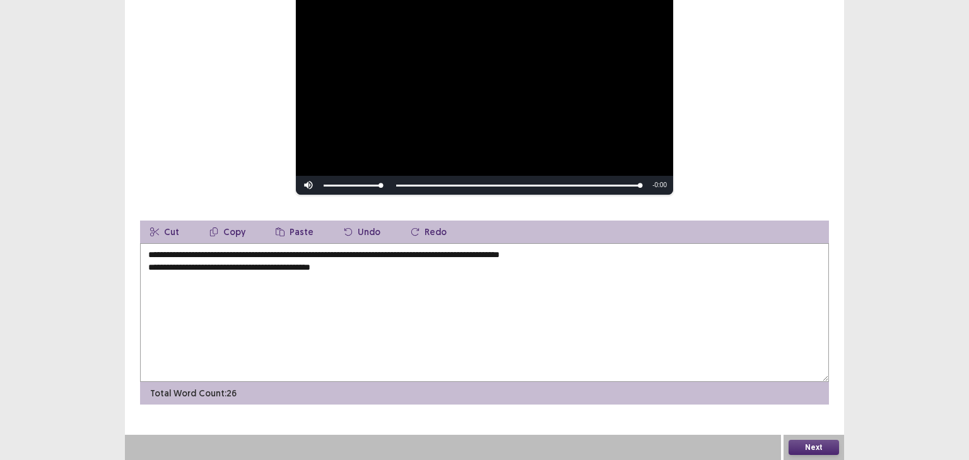
click at [425, 184] on div "Skip Backward Skip Forward Mute Current Time 0:50 / Duration 0:50 Loaded : 100.…" at bounding box center [484, 185] width 377 height 19
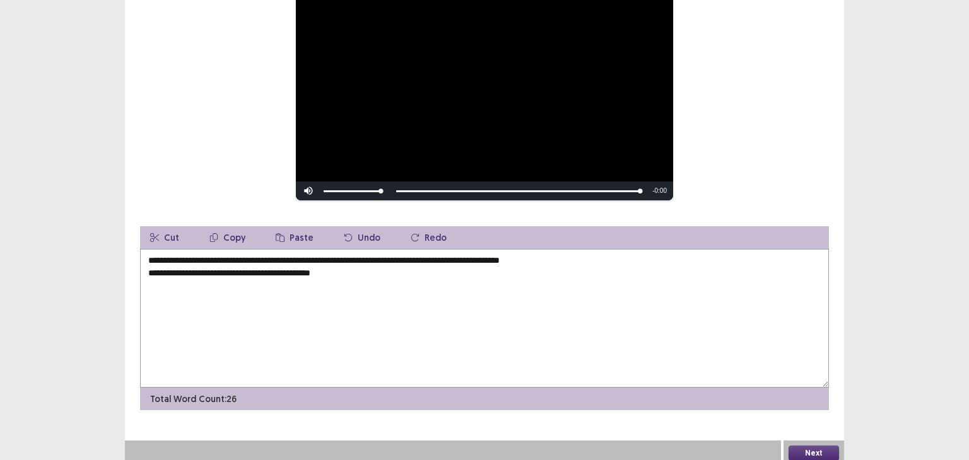
click at [406, 278] on textarea "**********" at bounding box center [484, 318] width 689 height 139
click at [938, 170] on div "**********" at bounding box center [484, 149] width 969 height 633
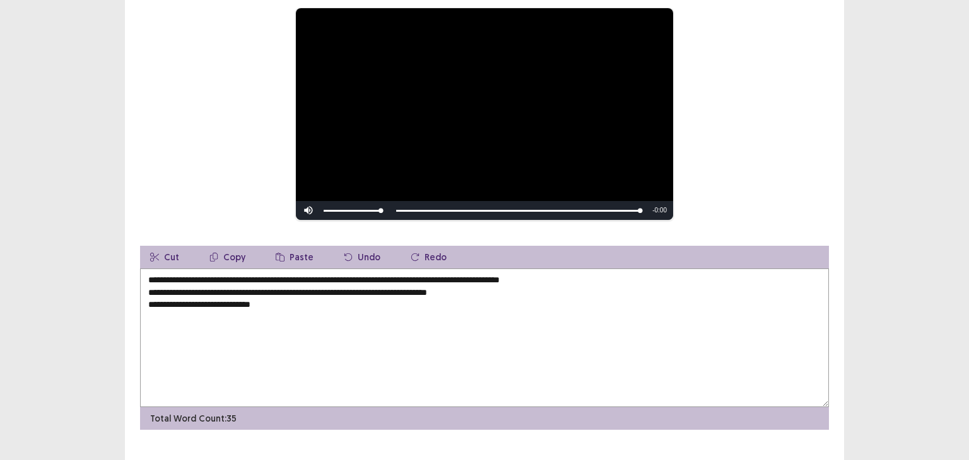
scroll to position [141, 0]
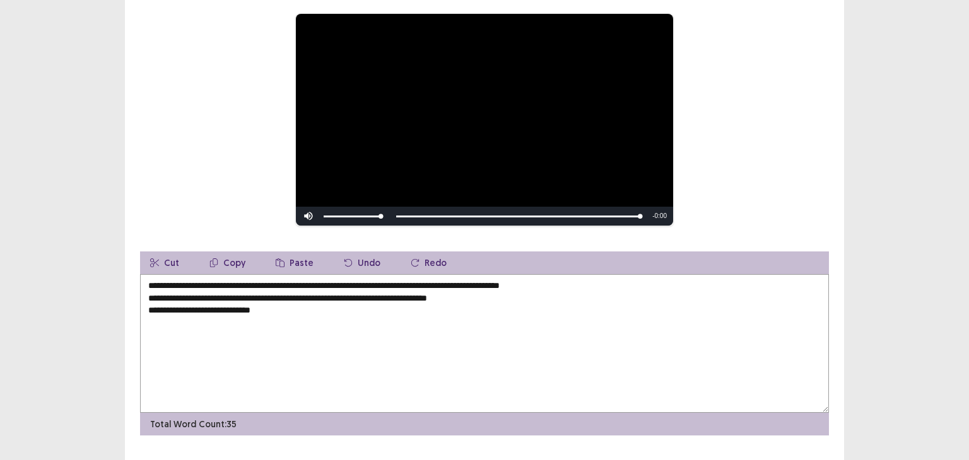
click at [650, 305] on textarea "**********" at bounding box center [484, 343] width 689 height 139
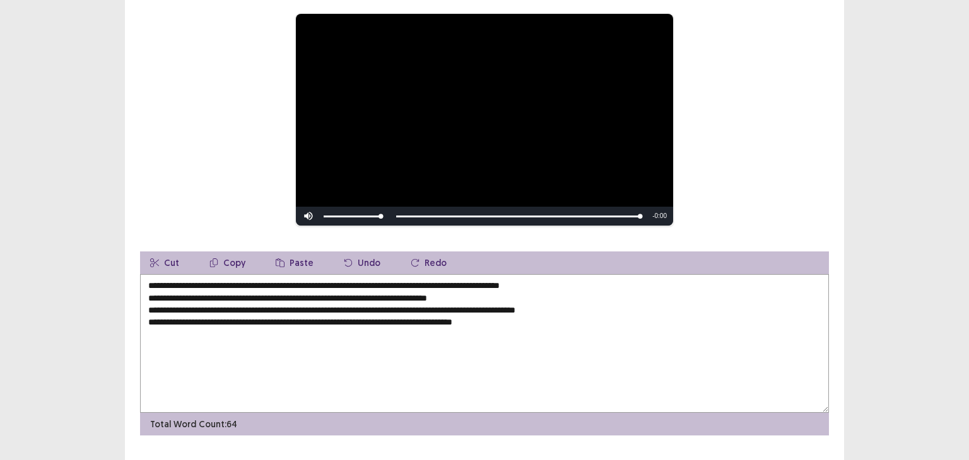
type textarea "**********"
click at [833, 220] on div "**********" at bounding box center [484, 189] width 719 height 493
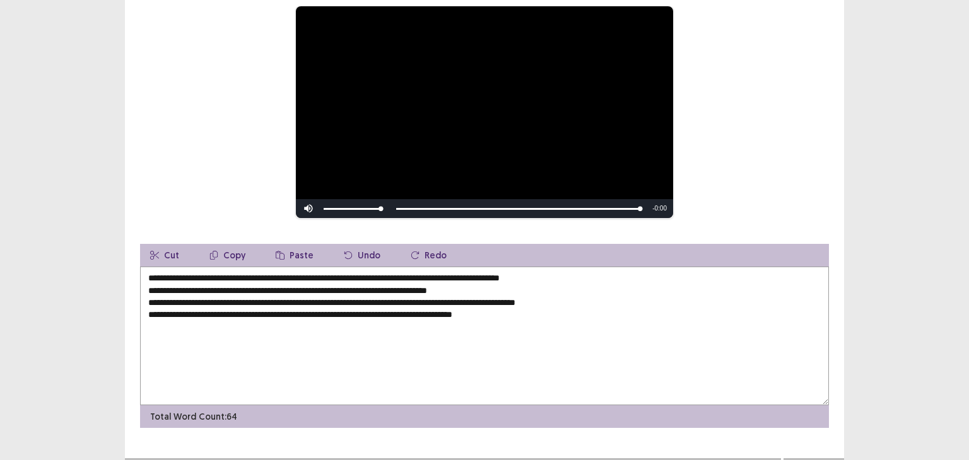
scroll to position [167, 0]
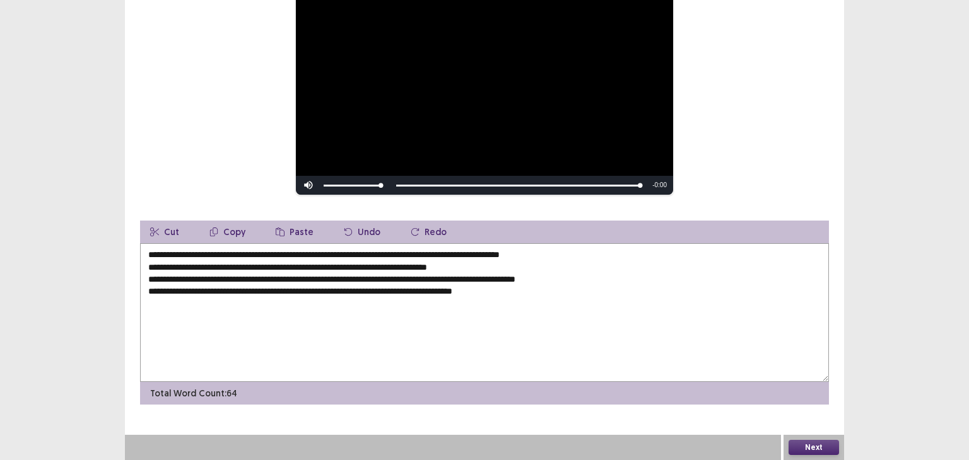
click at [823, 445] on button "Next" at bounding box center [813, 447] width 50 height 15
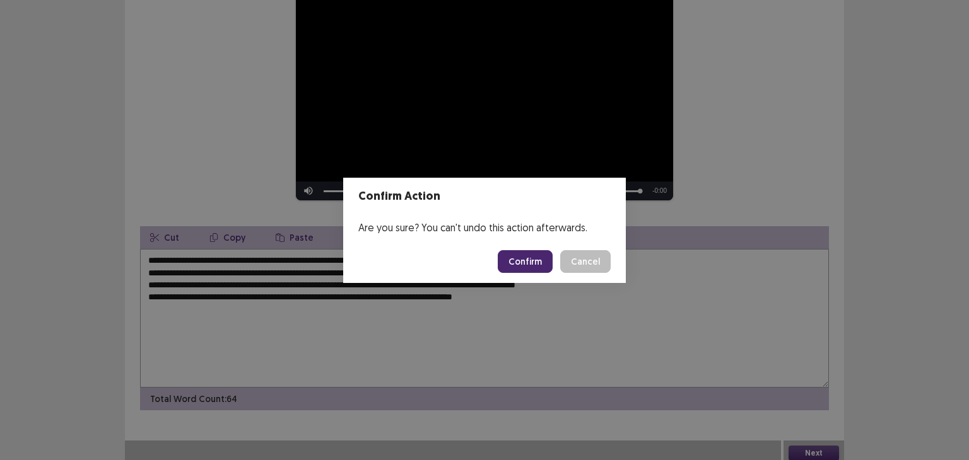
click at [539, 254] on button "Confirm" at bounding box center [525, 261] width 55 height 23
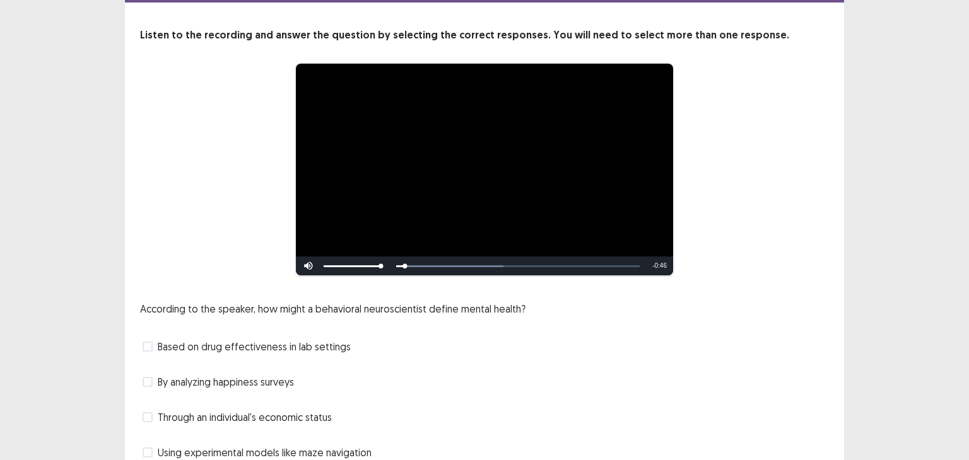
scroll to position [101, 0]
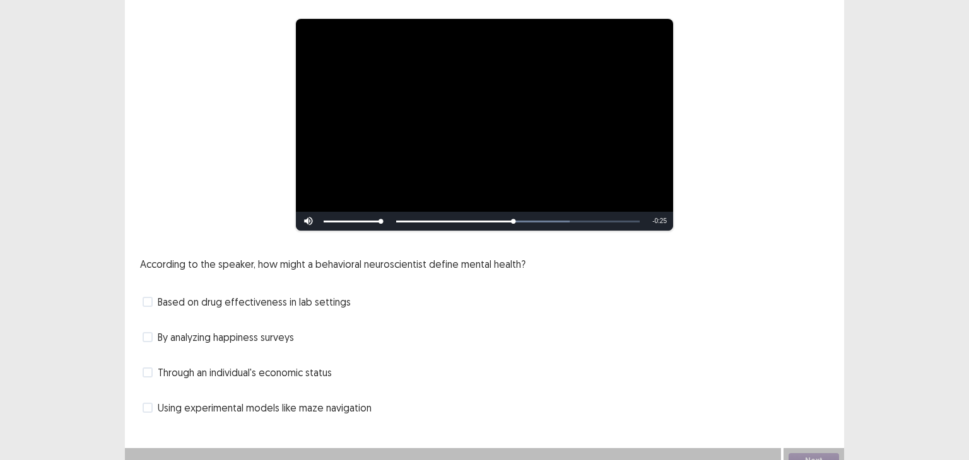
click at [295, 295] on span "Based on drug effectiveness in lab settings" at bounding box center [254, 302] width 193 height 15
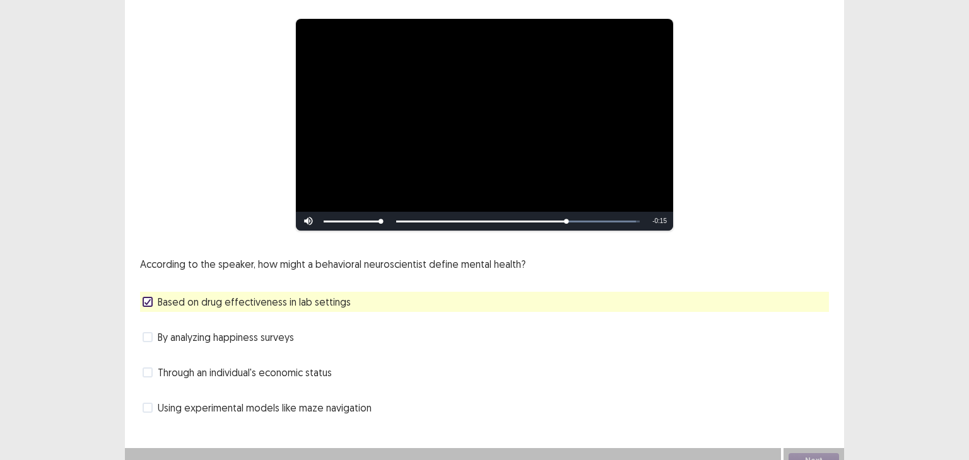
click at [243, 336] on span "By analyzing happiness surveys" at bounding box center [226, 337] width 136 height 15
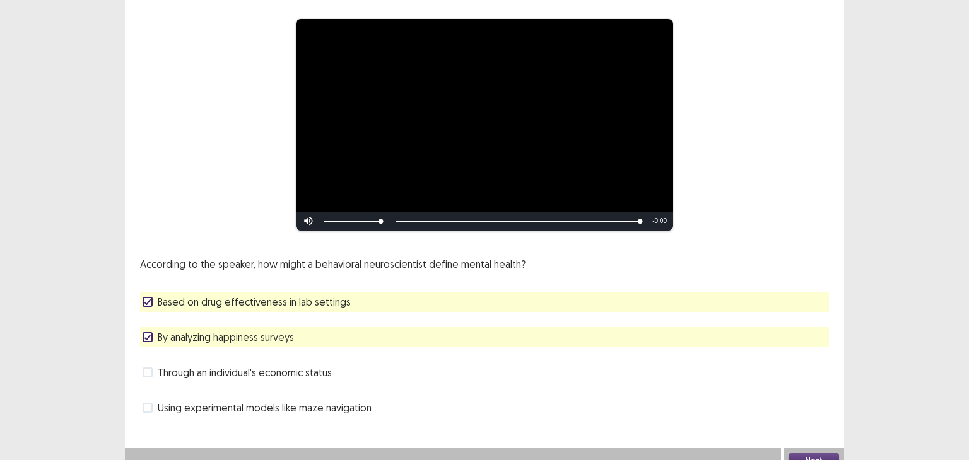
click at [568, 292] on div "Based on drug effectiveness in lab settings" at bounding box center [484, 302] width 689 height 20
click at [273, 295] on span "Based on drug effectiveness in lab settings" at bounding box center [254, 302] width 193 height 15
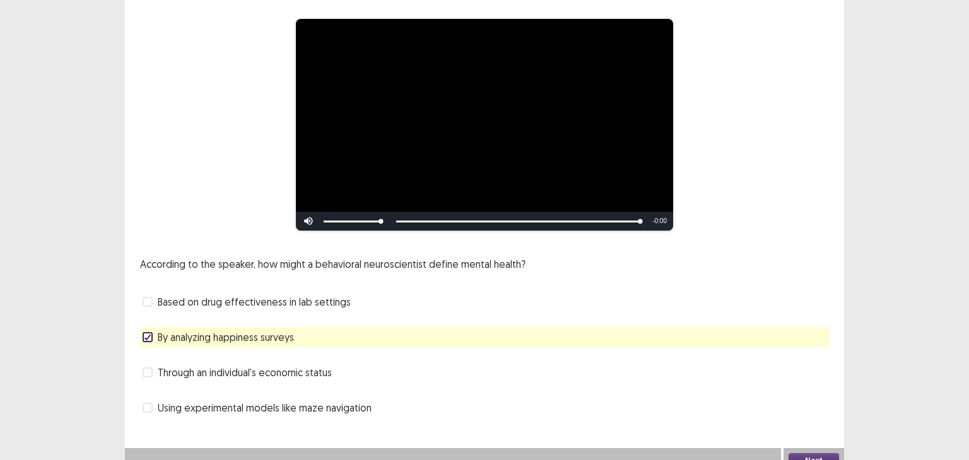
click at [802, 454] on button "Next" at bounding box center [813, 461] width 50 height 15
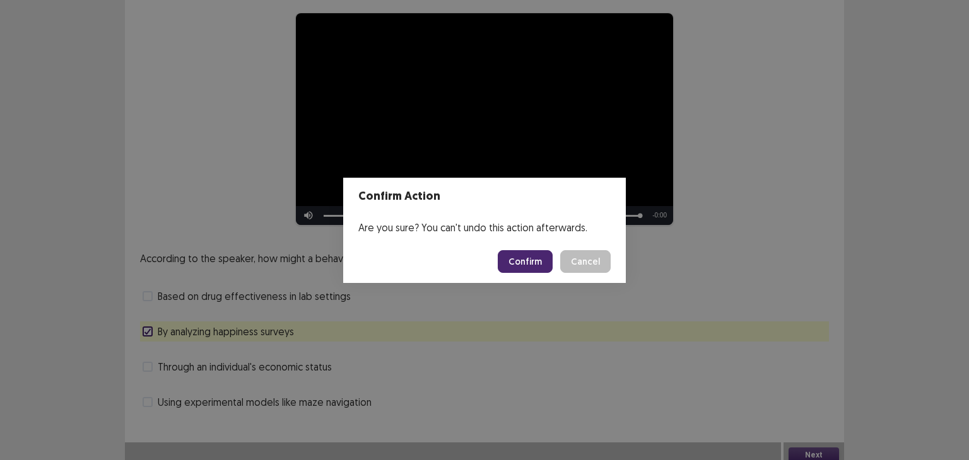
click at [538, 262] on button "Confirm" at bounding box center [525, 261] width 55 height 23
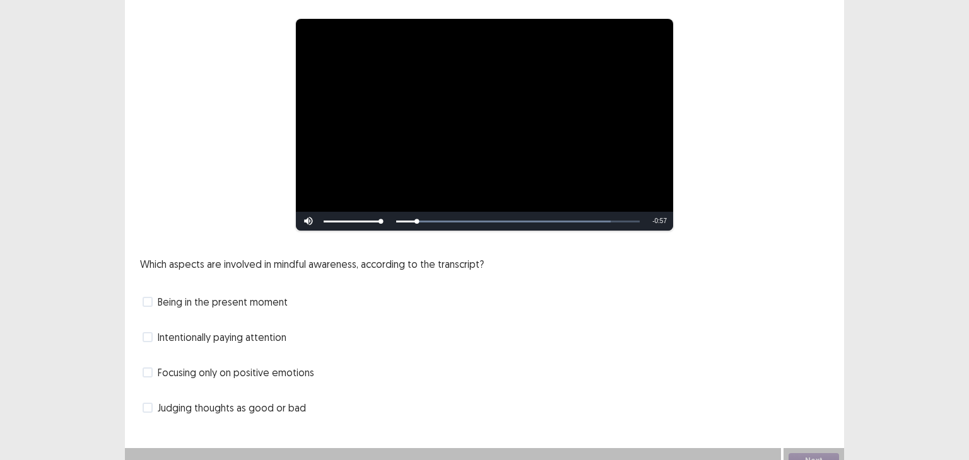
scroll to position [108, 0]
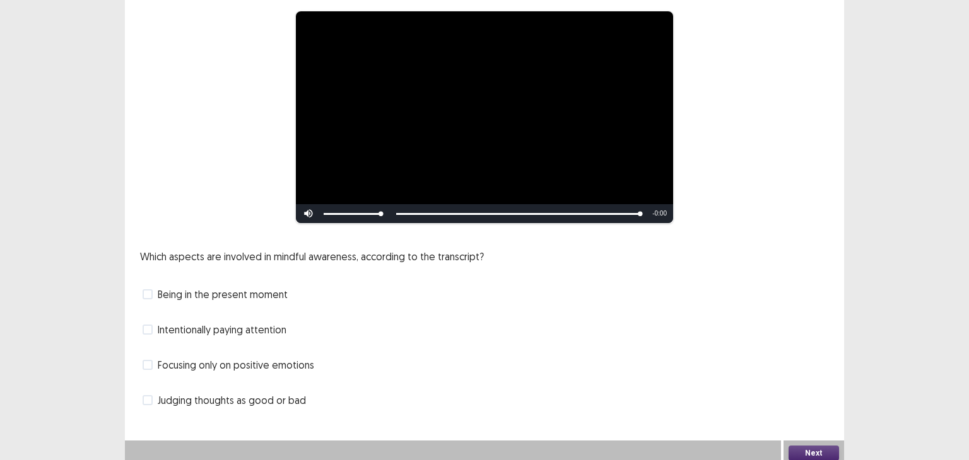
click at [246, 288] on span "Being in the present moment" at bounding box center [223, 294] width 130 height 15
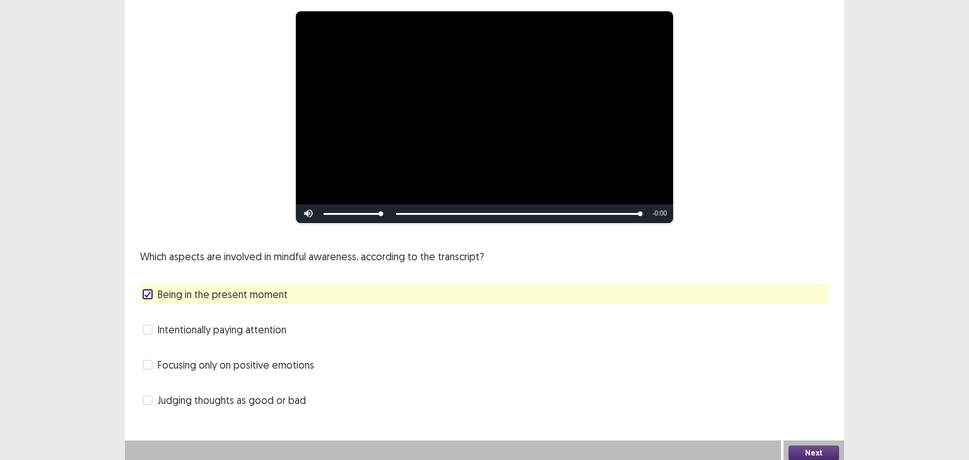
click at [813, 446] on button "Next" at bounding box center [813, 453] width 50 height 15
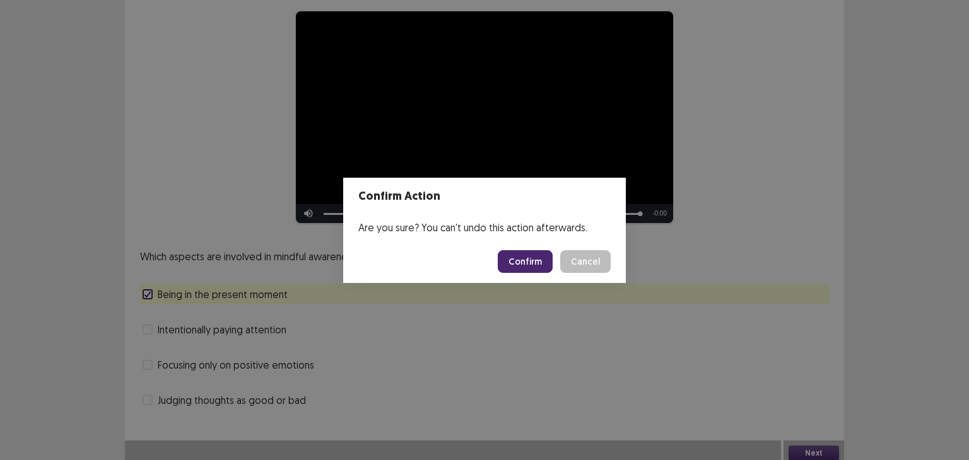
click at [522, 259] on button "Confirm" at bounding box center [525, 261] width 55 height 23
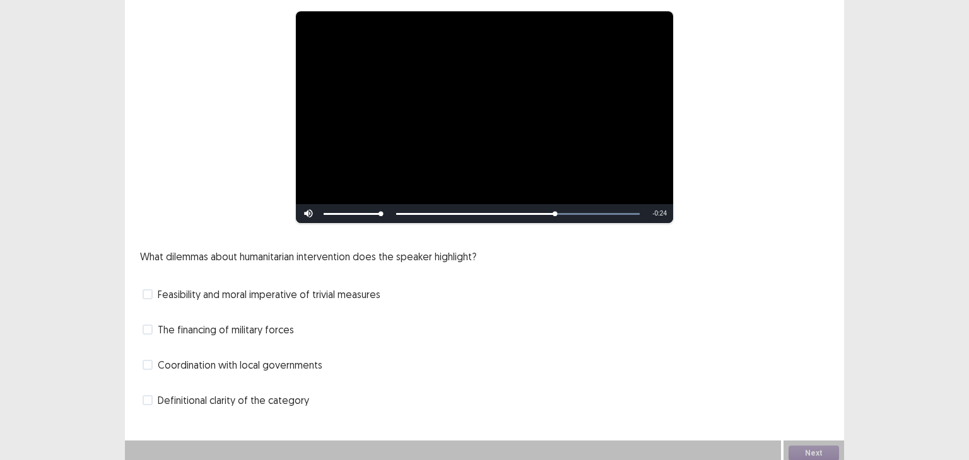
click at [281, 358] on span "Coordination with local governments" at bounding box center [240, 365] width 165 height 15
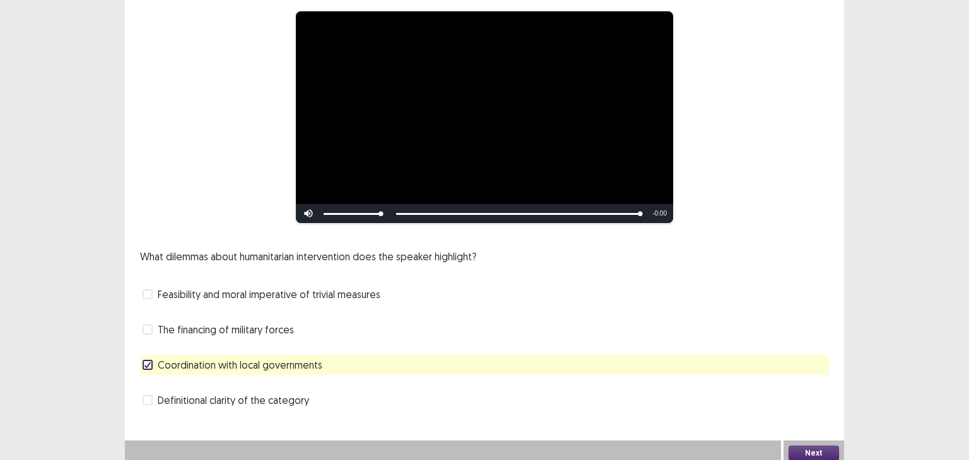
click at [809, 446] on button "Next" at bounding box center [813, 453] width 50 height 15
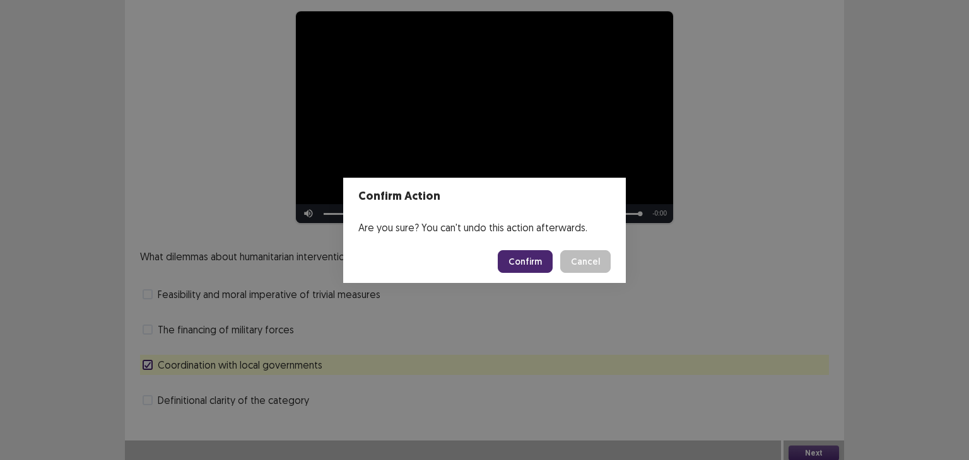
click at [546, 266] on button "Confirm" at bounding box center [525, 261] width 55 height 23
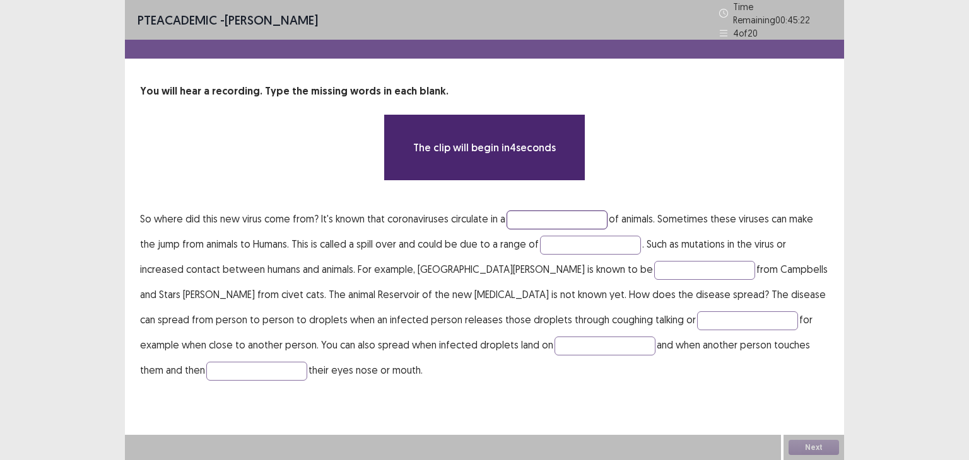
click at [525, 219] on input "text" at bounding box center [557, 220] width 101 height 19
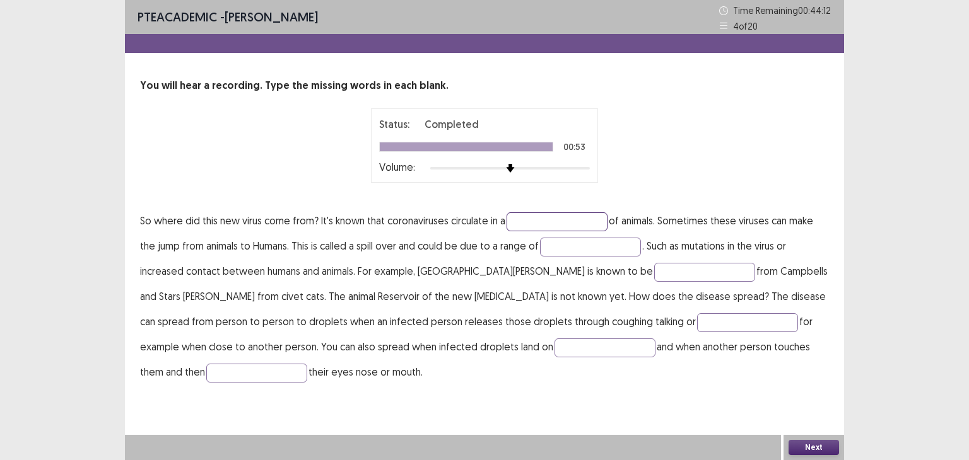
click at [525, 219] on input "text" at bounding box center [557, 222] width 101 height 19
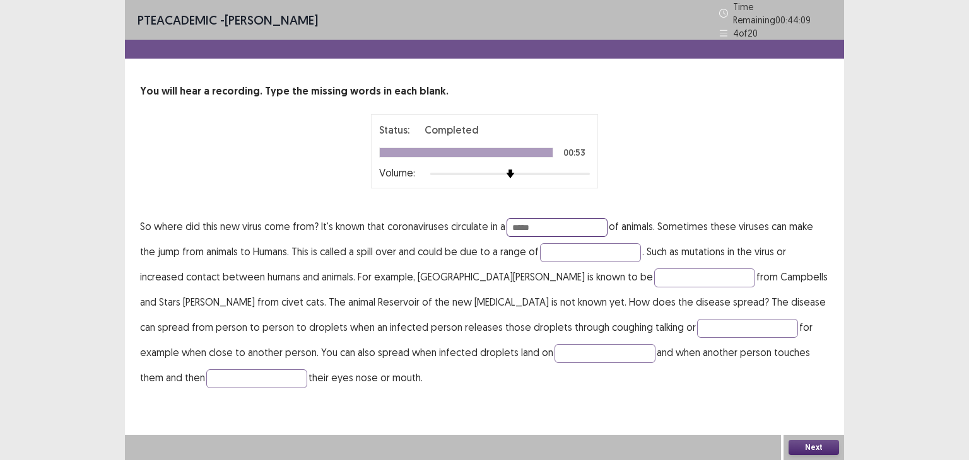
type input "*****"
type input "******"
type input "**********"
click at [697, 319] on input "text" at bounding box center [747, 328] width 101 height 19
type input "*"
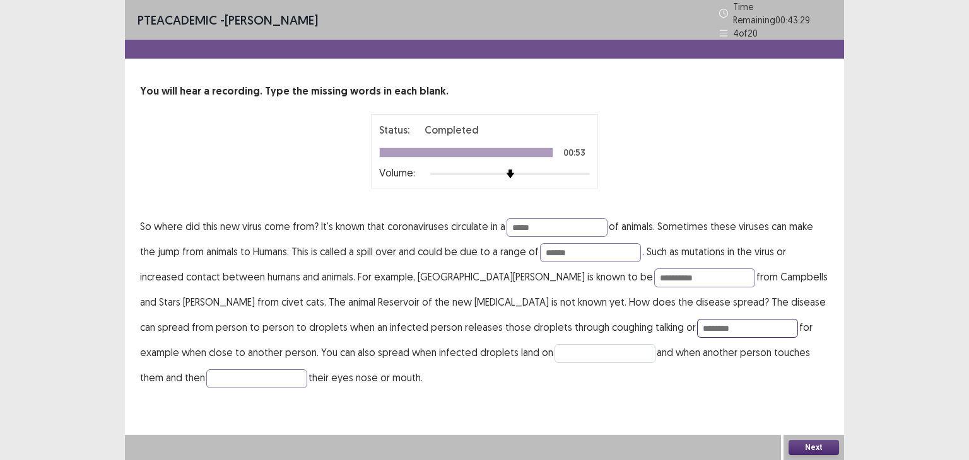
type input "********"
click at [554, 344] on input "text" at bounding box center [604, 353] width 101 height 19
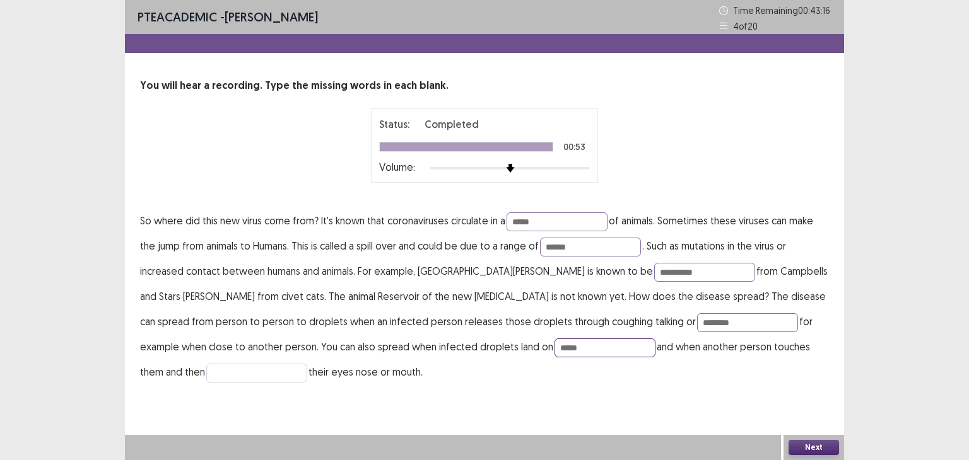
type input "*****"
click at [307, 364] on input "text" at bounding box center [256, 373] width 101 height 19
type input "****"
click at [810, 443] on button "Next" at bounding box center [813, 447] width 50 height 15
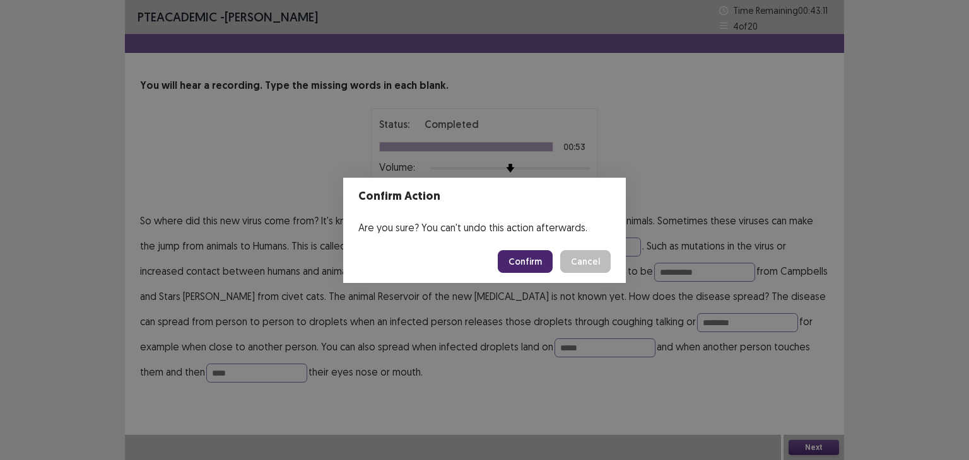
click at [531, 258] on button "Confirm" at bounding box center [525, 261] width 55 height 23
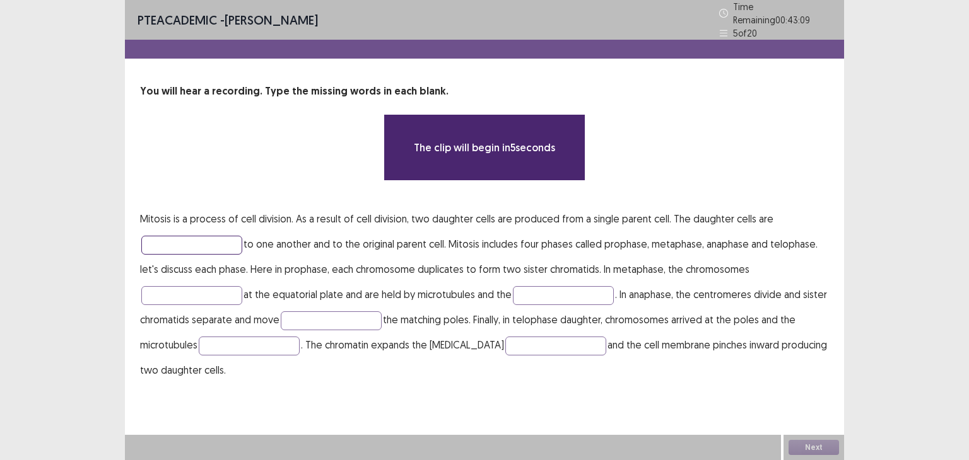
click at [202, 236] on input "text" at bounding box center [191, 245] width 101 height 19
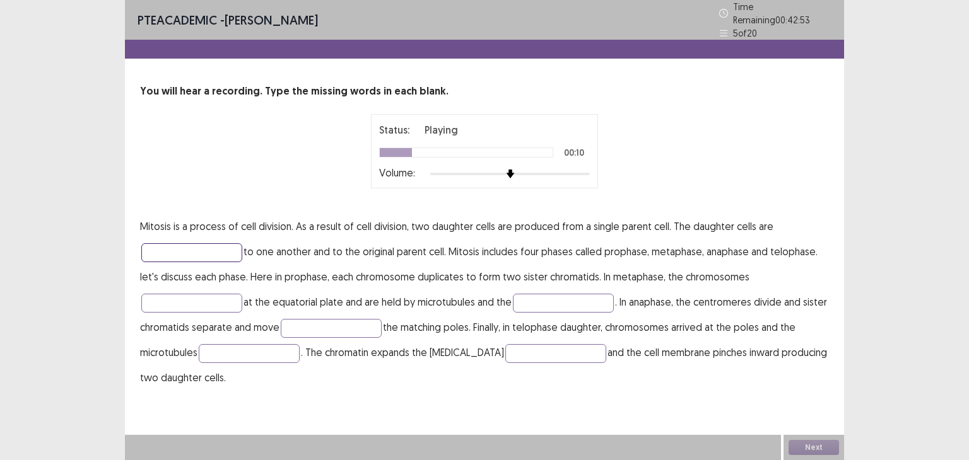
type input "*"
type input "*********"
click at [196, 294] on input "text" at bounding box center [191, 303] width 101 height 19
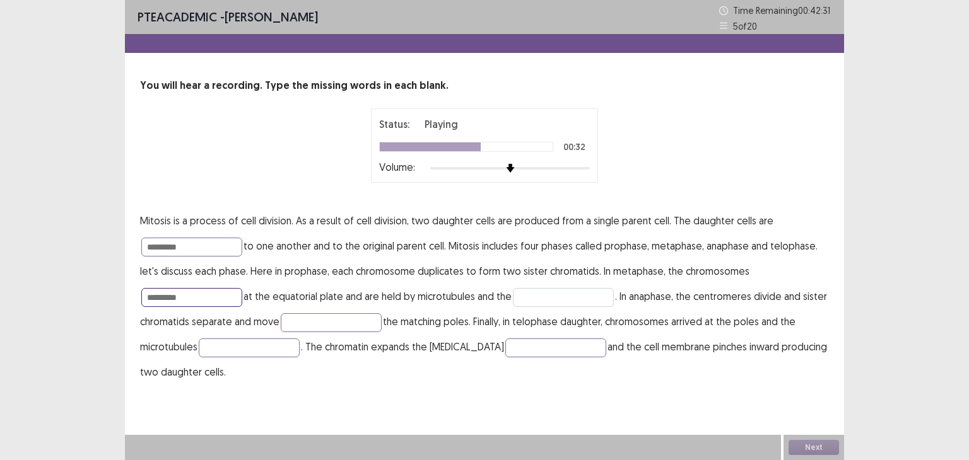
type input "*********"
click at [530, 301] on input "text" at bounding box center [563, 297] width 101 height 19
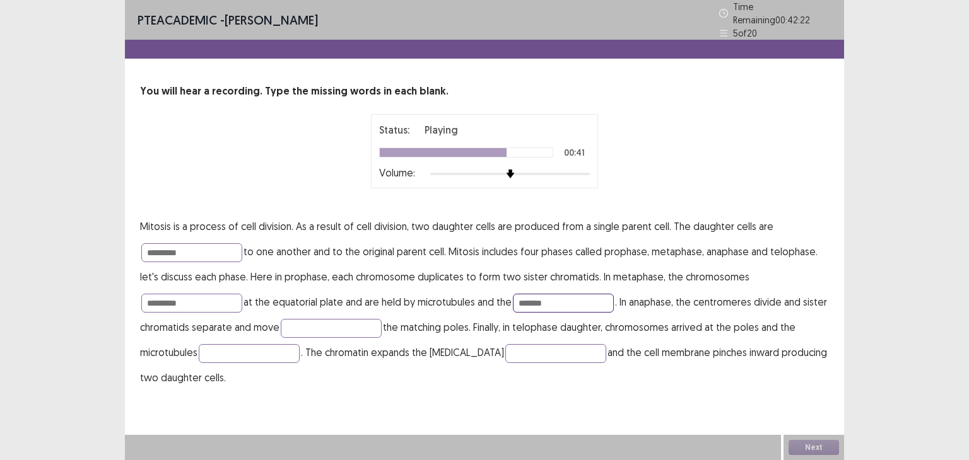
type input "*******"
click at [345, 312] on p "Mitosis is a process of cell division. As a result of cell division, two daught…" at bounding box center [484, 302] width 689 height 177
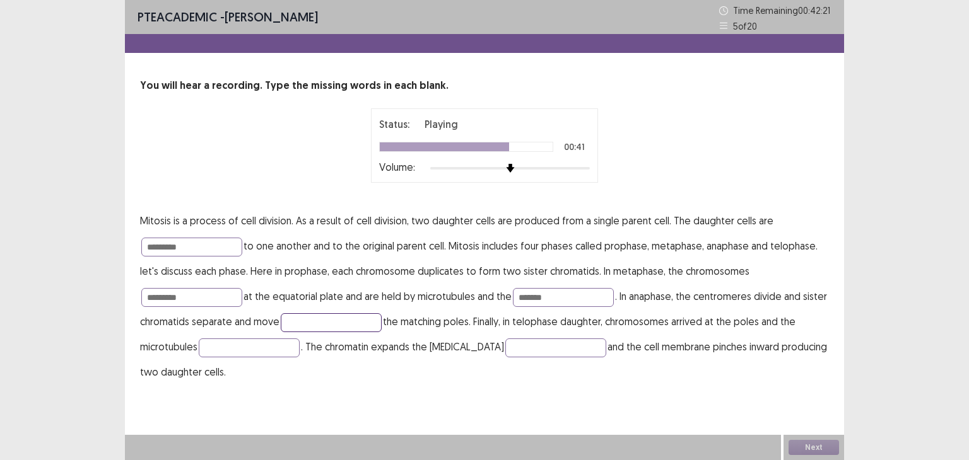
click at [346, 324] on input "text" at bounding box center [331, 323] width 101 height 19
type input "********"
click at [242, 346] on input "text" at bounding box center [249, 348] width 101 height 19
type input "********"
click at [505, 344] on input "text" at bounding box center [555, 348] width 101 height 19
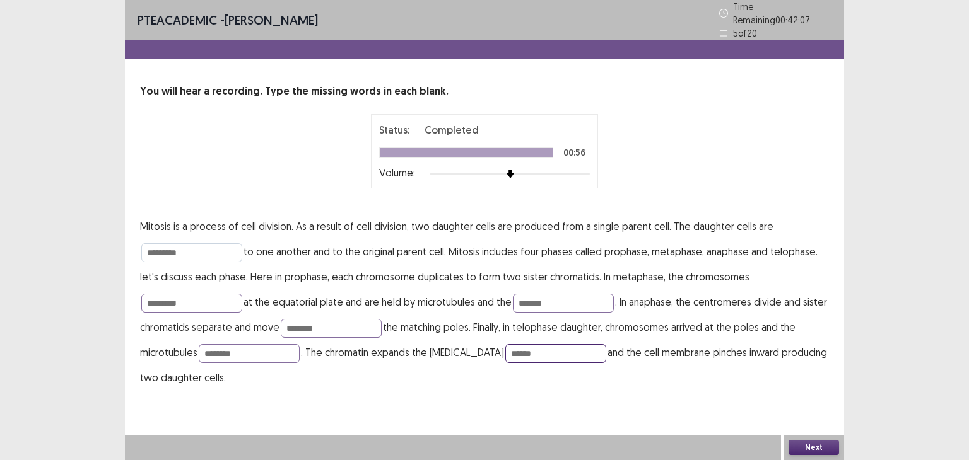
type input "******"
click at [207, 250] on input "*********" at bounding box center [191, 252] width 101 height 19
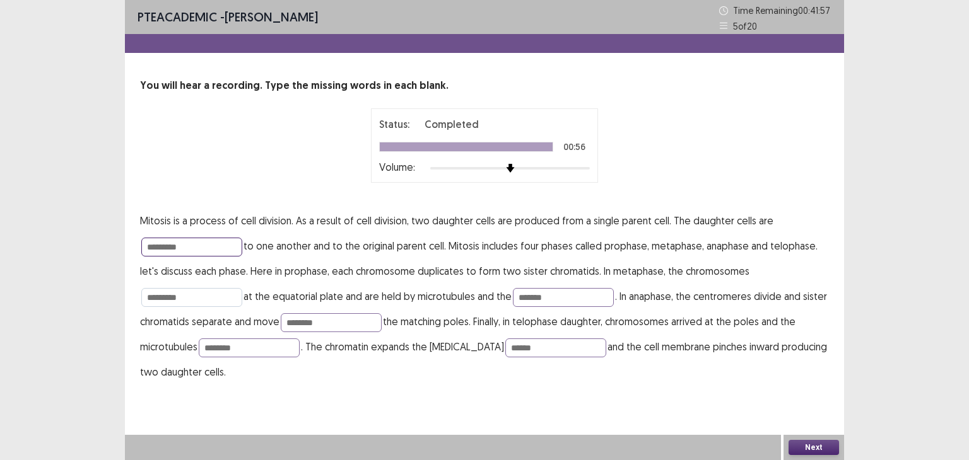
type input "*********"
click at [207, 291] on input "*********" at bounding box center [191, 297] width 101 height 19
type input "*"
type input "**********"
click at [568, 300] on input "*******" at bounding box center [563, 297] width 101 height 19
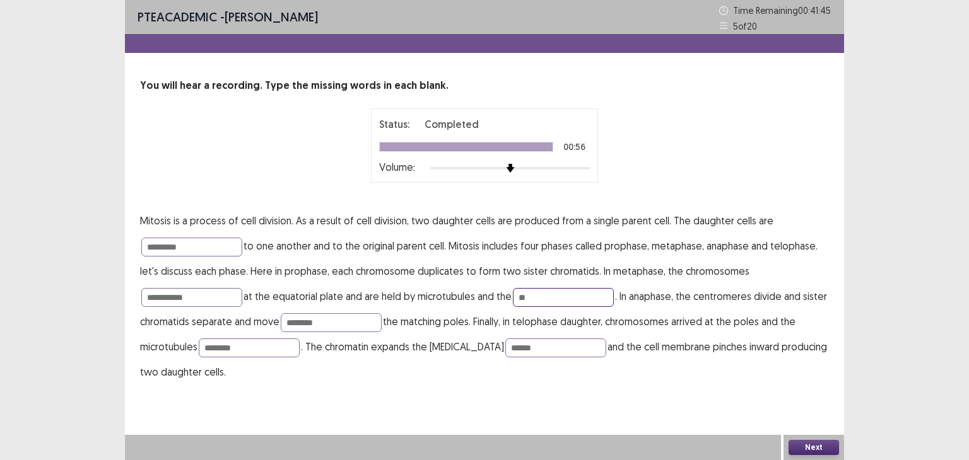
type input "*"
type input "*******"
click at [372, 324] on input "********" at bounding box center [331, 323] width 101 height 19
type input "*"
type input "********"
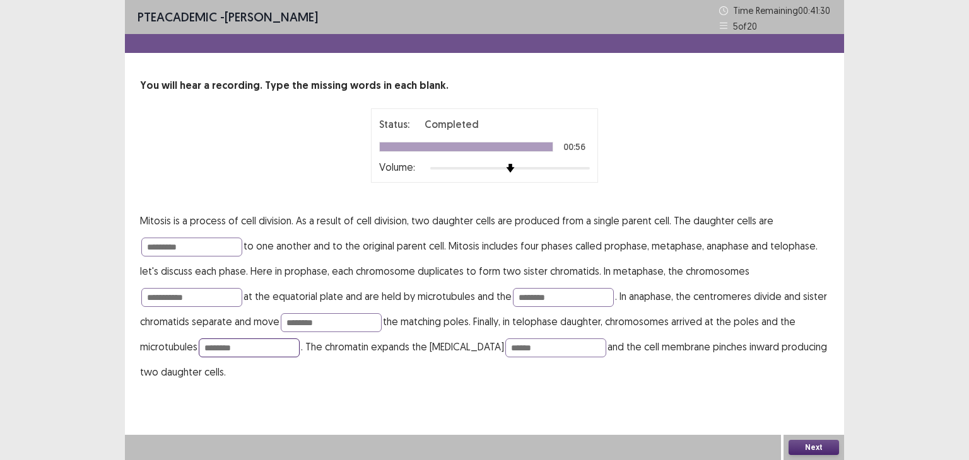
click at [275, 340] on input "********" at bounding box center [249, 348] width 101 height 19
type input "********"
click at [522, 346] on input "******" at bounding box center [555, 348] width 101 height 19
type input "*"
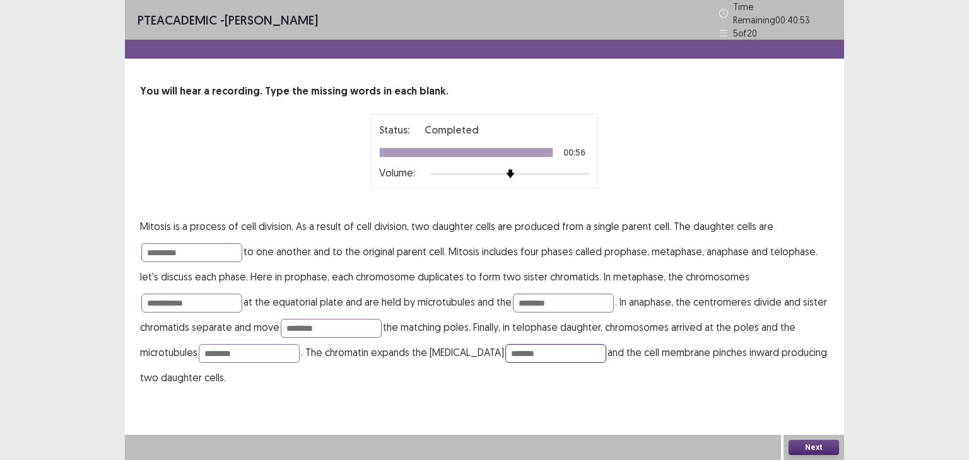
type input "*******"
click at [826, 445] on button "Next" at bounding box center [813, 447] width 50 height 15
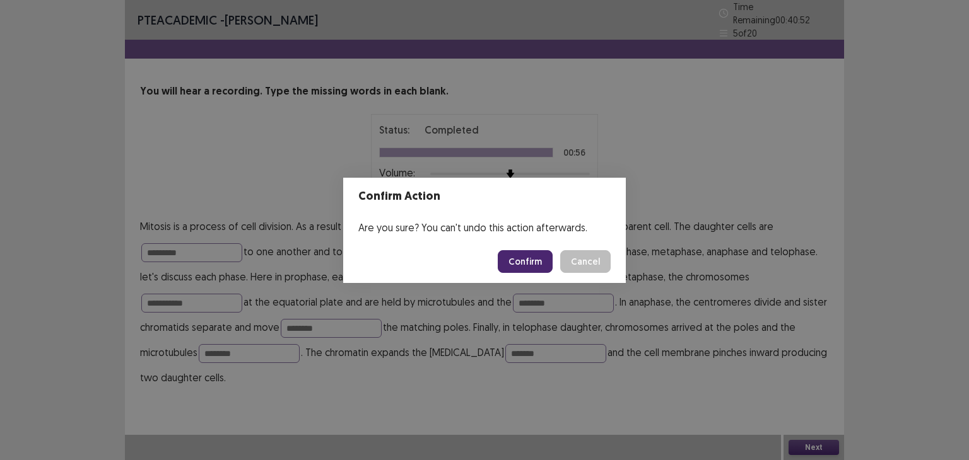
click at [527, 257] on button "Confirm" at bounding box center [525, 261] width 55 height 23
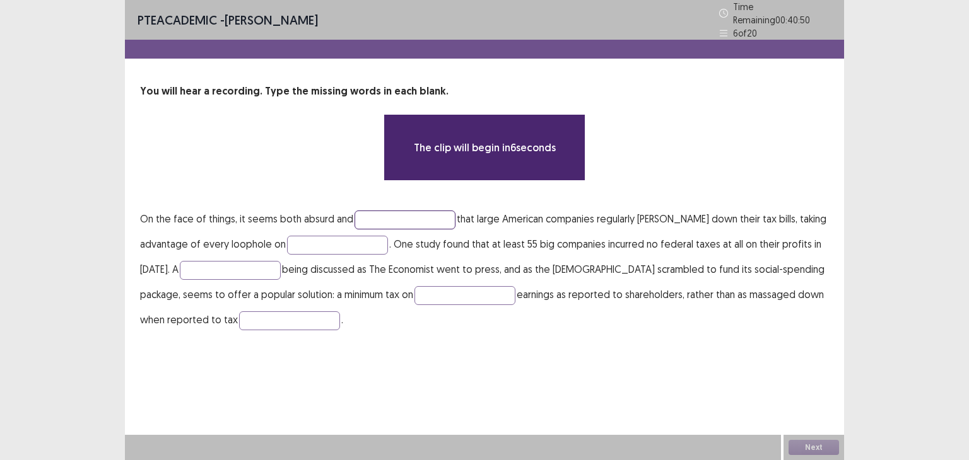
click at [434, 213] on input "text" at bounding box center [405, 220] width 101 height 19
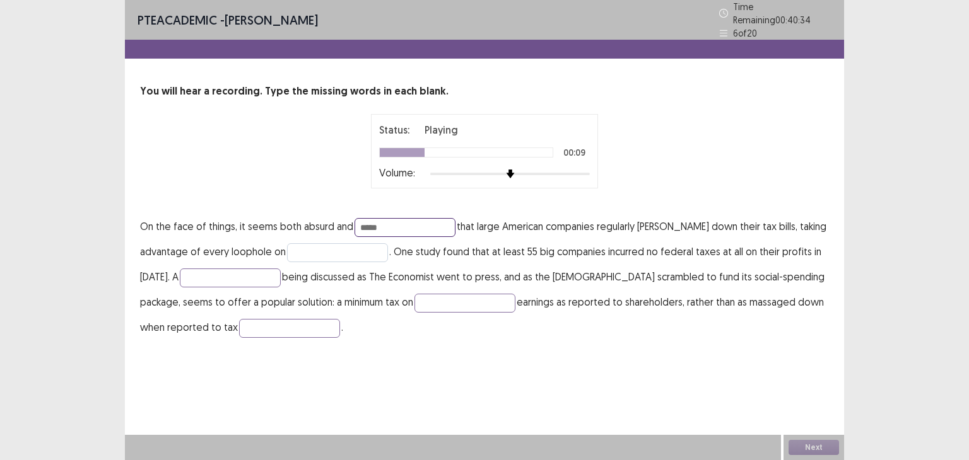
type input "*****"
click at [308, 254] on input "text" at bounding box center [337, 252] width 101 height 19
type input "*"
type input "****"
click at [238, 274] on input "text" at bounding box center [230, 278] width 101 height 19
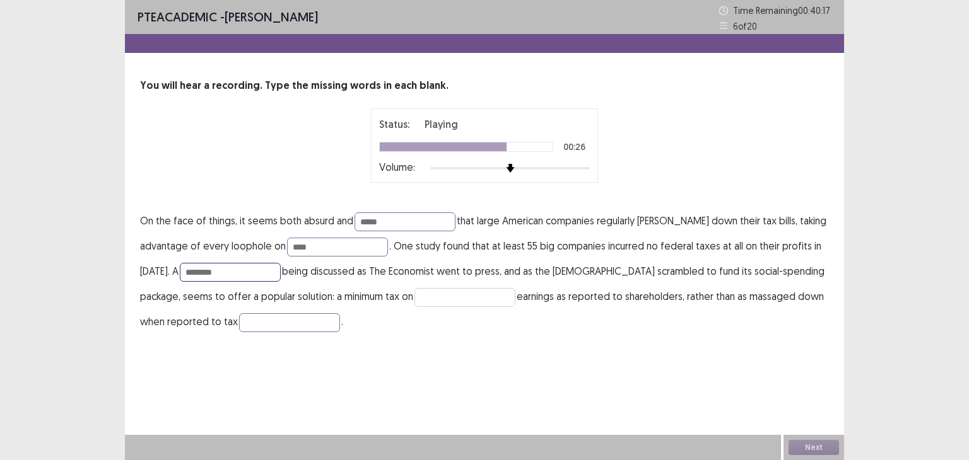
type input "********"
click at [446, 302] on input "text" at bounding box center [464, 297] width 101 height 19
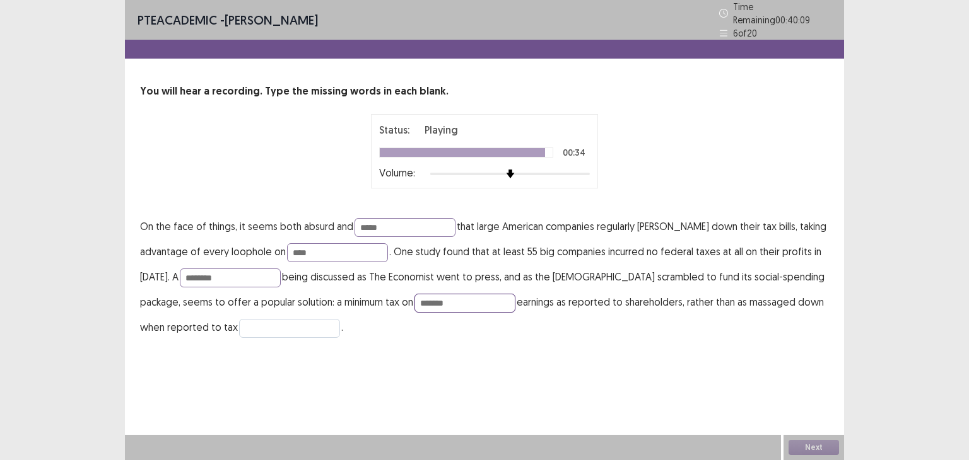
type input "*******"
click at [280, 319] on input "text" at bounding box center [289, 328] width 101 height 19
type input "*********"
click at [312, 250] on input "****" at bounding box center [337, 252] width 101 height 19
type input "******"
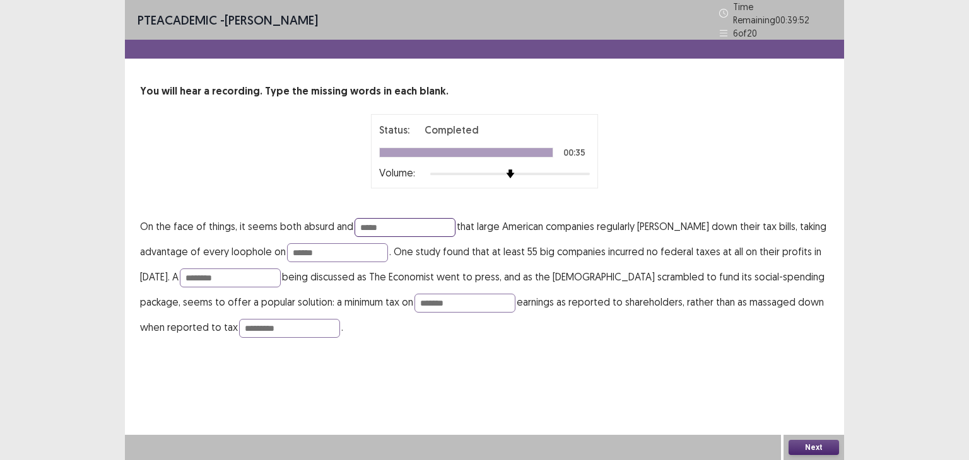
click at [394, 228] on input "*****" at bounding box center [405, 227] width 101 height 19
click at [814, 445] on button "Next" at bounding box center [813, 447] width 50 height 15
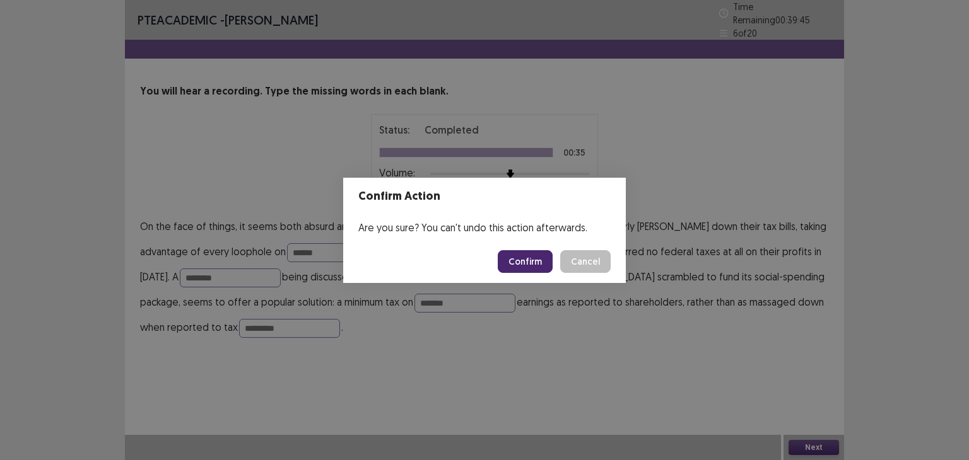
click at [519, 268] on button "Confirm" at bounding box center [525, 261] width 55 height 23
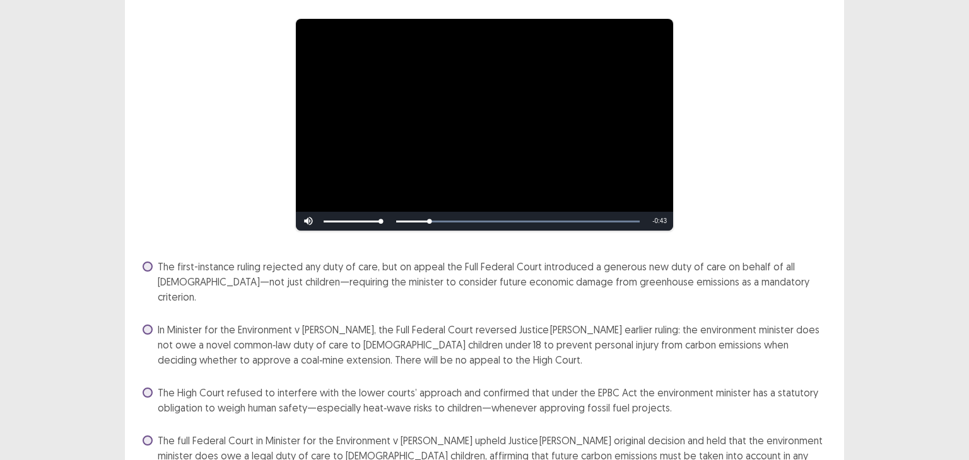
scroll to position [126, 0]
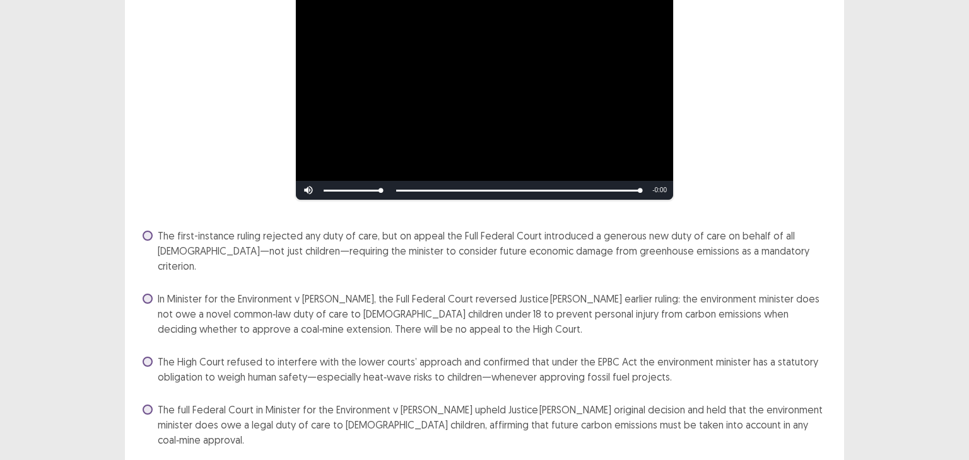
click at [483, 359] on span "The High Court refused to interfere with the lower courts’ approach and confirm…" at bounding box center [493, 370] width 671 height 30
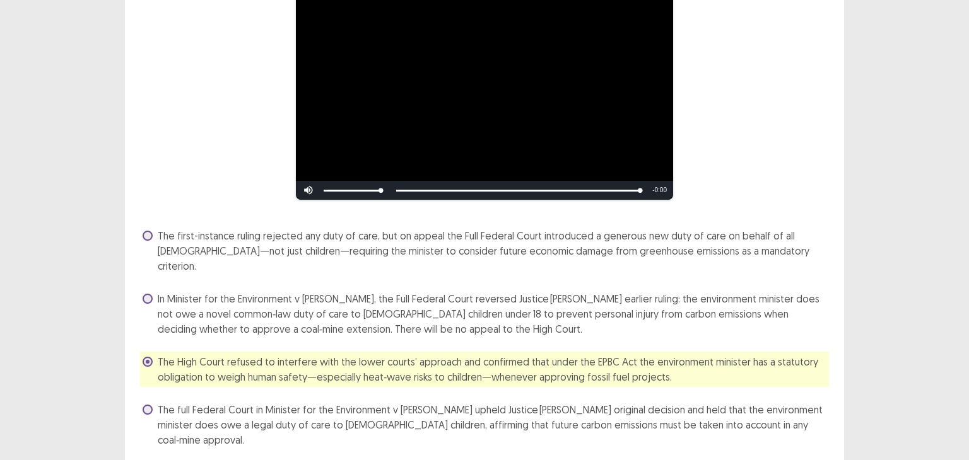
click at [883, 382] on div "**********" at bounding box center [484, 190] width 969 height 632
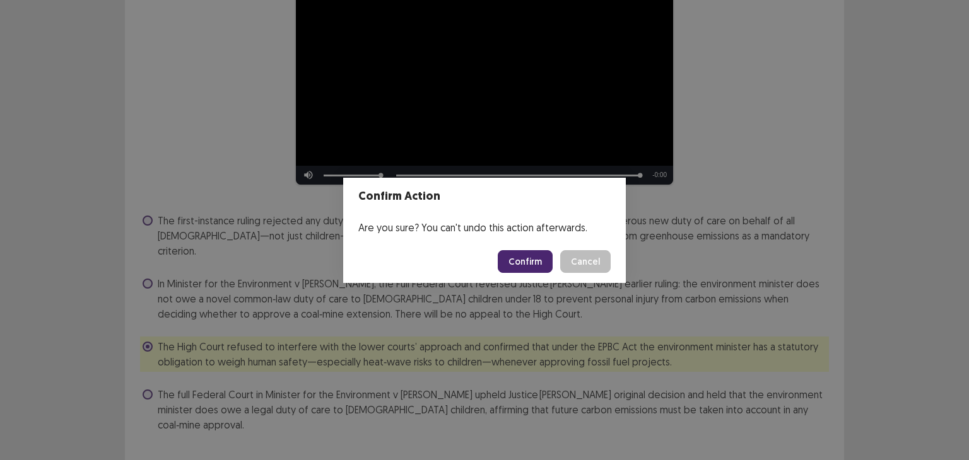
click at [527, 263] on button "Confirm" at bounding box center [525, 261] width 55 height 23
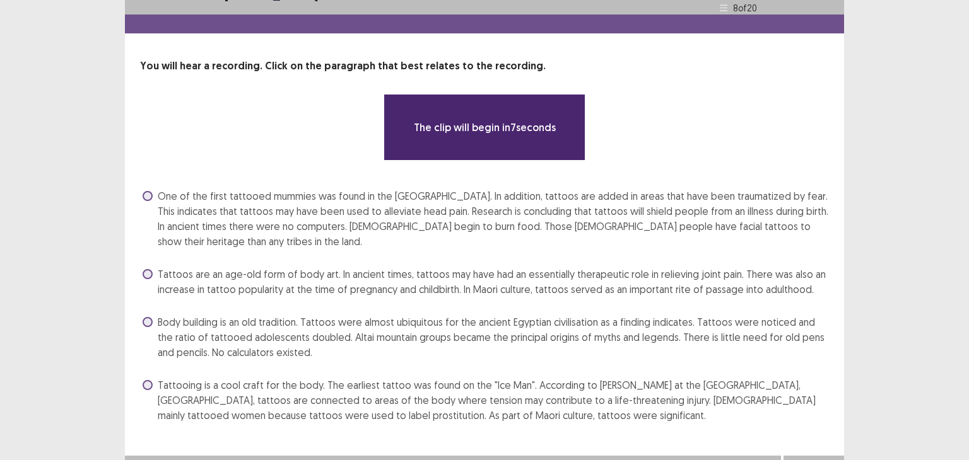
scroll to position [40, 0]
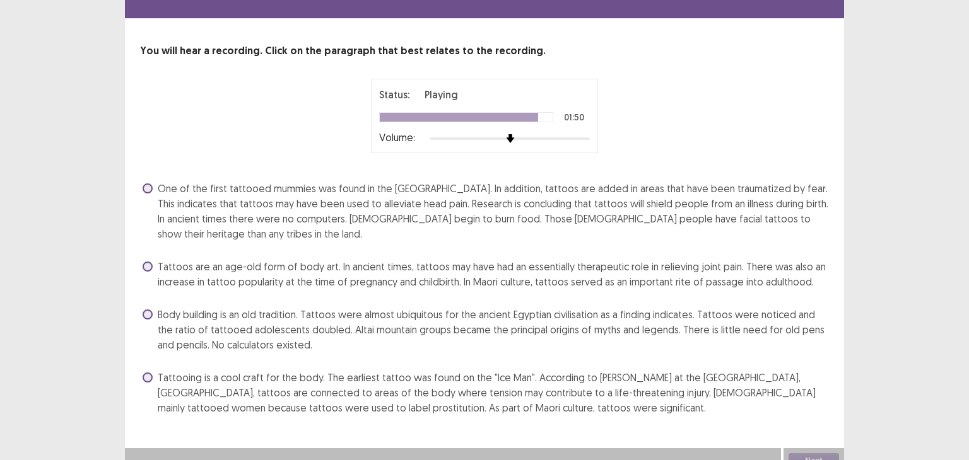
click at [527, 263] on span "Tattoos are an age-old form of body art. In ancient times, tattoos may have had…" at bounding box center [493, 274] width 671 height 30
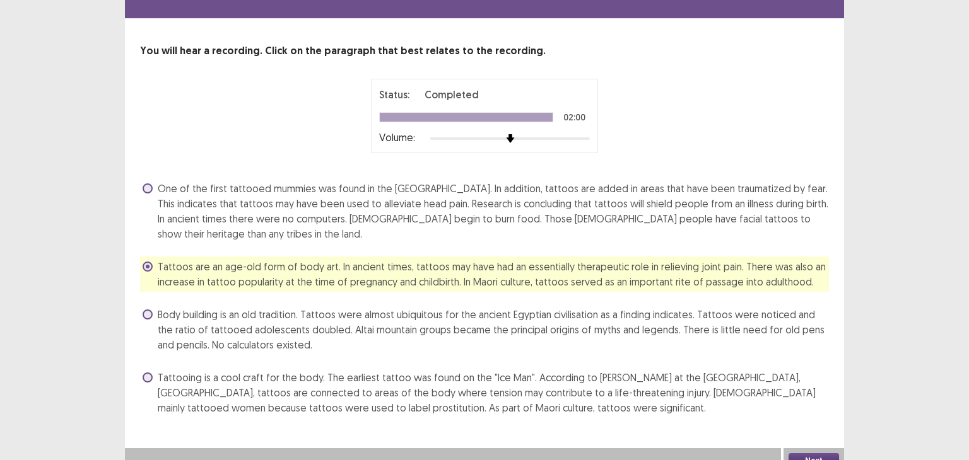
click at [467, 259] on span "Tattoos are an age-old form of body art. In ancient times, tattoos may have had…" at bounding box center [493, 274] width 671 height 30
click at [336, 208] on span "One of the first tattooed mummies was found in the [GEOGRAPHIC_DATA]. In additi…" at bounding box center [493, 211] width 671 height 61
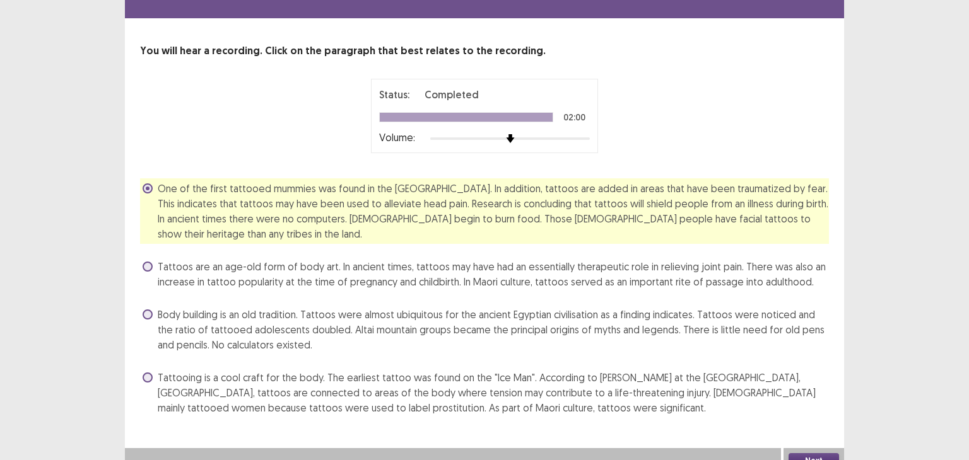
click at [810, 454] on button "Next" at bounding box center [813, 461] width 50 height 15
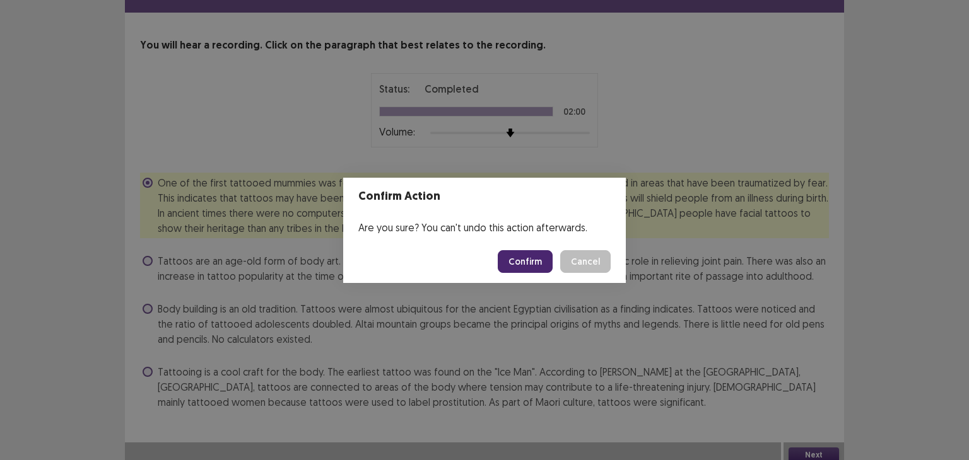
click at [542, 263] on button "Confirm" at bounding box center [525, 261] width 55 height 23
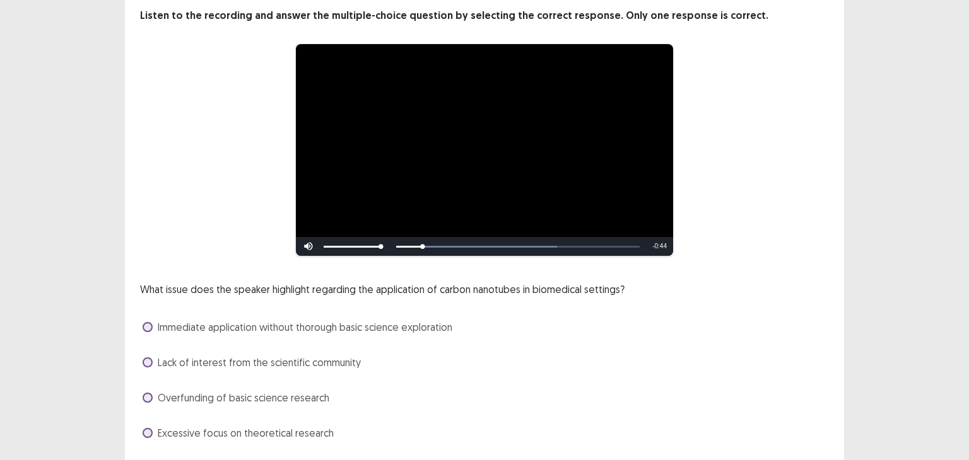
scroll to position [101, 0]
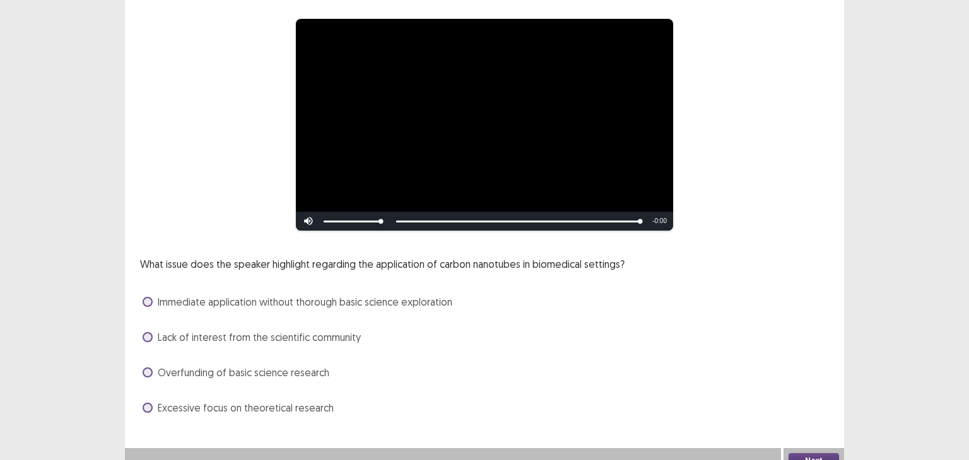
click at [299, 401] on span "Excessive focus on theoretical research" at bounding box center [246, 408] width 176 height 15
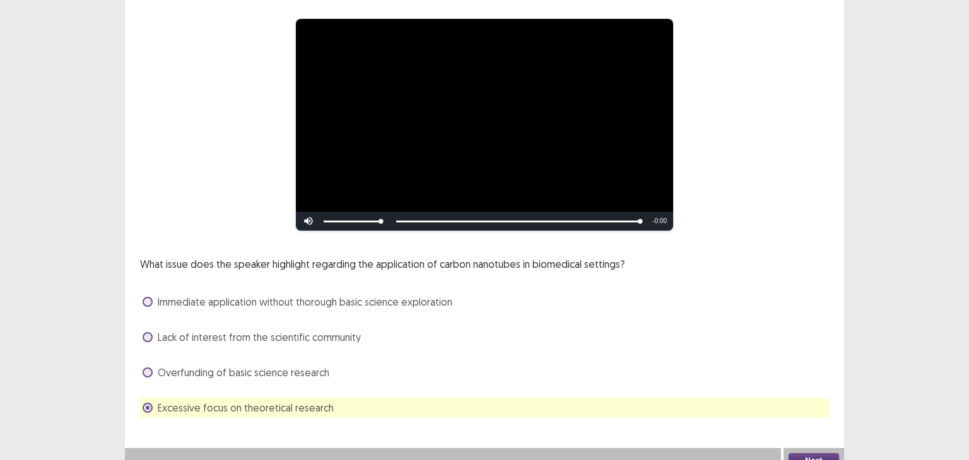
click at [907, 369] on div "**********" at bounding box center [484, 186] width 969 height 575
click at [823, 454] on button "Next" at bounding box center [813, 461] width 50 height 15
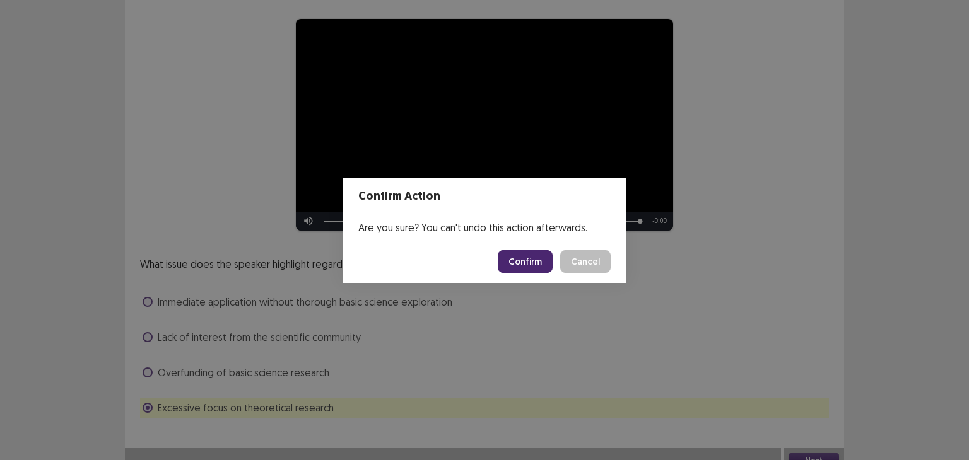
click at [540, 267] on button "Confirm" at bounding box center [525, 261] width 55 height 23
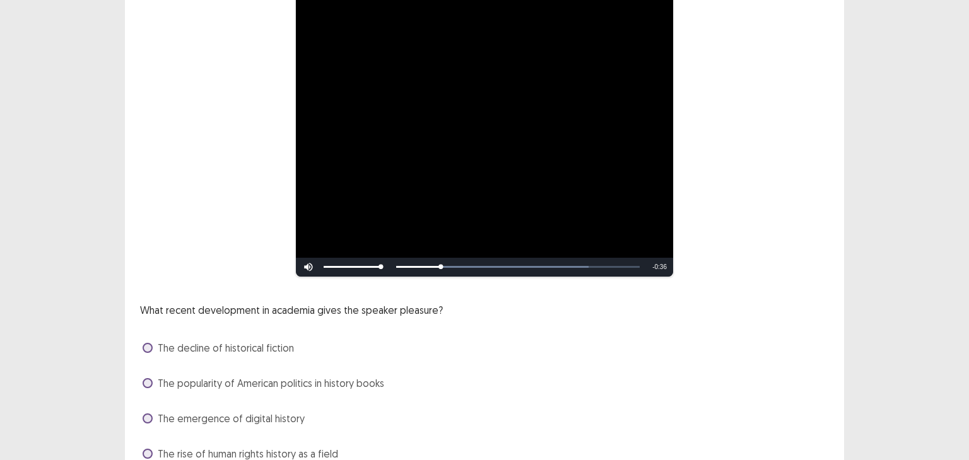
scroll to position [151, 0]
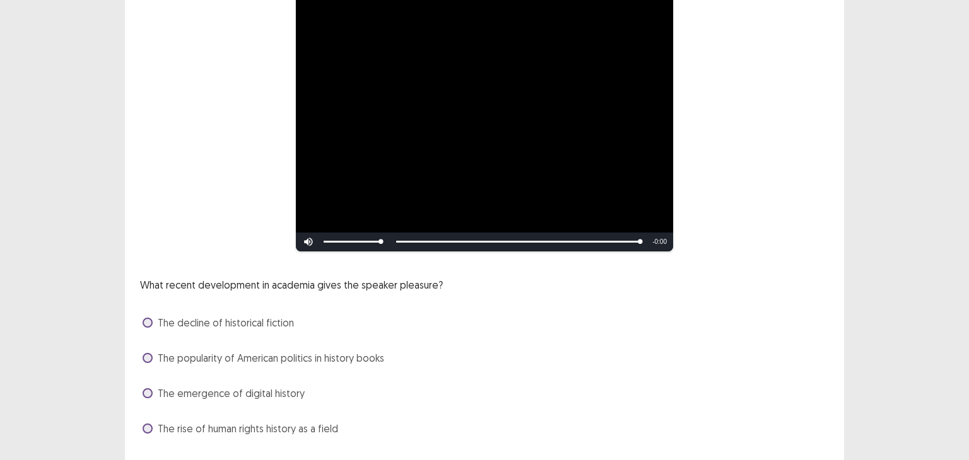
click at [267, 351] on span "The popularity of American politics in history books" at bounding box center [271, 358] width 226 height 15
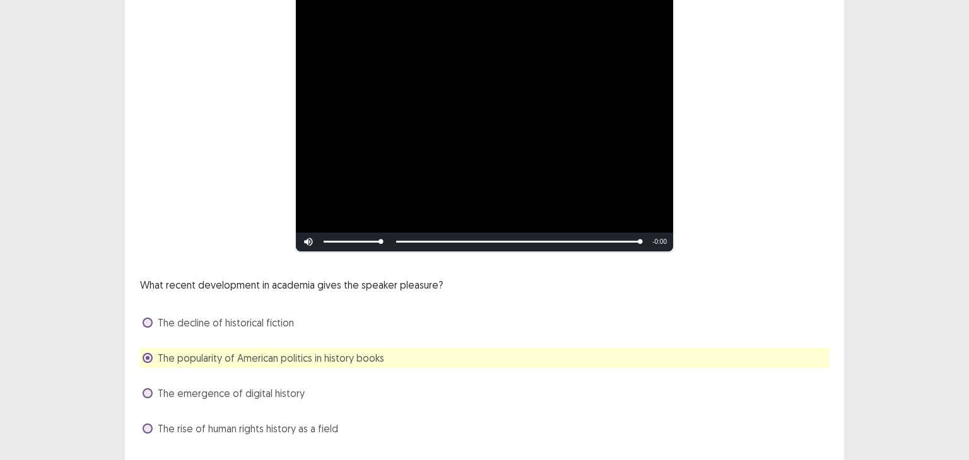
click at [861, 281] on div "**********" at bounding box center [484, 172] width 969 height 646
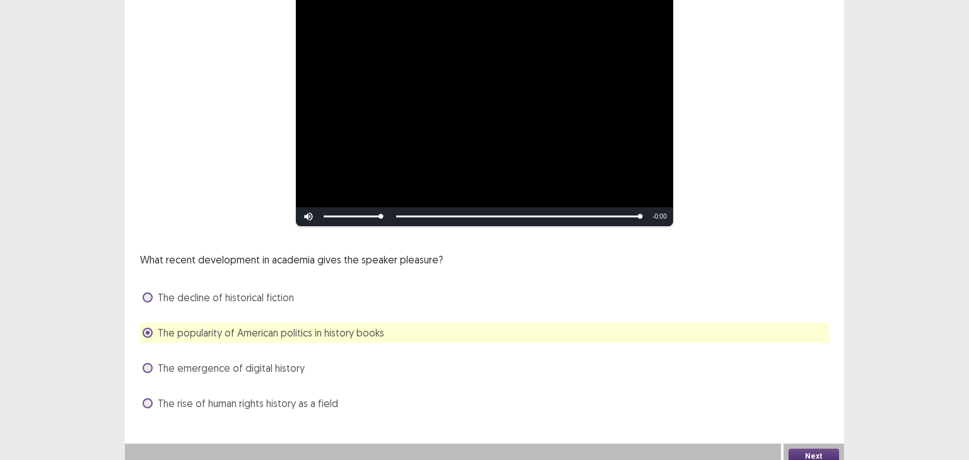
scroll to position [179, 0]
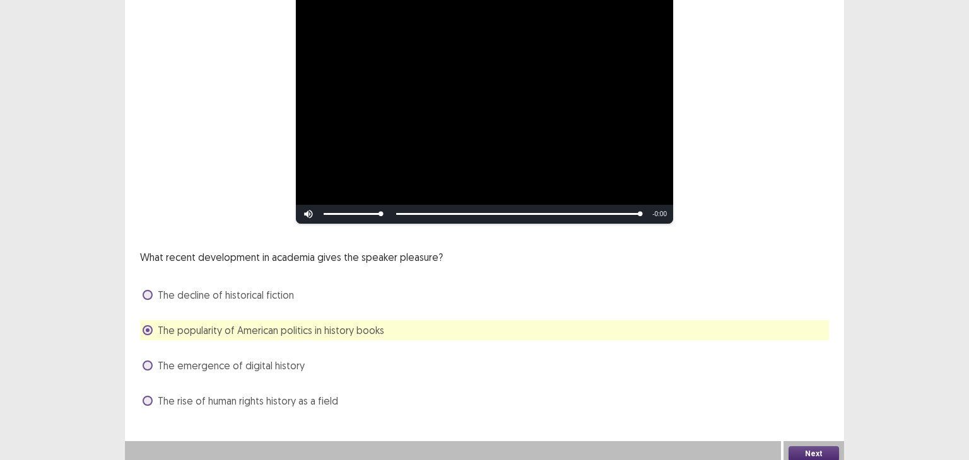
click at [737, 375] on div "What recent development in academia gives the speaker pleasure? The decline of …" at bounding box center [484, 330] width 689 height 161
click at [329, 394] on span "The rise of human rights history as a field" at bounding box center [248, 401] width 180 height 15
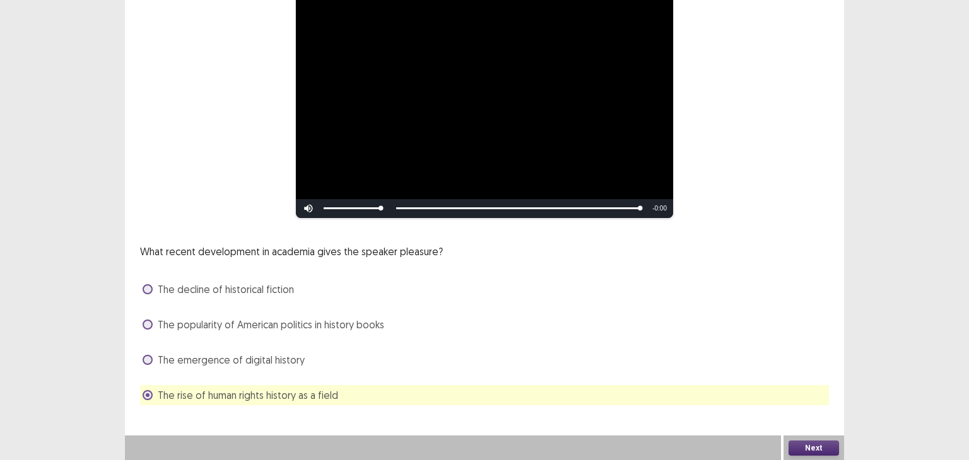
click at [816, 447] on button "Next" at bounding box center [813, 448] width 50 height 15
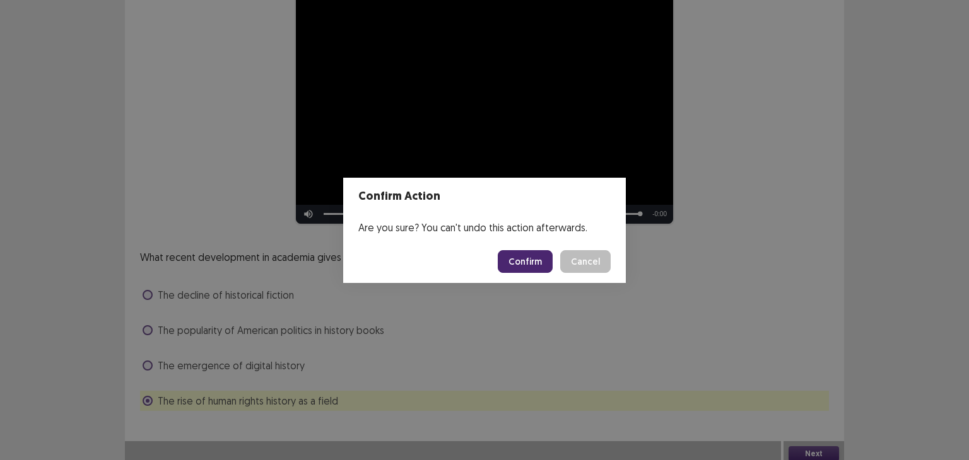
click at [526, 255] on button "Confirm" at bounding box center [525, 261] width 55 height 23
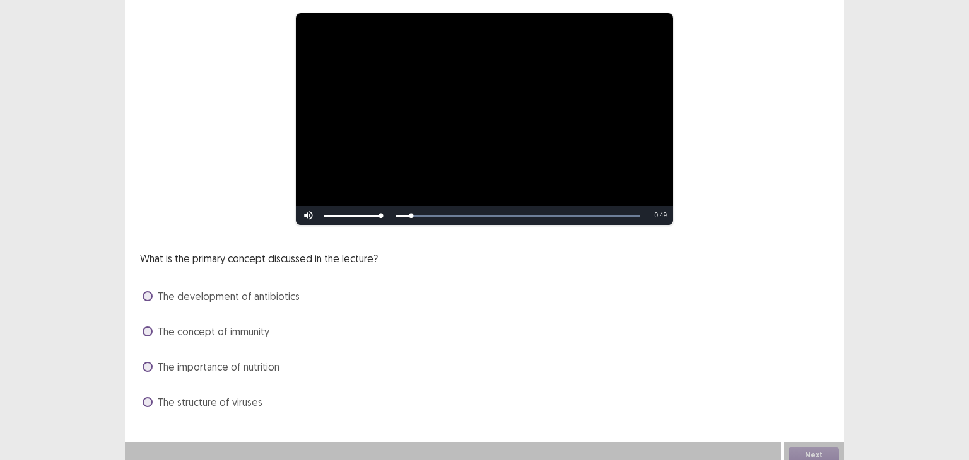
scroll to position [108, 0]
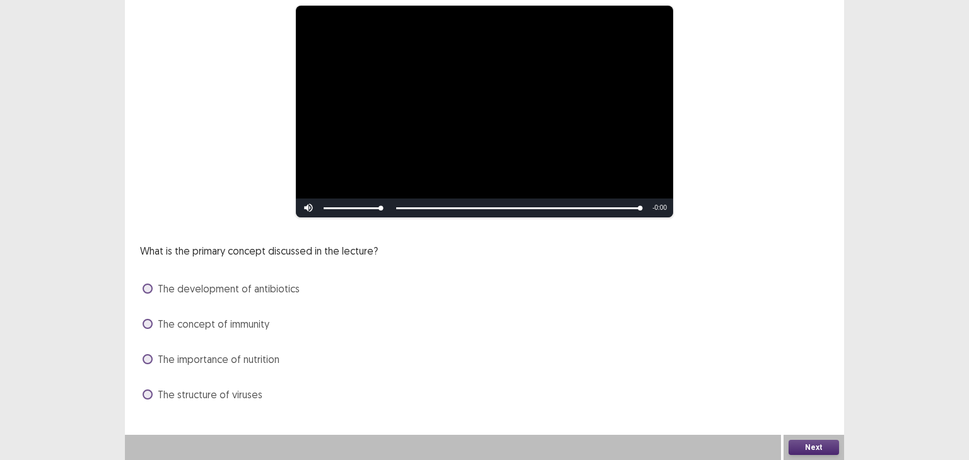
click at [248, 286] on span "The development of antibiotics" at bounding box center [229, 288] width 142 height 15
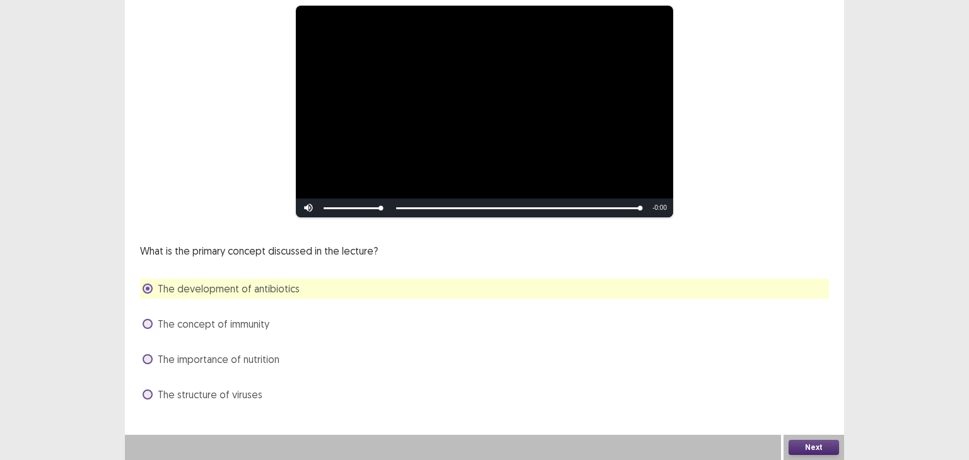
click at [818, 449] on button "Next" at bounding box center [813, 447] width 50 height 15
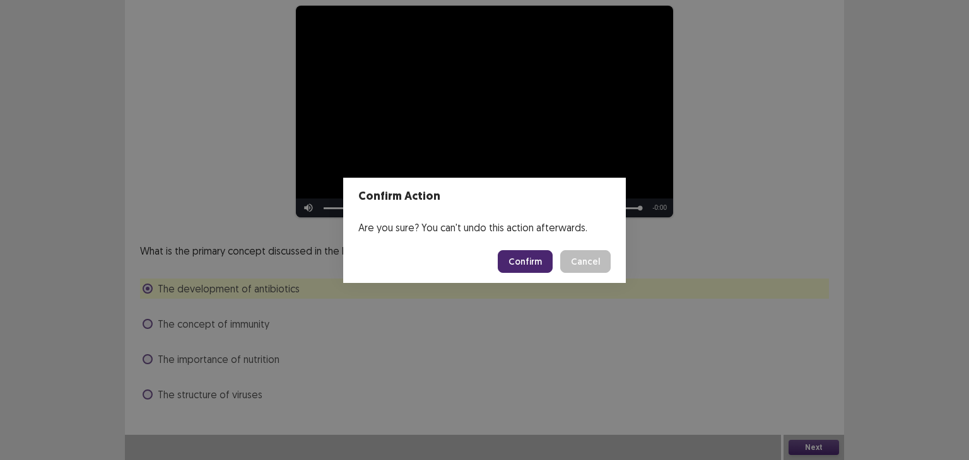
click at [540, 259] on button "Confirm" at bounding box center [525, 261] width 55 height 23
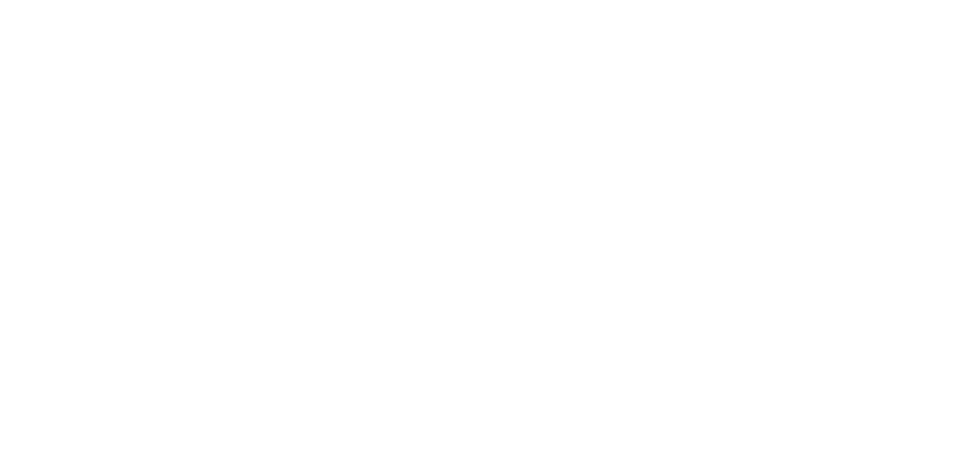
scroll to position [0, 0]
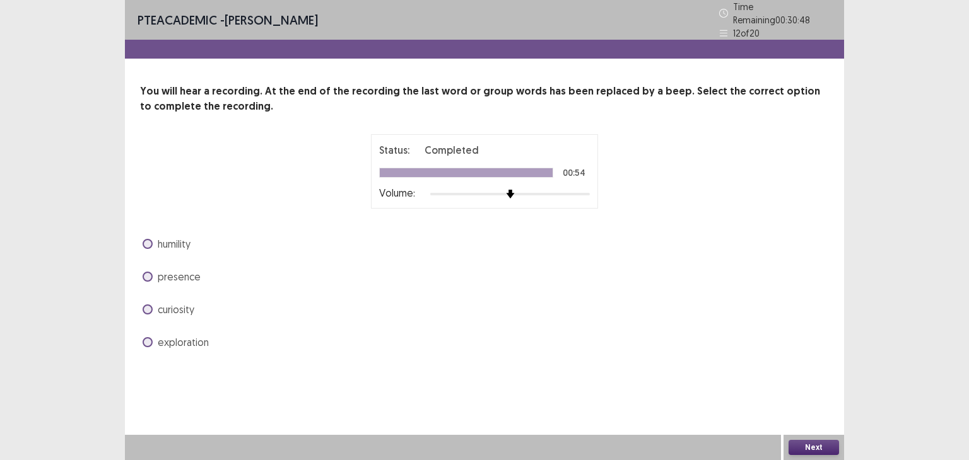
click at [161, 302] on span "curiosity" at bounding box center [176, 309] width 37 height 15
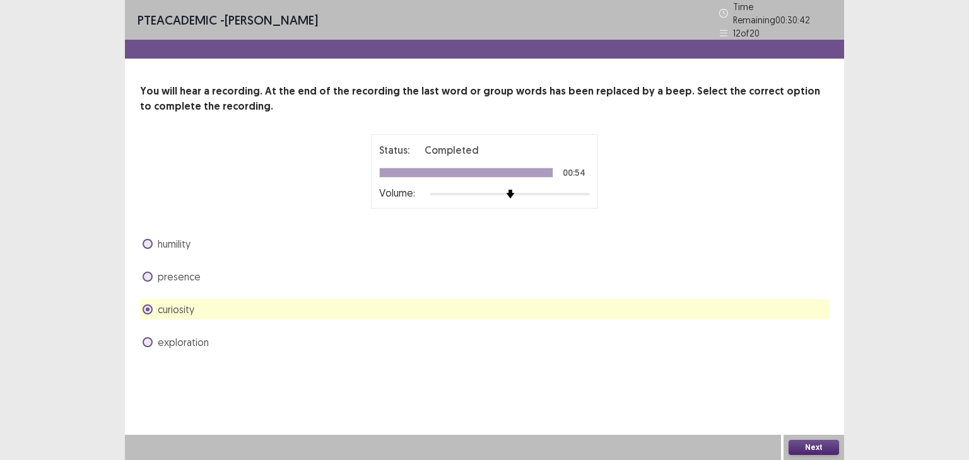
click at [361, 336] on div "exploration" at bounding box center [484, 342] width 689 height 20
click at [195, 335] on span "exploration" at bounding box center [183, 342] width 51 height 15
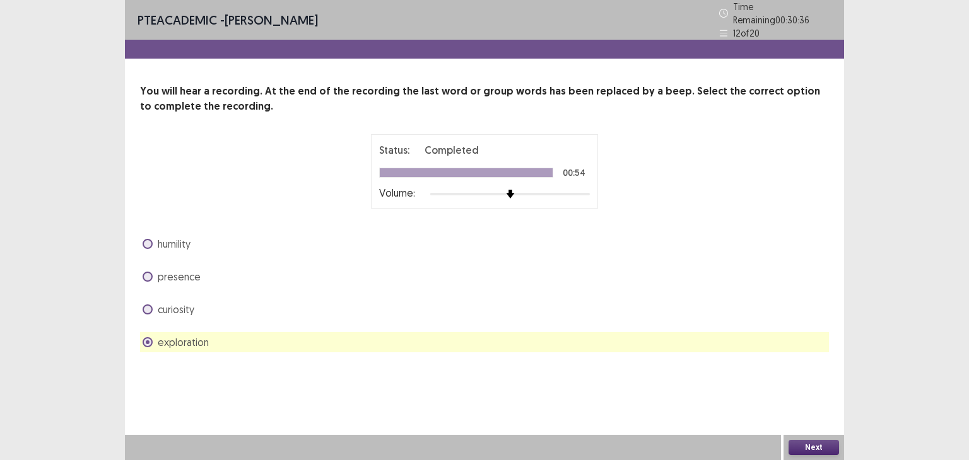
click at [805, 445] on button "Next" at bounding box center [813, 447] width 50 height 15
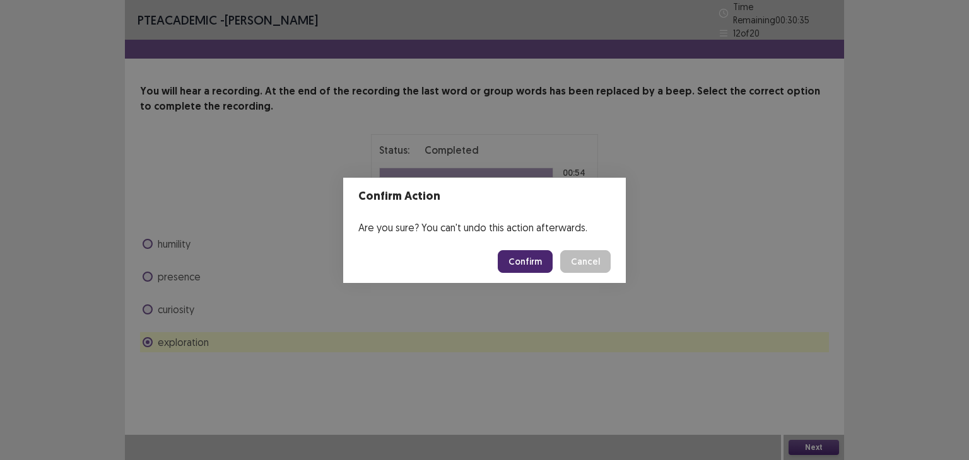
click at [535, 265] on button "Confirm" at bounding box center [525, 261] width 55 height 23
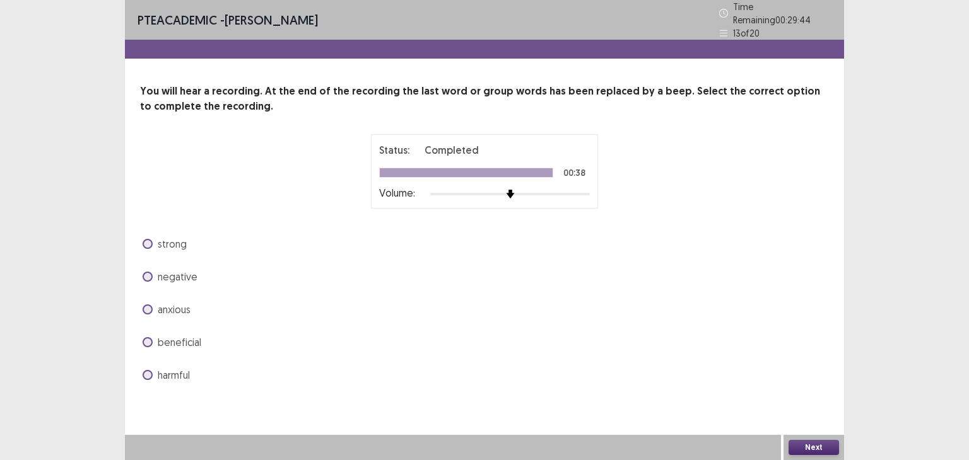
click at [173, 338] on span "beneficial" at bounding box center [180, 342] width 44 height 15
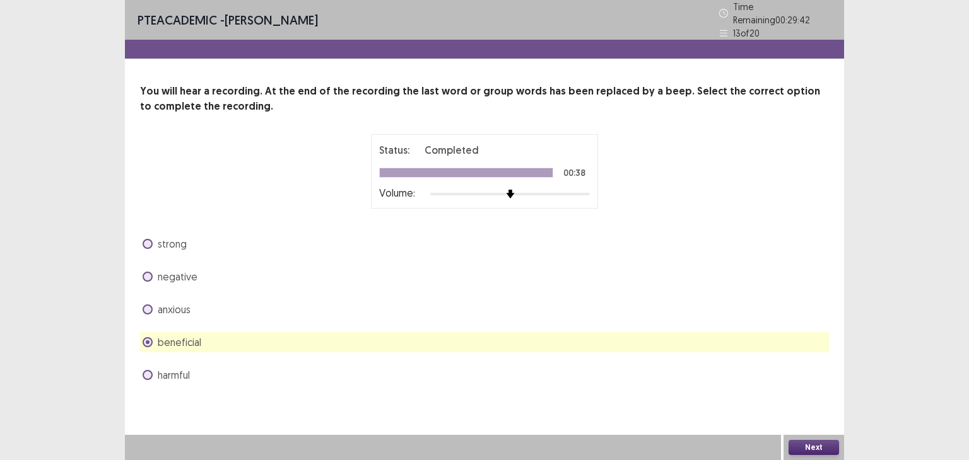
click at [824, 448] on button "Next" at bounding box center [813, 447] width 50 height 15
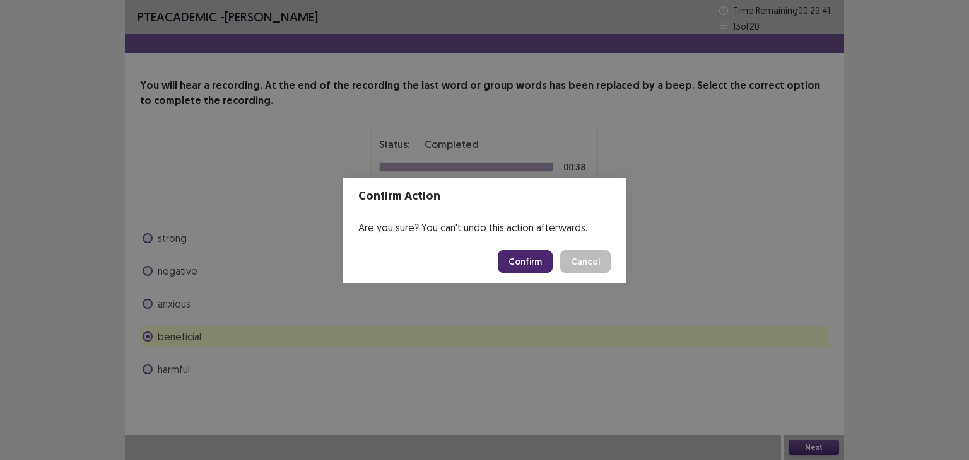
click at [514, 261] on button "Confirm" at bounding box center [525, 261] width 55 height 23
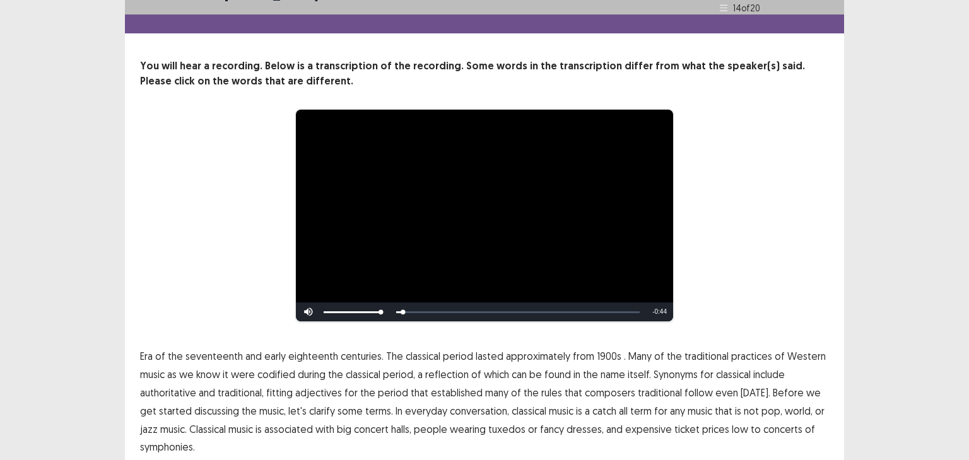
scroll to position [71, 0]
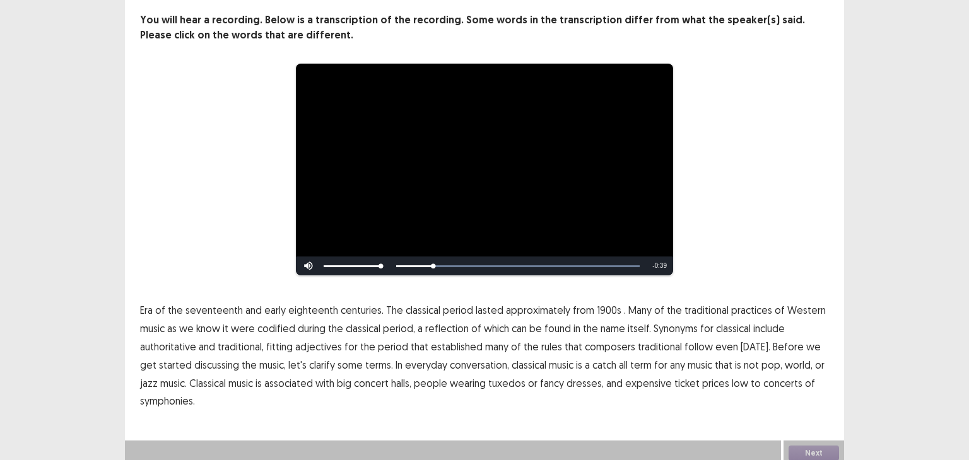
click at [602, 303] on span "1900s" at bounding box center [609, 310] width 25 height 15
click at [170, 396] on span "symphonies." at bounding box center [167, 401] width 55 height 15
click at [807, 446] on button "Next" at bounding box center [813, 453] width 50 height 15
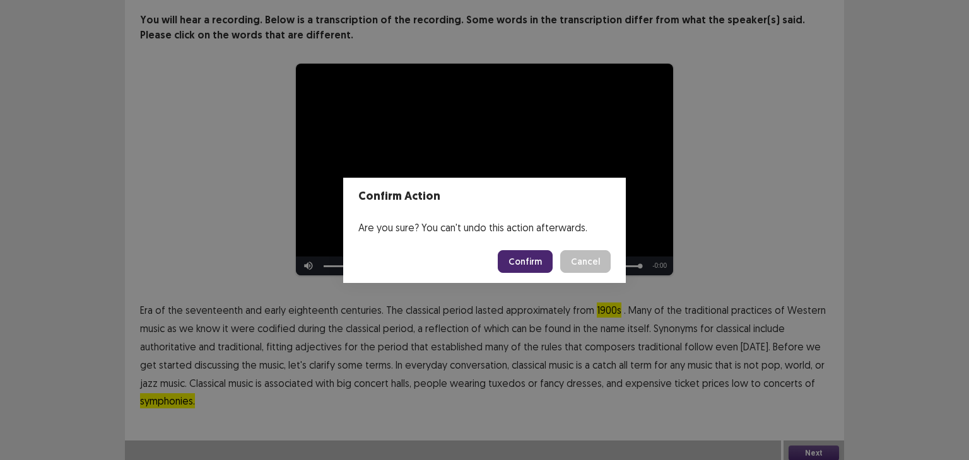
click at [524, 261] on button "Confirm" at bounding box center [525, 261] width 55 height 23
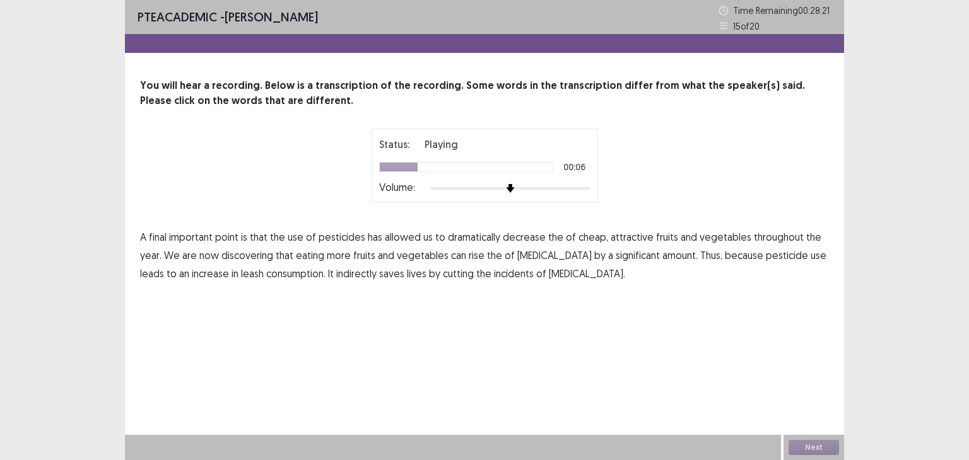
click at [520, 237] on span "decrease" at bounding box center [524, 237] width 43 height 15
click at [472, 252] on span "rise" at bounding box center [477, 255] width 16 height 15
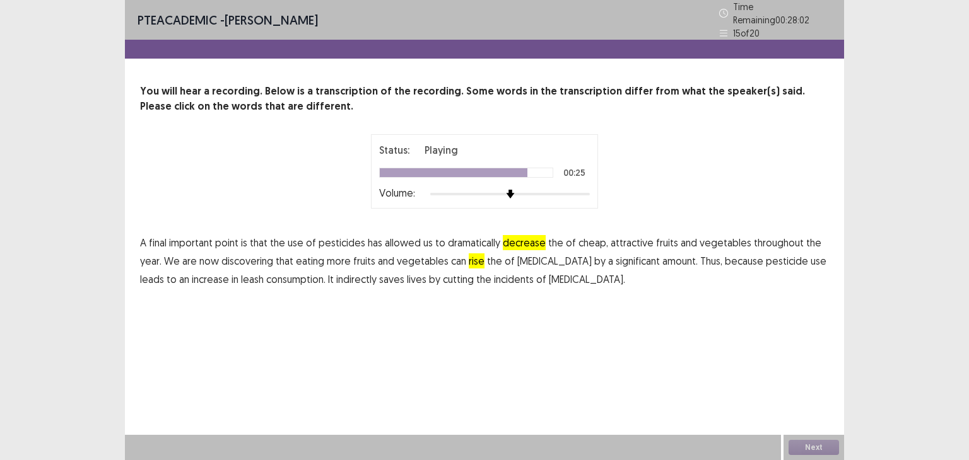
click at [241, 273] on span "leash" at bounding box center [252, 279] width 23 height 15
click at [810, 445] on button "Next" at bounding box center [813, 447] width 50 height 15
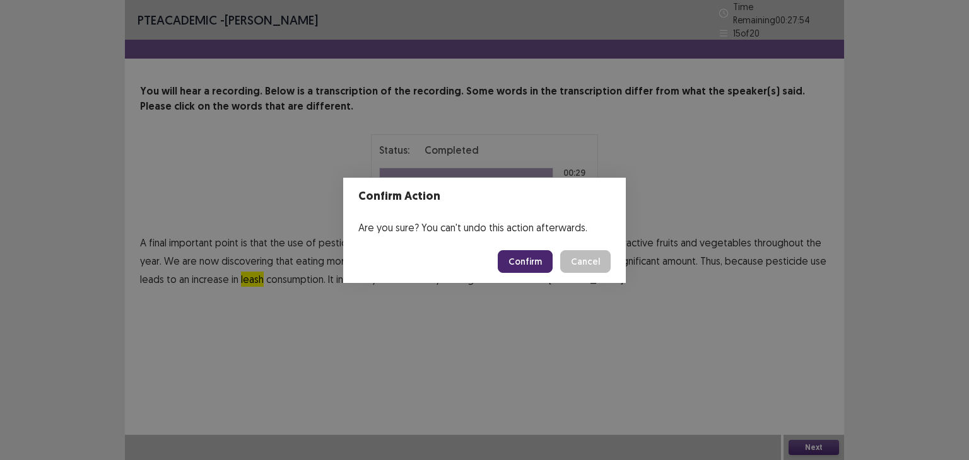
click at [536, 261] on button "Confirm" at bounding box center [525, 261] width 55 height 23
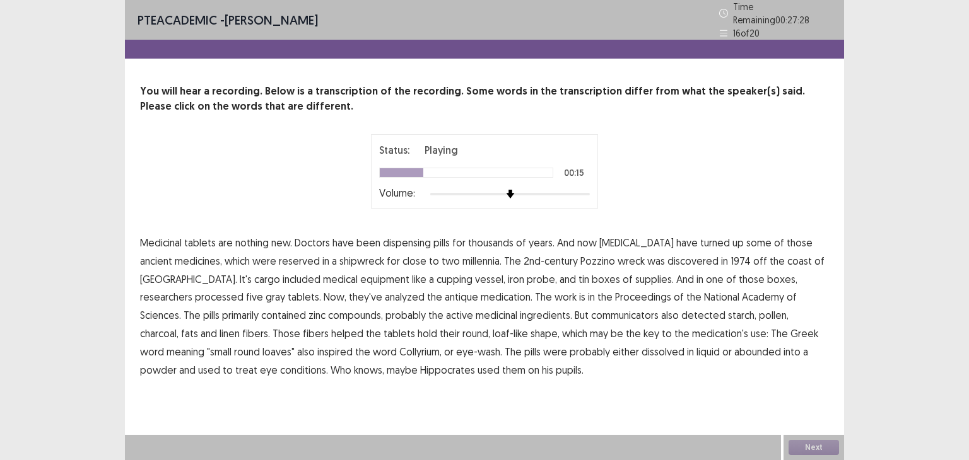
click at [172, 254] on span "ancient" at bounding box center [156, 261] width 32 height 15
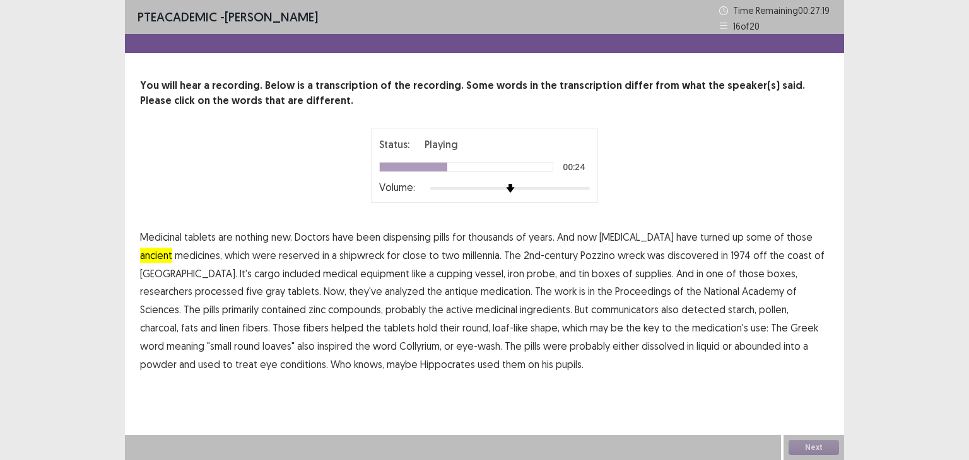
click at [243, 284] on span "processed" at bounding box center [219, 291] width 49 height 15
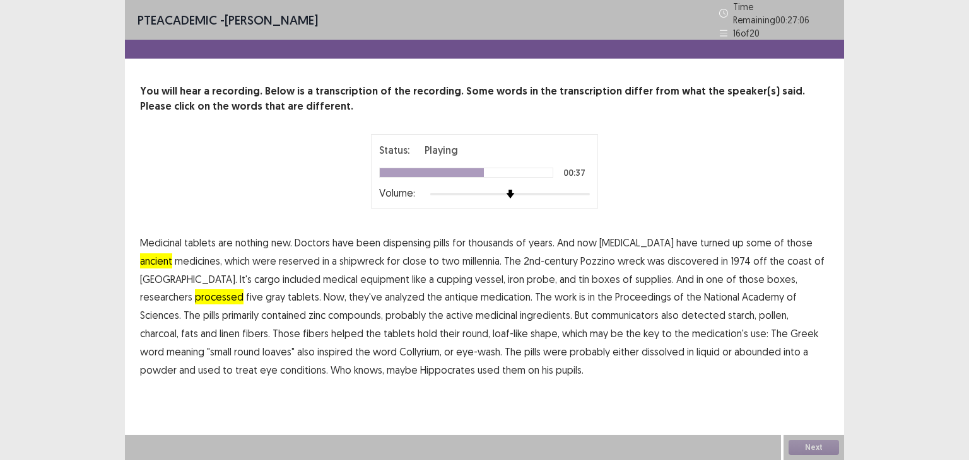
click at [591, 308] on span "communicators" at bounding box center [624, 315] width 67 height 15
click at [734, 345] on span "abounded" at bounding box center [757, 351] width 47 height 15
click at [734, 344] on span "abounded" at bounding box center [757, 351] width 47 height 15
click at [810, 445] on button "Next" at bounding box center [813, 447] width 50 height 15
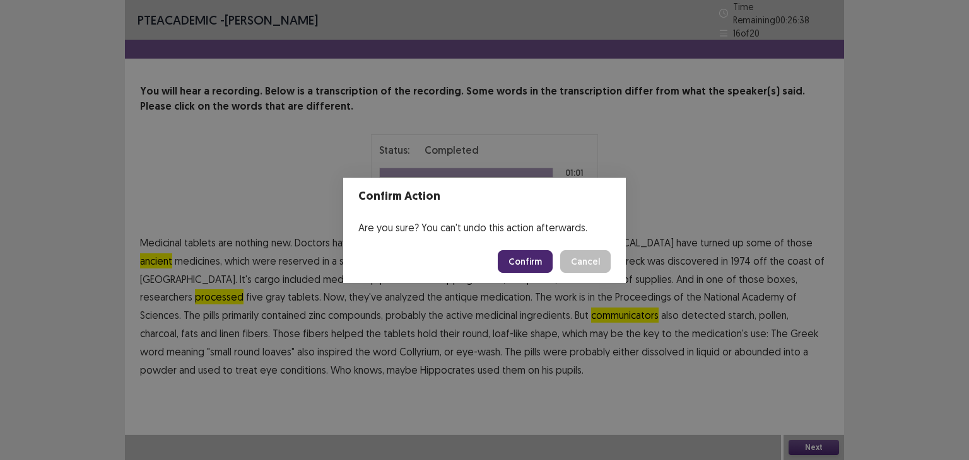
click at [527, 263] on button "Confirm" at bounding box center [525, 261] width 55 height 23
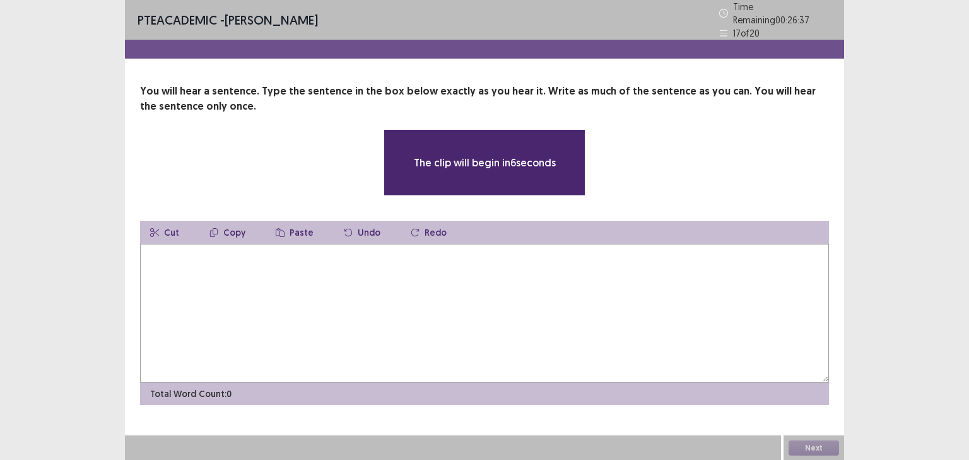
click at [527, 263] on textarea at bounding box center [484, 313] width 689 height 139
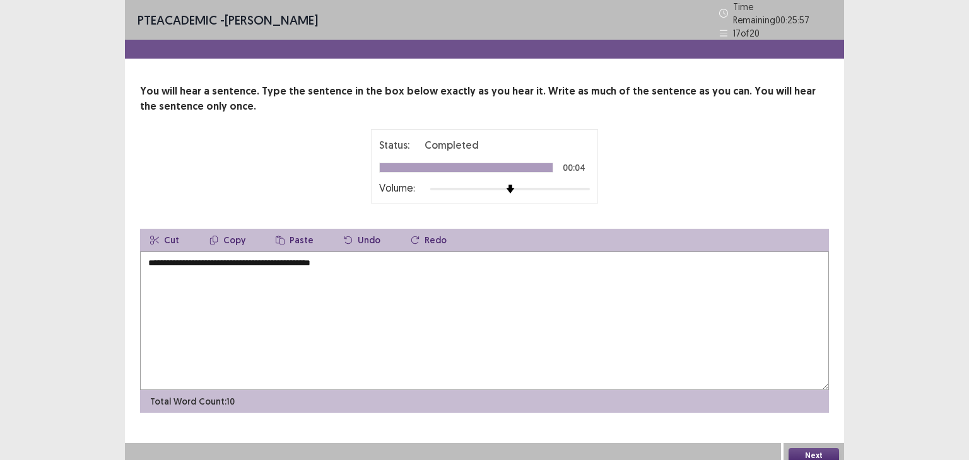
click at [154, 255] on textarea "**********" at bounding box center [484, 321] width 689 height 139
click at [361, 254] on textarea "**********" at bounding box center [484, 321] width 689 height 139
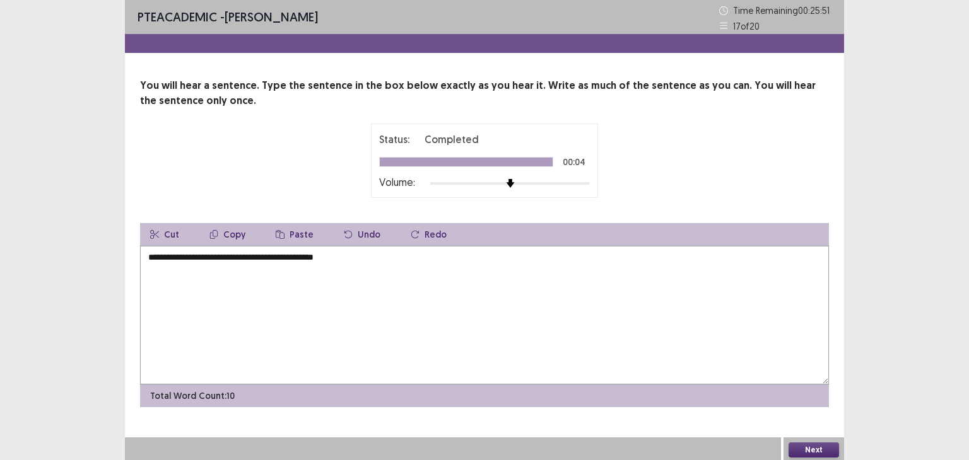
type textarea "**********"
click at [809, 445] on button "Next" at bounding box center [813, 450] width 50 height 15
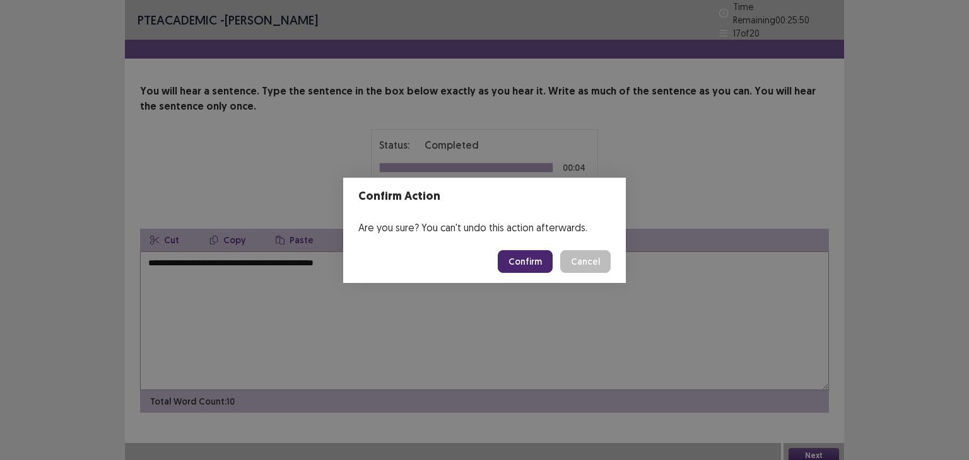
click at [537, 257] on button "Confirm" at bounding box center [525, 261] width 55 height 23
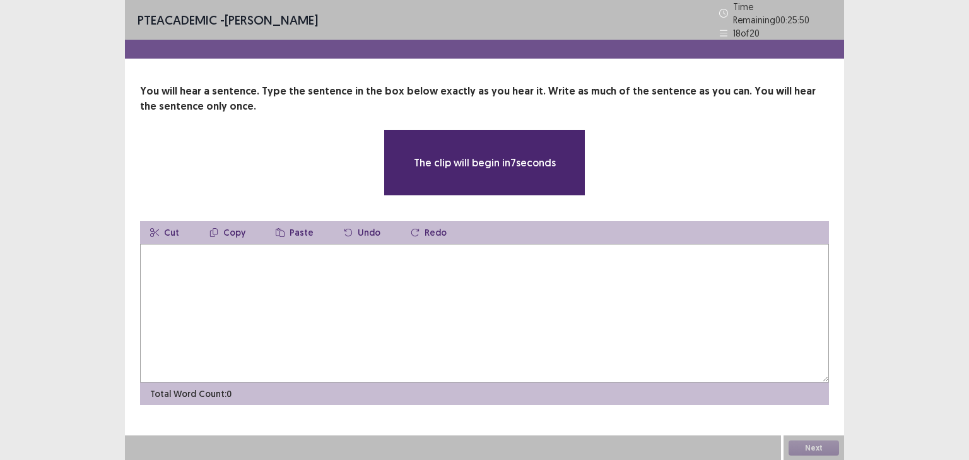
click at [537, 257] on textarea at bounding box center [484, 313] width 689 height 139
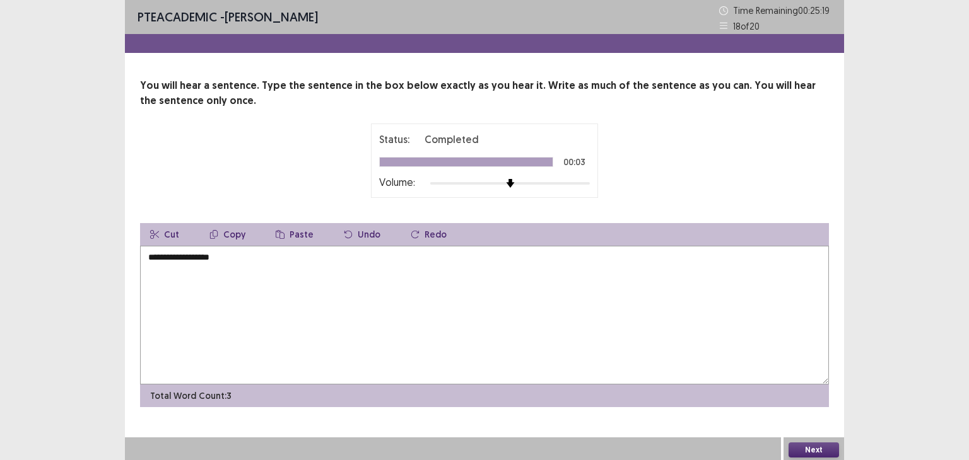
click at [504, 258] on textarea "**********" at bounding box center [484, 315] width 689 height 139
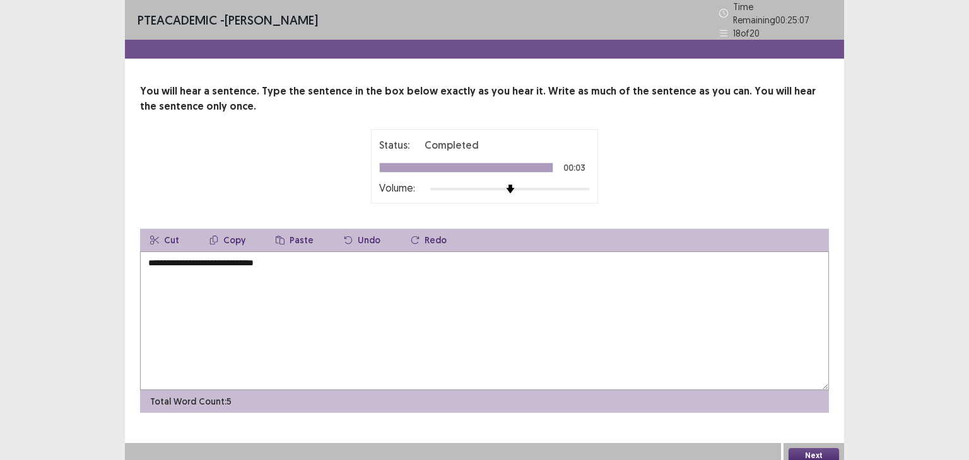
click at [185, 258] on textarea "**********" at bounding box center [484, 321] width 689 height 139
click at [302, 263] on textarea "**********" at bounding box center [484, 321] width 689 height 139
type textarea "**********"
click at [818, 450] on button "Next" at bounding box center [813, 455] width 50 height 15
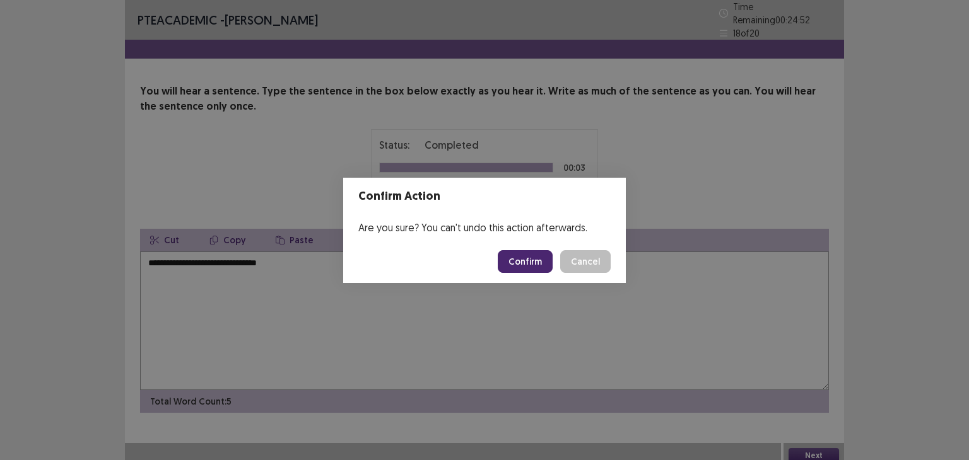
click at [519, 258] on button "Confirm" at bounding box center [525, 261] width 55 height 23
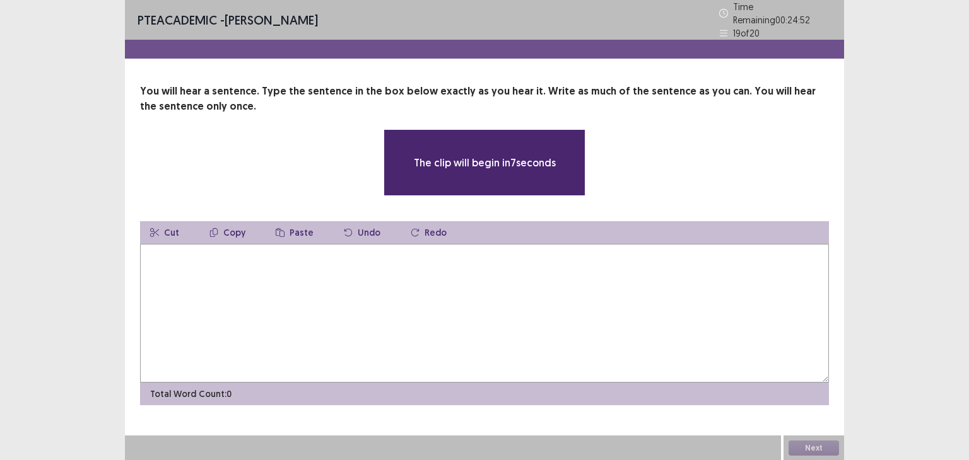
click at [482, 267] on textarea at bounding box center [484, 313] width 689 height 139
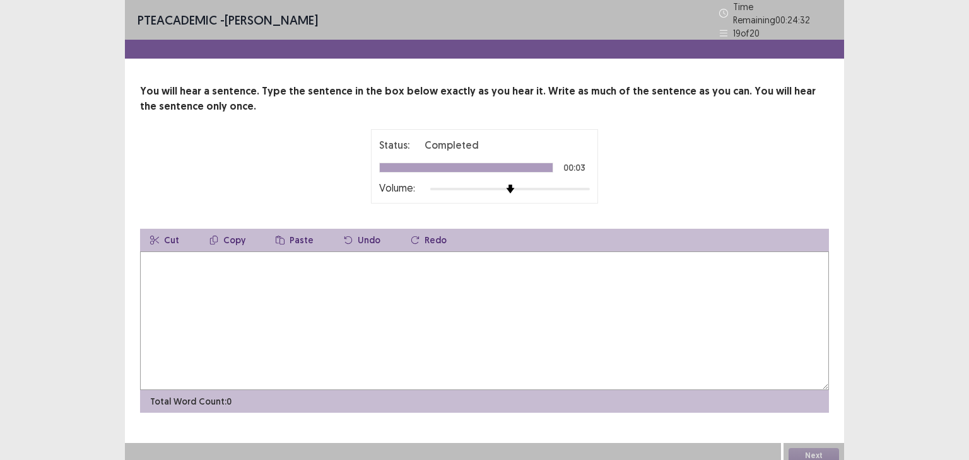
type textarea "*"
type textarea "**********"
click at [817, 450] on button "Next" at bounding box center [813, 455] width 50 height 15
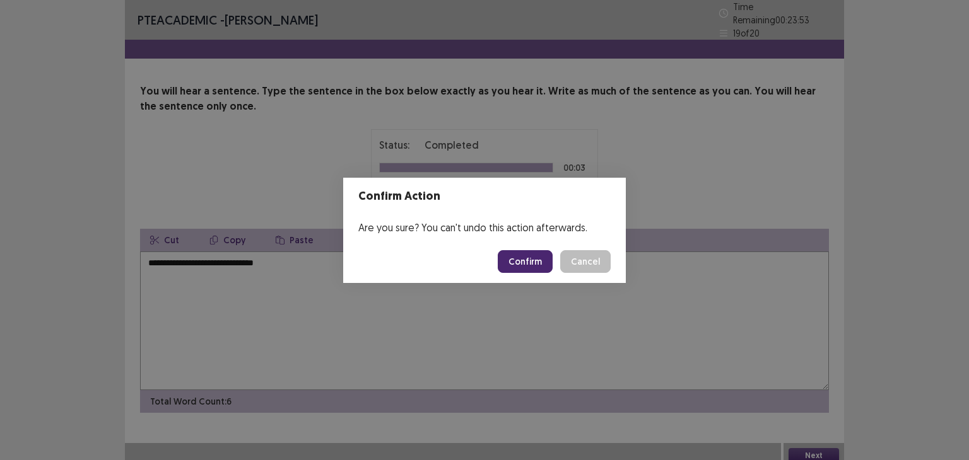
click at [522, 264] on button "Confirm" at bounding box center [525, 261] width 55 height 23
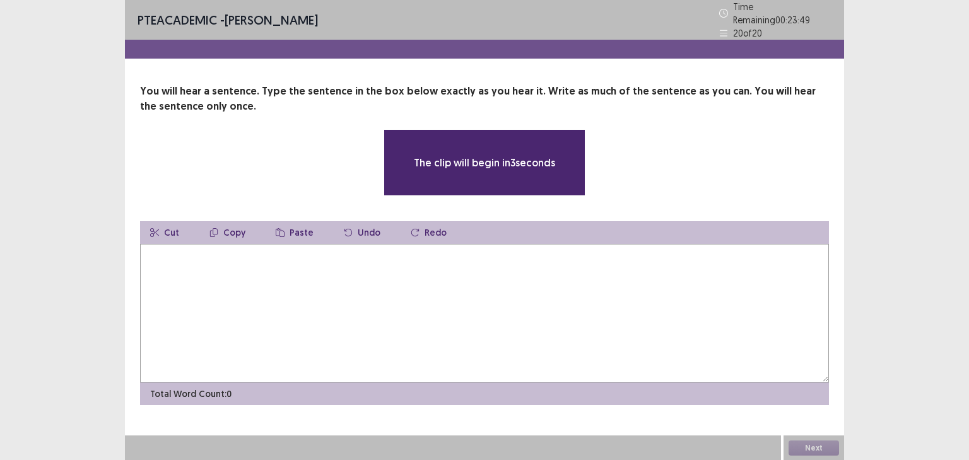
click at [522, 264] on textarea at bounding box center [484, 313] width 689 height 139
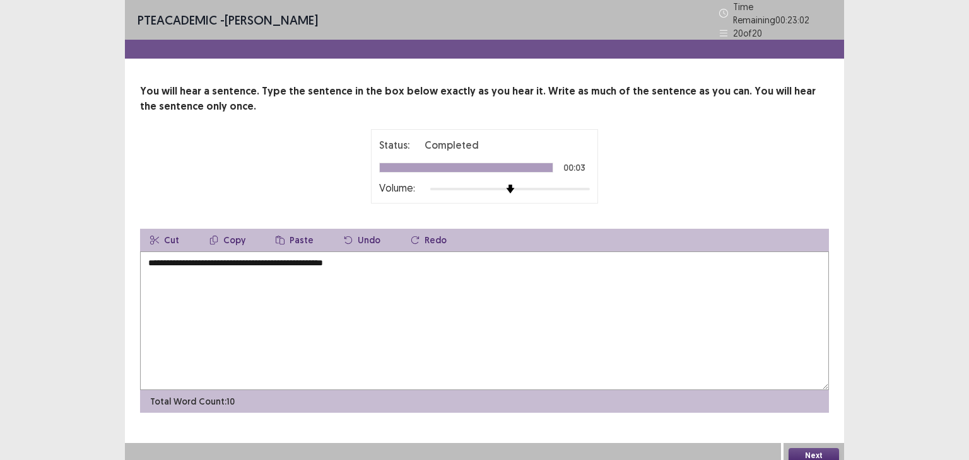
type textarea "**********"
click at [819, 448] on button "Next" at bounding box center [813, 455] width 50 height 15
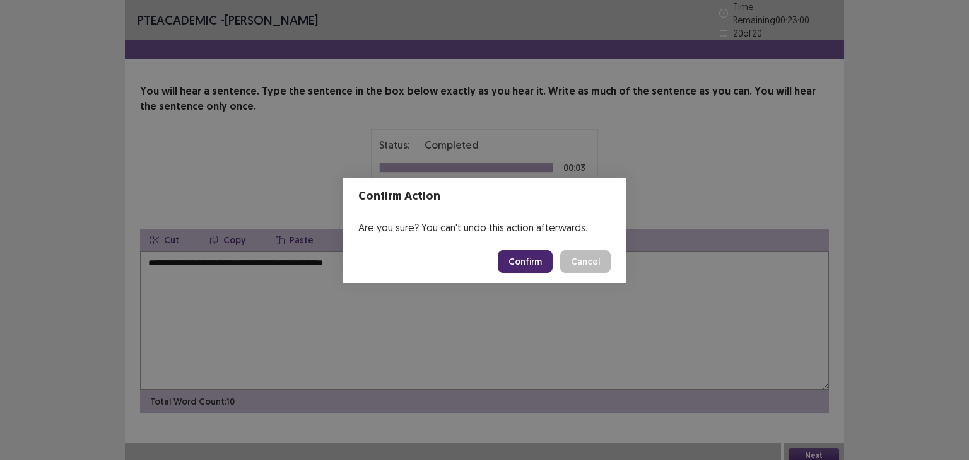
click at [521, 261] on button "Confirm" at bounding box center [525, 261] width 55 height 23
